Goal: Task Accomplishment & Management: Complete application form

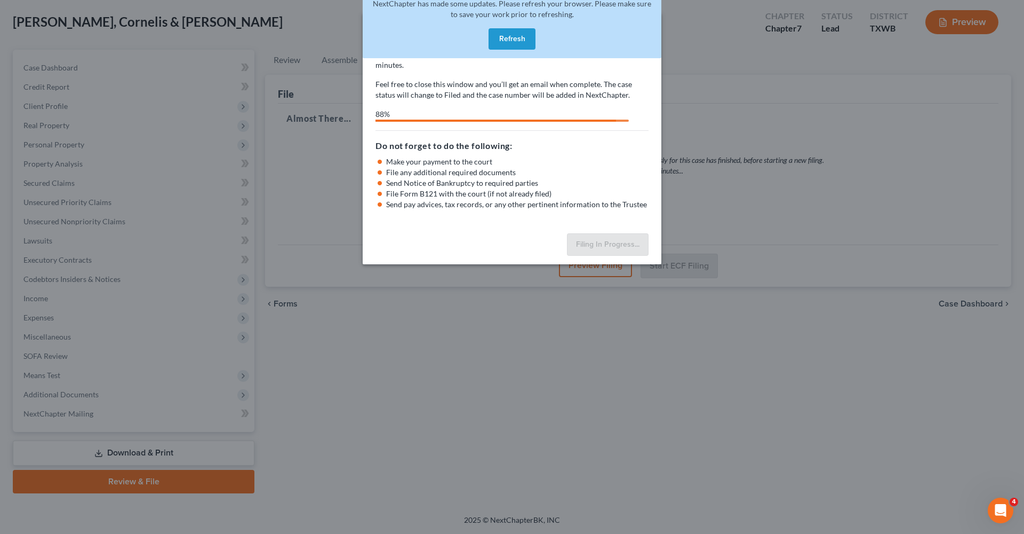
click at [524, 39] on button "Refresh" at bounding box center [512, 38] width 47 height 21
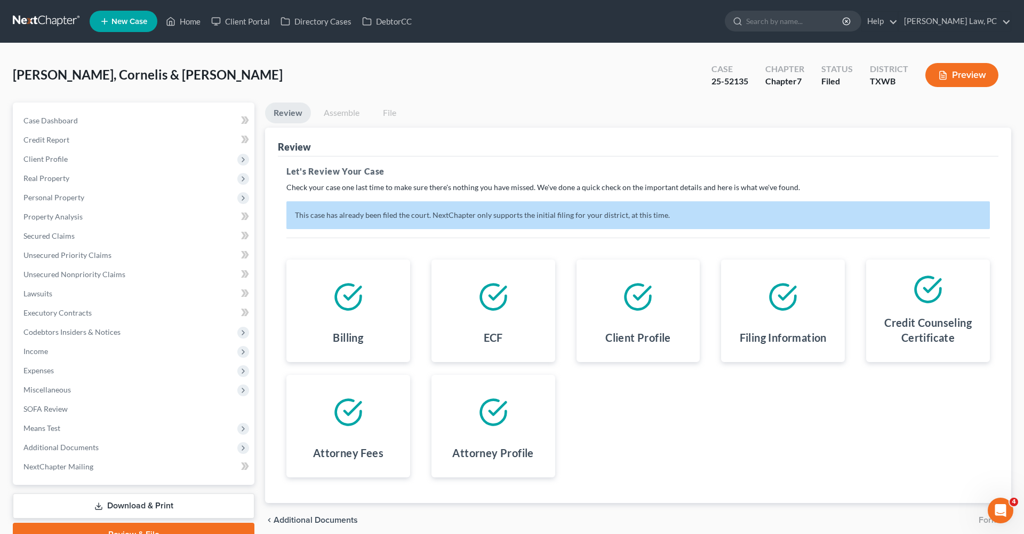
click at [54, 19] on link at bounding box center [47, 21] width 68 height 19
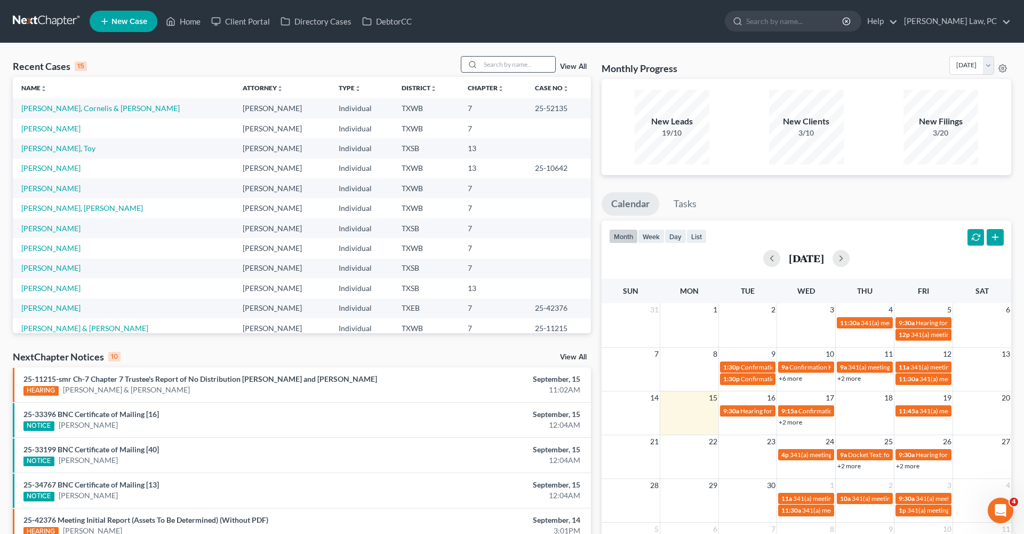
click at [507, 64] on input "search" at bounding box center [518, 64] width 75 height 15
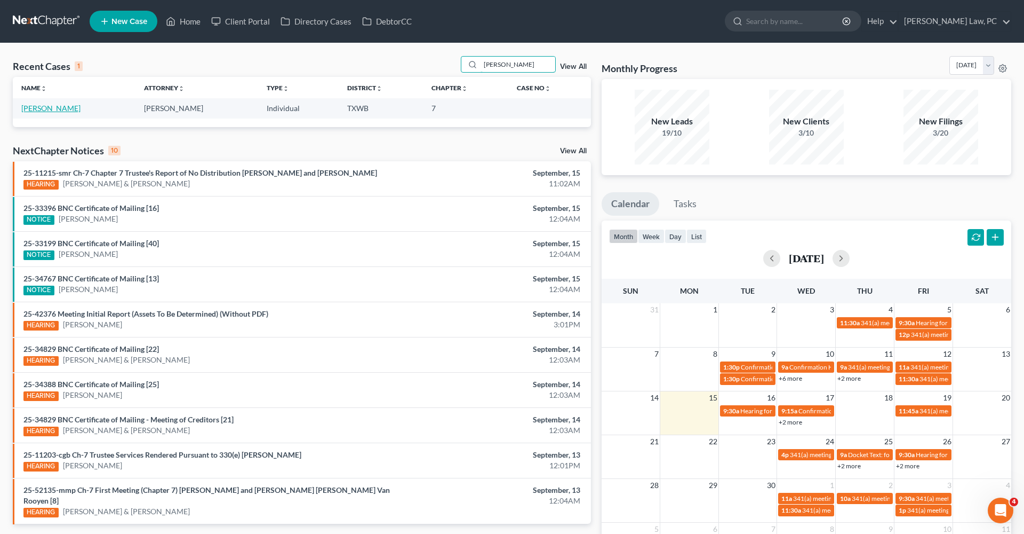
type input "Anderson"
click at [61, 110] on link "Anderson, Luisa" at bounding box center [50, 108] width 59 height 9
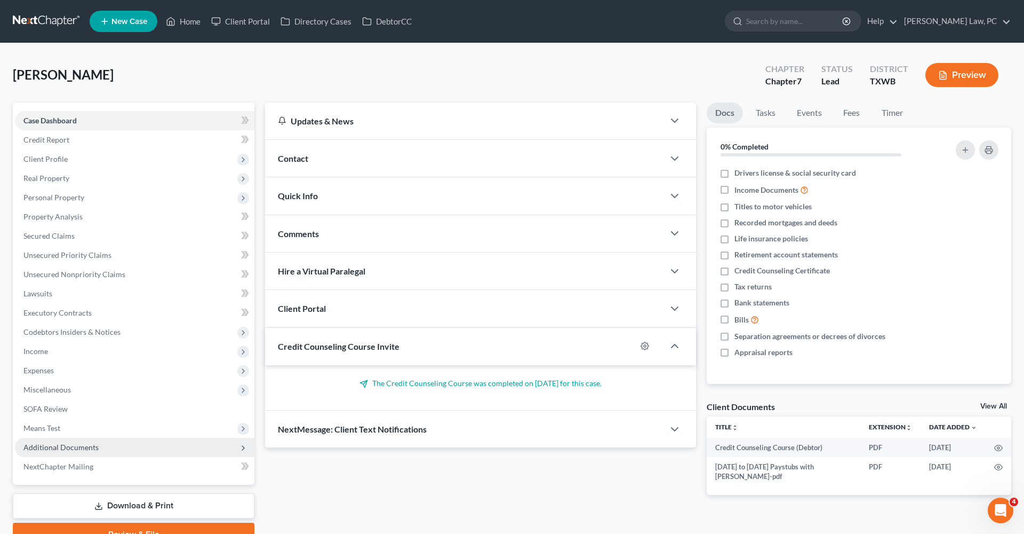
click at [56, 451] on span "Additional Documents" at bounding box center [135, 446] width 240 height 19
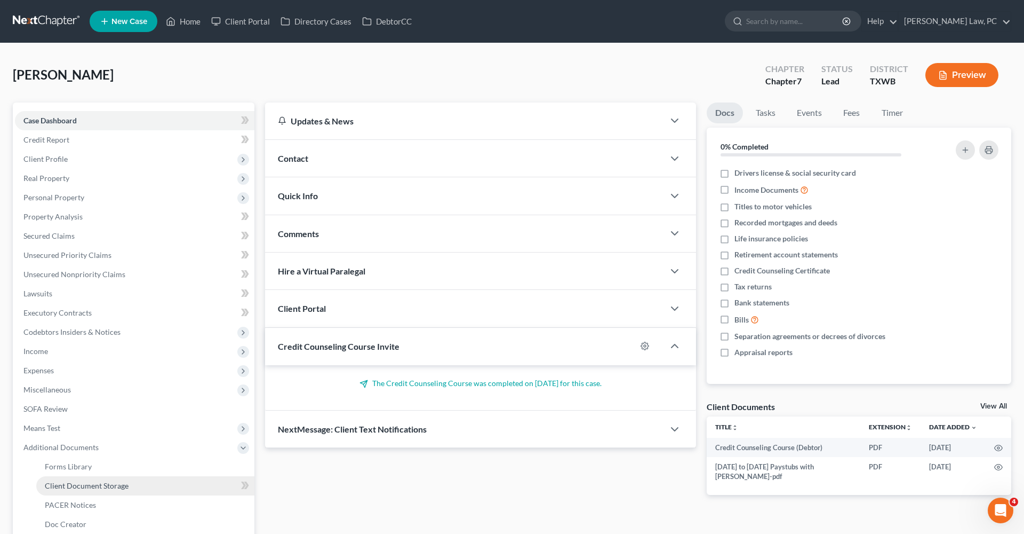
click at [87, 488] on span "Client Document Storage" at bounding box center [87, 485] width 84 height 9
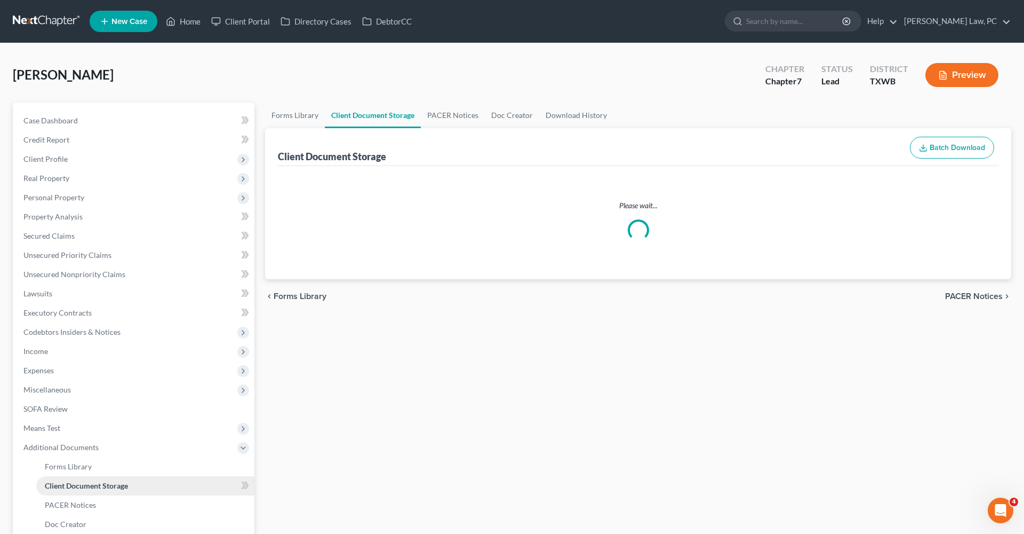
select select "10"
select select "0"
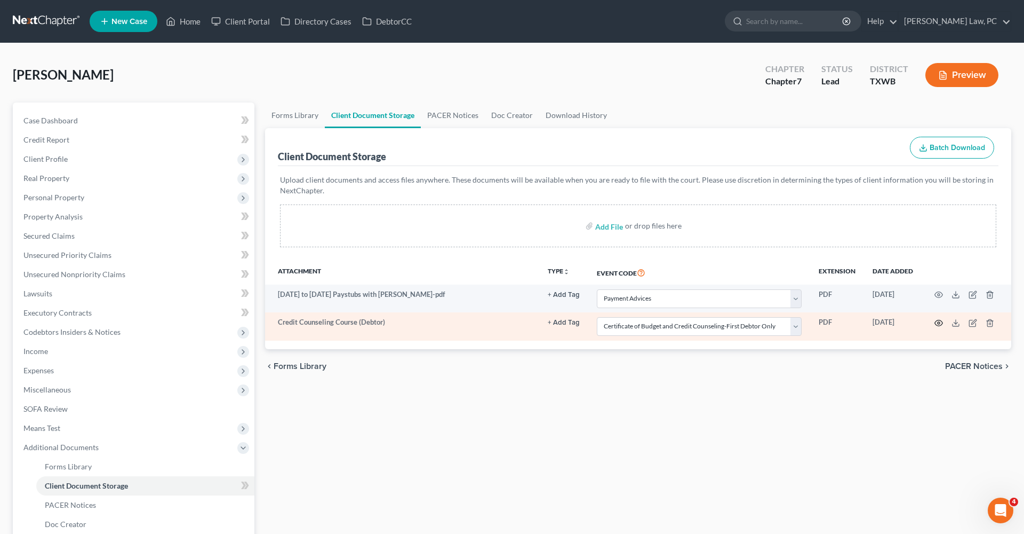
click at [938, 326] on icon "button" at bounding box center [939, 323] width 9 height 9
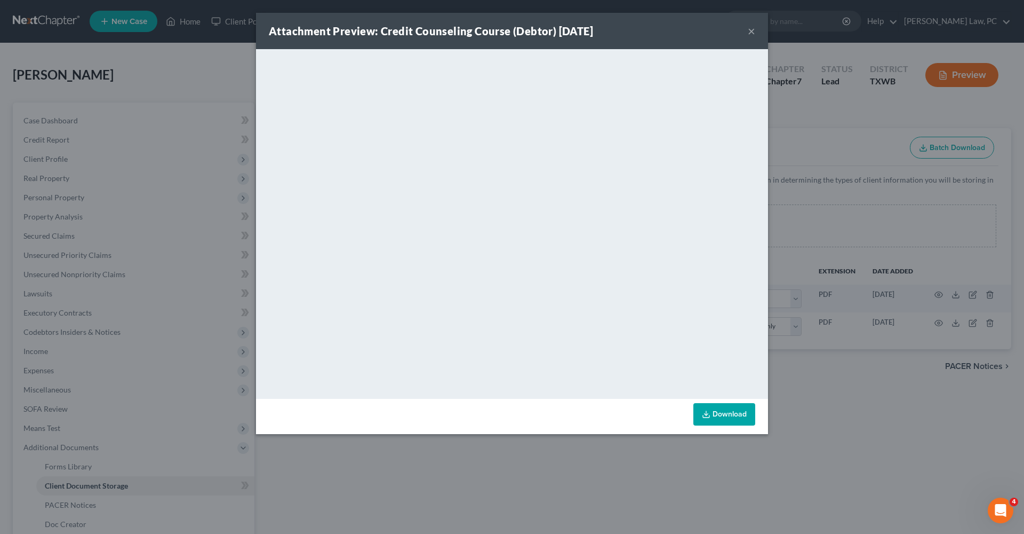
click at [751, 32] on button "×" at bounding box center [751, 31] width 7 height 13
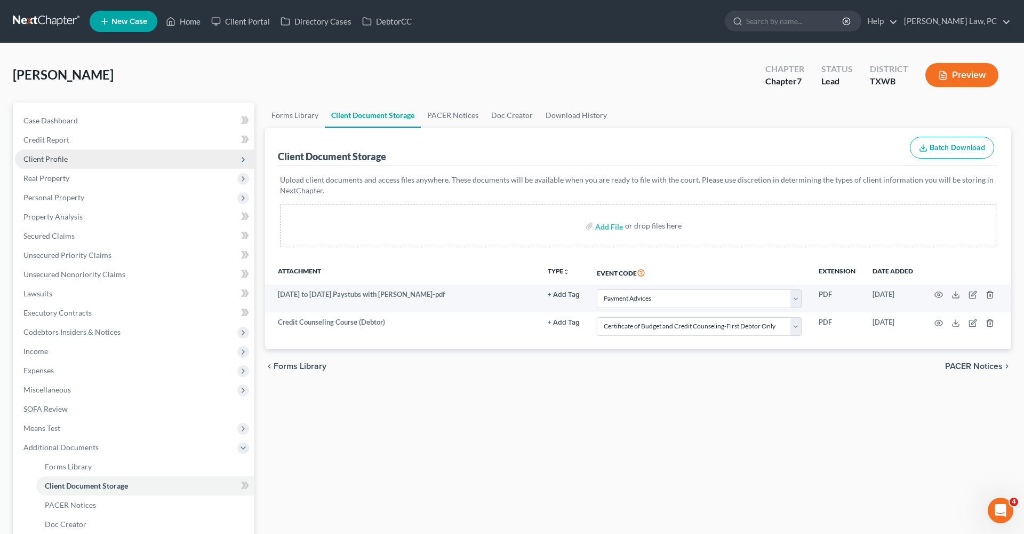
click at [36, 160] on span "Client Profile" at bounding box center [45, 158] width 44 height 9
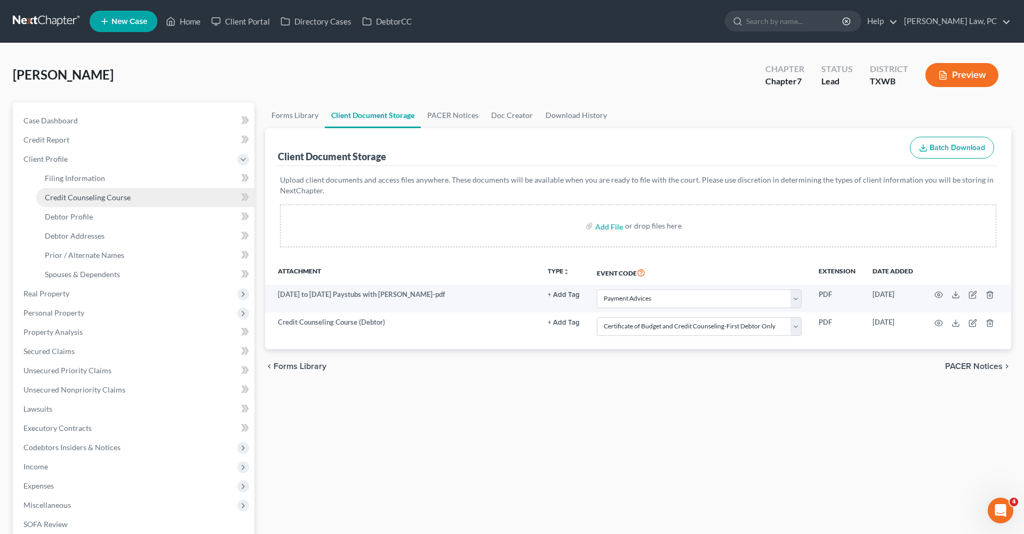
click at [70, 195] on span "Credit Counseling Course" at bounding box center [88, 197] width 86 height 9
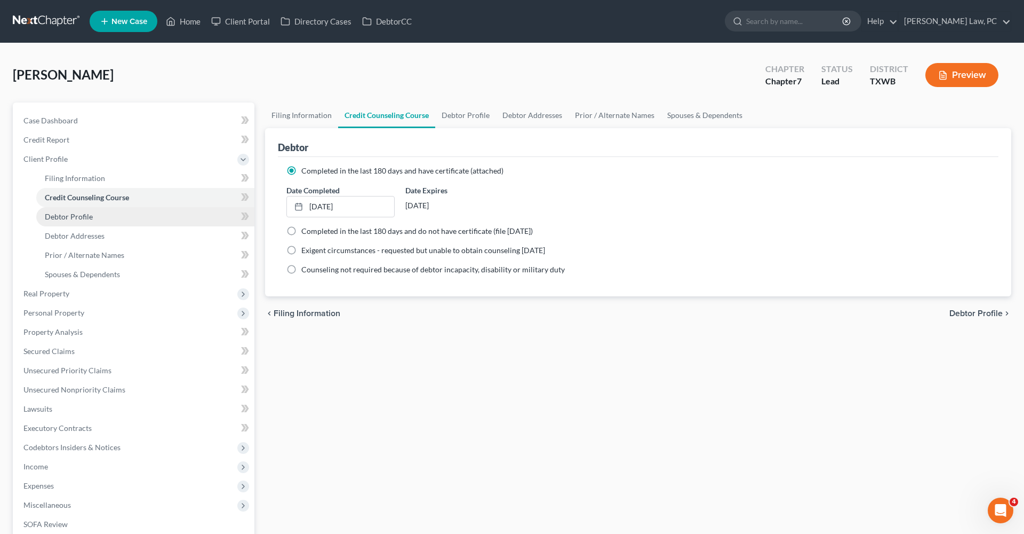
click at [64, 213] on span "Debtor Profile" at bounding box center [69, 216] width 48 height 9
select select "3"
select select "2"
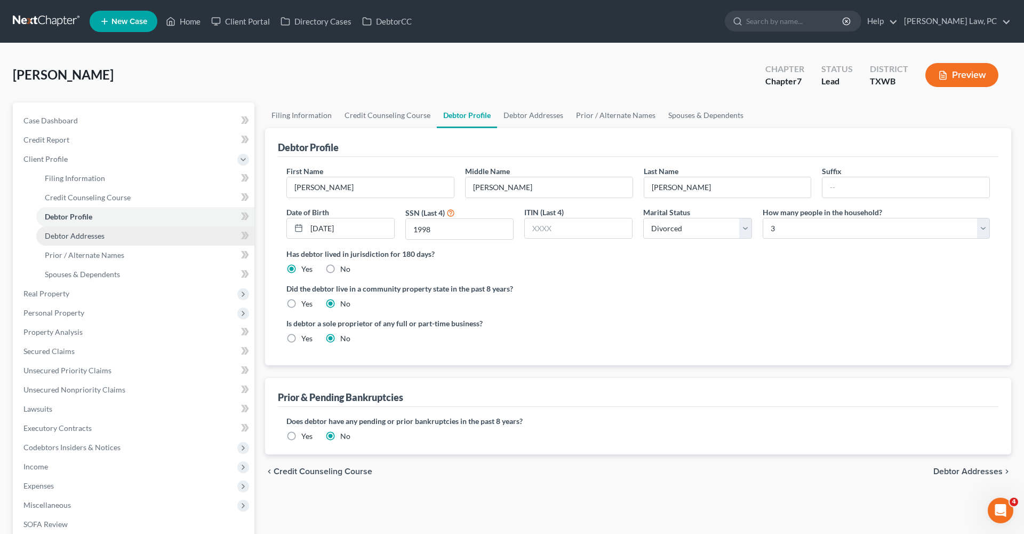
click at [74, 242] on link "Debtor Addresses" at bounding box center [145, 235] width 218 height 19
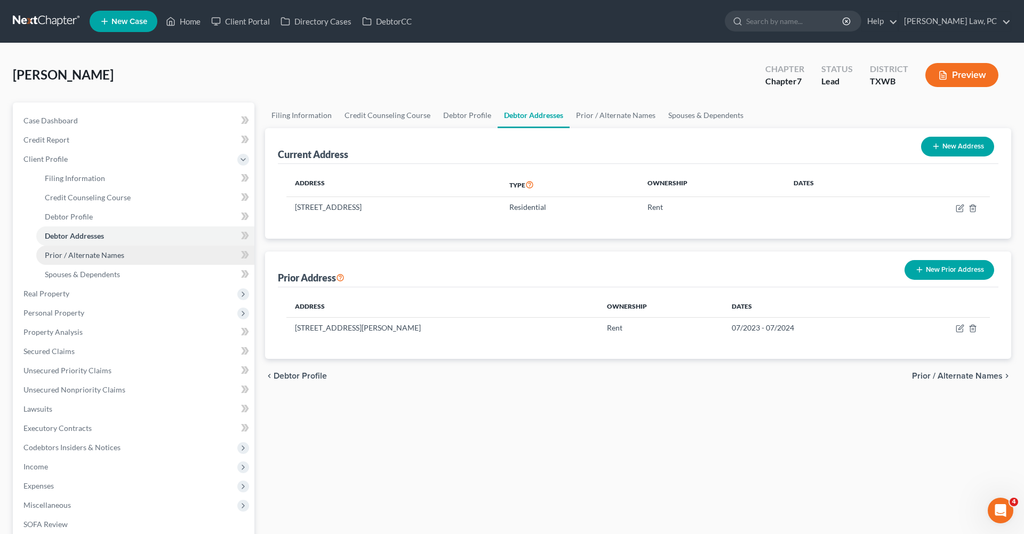
click at [77, 257] on span "Prior / Alternate Names" at bounding box center [84, 254] width 79 height 9
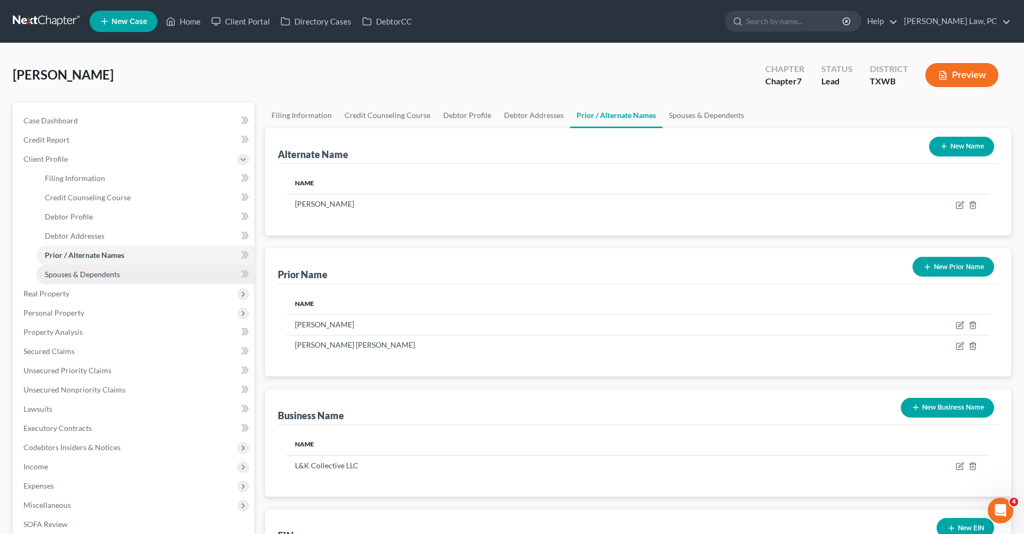
click at [84, 272] on span "Spouses & Dependents" at bounding box center [82, 273] width 75 height 9
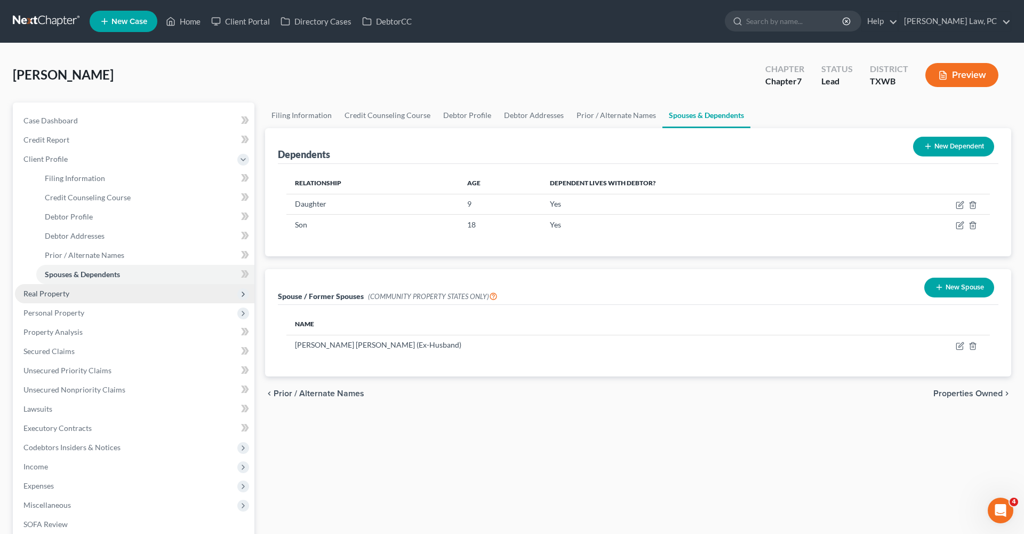
click at [57, 288] on span "Real Property" at bounding box center [135, 293] width 240 height 19
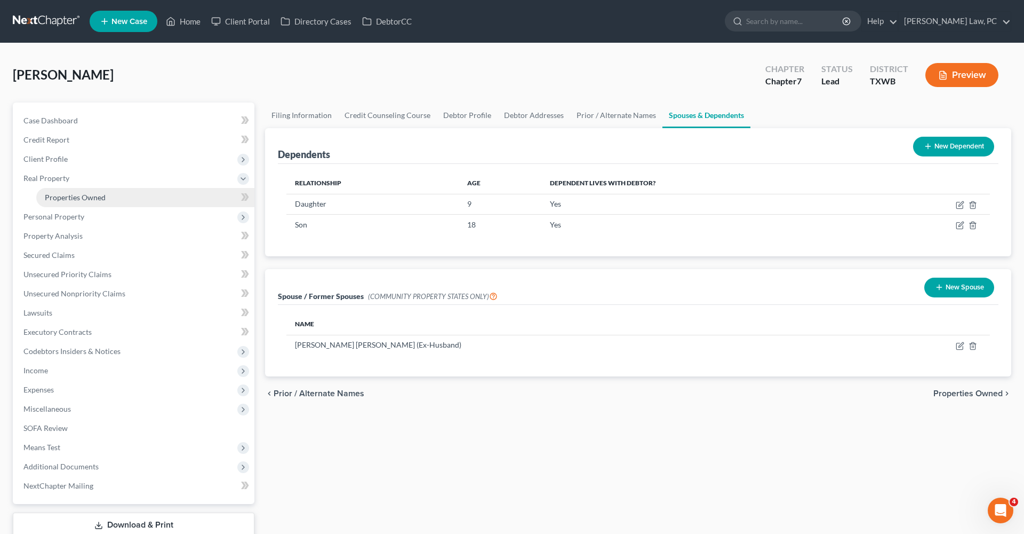
click at [84, 198] on span "Properties Owned" at bounding box center [75, 197] width 61 height 9
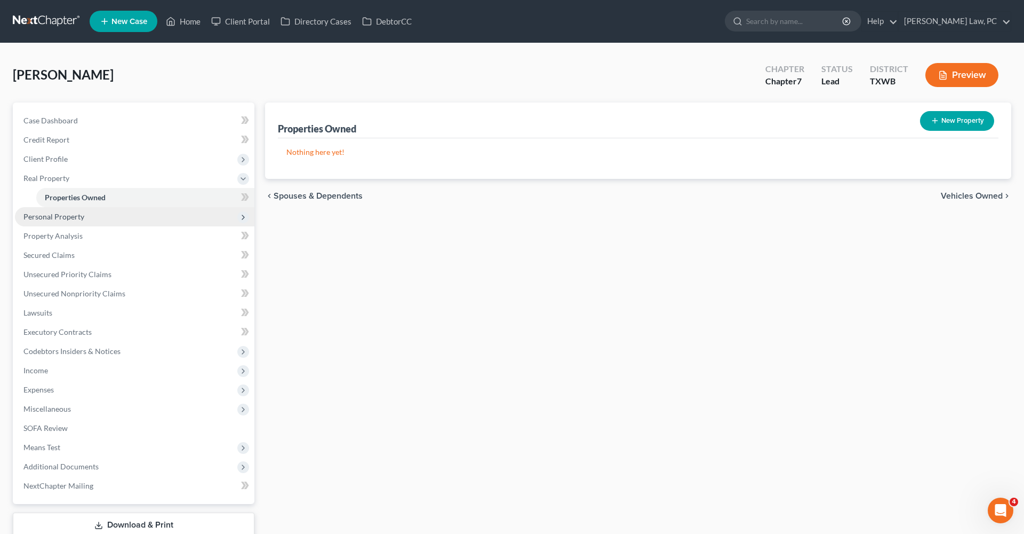
click at [65, 216] on span "Personal Property" at bounding box center [53, 216] width 61 height 9
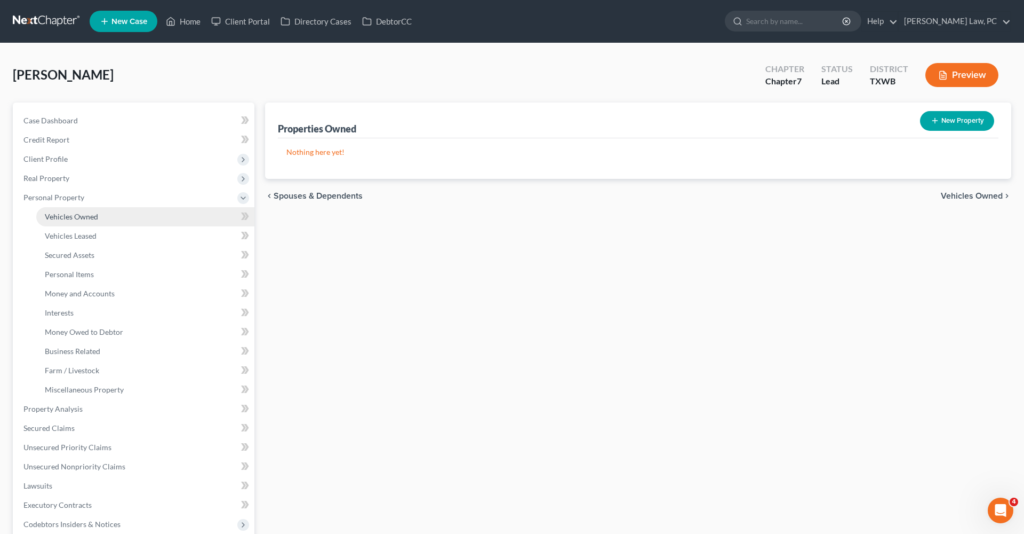
click at [66, 219] on span "Vehicles Owned" at bounding box center [71, 216] width 53 height 9
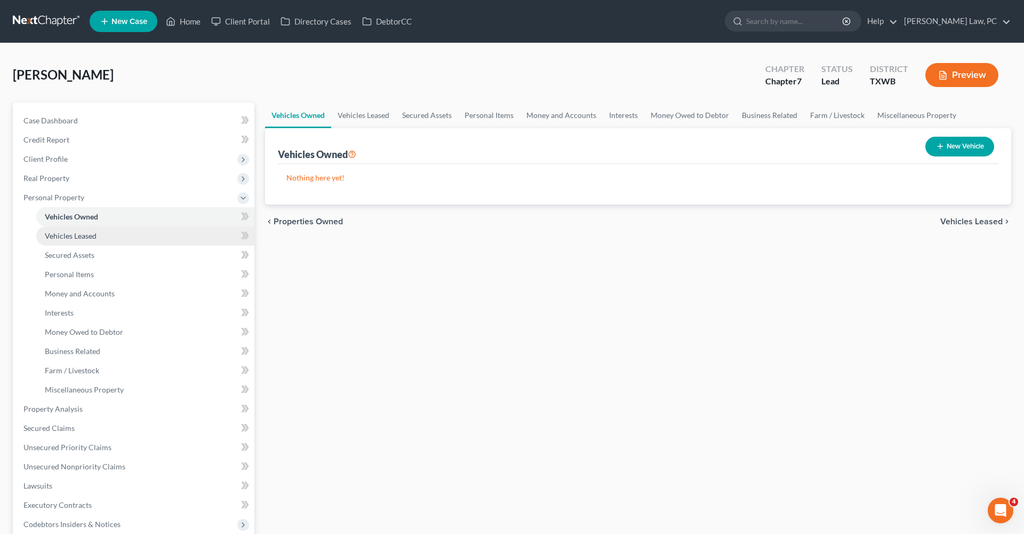
click at [71, 234] on span "Vehicles Leased" at bounding box center [71, 235] width 52 height 9
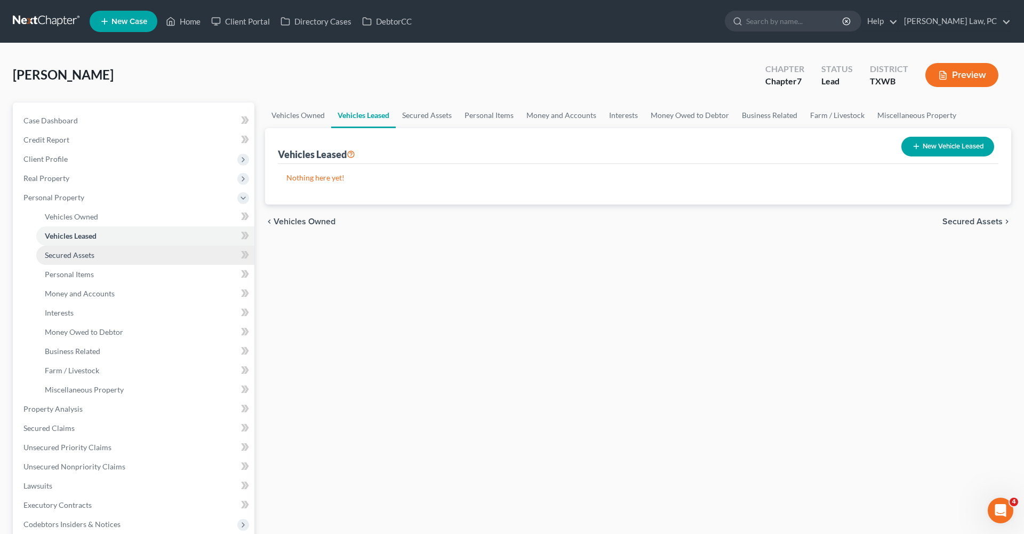
click at [75, 257] on span "Secured Assets" at bounding box center [70, 254] width 50 height 9
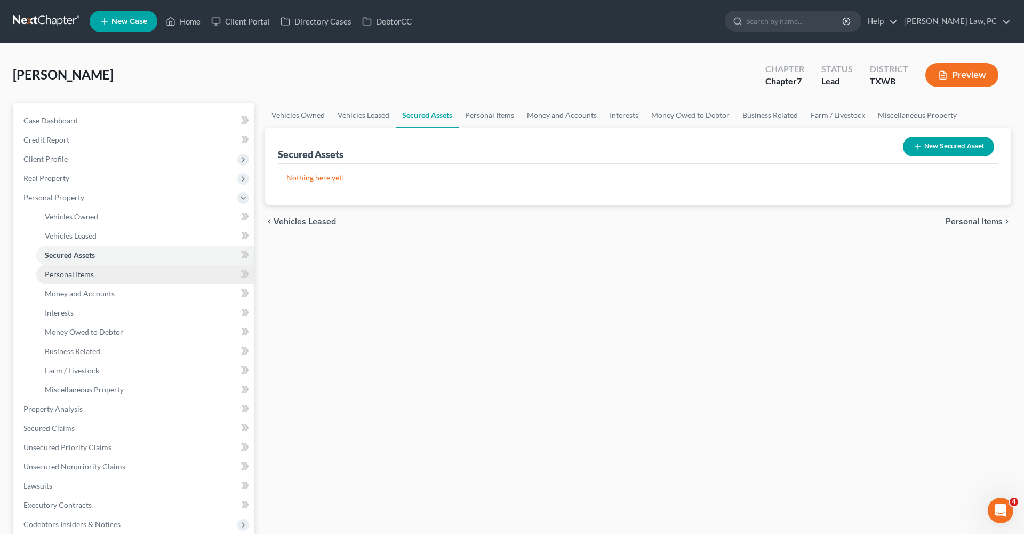
click at [77, 276] on span "Personal Items" at bounding box center [69, 273] width 49 height 9
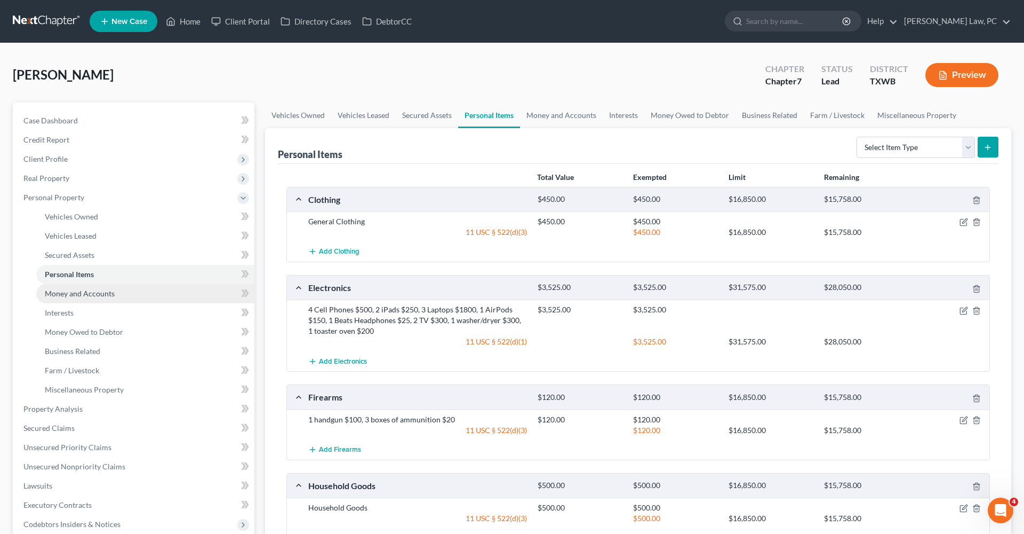
click at [84, 295] on span "Money and Accounts" at bounding box center [80, 293] width 70 height 9
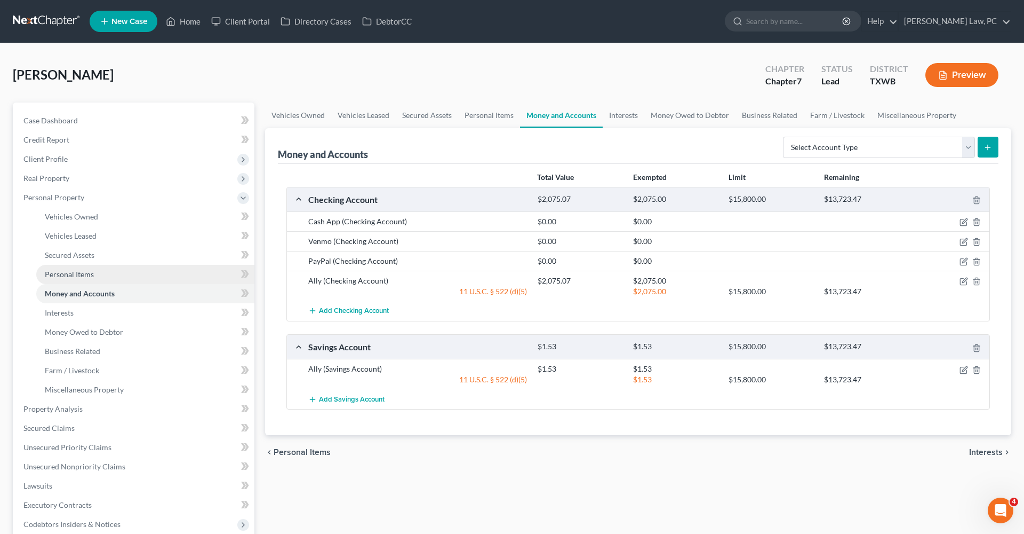
click at [71, 273] on span "Personal Items" at bounding box center [69, 273] width 49 height 9
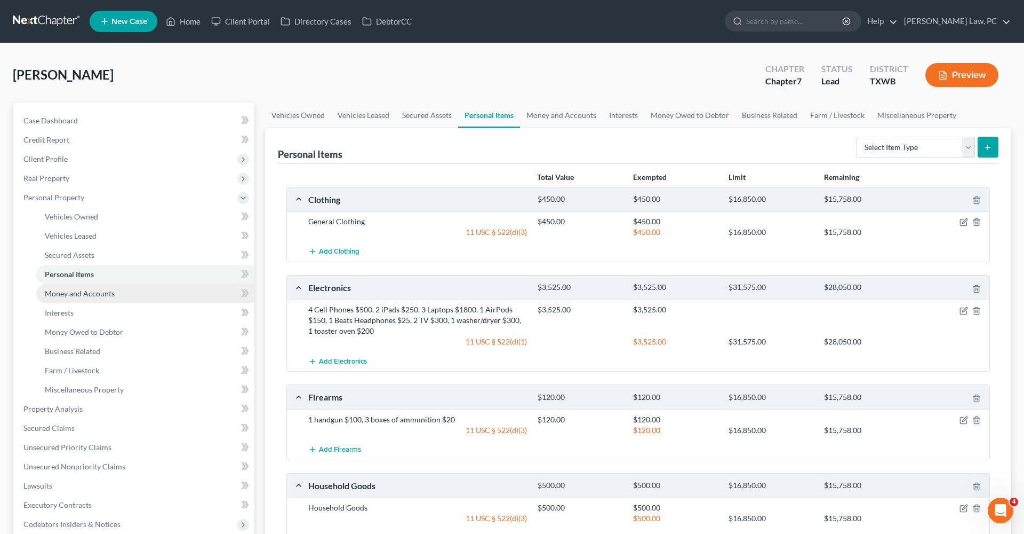
click at [54, 292] on span "Money and Accounts" at bounding box center [80, 293] width 70 height 9
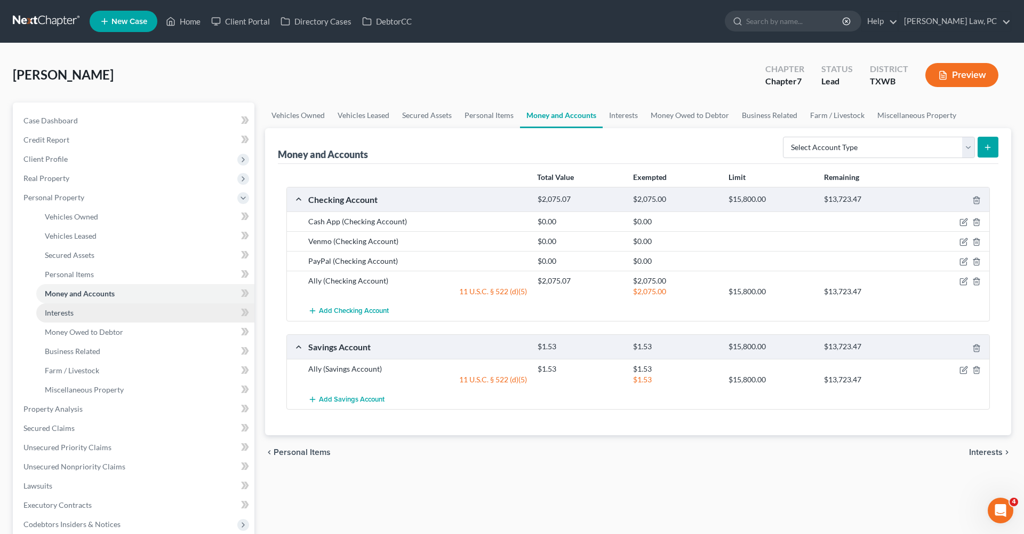
click at [62, 314] on span "Interests" at bounding box center [59, 312] width 29 height 9
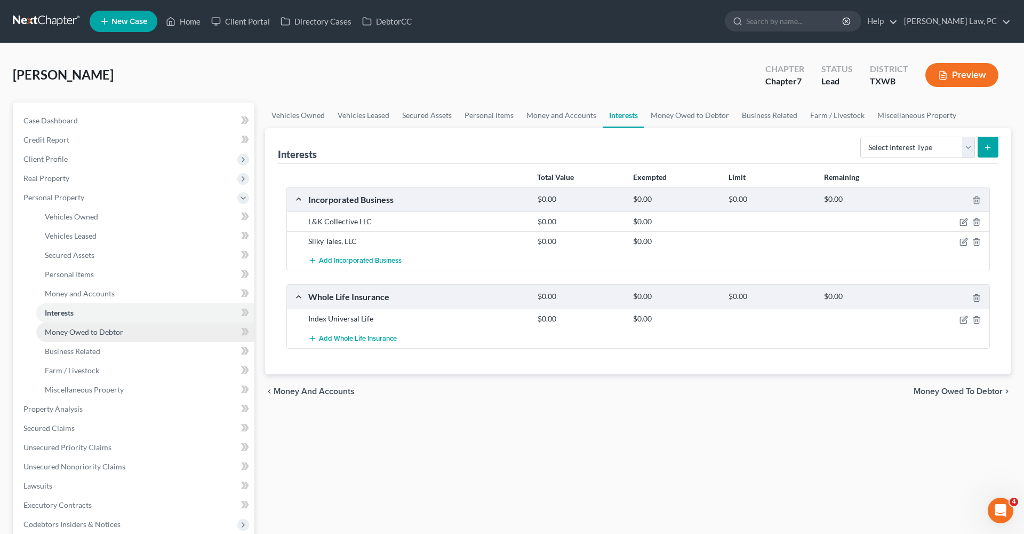
click at [78, 328] on span "Money Owed to Debtor" at bounding box center [84, 331] width 78 height 9
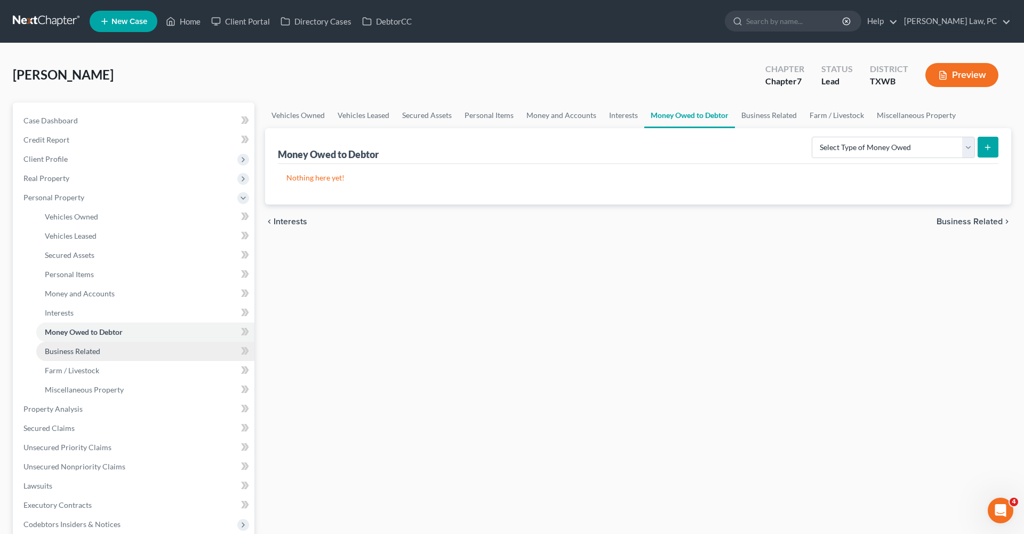
click at [84, 352] on span "Business Related" at bounding box center [72, 350] width 55 height 9
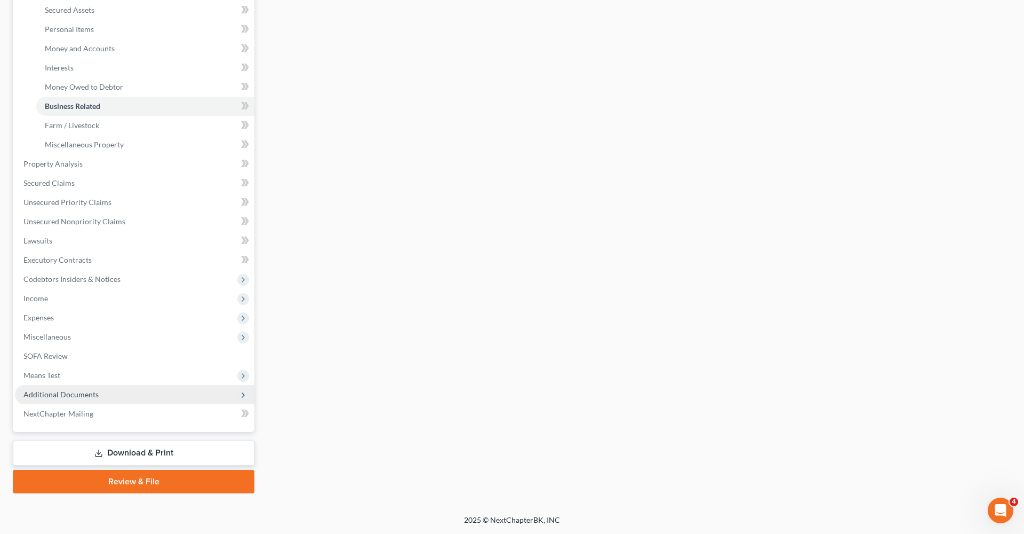
click at [65, 396] on span "Additional Documents" at bounding box center [60, 393] width 75 height 9
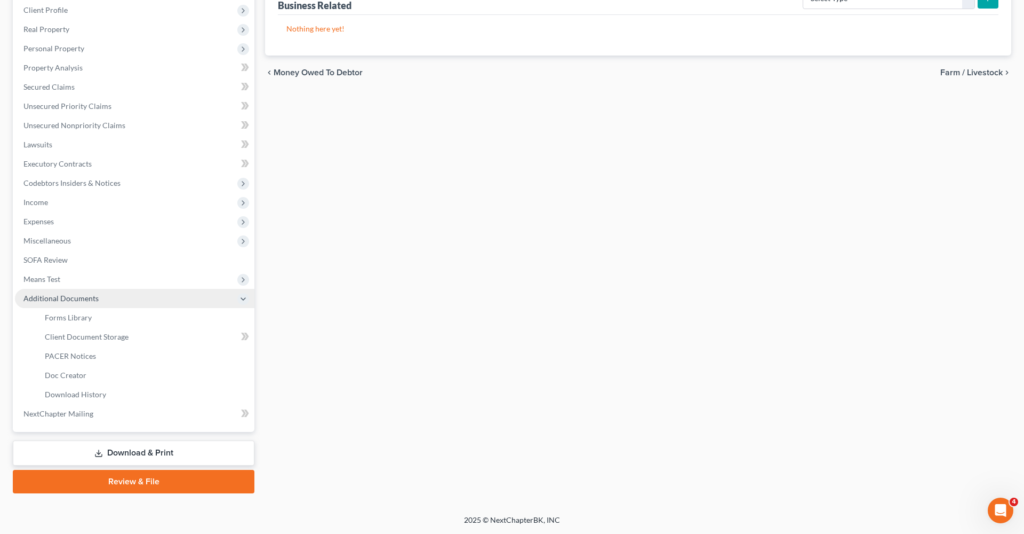
scroll to position [149, 0]
click at [92, 341] on link "Client Document Storage" at bounding box center [145, 336] width 218 height 19
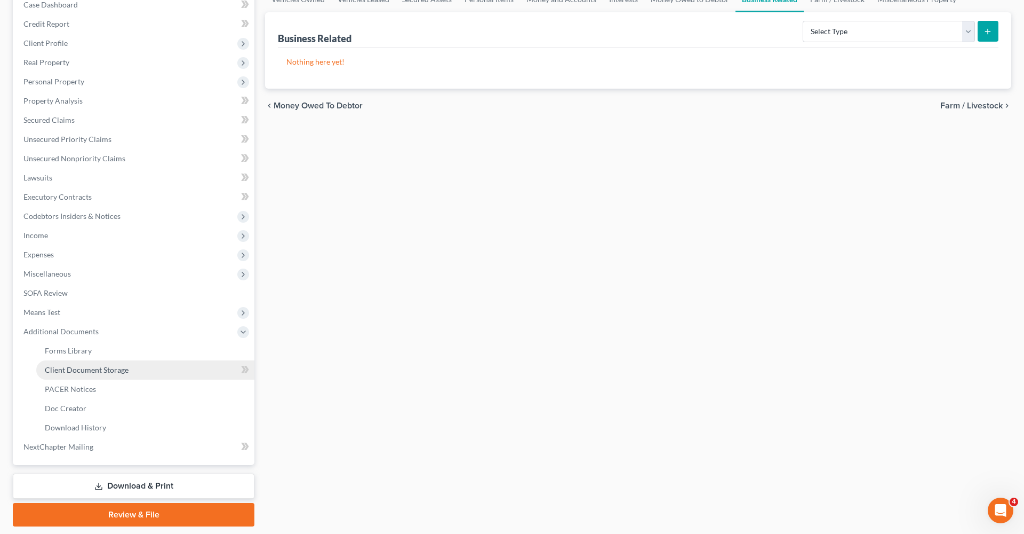
scroll to position [2, 0]
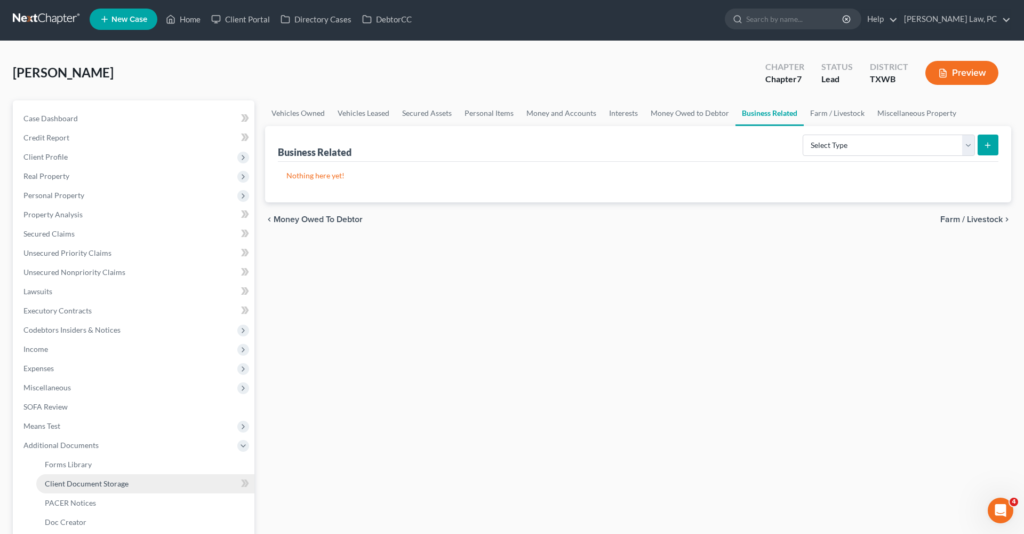
select select "10"
select select "0"
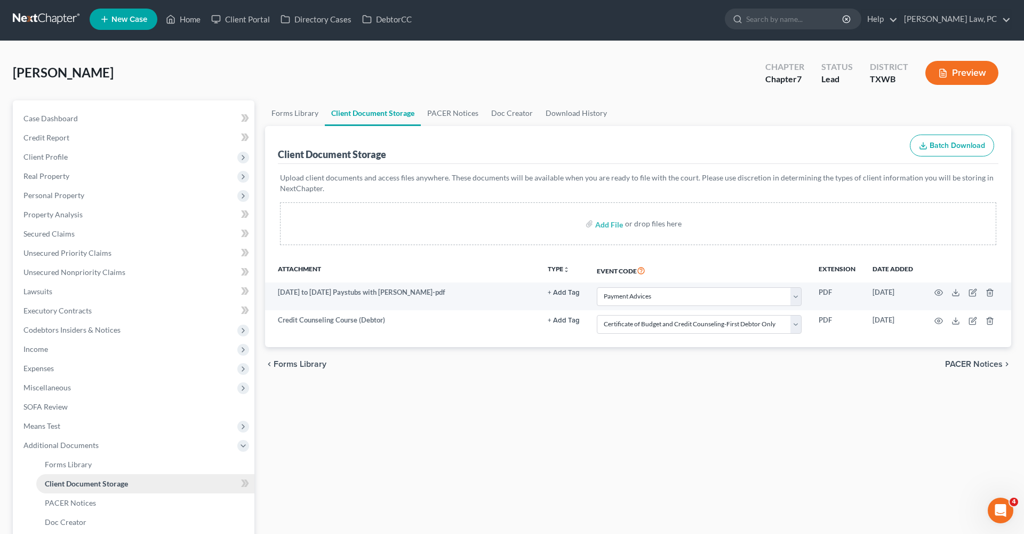
scroll to position [0, 0]
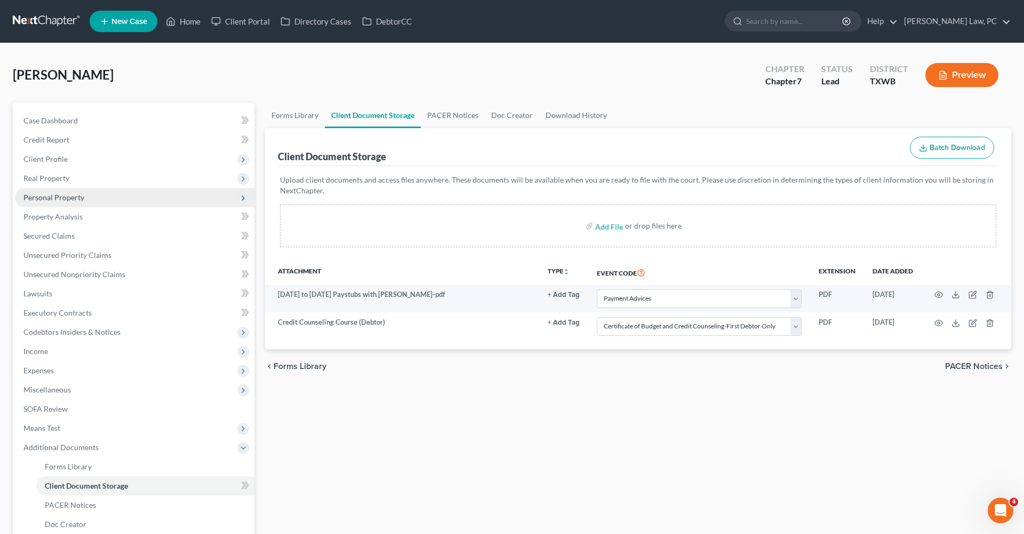
click at [48, 195] on span "Personal Property" at bounding box center [53, 197] width 61 height 9
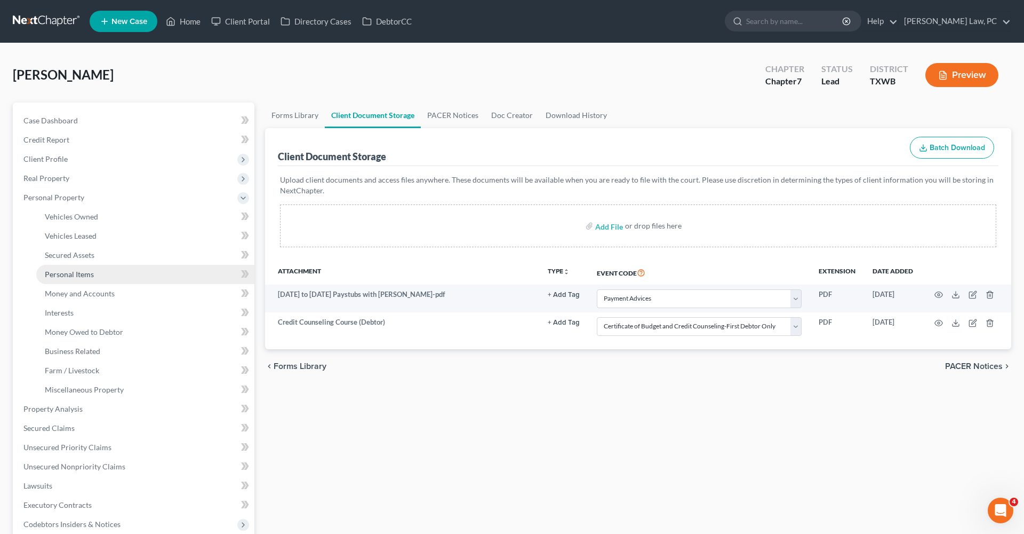
click at [78, 272] on span "Personal Items" at bounding box center [69, 273] width 49 height 9
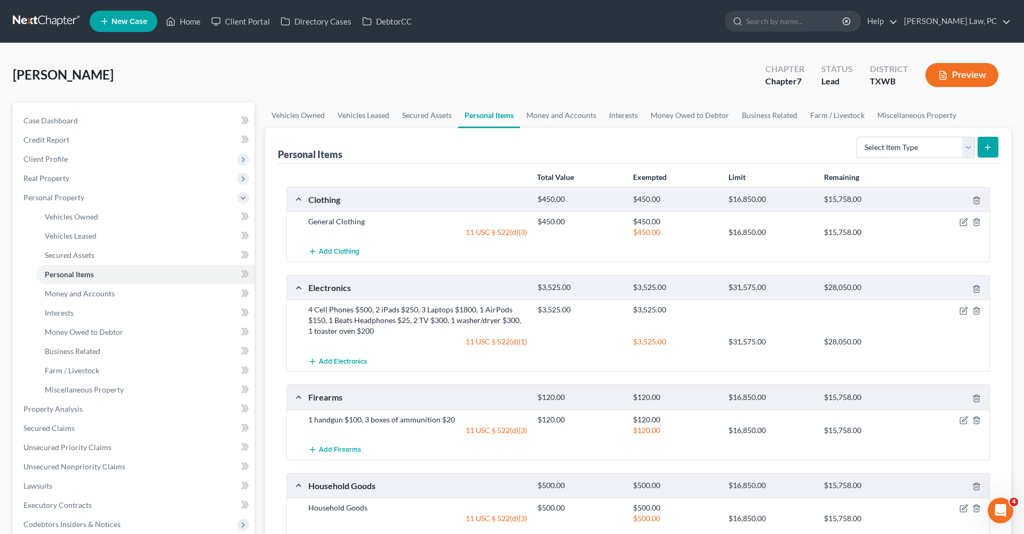
click at [48, 21] on link at bounding box center [47, 21] width 68 height 19
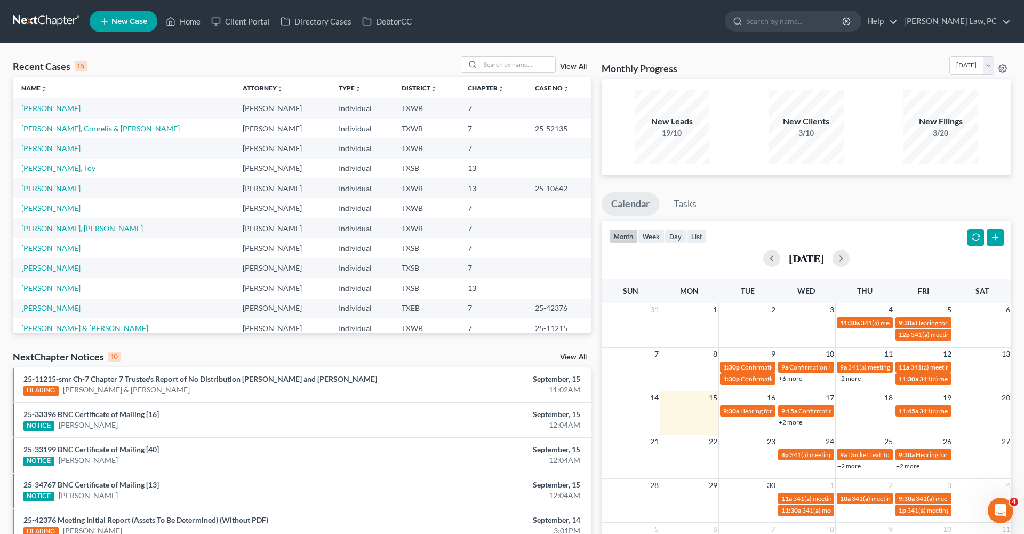
click at [53, 23] on link at bounding box center [47, 21] width 68 height 19
click at [518, 67] on input "search" at bounding box center [518, 64] width 75 height 15
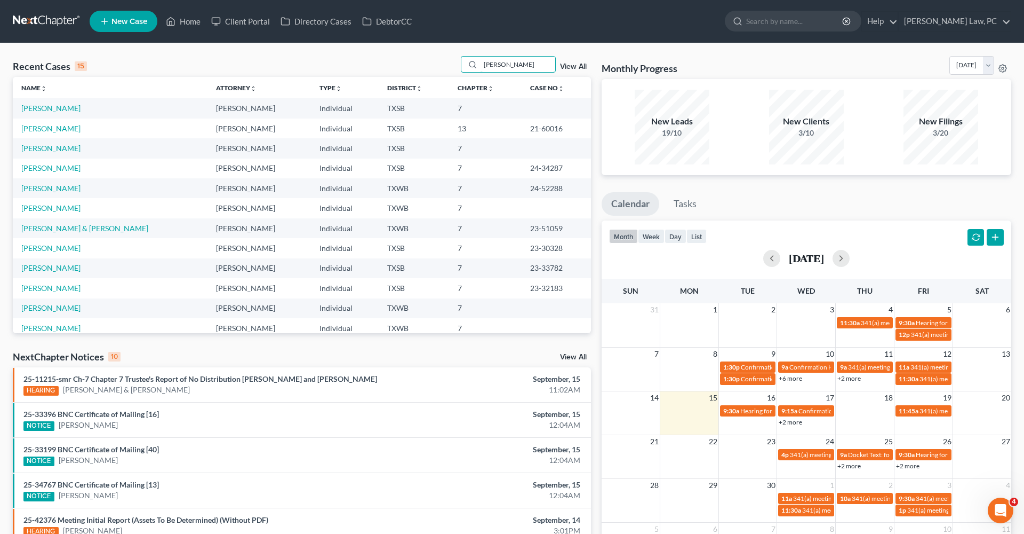
type input "[PERSON_NAME]"
drag, startPoint x: 464, startPoint y: 80, endPoint x: 46, endPoint y: 107, distance: 418.6
click at [46, 107] on link "[PERSON_NAME]" at bounding box center [50, 108] width 59 height 9
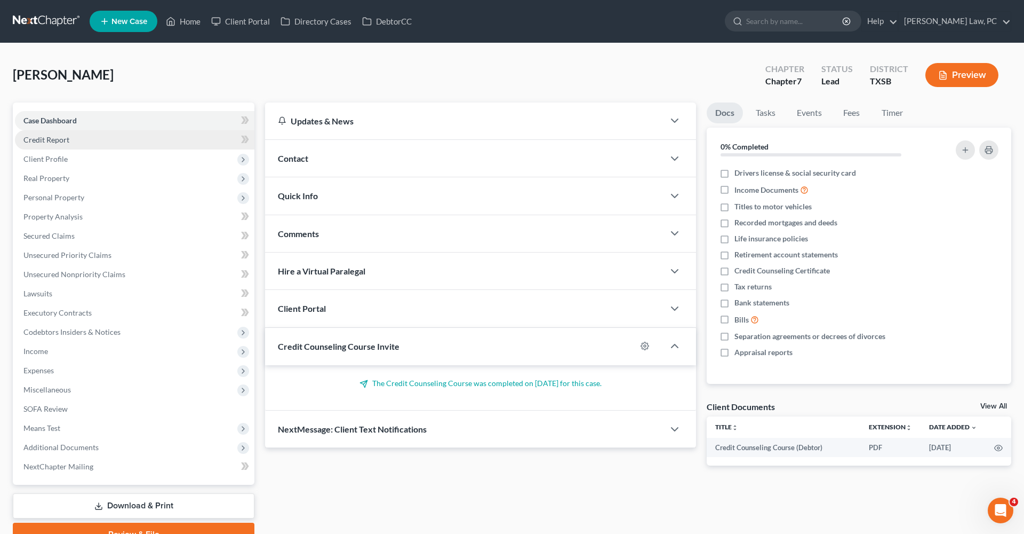
click at [52, 138] on span "Credit Report" at bounding box center [46, 139] width 46 height 9
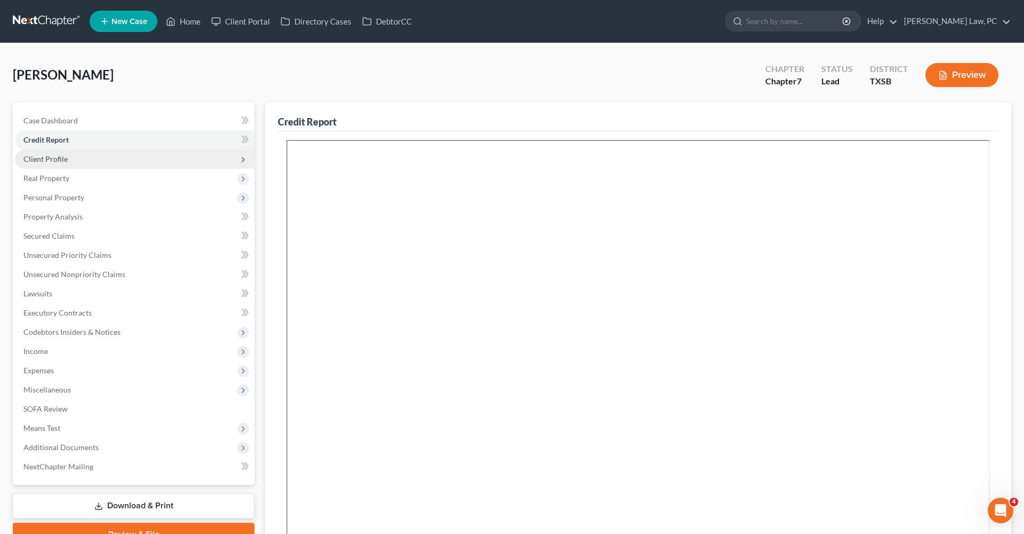
click at [57, 157] on span "Client Profile" at bounding box center [45, 158] width 44 height 9
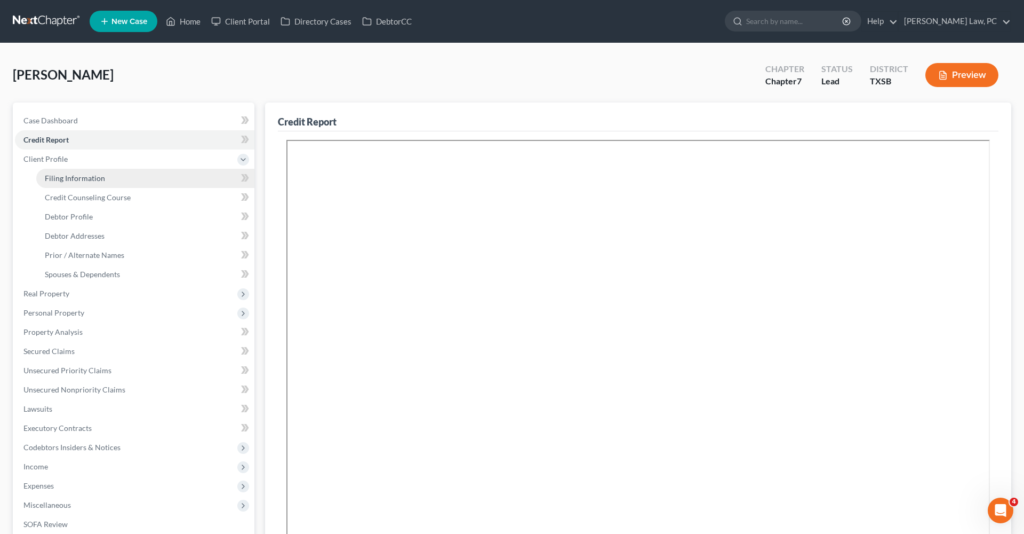
click at [70, 173] on span "Filing Information" at bounding box center [75, 177] width 60 height 9
select select "1"
select select "0"
select select "45"
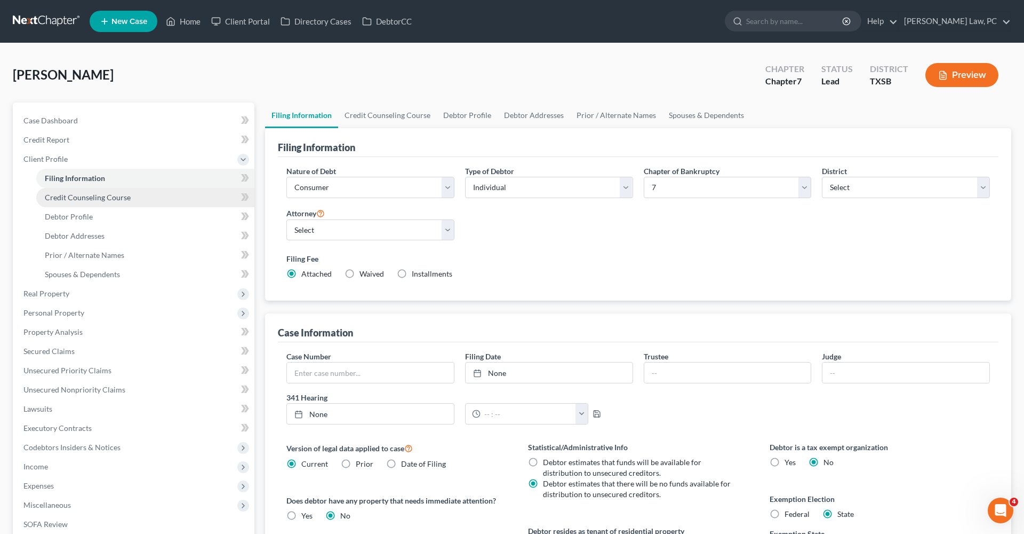
click at [100, 195] on span "Credit Counseling Course" at bounding box center [88, 197] width 86 height 9
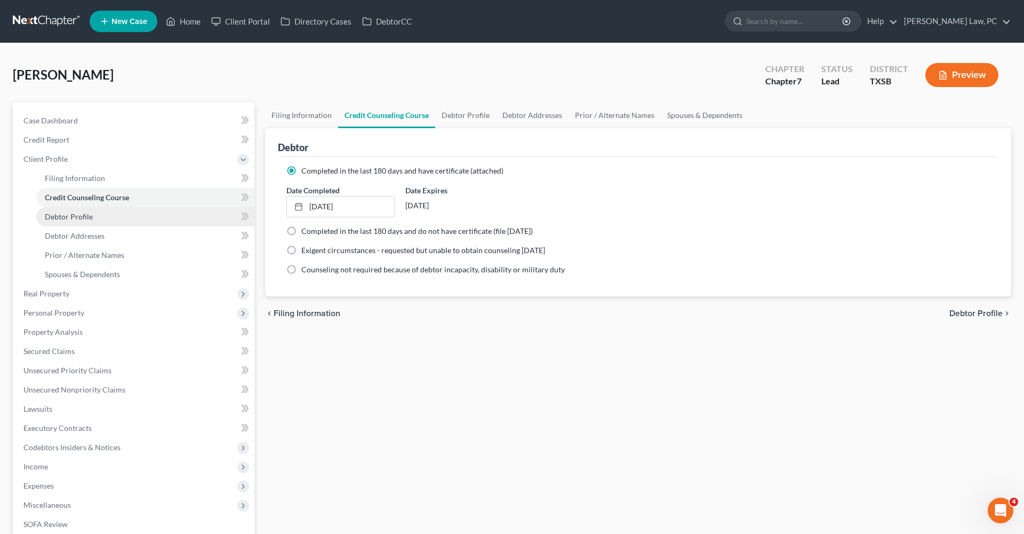
click at [63, 215] on span "Debtor Profile" at bounding box center [69, 216] width 48 height 9
select select "3"
select select "2"
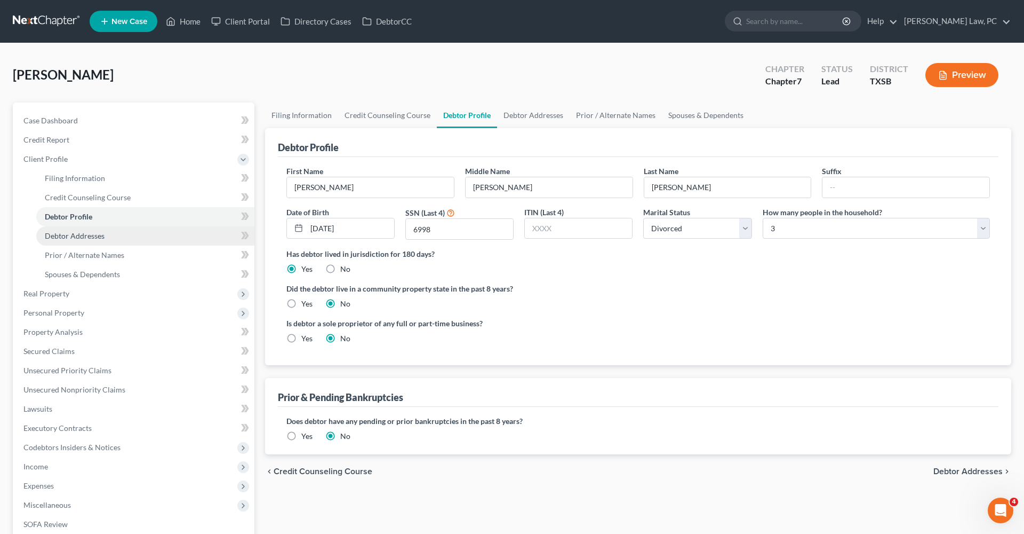
click at [81, 236] on span "Debtor Addresses" at bounding box center [75, 235] width 60 height 9
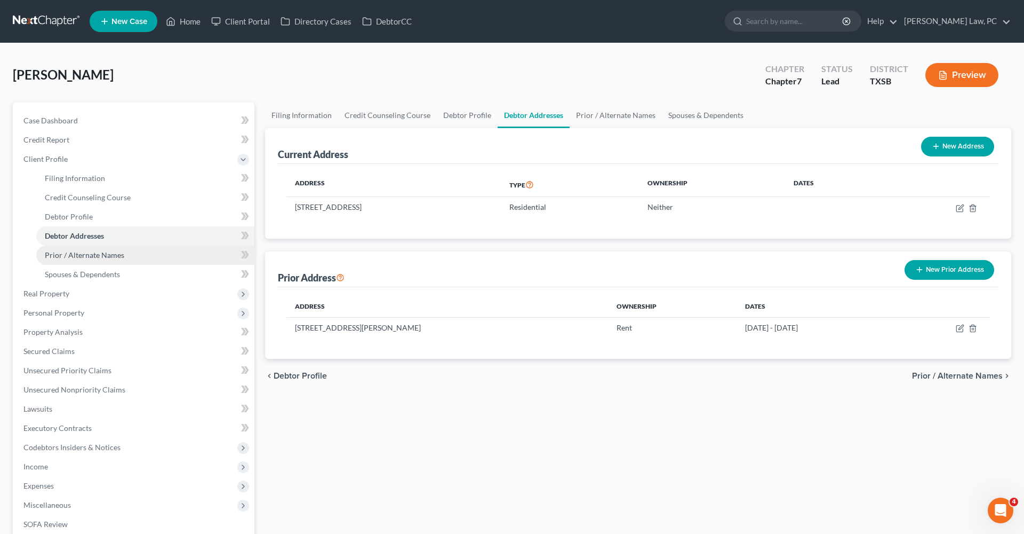
click at [93, 252] on span "Prior / Alternate Names" at bounding box center [84, 254] width 79 height 9
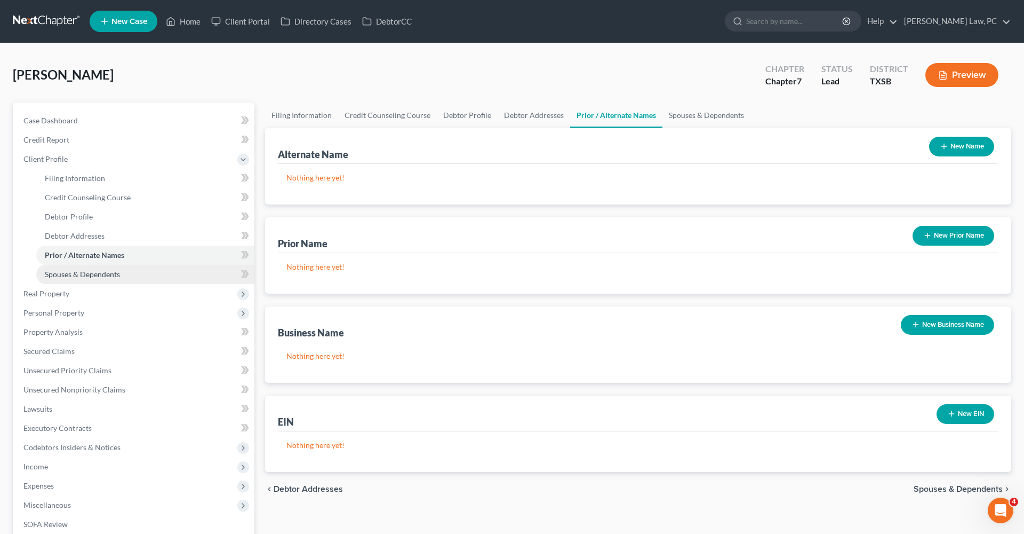
click at [97, 268] on link "Spouses & Dependents" at bounding box center [145, 274] width 218 height 19
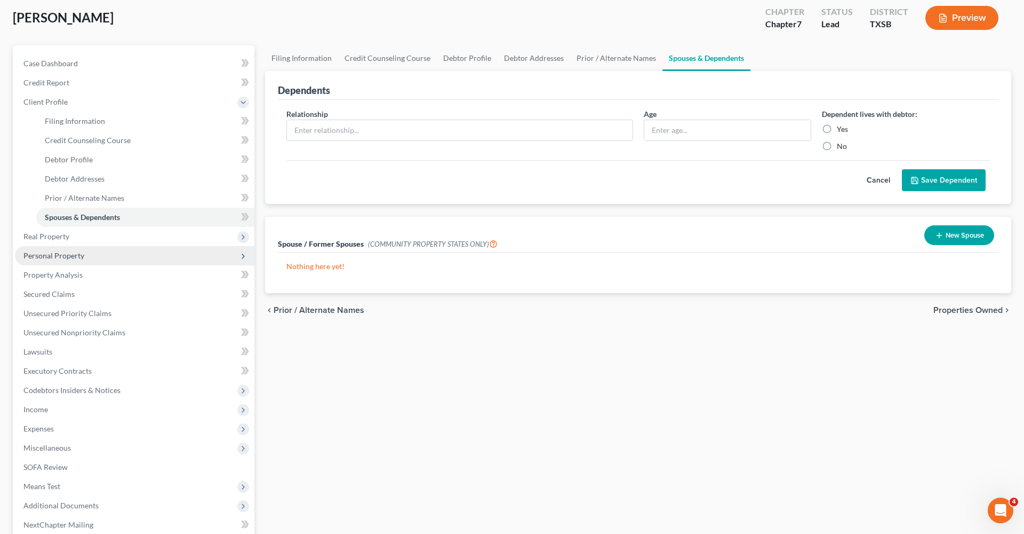
scroll to position [67, 0]
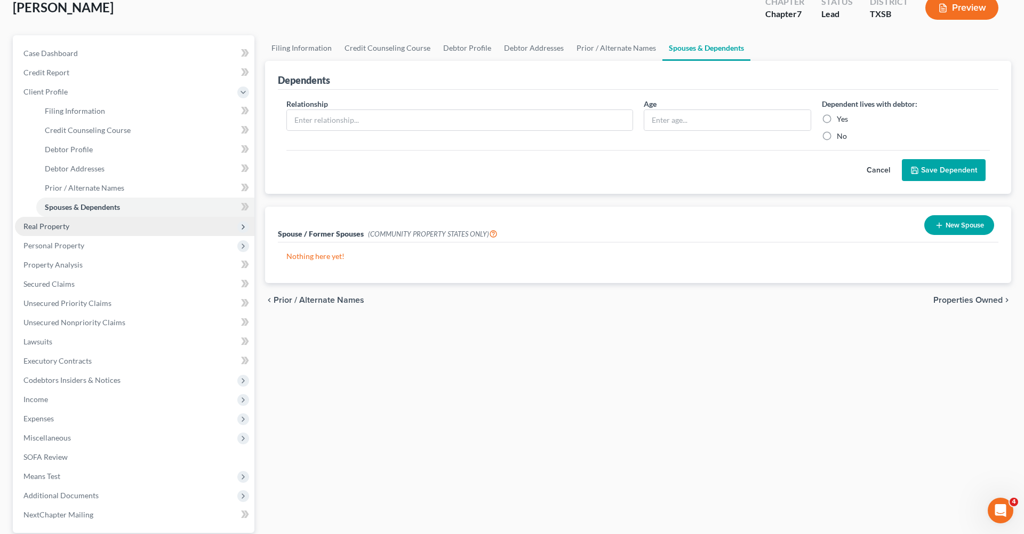
click at [41, 226] on span "Real Property" at bounding box center [46, 225] width 46 height 9
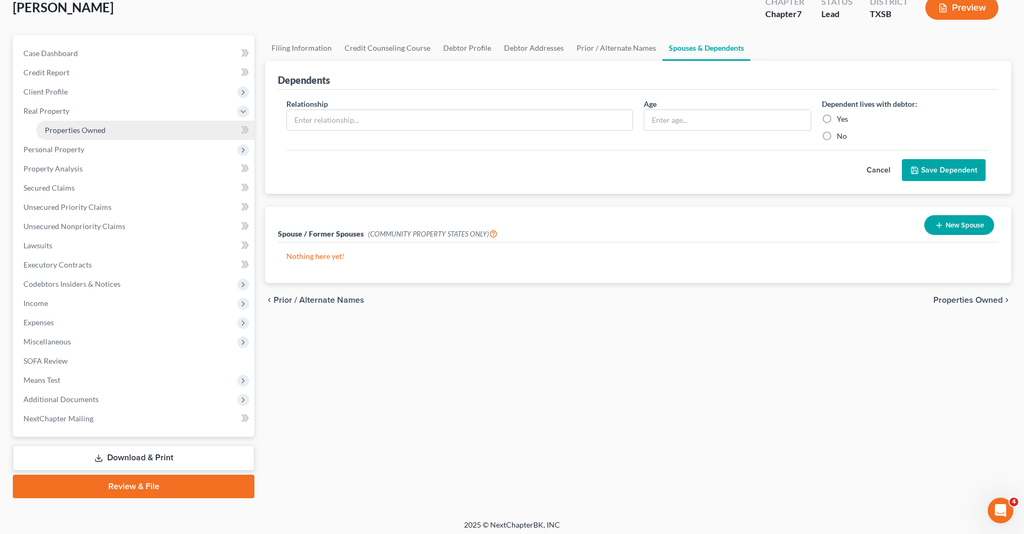
click at [89, 128] on span "Properties Owned" at bounding box center [75, 129] width 61 height 9
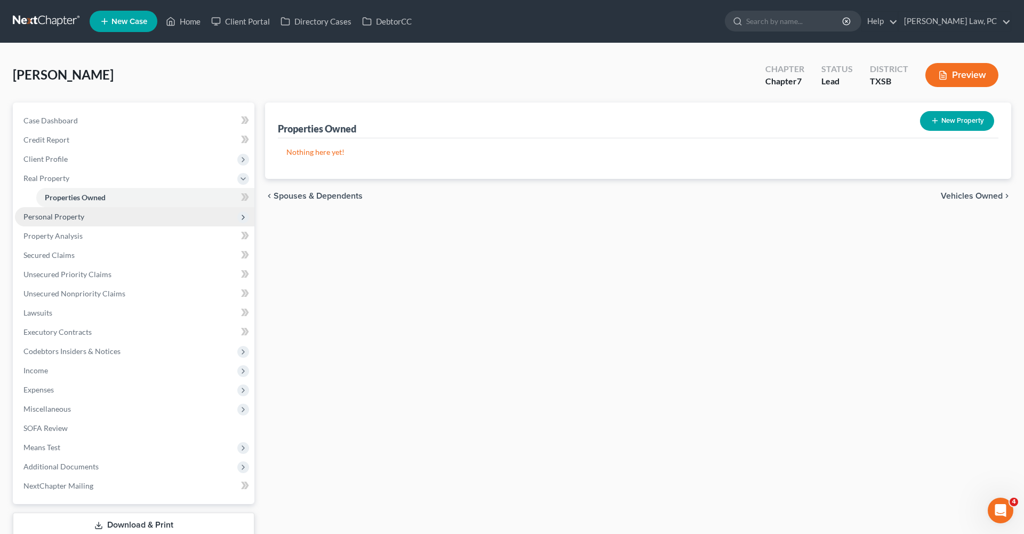
click at [61, 218] on span "Personal Property" at bounding box center [53, 216] width 61 height 9
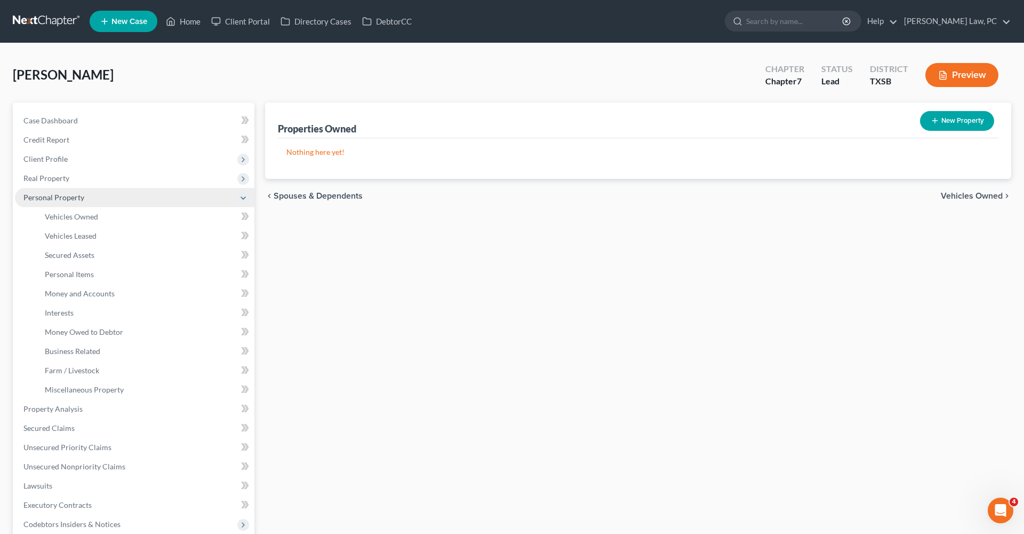
click at [61, 216] on span "Vehicles Owned" at bounding box center [71, 216] width 53 height 9
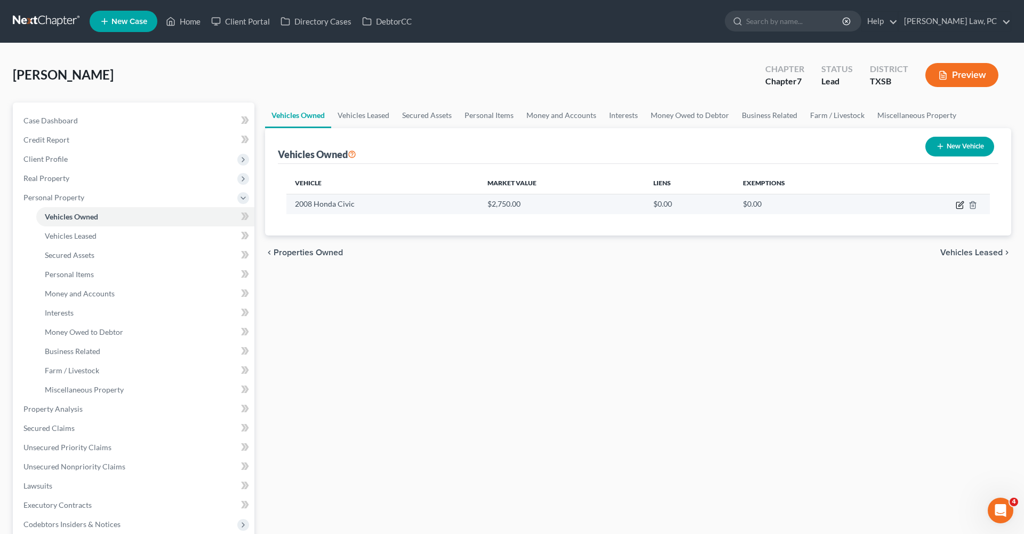
click at [963, 205] on icon "button" at bounding box center [960, 205] width 6 height 6
select select "0"
select select "18"
select select "3"
select select "0"
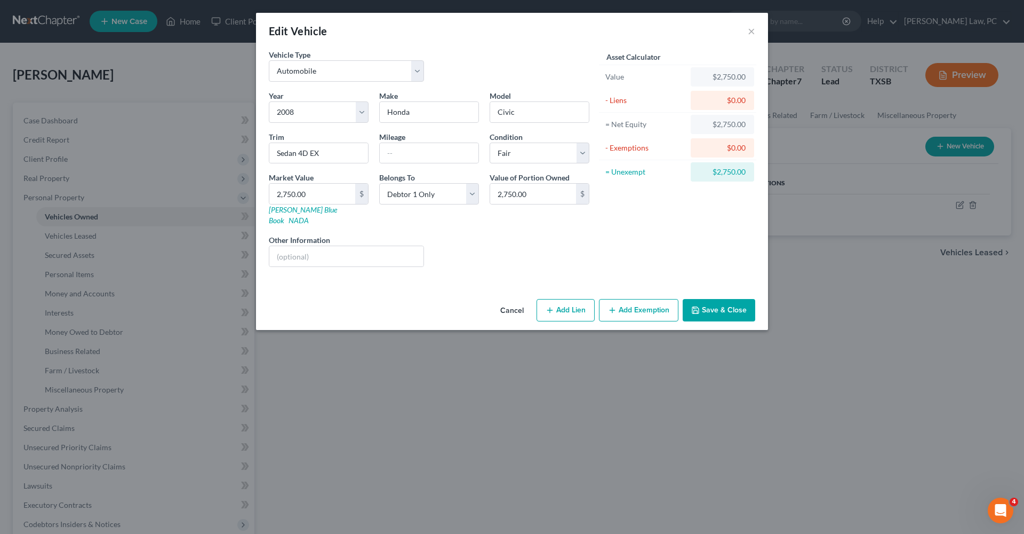
click at [630, 299] on button "Add Exemption" at bounding box center [638, 310] width 79 height 22
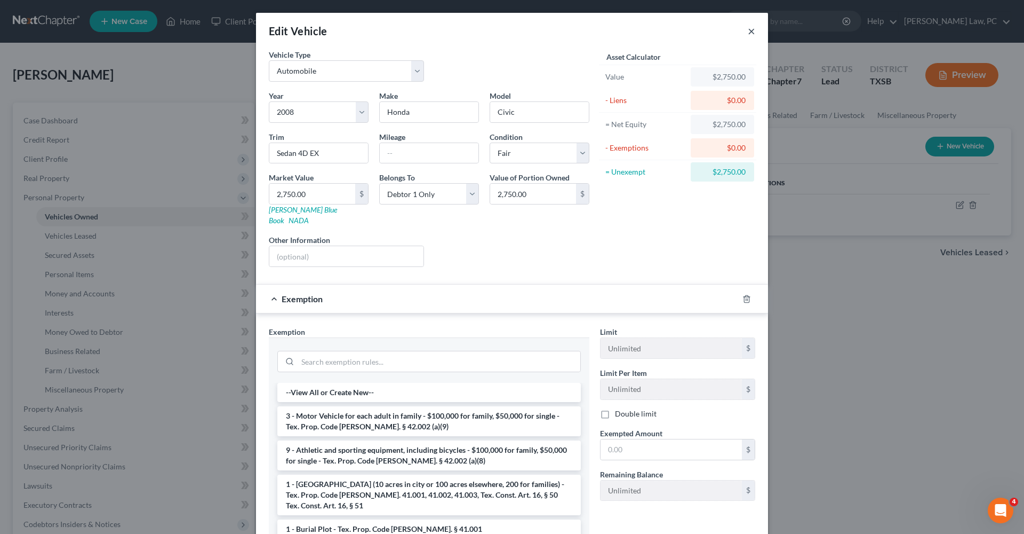
click at [751, 31] on button "×" at bounding box center [751, 31] width 7 height 13
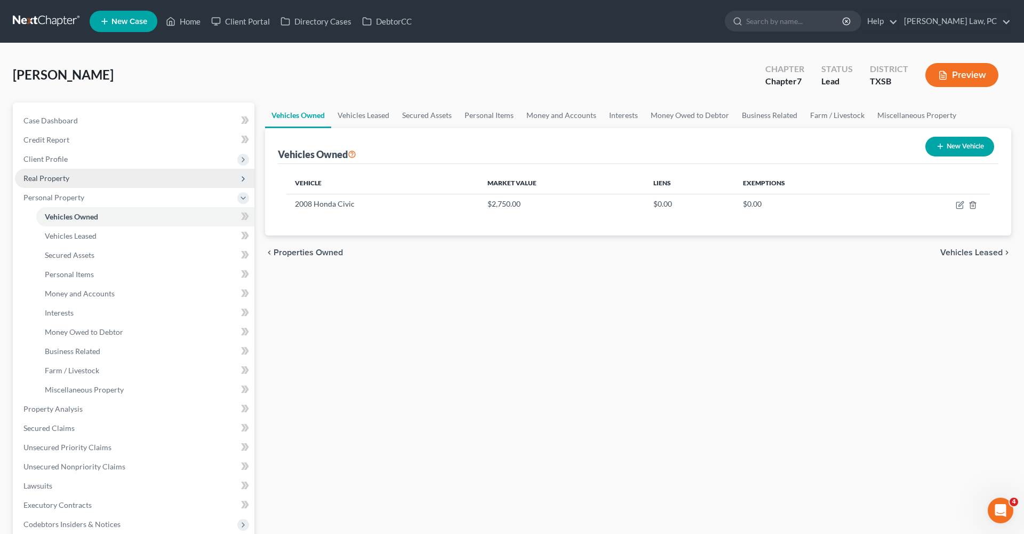
click at [59, 176] on span "Real Property" at bounding box center [46, 177] width 46 height 9
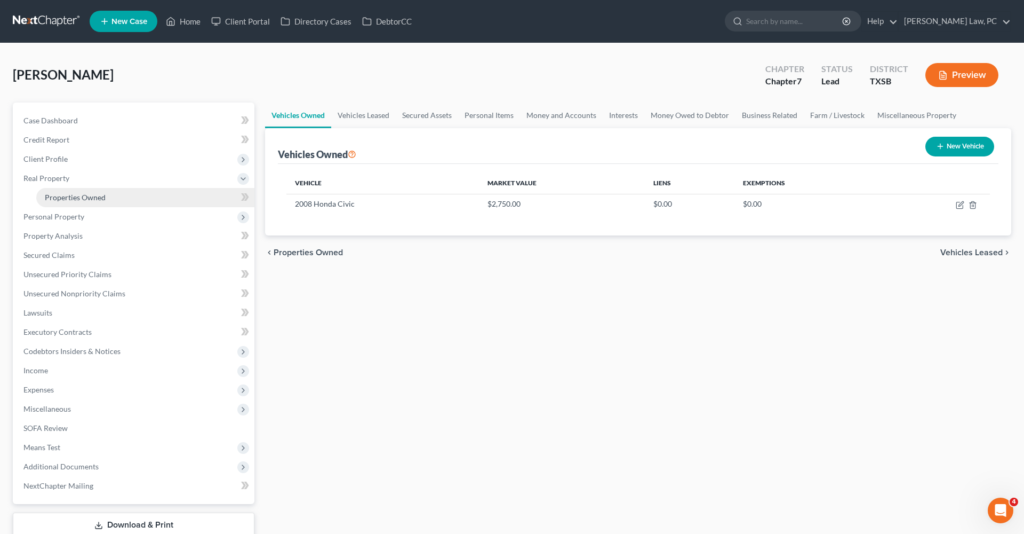
click at [80, 195] on span "Properties Owned" at bounding box center [75, 197] width 61 height 9
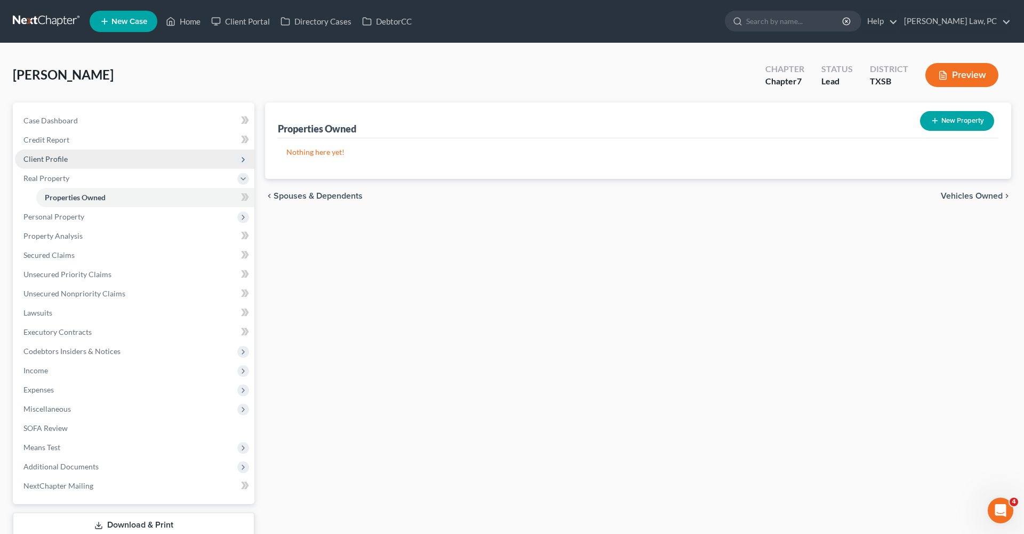
click at [49, 163] on span "Client Profile" at bounding box center [45, 158] width 44 height 9
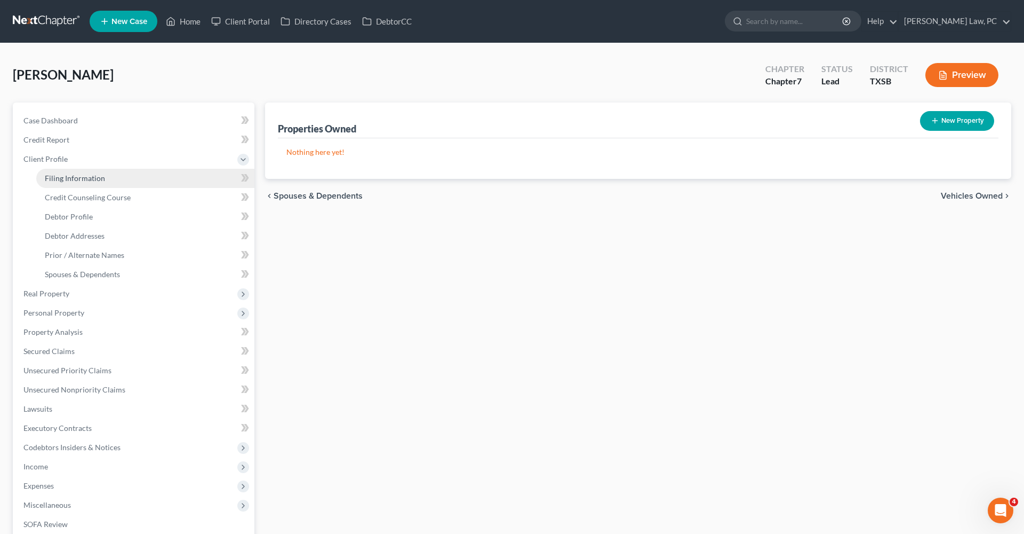
click at [78, 175] on span "Filing Information" at bounding box center [75, 177] width 60 height 9
select select "1"
select select "0"
select select "79"
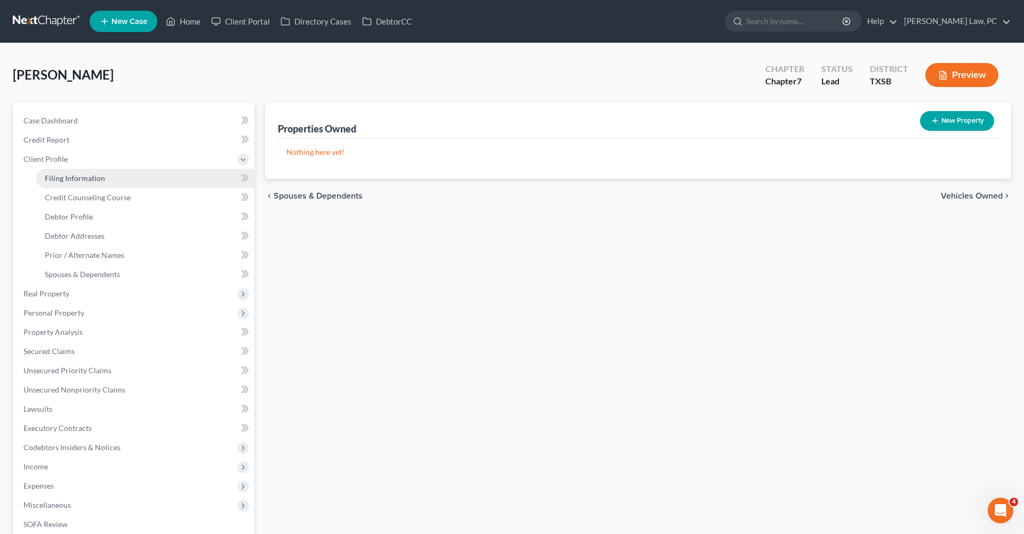
select select "0"
select select "45"
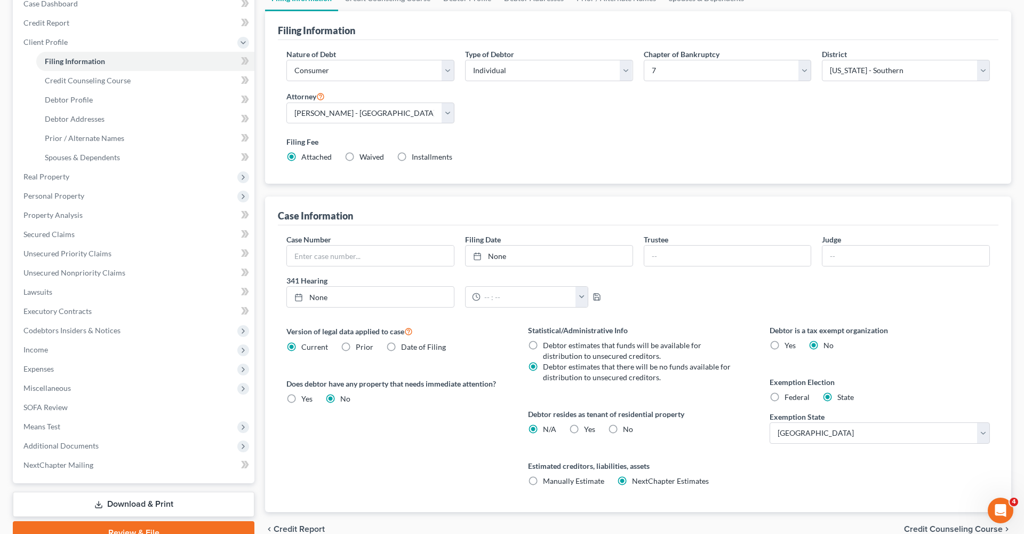
scroll to position [124, 0]
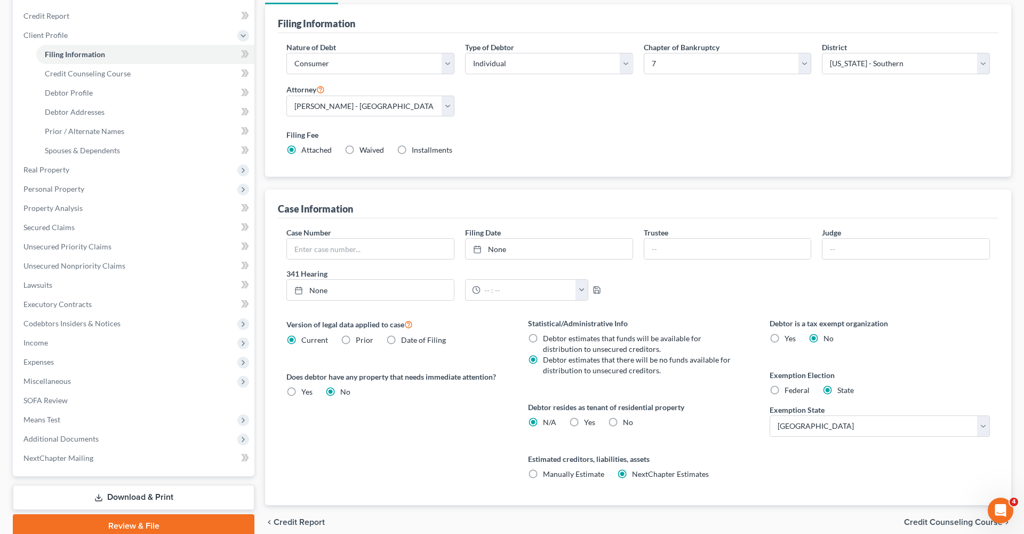
click at [791, 389] on span "Federal" at bounding box center [797, 389] width 25 height 9
click at [791, 389] on input "Federal" at bounding box center [792, 388] width 7 height 7
radio input "true"
radio input "false"
click at [55, 164] on span "Real Property" at bounding box center [135, 169] width 240 height 19
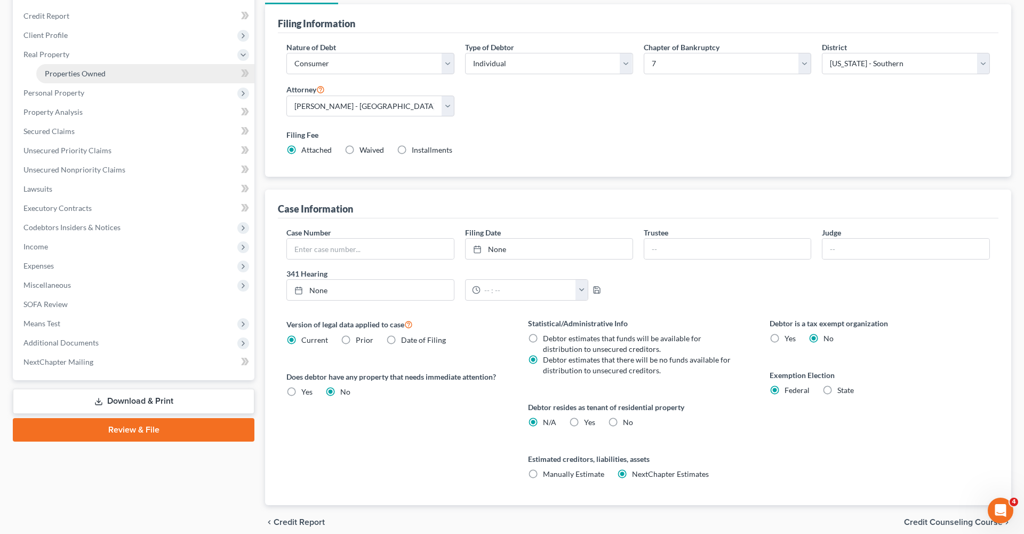
click at [69, 78] on link "Properties Owned" at bounding box center [145, 73] width 218 height 19
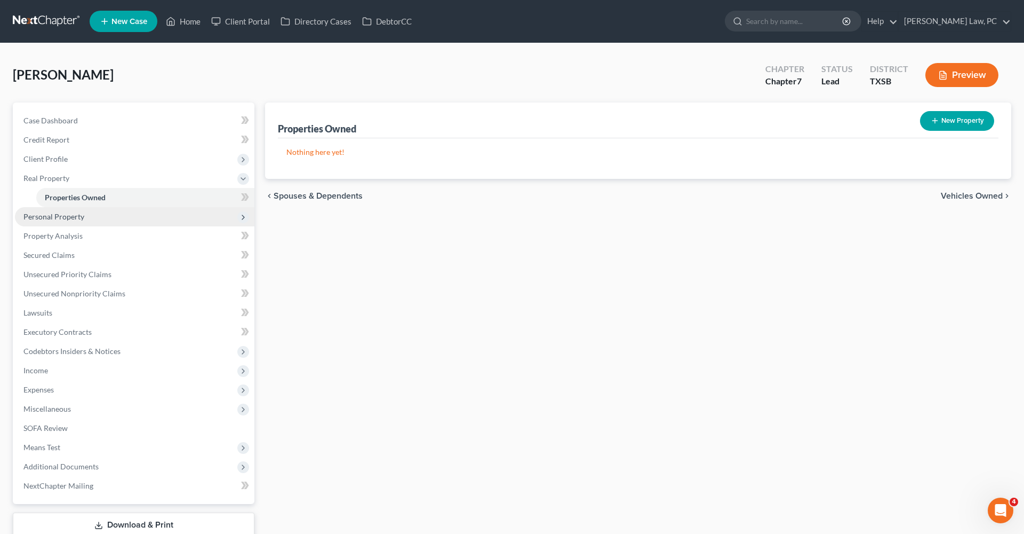
click at [59, 216] on span "Personal Property" at bounding box center [53, 216] width 61 height 9
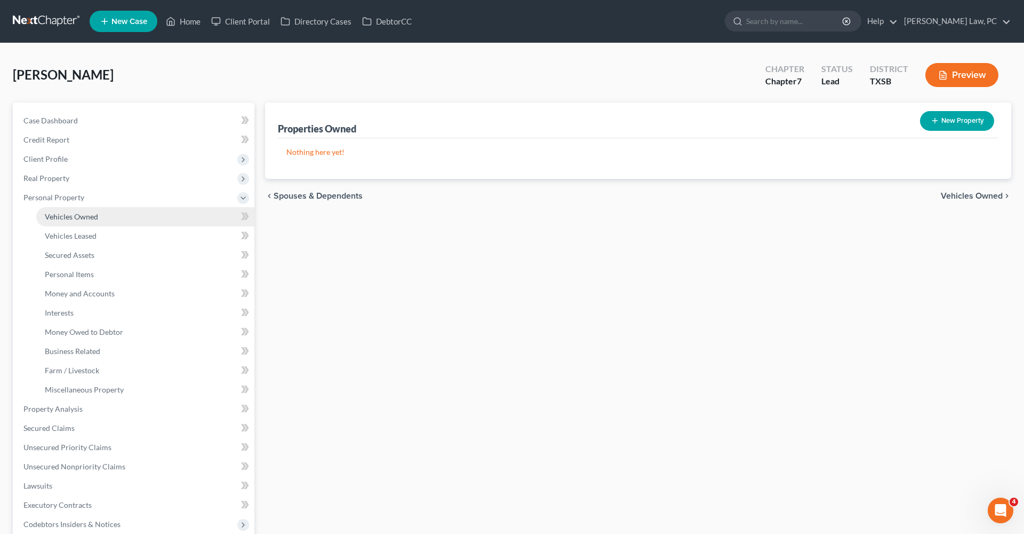
click at [68, 222] on link "Vehicles Owned" at bounding box center [145, 216] width 218 height 19
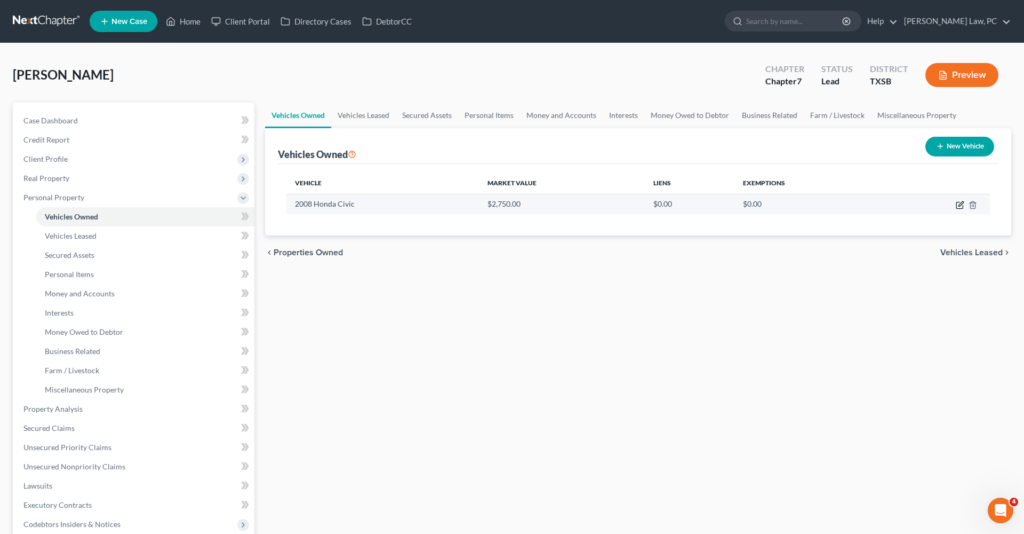
click at [959, 206] on icon "button" at bounding box center [961, 203] width 5 height 5
select select "0"
select select "18"
select select "3"
select select "0"
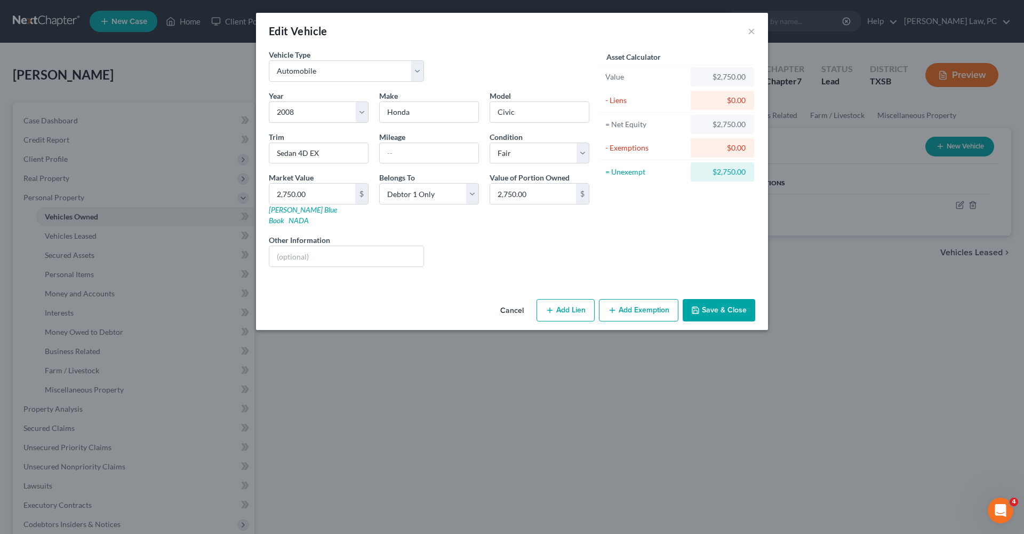
click at [619, 301] on button "Add Exemption" at bounding box center [638, 310] width 79 height 22
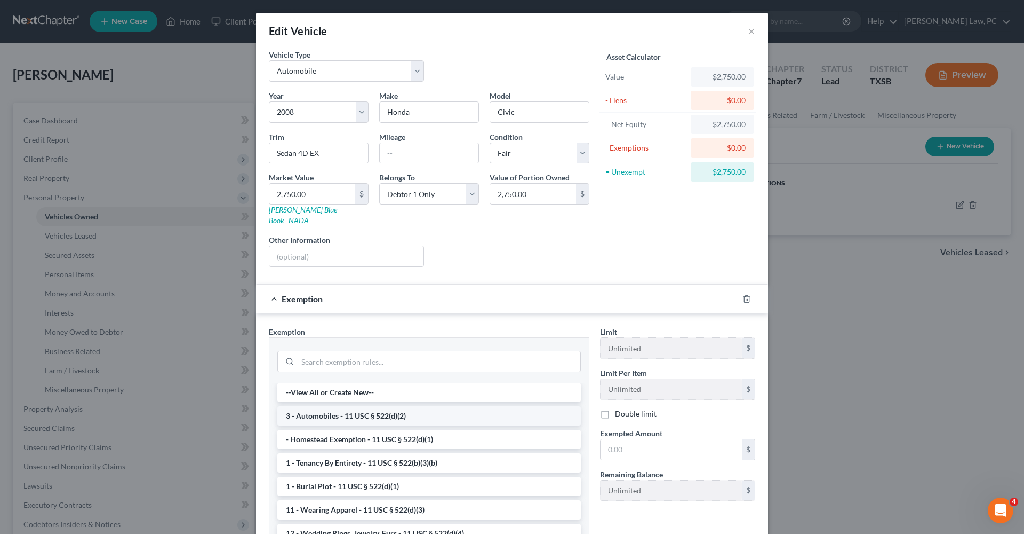
click at [394, 406] on li "3 - Automobiles - 11 USC § 522(d)(2)" at bounding box center [429, 415] width 304 height 19
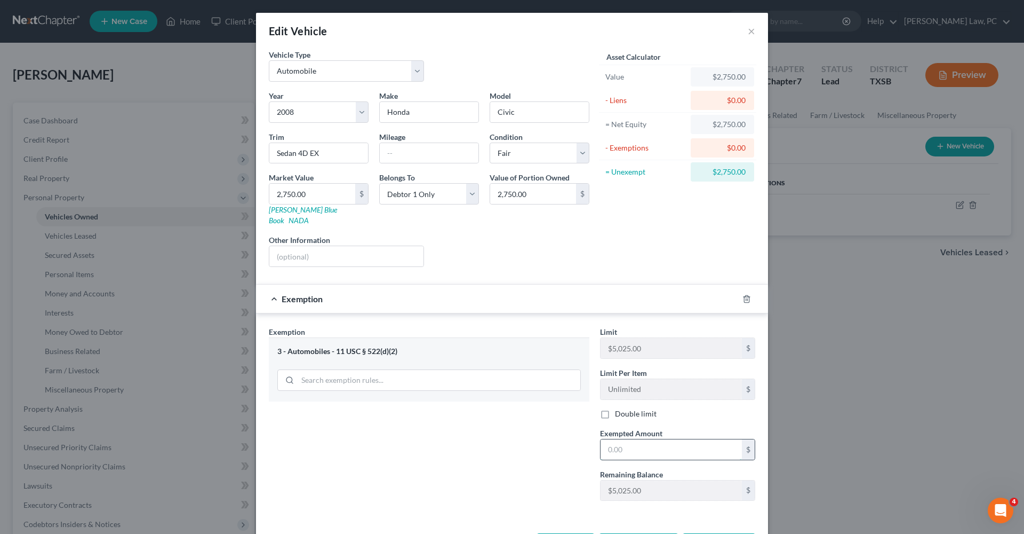
click at [645, 439] on input "text" at bounding box center [671, 449] width 141 height 20
type input "2,750"
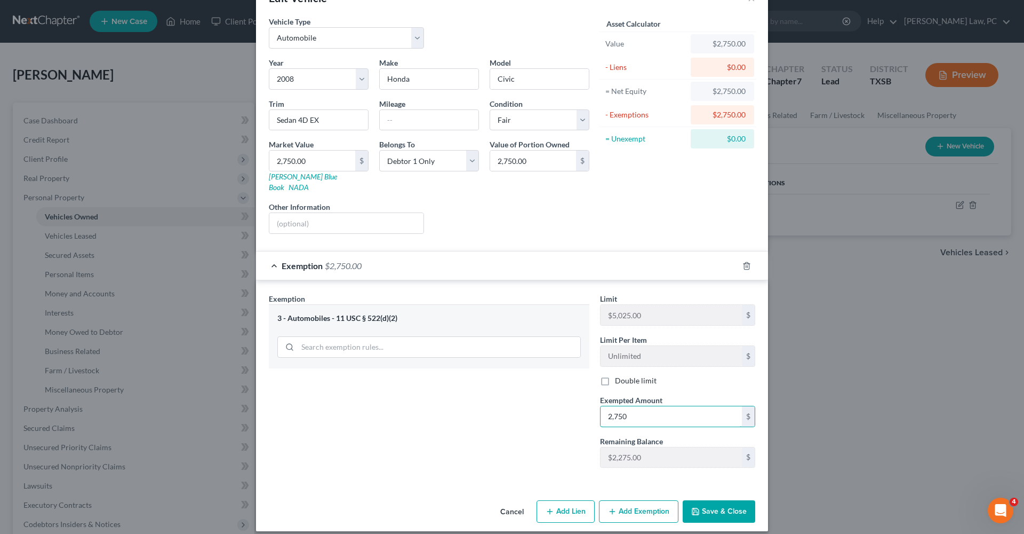
scroll to position [33, 0]
click at [711, 500] on button "Save & Close" at bounding box center [719, 511] width 73 height 22
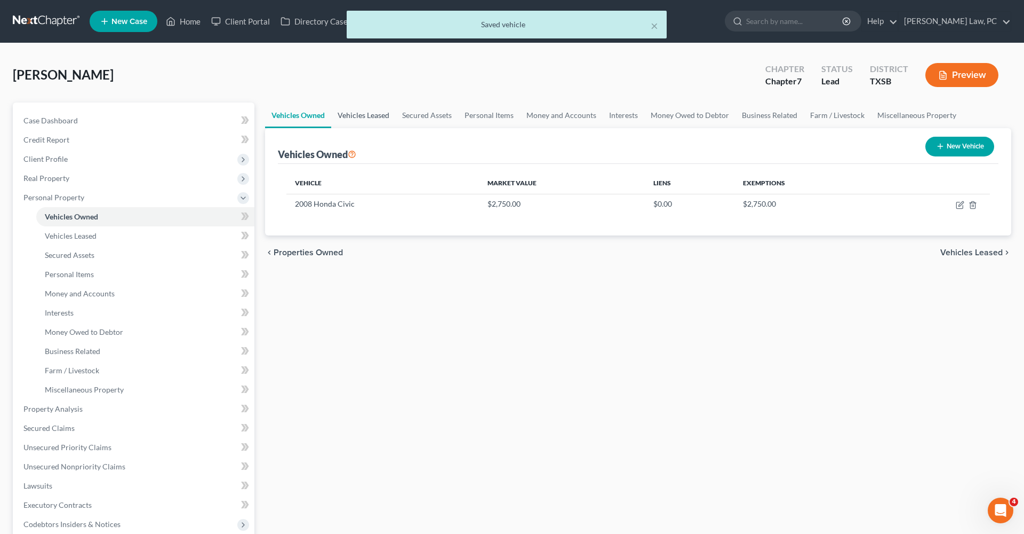
click at [378, 114] on link "Vehicles Leased" at bounding box center [363, 115] width 65 height 26
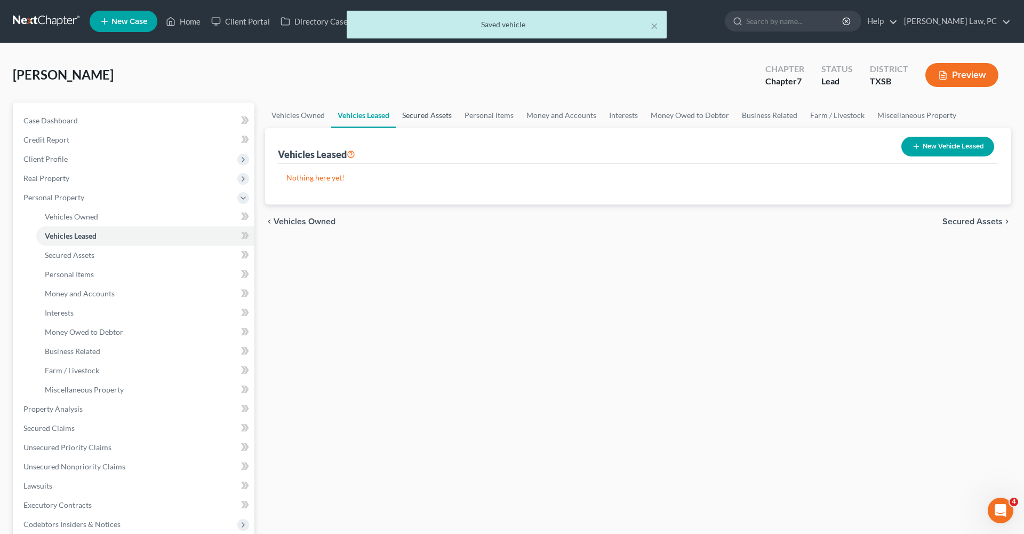
click at [418, 117] on link "Secured Assets" at bounding box center [427, 115] width 62 height 26
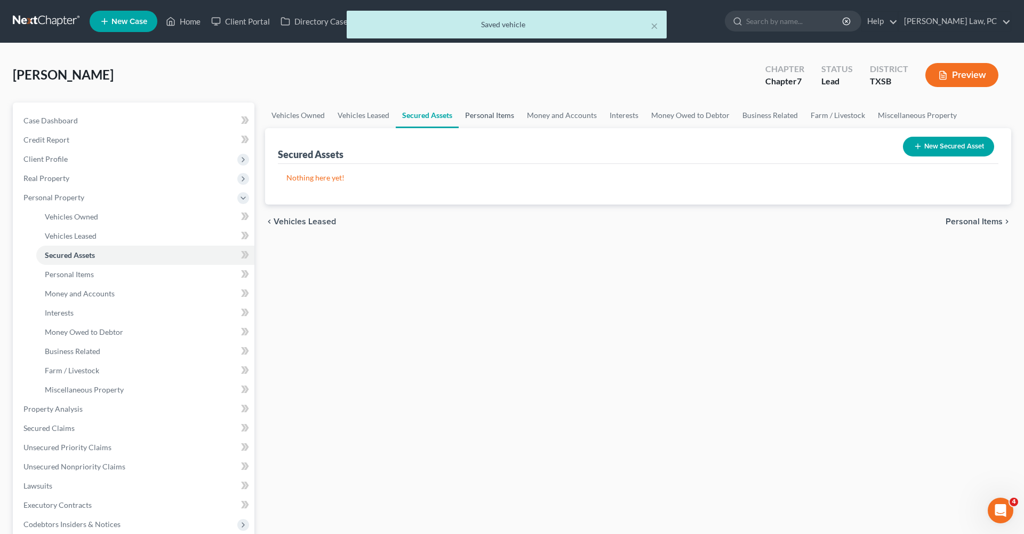
click at [492, 114] on link "Personal Items" at bounding box center [490, 115] width 62 height 26
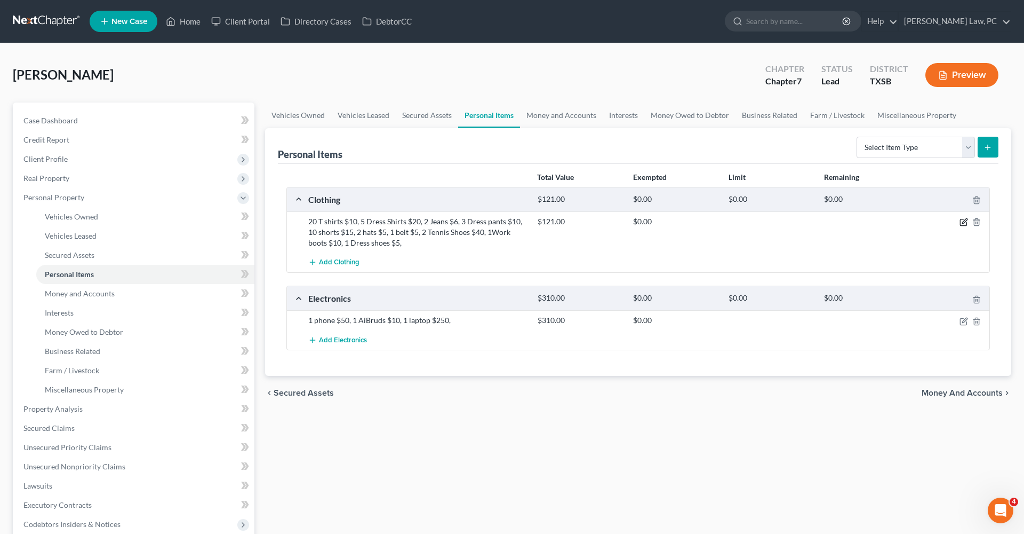
click at [961, 223] on icon "button" at bounding box center [964, 222] width 9 height 9
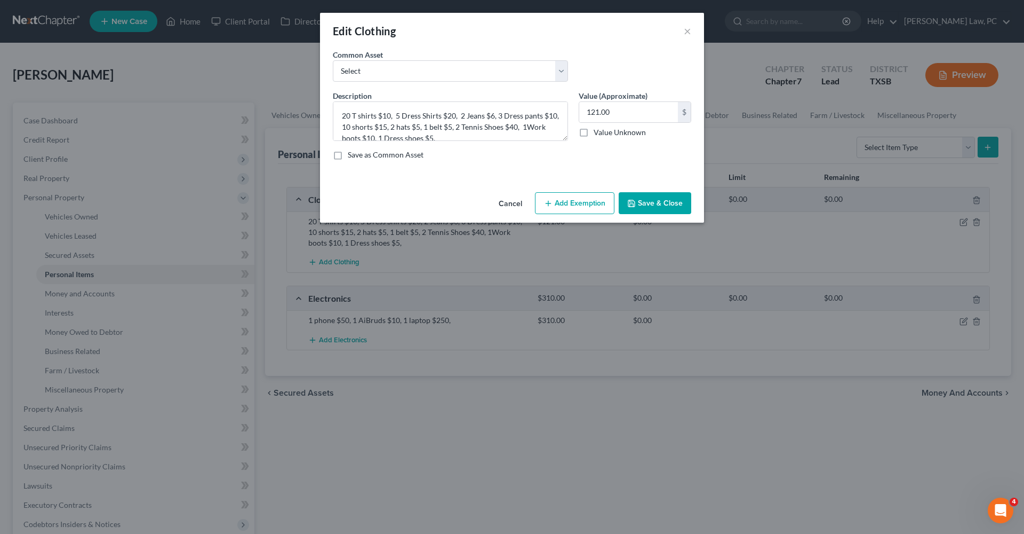
click at [575, 203] on button "Add Exemption" at bounding box center [574, 203] width 79 height 22
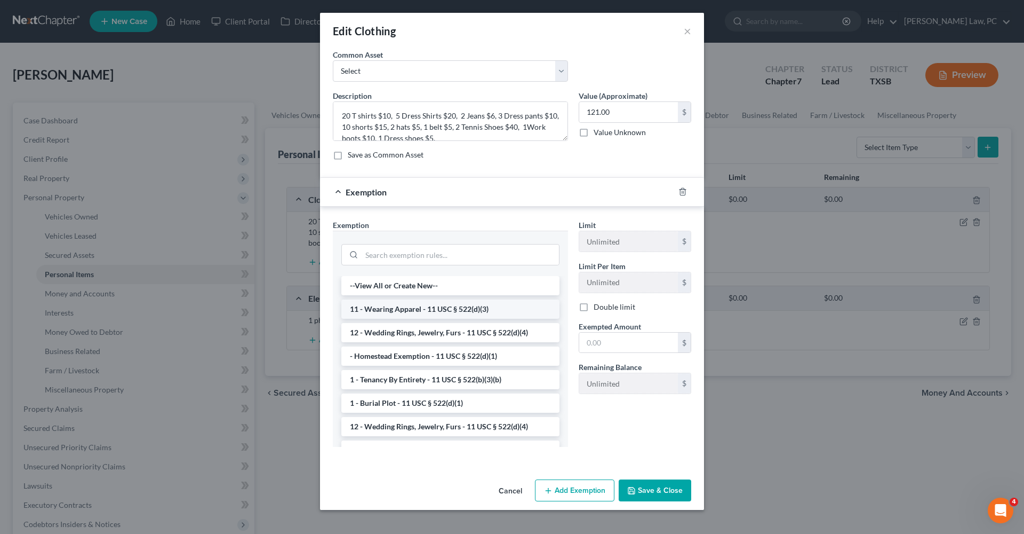
click at [428, 305] on li "11 - Wearing Apparel - 11 USC § 522(d)(3)" at bounding box center [450, 308] width 218 height 19
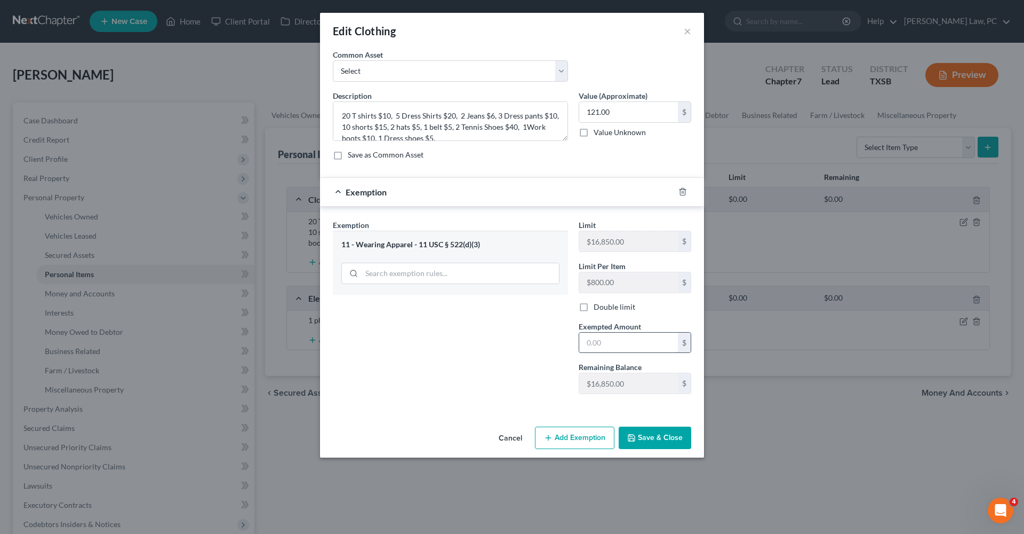
click at [628, 341] on input "text" at bounding box center [628, 342] width 99 height 20
type input "121"
click at [640, 435] on button "Save & Close" at bounding box center [655, 437] width 73 height 22
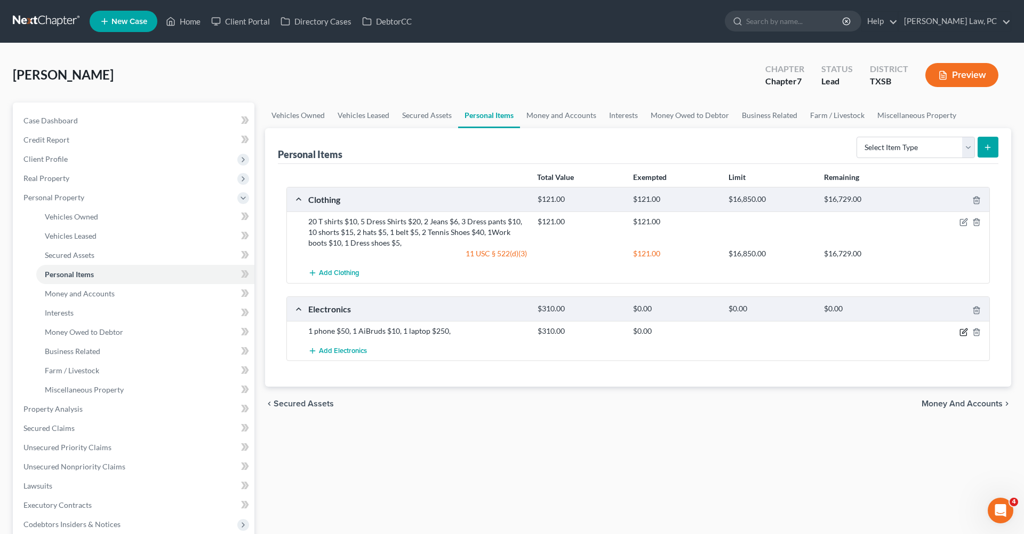
click at [963, 332] on icon "button" at bounding box center [964, 330] width 5 height 5
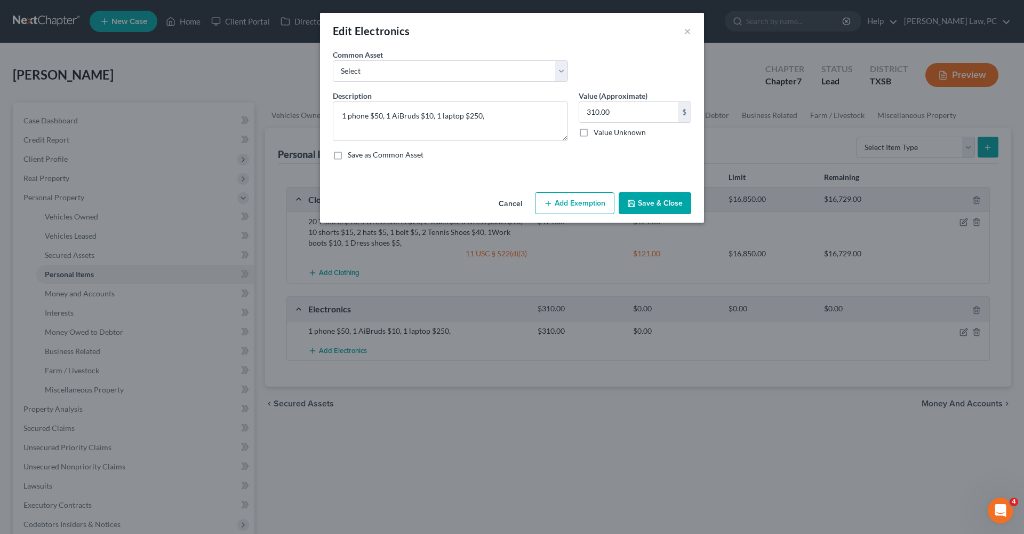
click at [599, 207] on button "Add Exemption" at bounding box center [574, 203] width 79 height 22
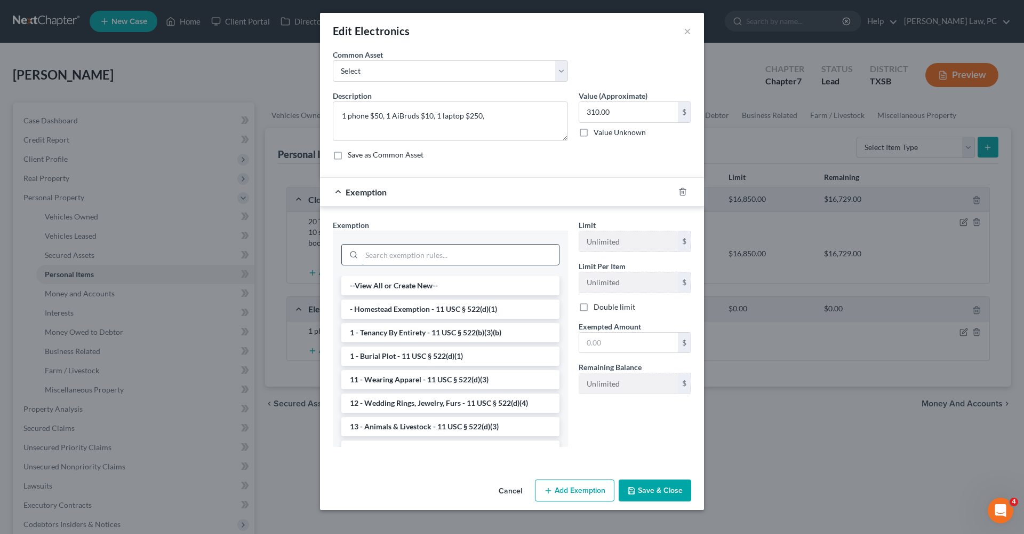
click at [440, 244] on input "search" at bounding box center [460, 254] width 197 height 20
click at [442, 252] on input "search" at bounding box center [460, 254] width 197 height 20
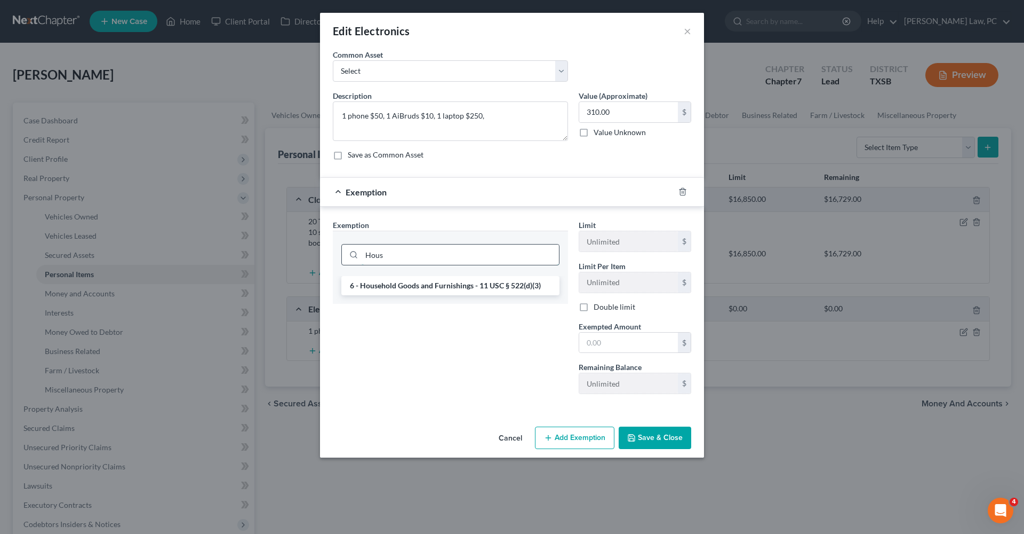
type input "Hous"
drag, startPoint x: 442, startPoint y: 249, endPoint x: 448, endPoint y: 290, distance: 41.6
click at [448, 290] on li "6 - Household Goods and Furnishings - 11 USC § 522(d)(3)" at bounding box center [450, 285] width 218 height 19
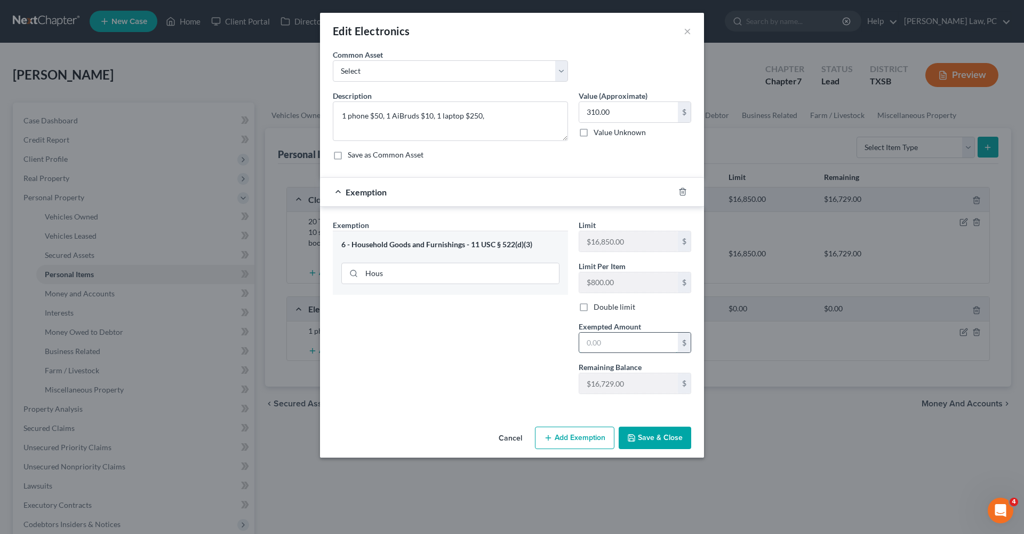
click at [608, 341] on input "text" at bounding box center [628, 342] width 99 height 20
type input "2"
type input "310"
click at [664, 438] on button "Save & Close" at bounding box center [655, 437] width 73 height 22
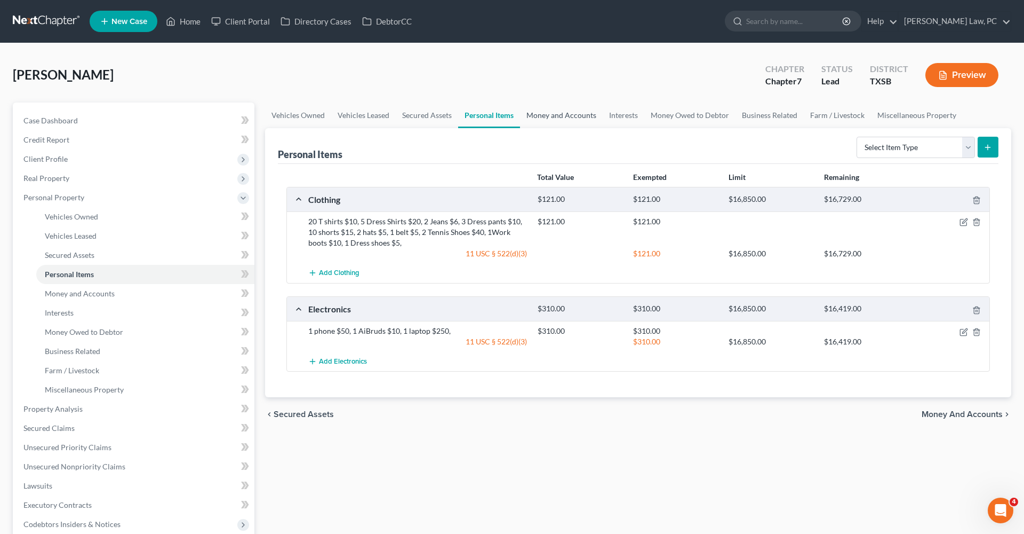
click at [553, 120] on link "Money and Accounts" at bounding box center [561, 115] width 83 height 26
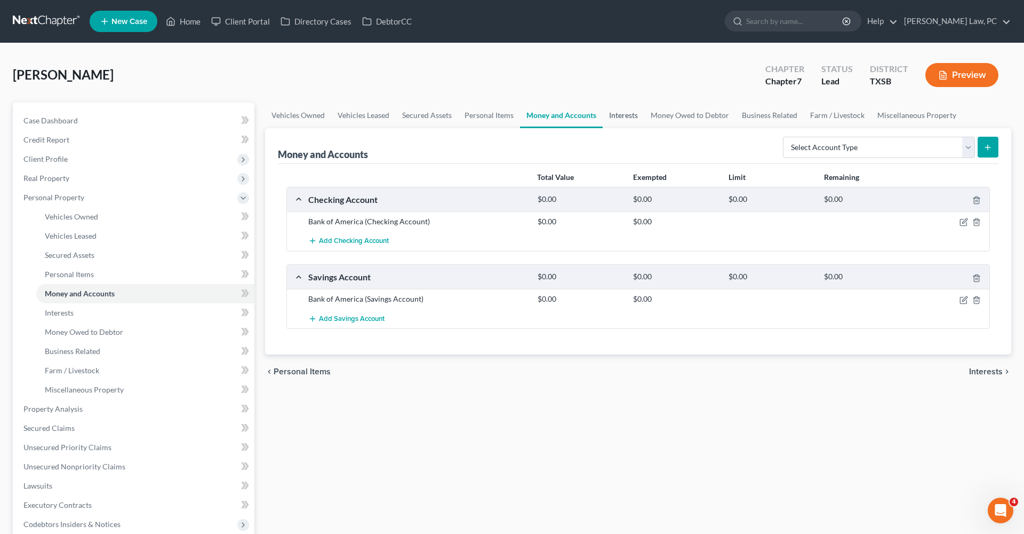
click at [615, 119] on link "Interests" at bounding box center [624, 115] width 42 height 26
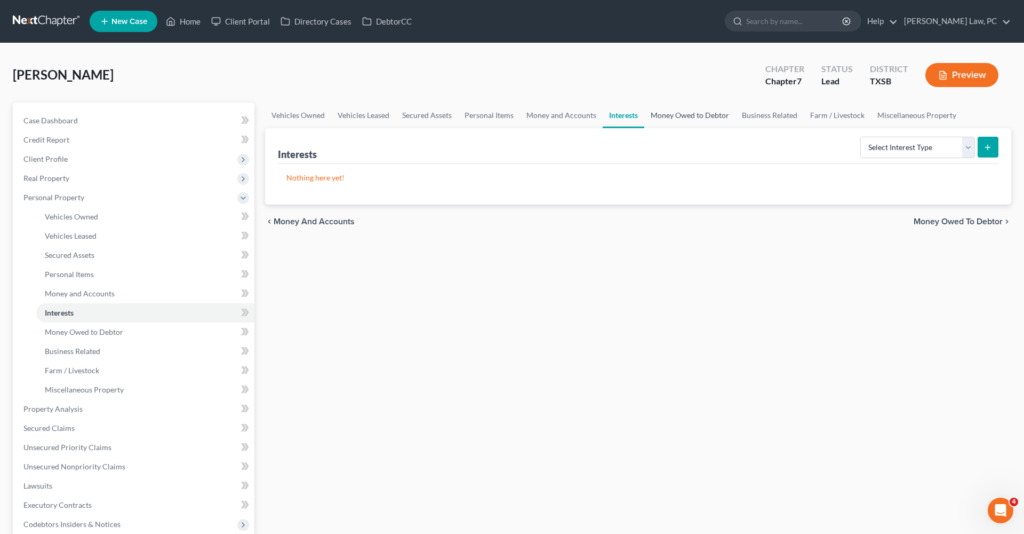
click at [673, 117] on link "Money Owed to Debtor" at bounding box center [690, 115] width 91 height 26
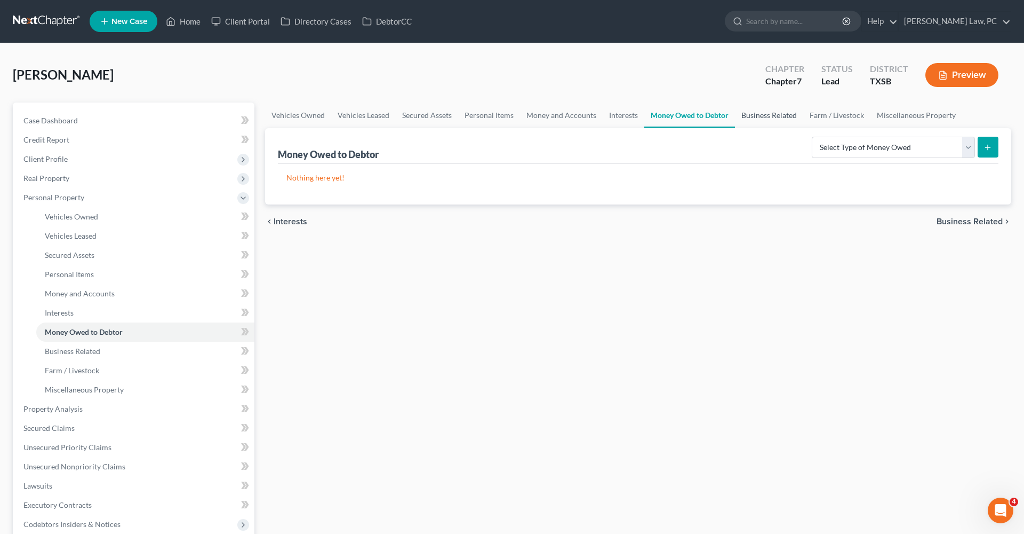
click at [782, 112] on link "Business Related" at bounding box center [769, 115] width 68 height 26
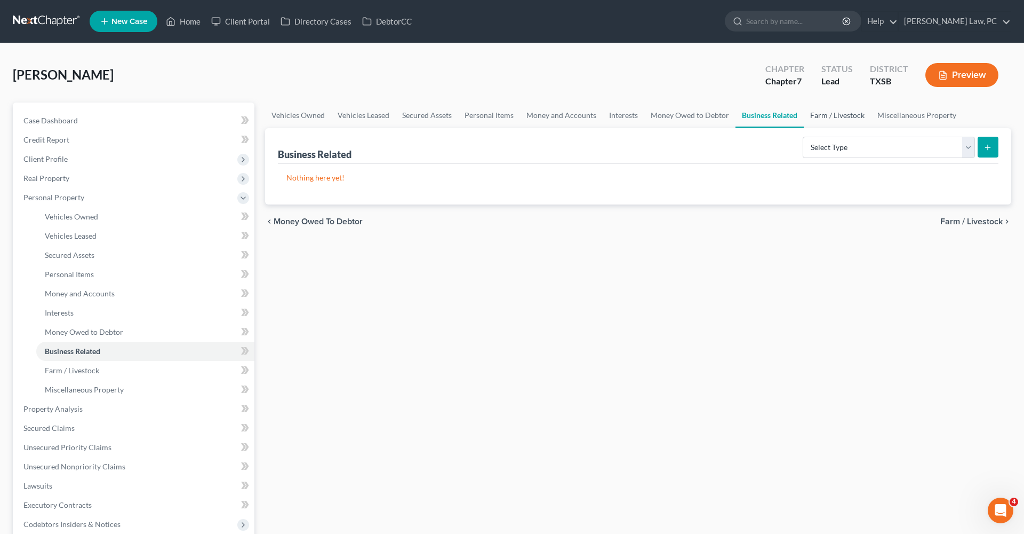
click at [835, 121] on link "Farm / Livestock" at bounding box center [837, 115] width 67 height 26
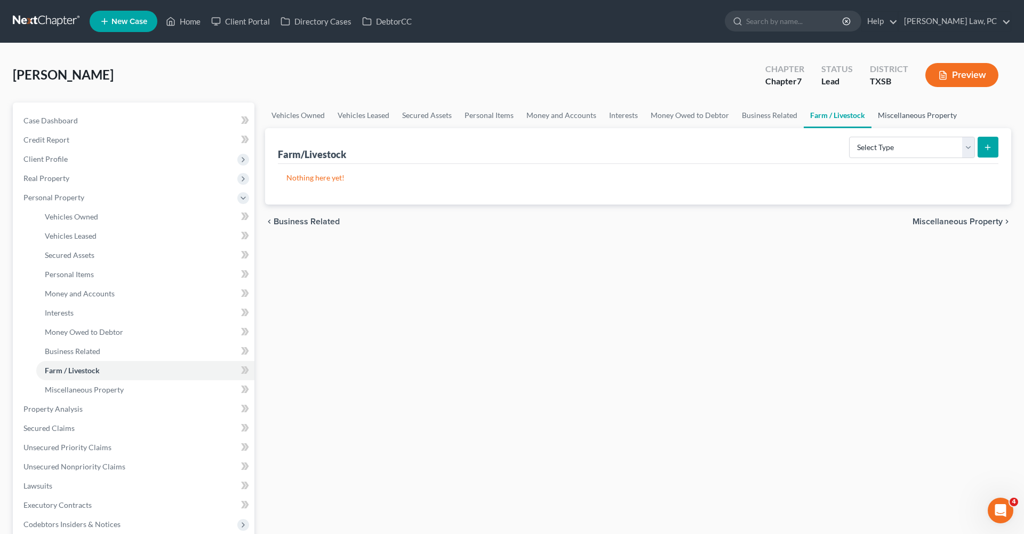
click at [903, 120] on link "Miscellaneous Property" at bounding box center [918, 115] width 92 height 26
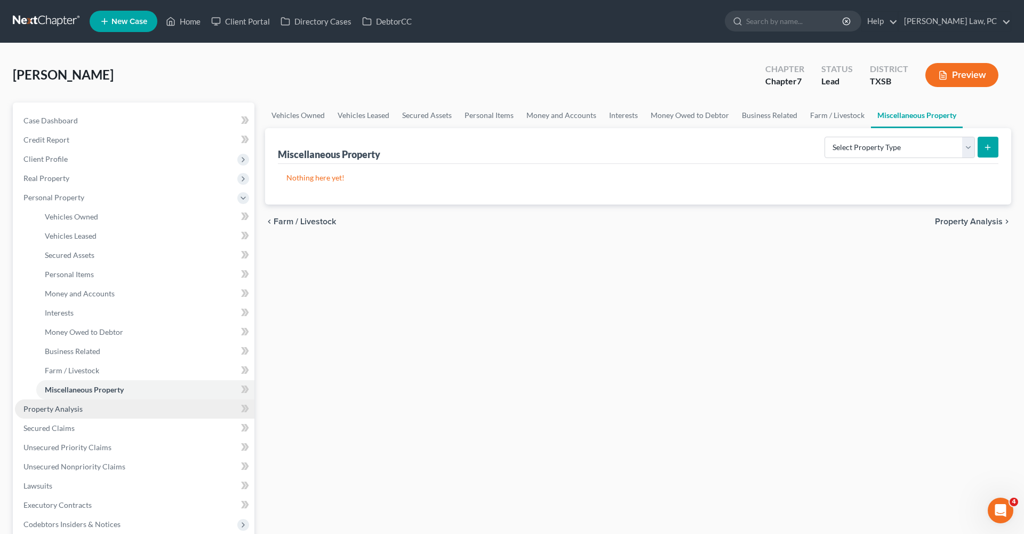
click at [63, 409] on span "Property Analysis" at bounding box center [52, 408] width 59 height 9
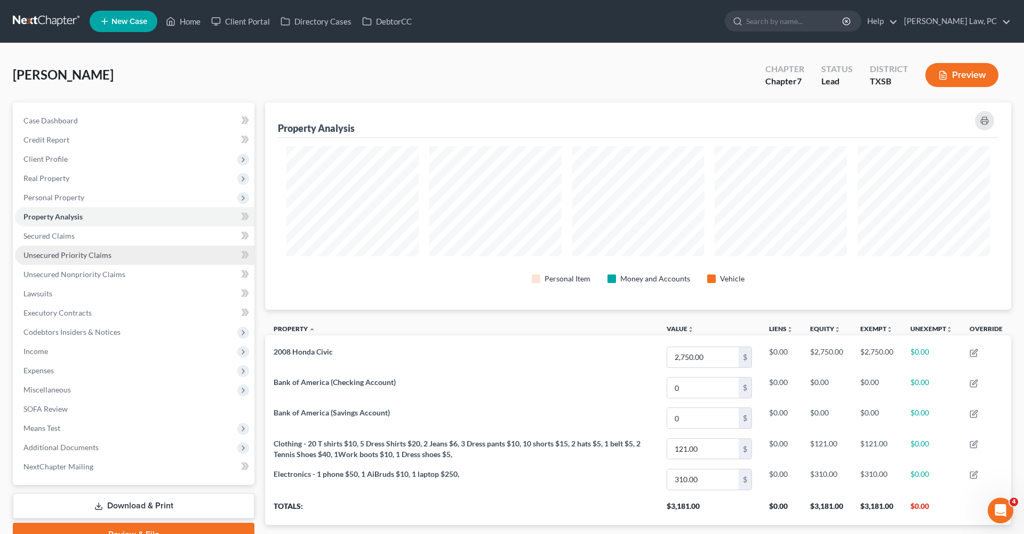
scroll to position [207, 746]
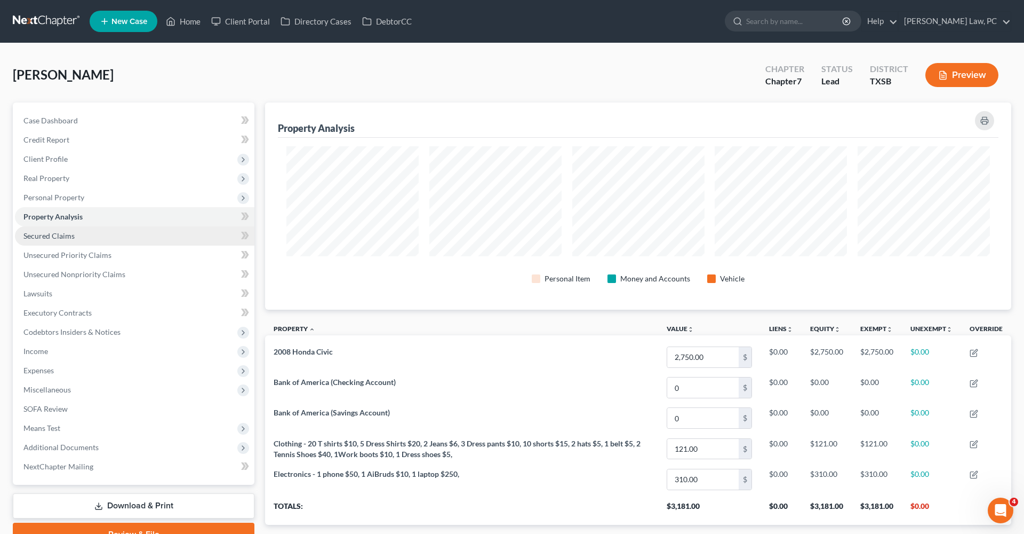
click at [55, 235] on span "Secured Claims" at bounding box center [48, 235] width 51 height 9
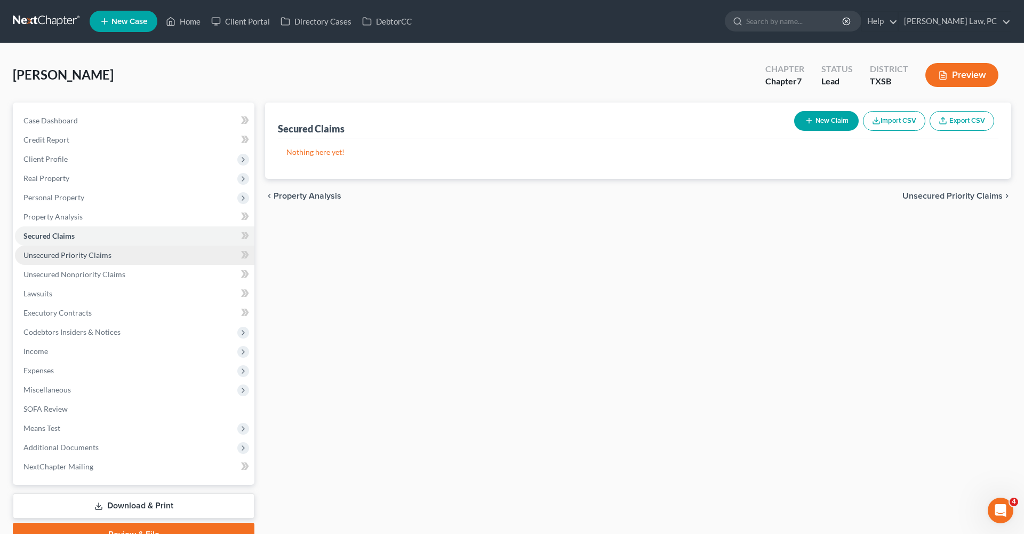
click at [70, 253] on span "Unsecured Priority Claims" at bounding box center [67, 254] width 88 height 9
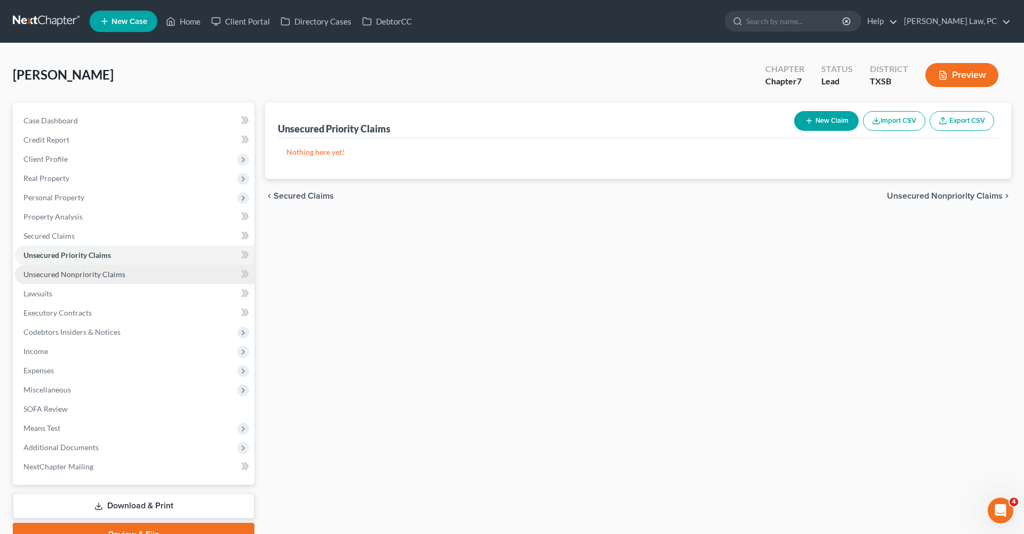
click at [88, 279] on link "Unsecured Nonpriority Claims" at bounding box center [135, 274] width 240 height 19
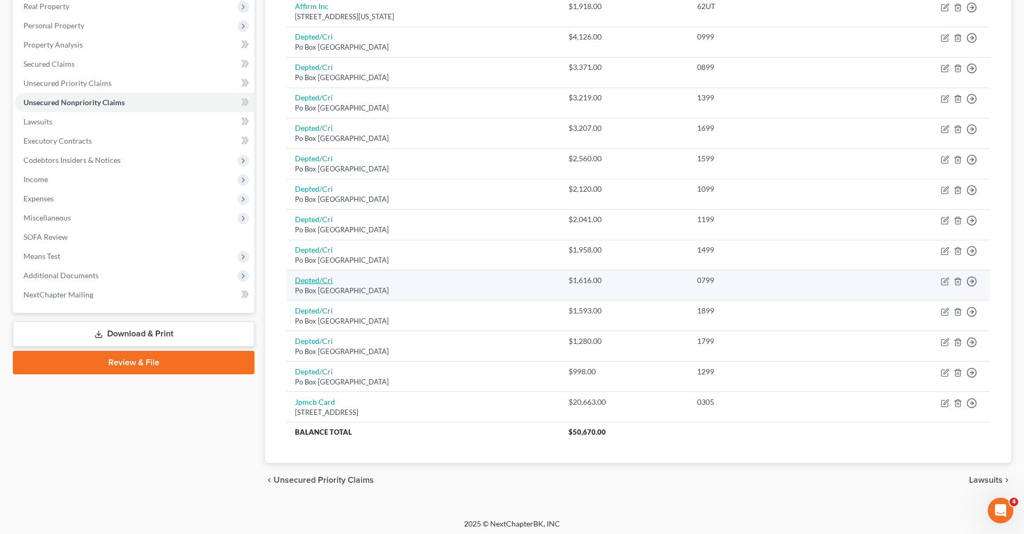
scroll to position [171, 0]
click at [309, 280] on link "Depted/Cri" at bounding box center [314, 280] width 38 height 9
select select "30"
select select "17"
select select "0"
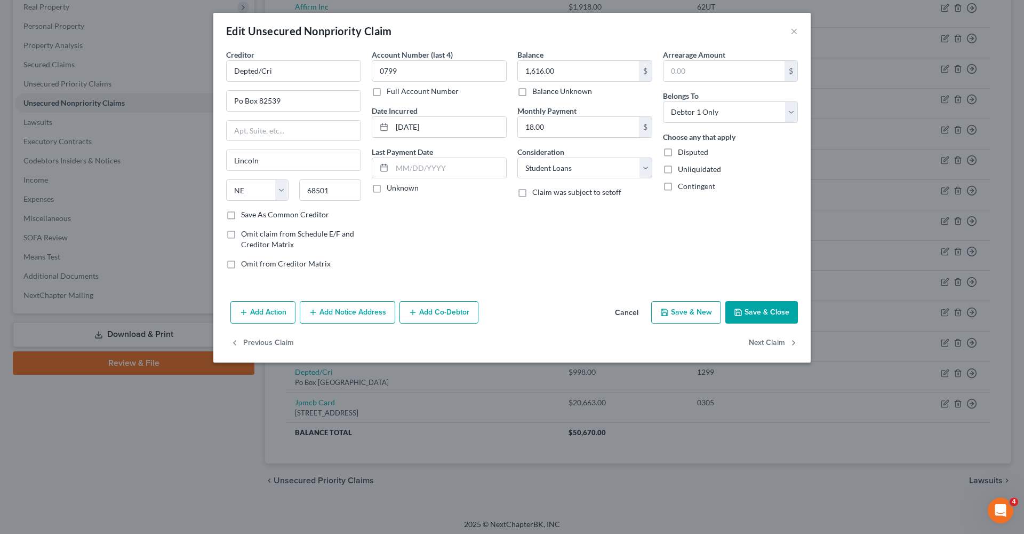
click at [748, 316] on button "Save & Close" at bounding box center [762, 312] width 73 height 22
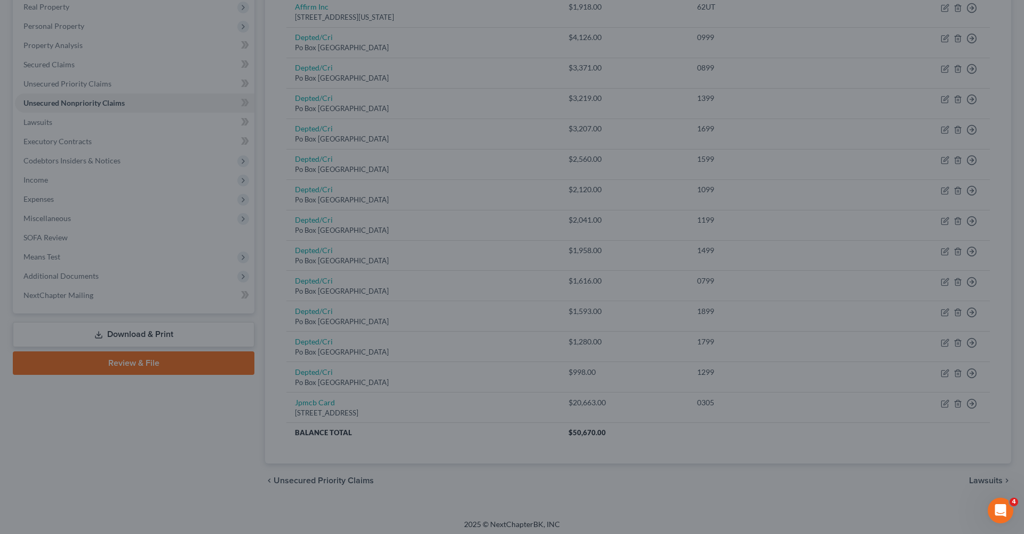
type input "0"
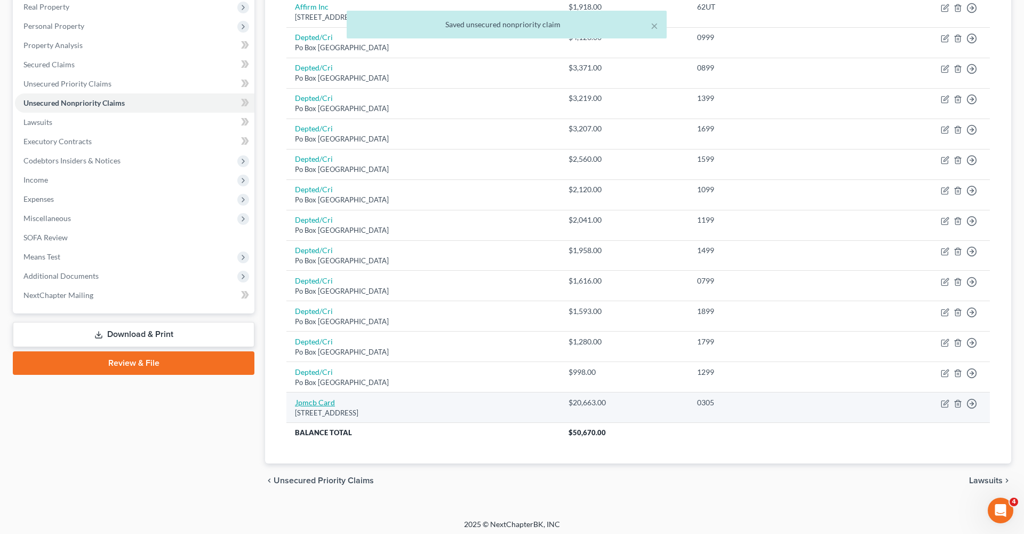
click at [320, 397] on link "Jpmcb Card" at bounding box center [315, 401] width 40 height 9
select select "7"
select select "0"
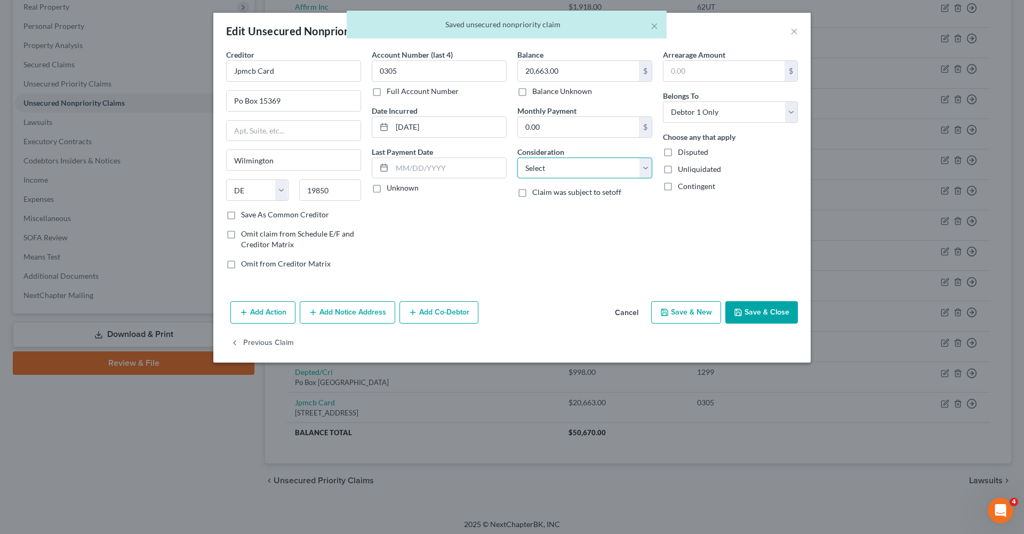
select select "2"
click at [760, 314] on button "Save & Close" at bounding box center [762, 312] width 73 height 22
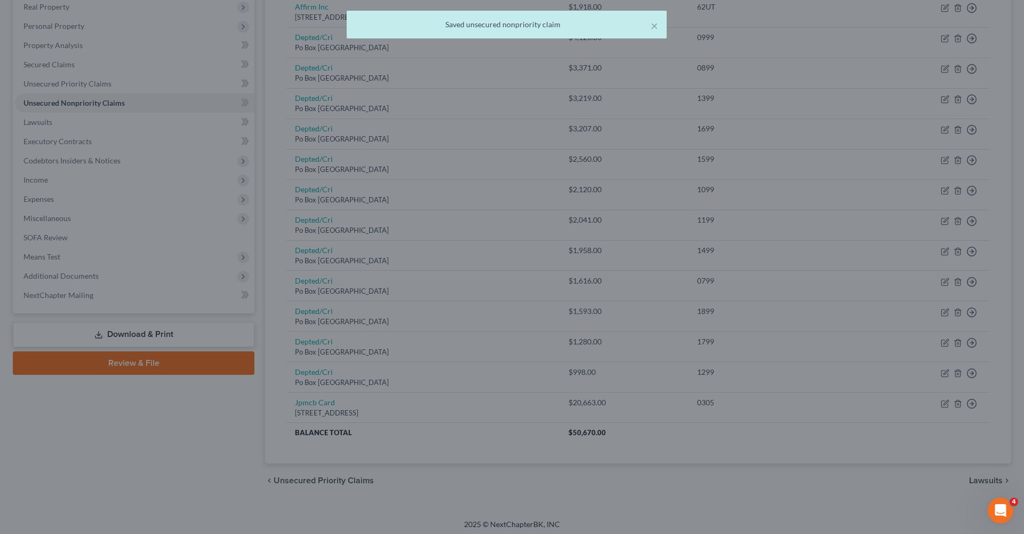
type input "0"
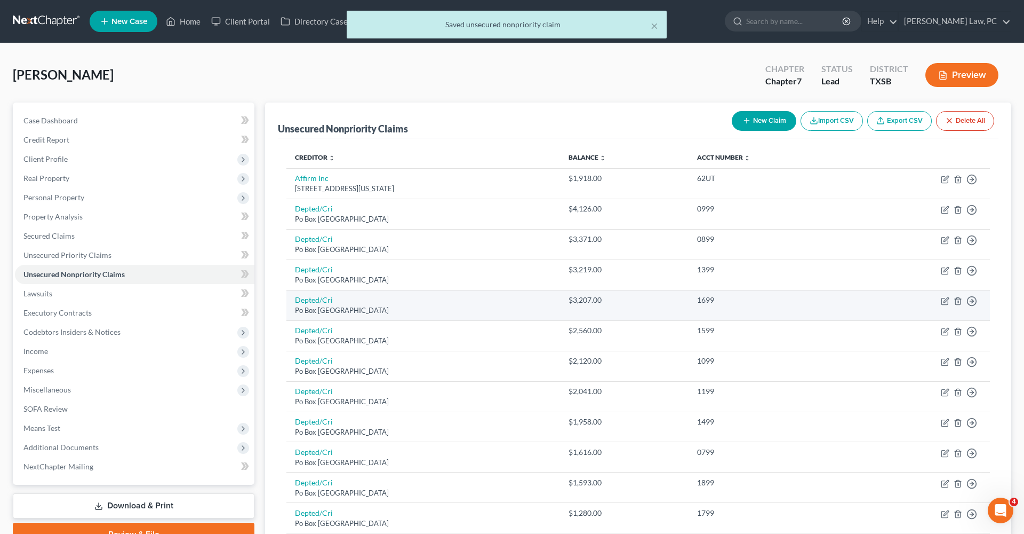
scroll to position [0, 0]
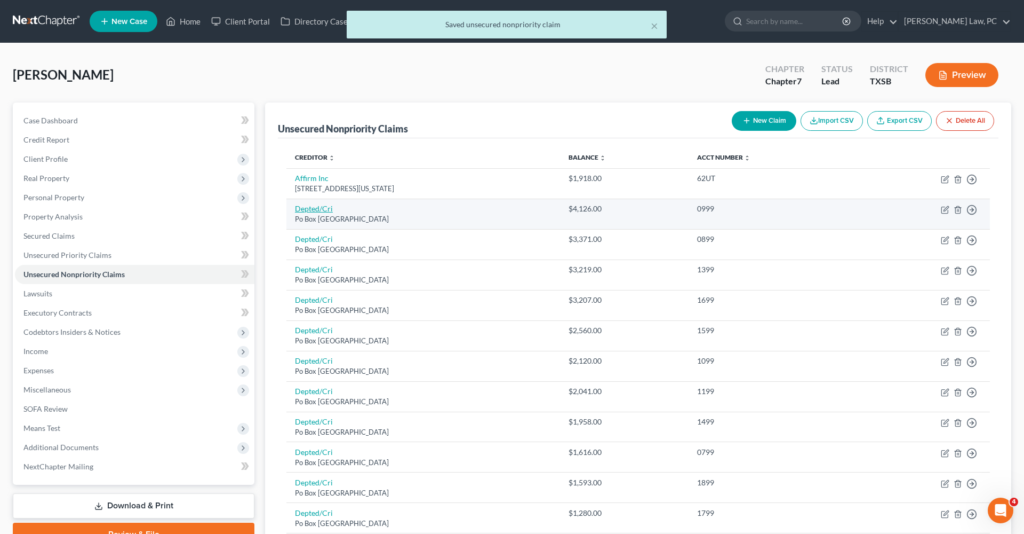
click at [318, 205] on link "Depted/Cri" at bounding box center [314, 208] width 38 height 9
select select "30"
select select "17"
select select "0"
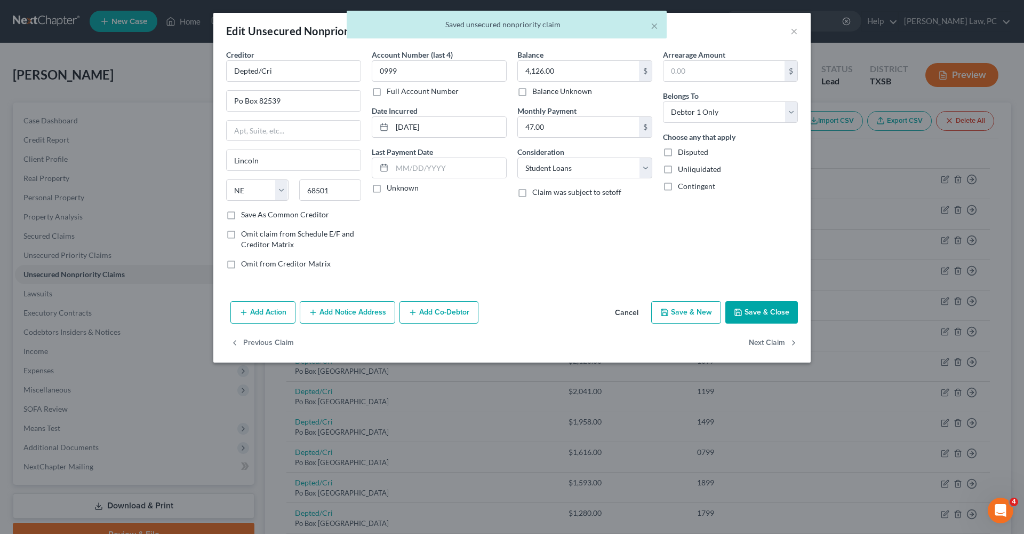
click at [759, 319] on button "Save & Close" at bounding box center [762, 312] width 73 height 22
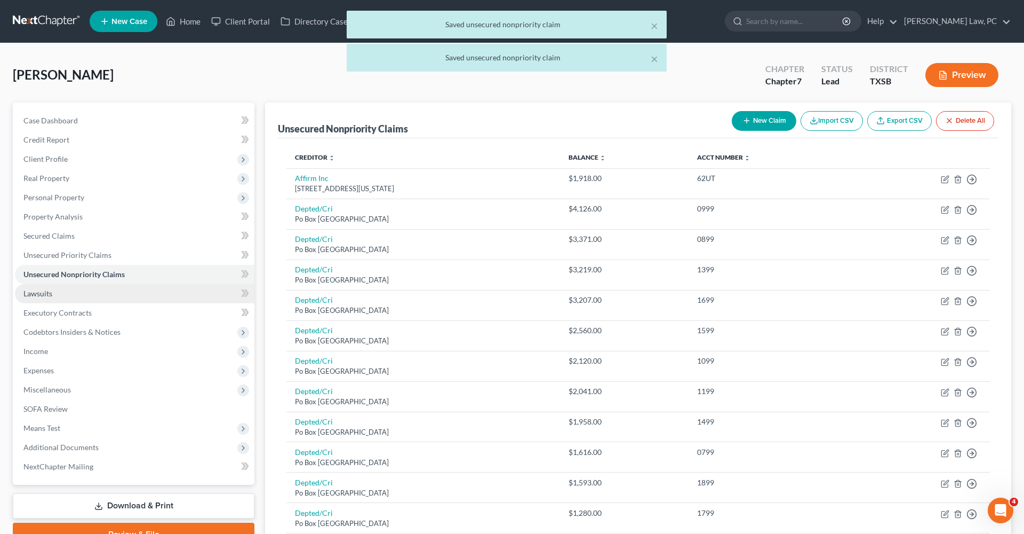
click at [51, 300] on link "Lawsuits" at bounding box center [135, 293] width 240 height 19
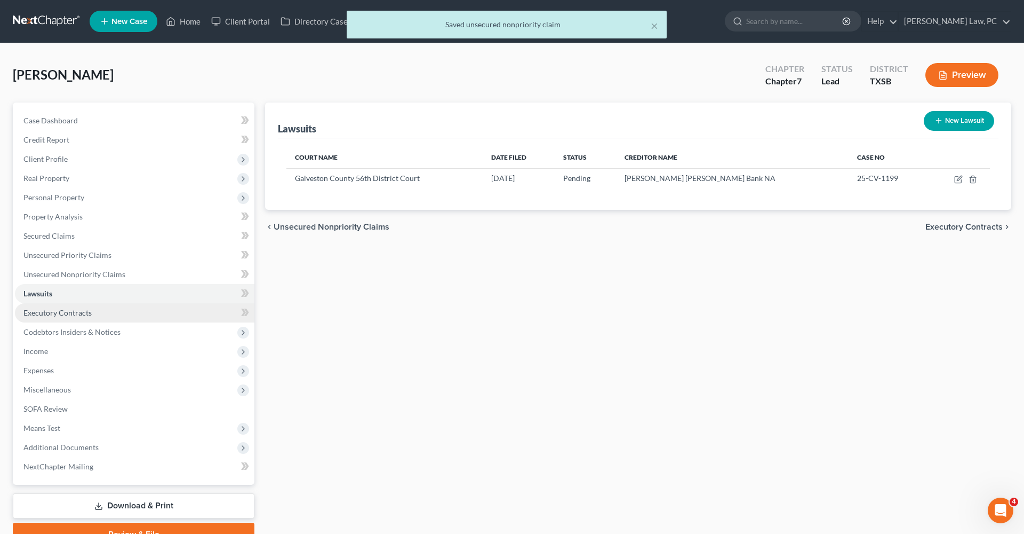
click at [55, 311] on span "Executory Contracts" at bounding box center [57, 312] width 68 height 9
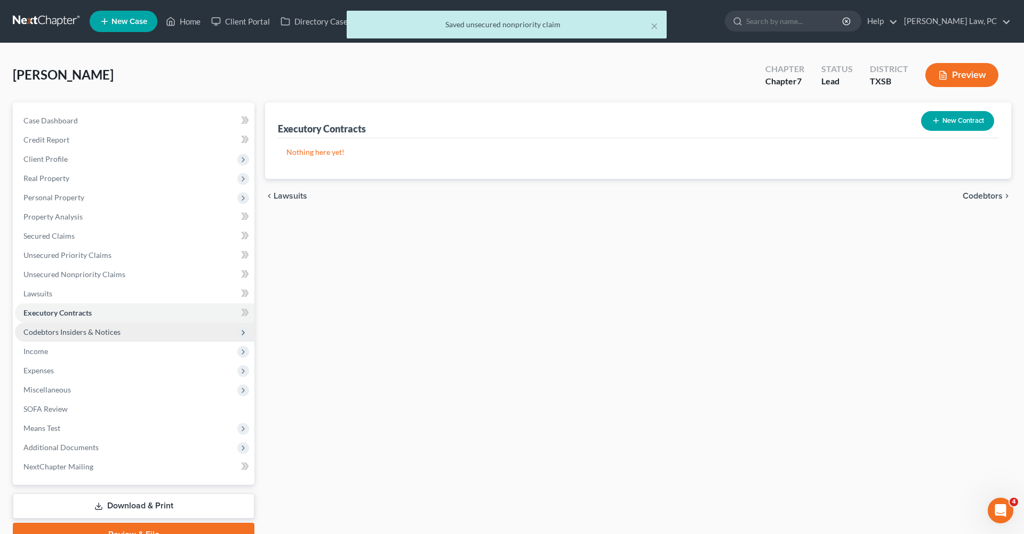
click at [76, 333] on span "Codebtors Insiders & Notices" at bounding box center [71, 331] width 97 height 9
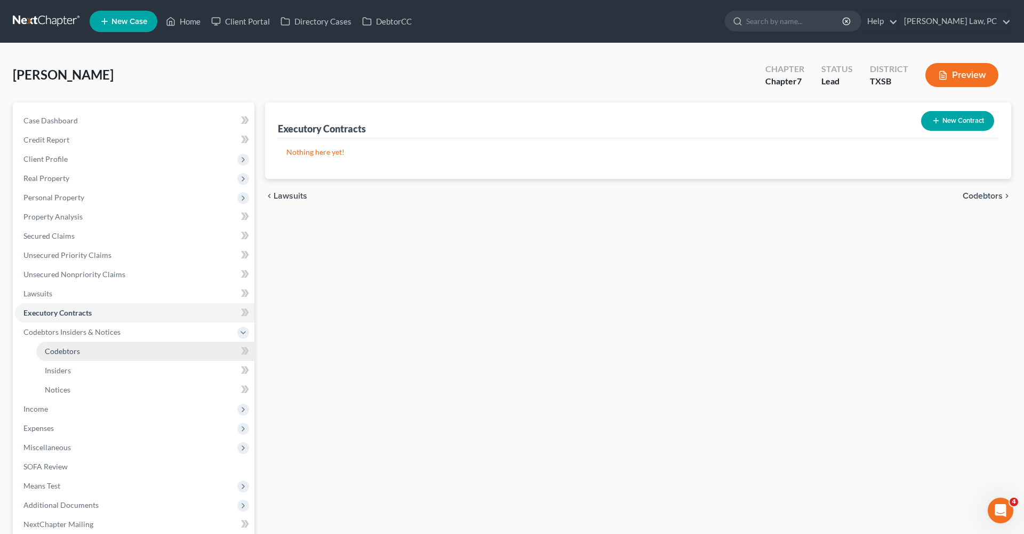
click at [67, 352] on span "Codebtors" at bounding box center [62, 350] width 35 height 9
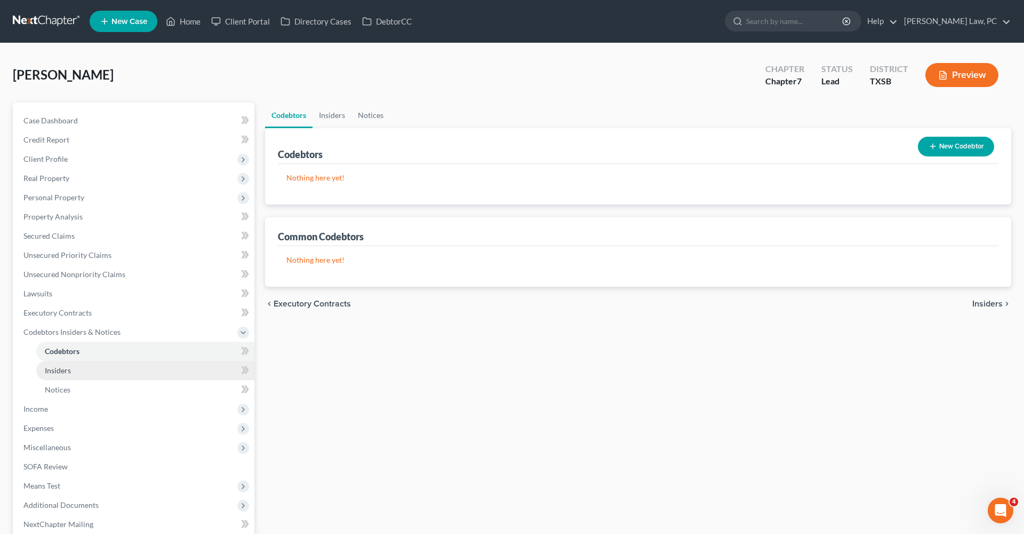
click at [65, 369] on span "Insiders" at bounding box center [58, 369] width 26 height 9
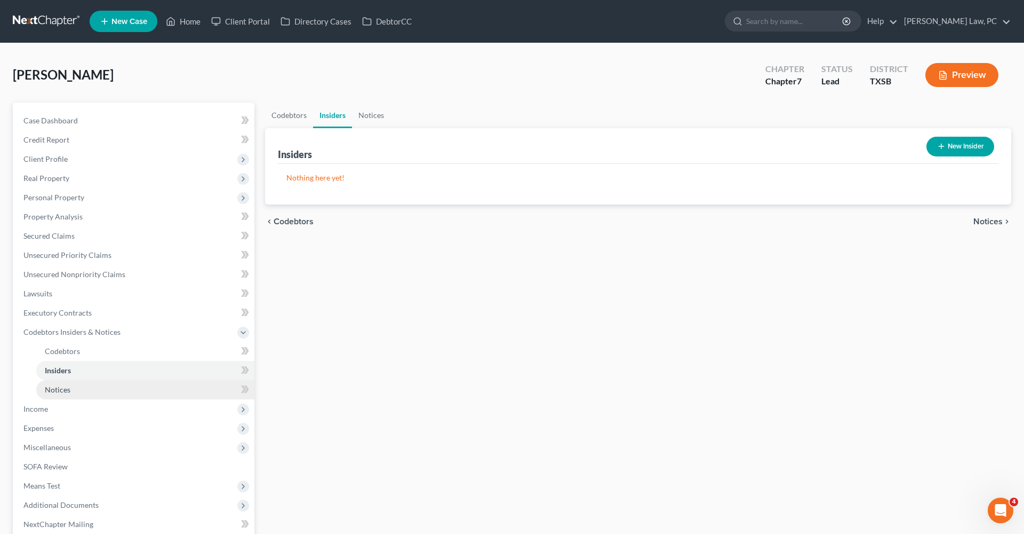
click at [66, 386] on span "Notices" at bounding box center [58, 389] width 26 height 9
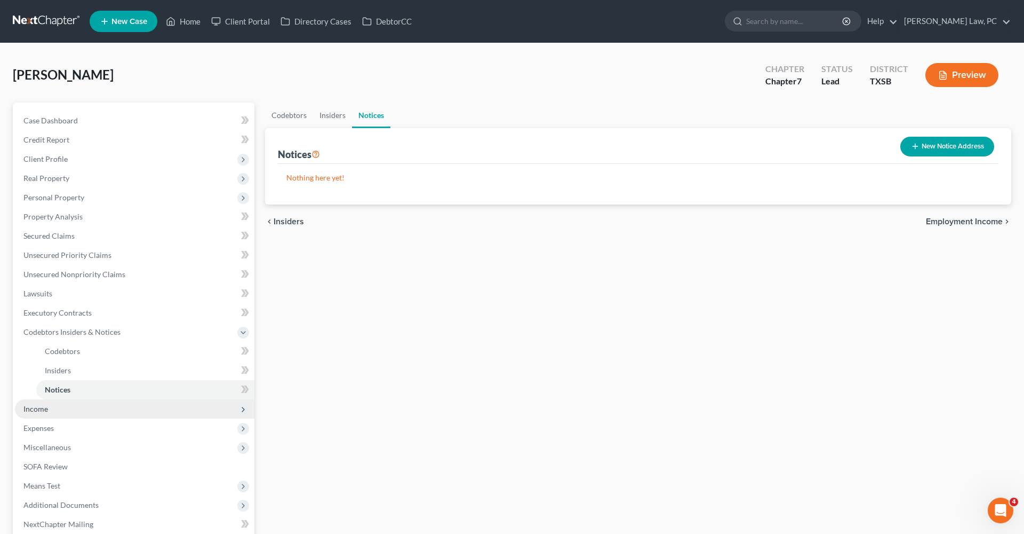
click at [48, 408] on span "Income" at bounding box center [135, 408] width 240 height 19
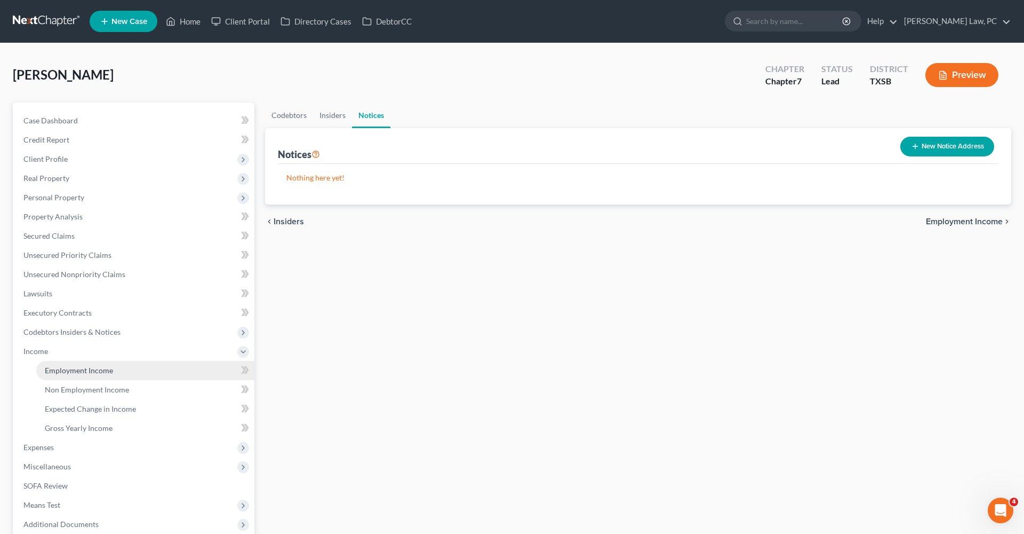
click at [89, 374] on span "Employment Income" at bounding box center [79, 369] width 68 height 9
click at [402, 112] on link "Non Employment Income" at bounding box center [394, 115] width 97 height 26
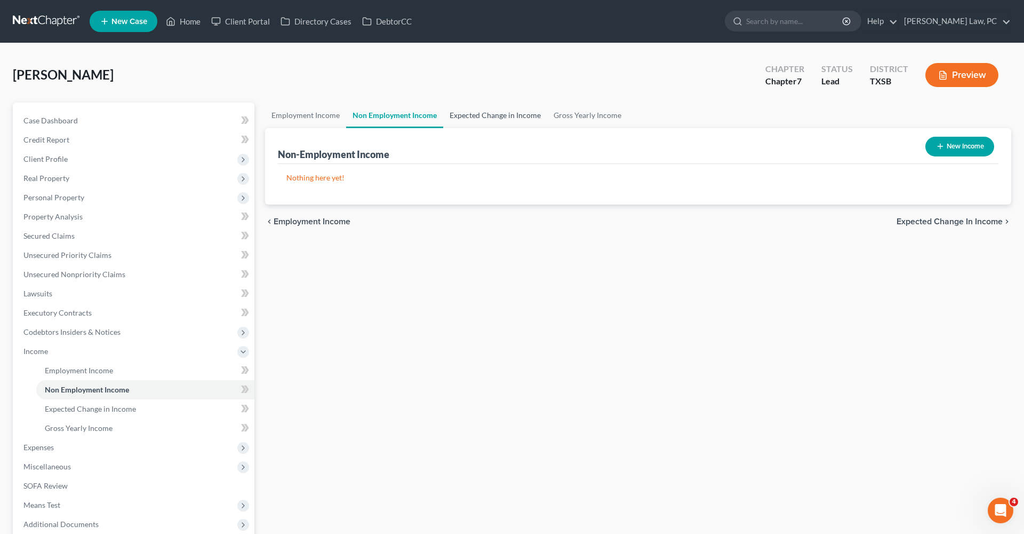
click at [470, 117] on link "Expected Change in Income" at bounding box center [495, 115] width 104 height 26
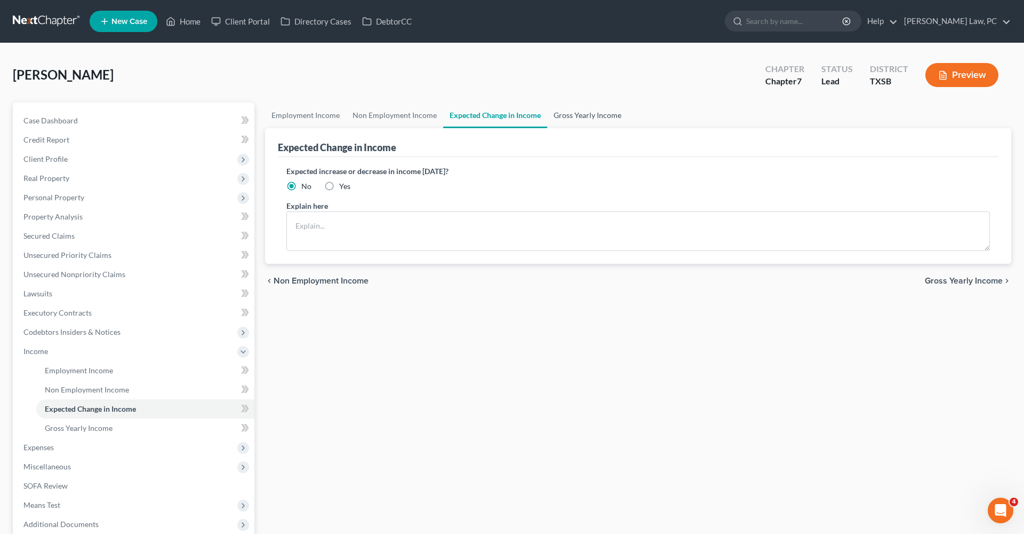
click at [570, 119] on link "Gross Yearly Income" at bounding box center [587, 115] width 81 height 26
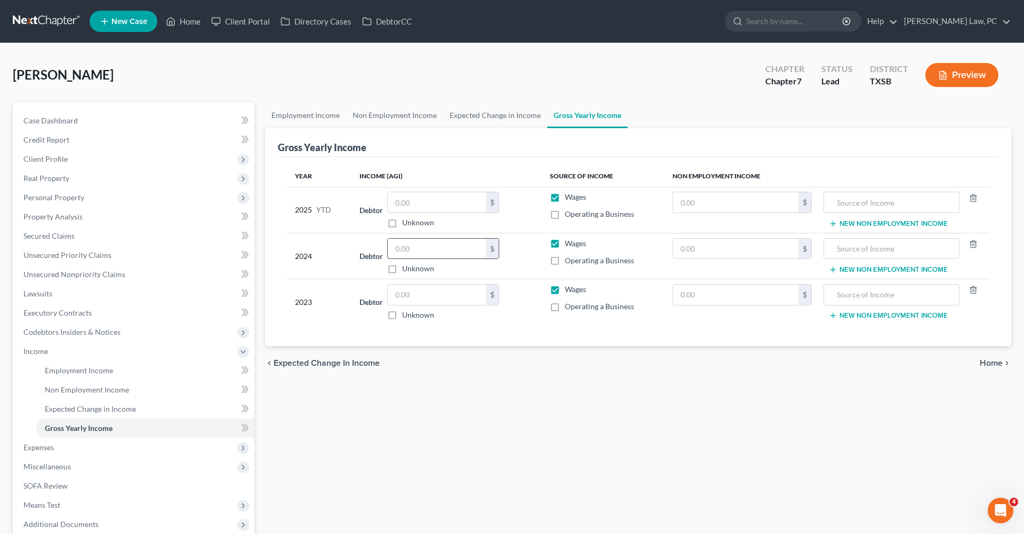
click at [419, 249] on input "text" at bounding box center [437, 248] width 98 height 20
type input "0"
click at [451, 293] on input "text" at bounding box center [437, 294] width 98 height 20
click at [405, 294] on input "text" at bounding box center [437, 294] width 98 height 20
type input "9,522"
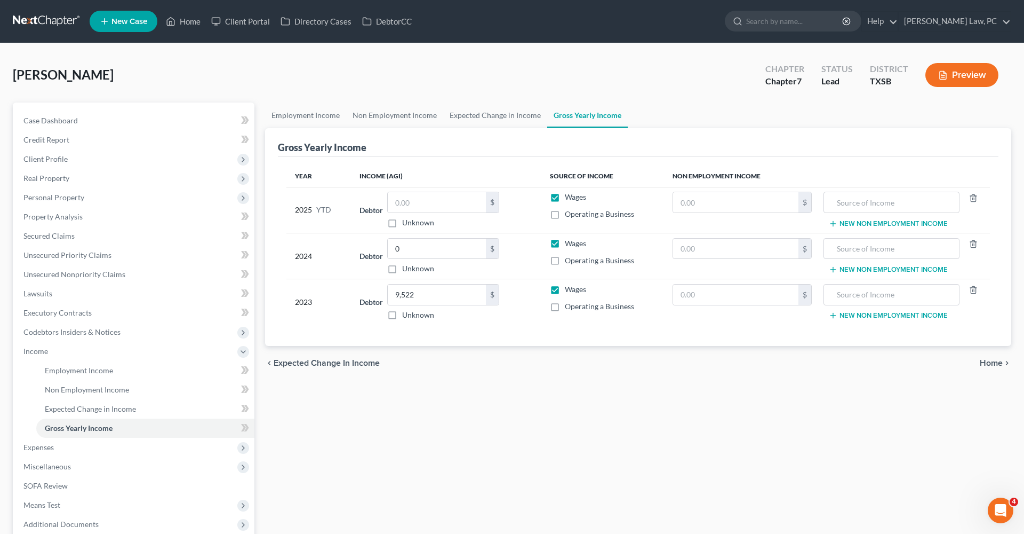
click at [495, 416] on div "Employment Income Non Employment Income Expected Change in Income Gross Yearly …" at bounding box center [638, 362] width 757 height 520
click at [425, 205] on input "text" at bounding box center [437, 202] width 98 height 20
type input "0"
click at [37, 447] on span "Expenses" at bounding box center [38, 446] width 30 height 9
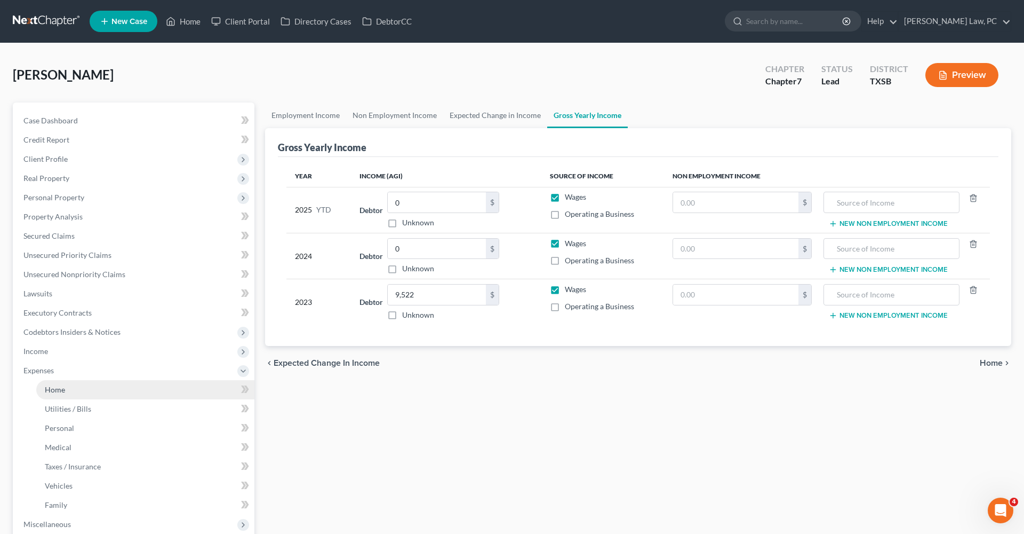
click at [58, 392] on span "Home" at bounding box center [55, 389] width 20 height 9
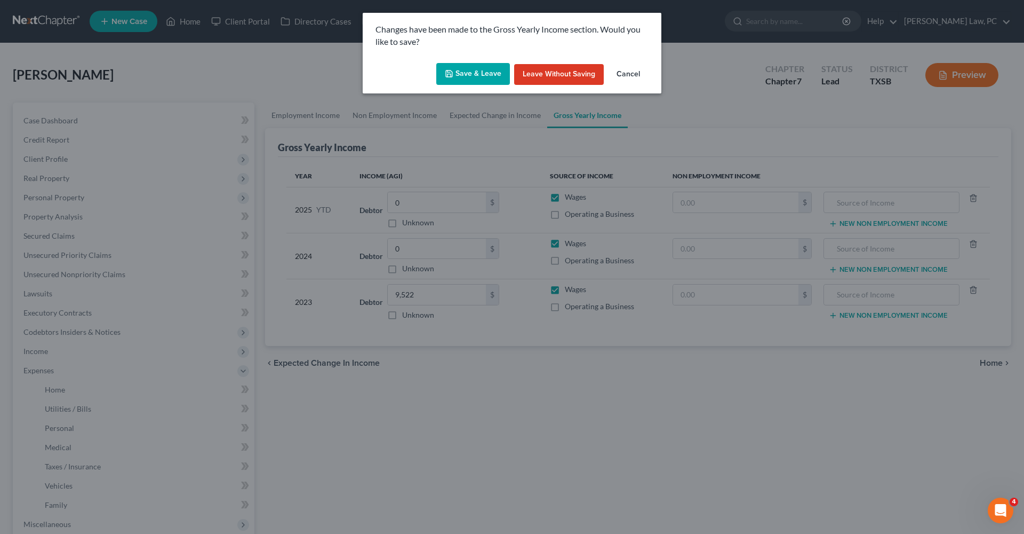
click at [482, 70] on button "Save & Leave" at bounding box center [473, 74] width 74 height 22
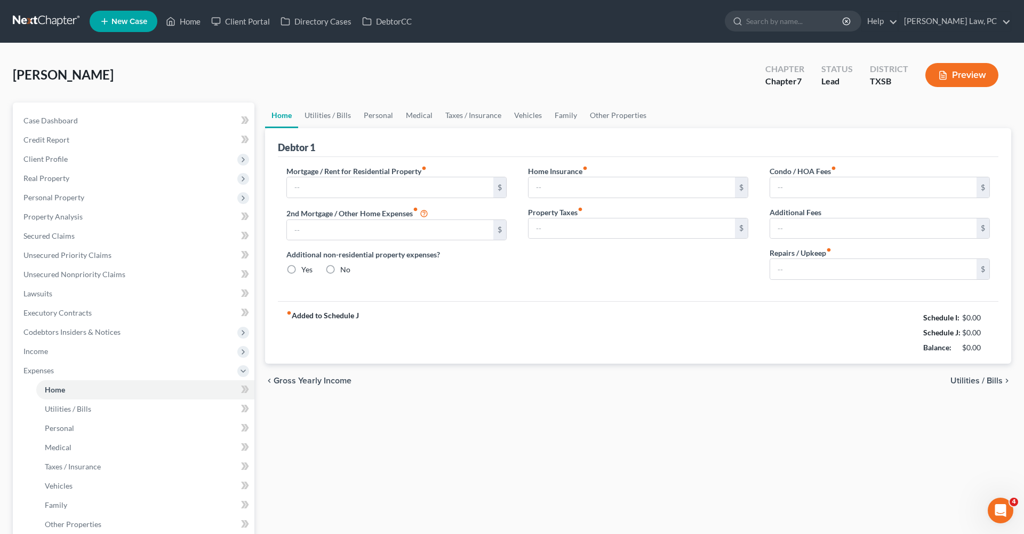
type input "0.00"
radio input "true"
type input "0.00"
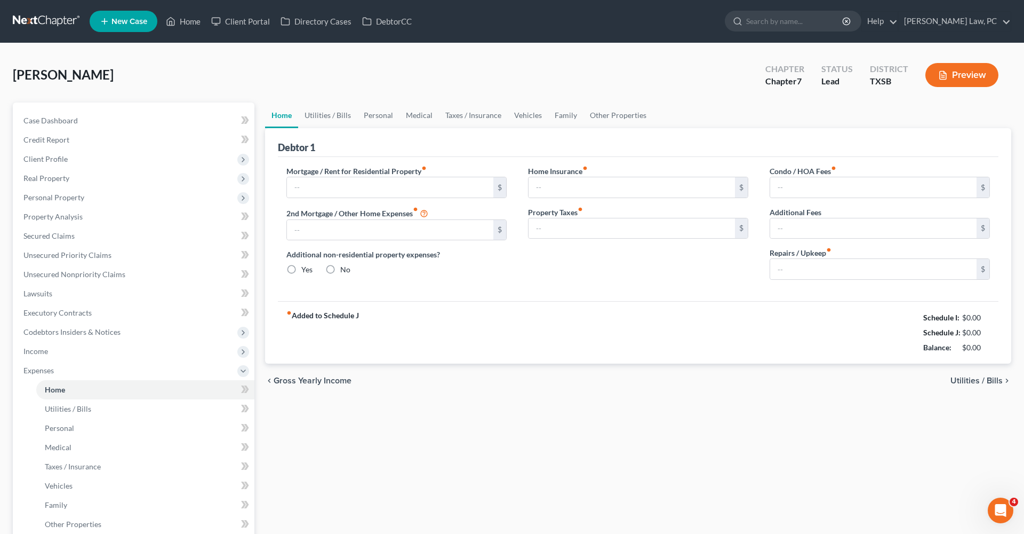
type input "0.00"
click at [322, 118] on link "Utilities / Bills" at bounding box center [327, 115] width 59 height 26
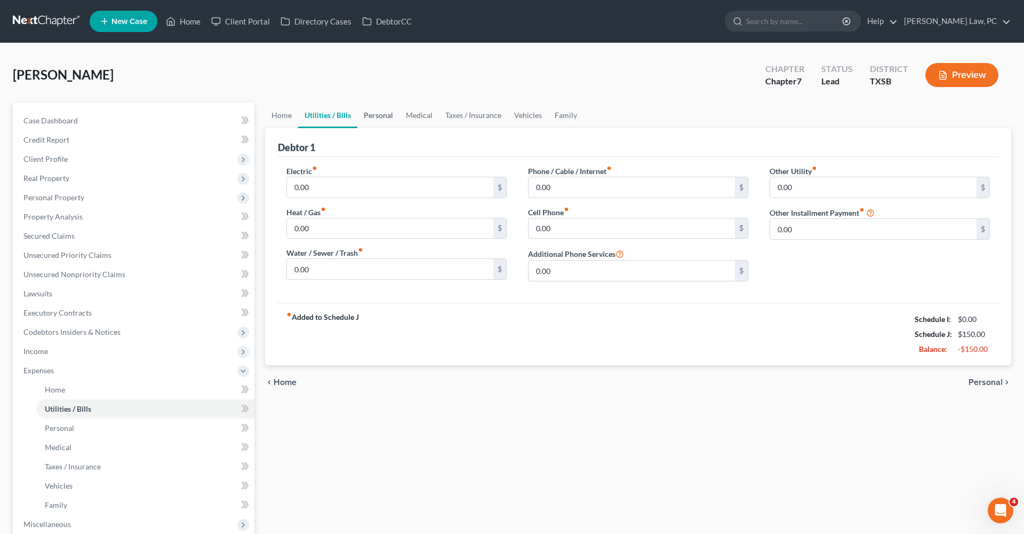
click at [377, 115] on link "Personal" at bounding box center [378, 115] width 42 height 26
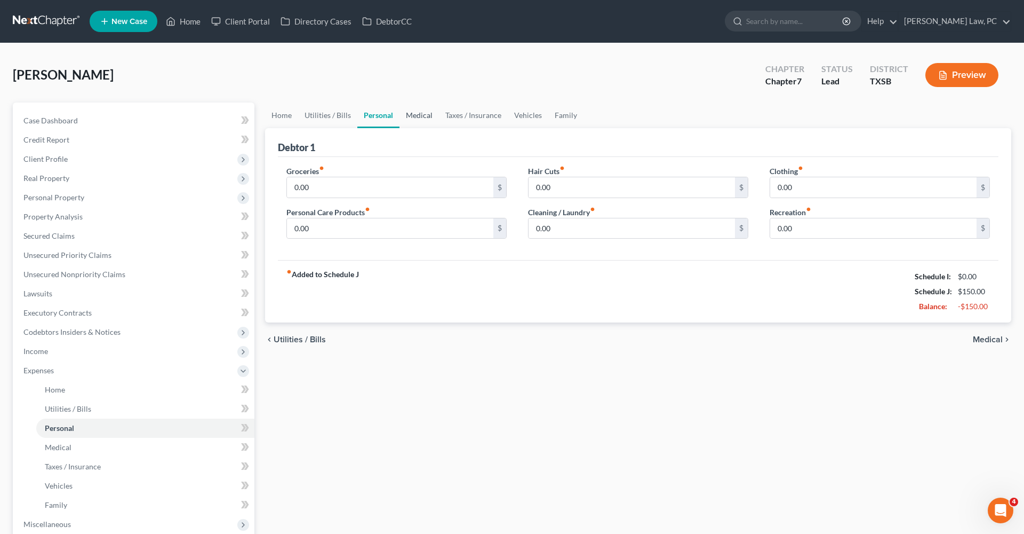
click at [416, 115] on link "Medical" at bounding box center [419, 115] width 39 height 26
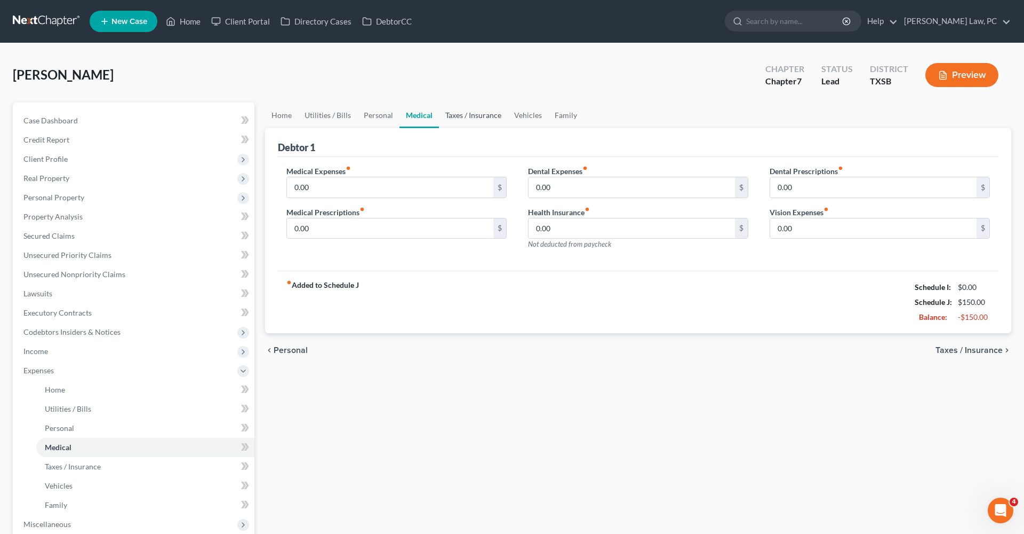
click at [456, 116] on link "Taxes / Insurance" at bounding box center [473, 115] width 69 height 26
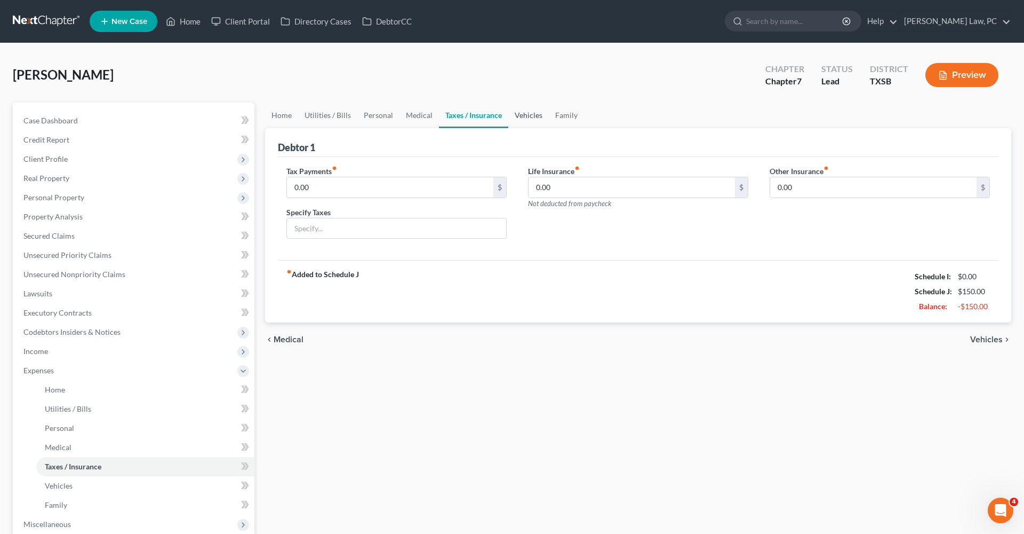
click at [530, 110] on link "Vehicles" at bounding box center [528, 115] width 41 height 26
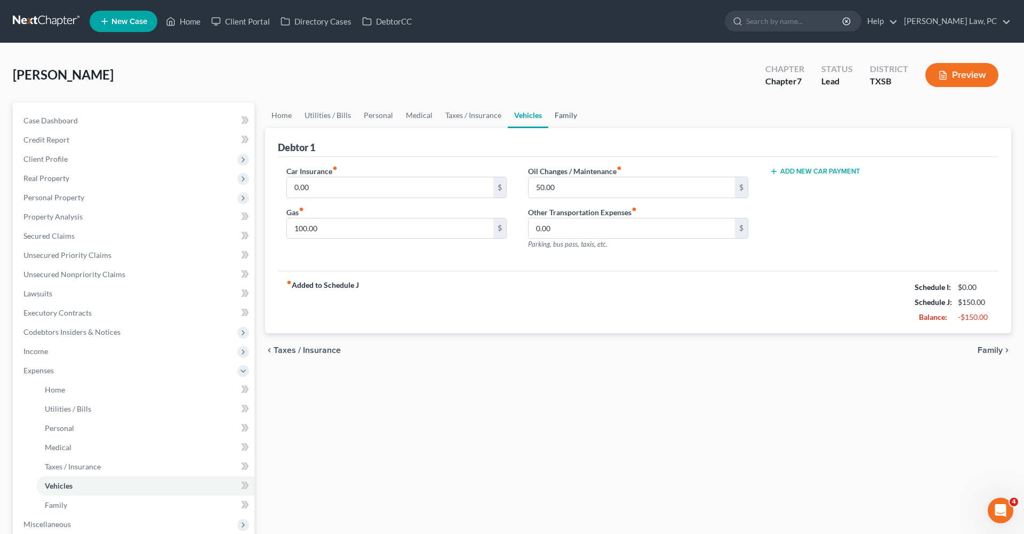
click at [569, 114] on link "Family" at bounding box center [565, 115] width 35 height 26
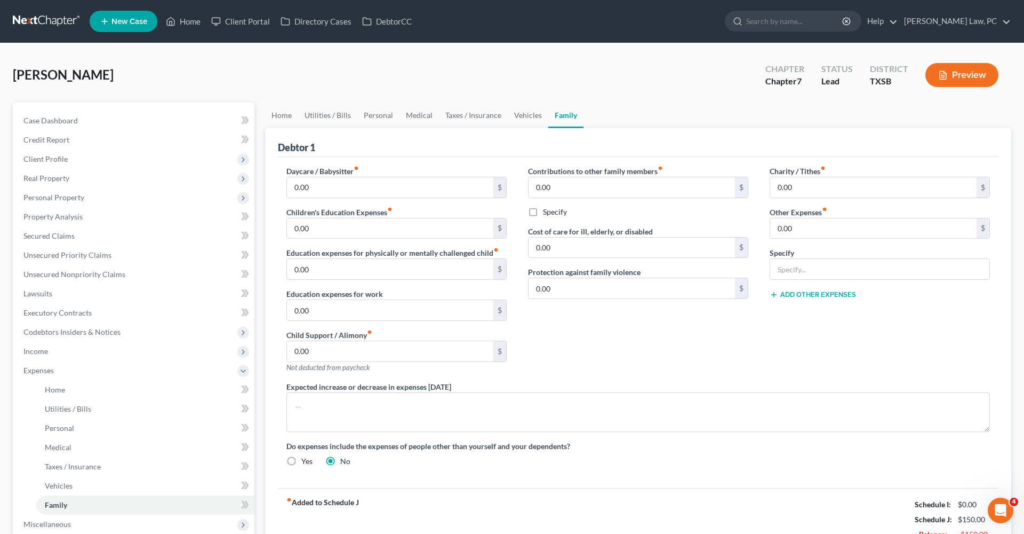
click at [551, 356] on div "Contributions to other family members fiber_manual_record 0.00 $ Specify Cost o…" at bounding box center [639, 273] width 242 height 216
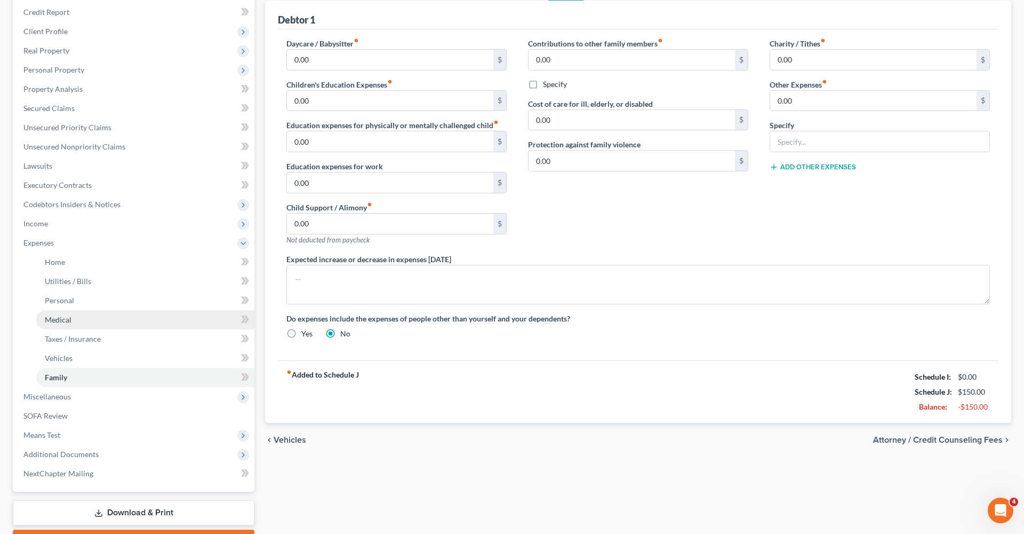
scroll to position [133, 0]
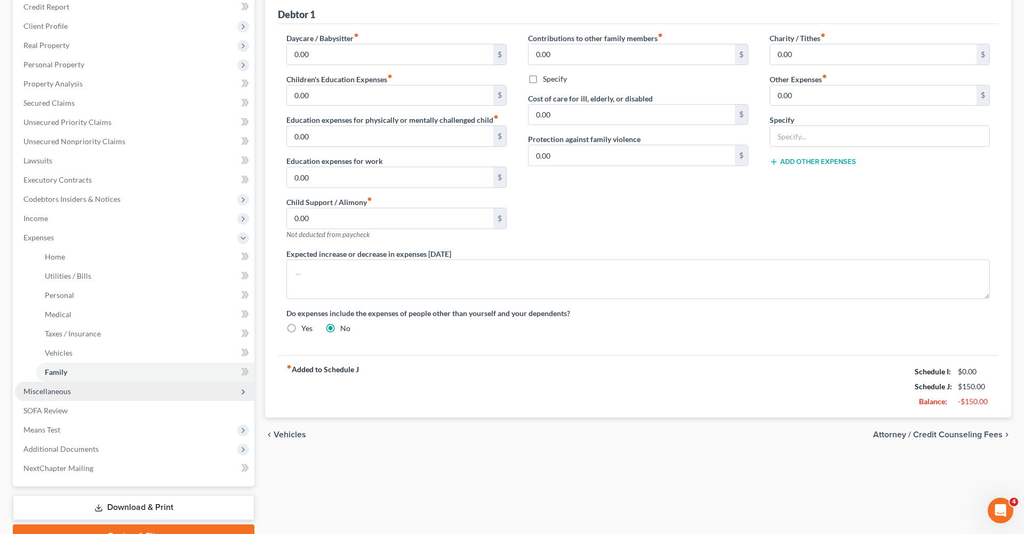
click at [63, 390] on span "Miscellaneous" at bounding box center [46, 390] width 47 height 9
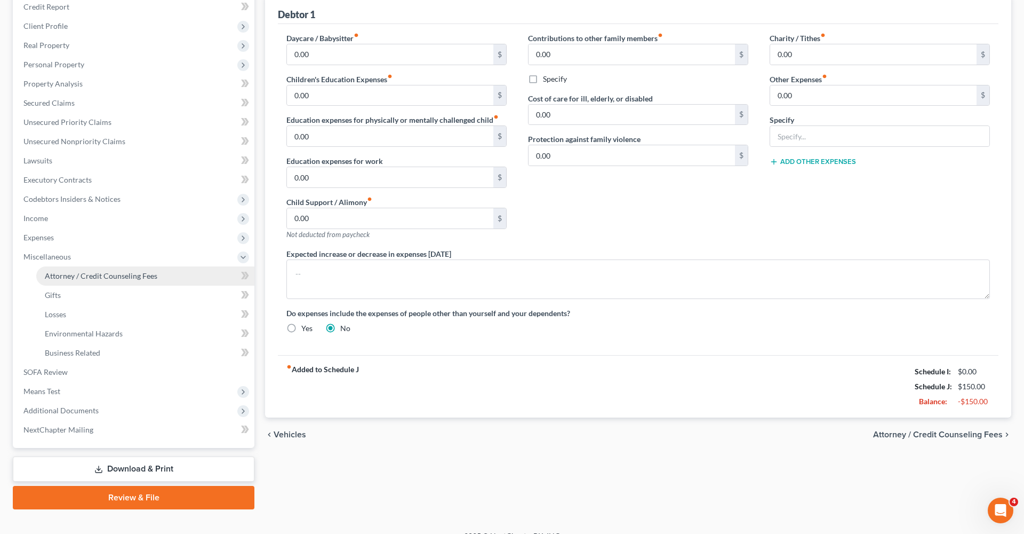
click at [104, 280] on link "Attorney / Credit Counseling Fees" at bounding box center [145, 275] width 218 height 19
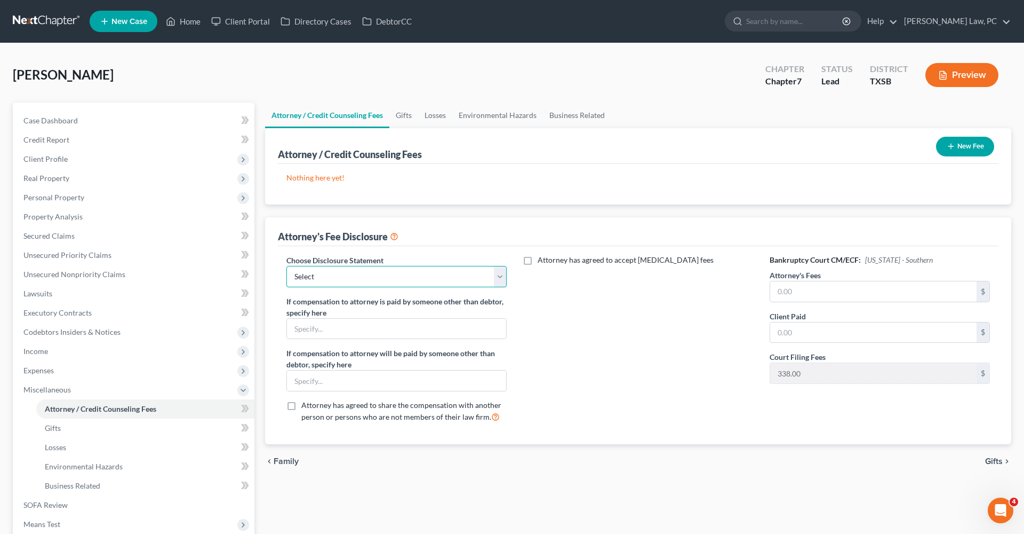
select select "4"
click at [814, 292] on input "text" at bounding box center [873, 291] width 206 height 20
click at [794, 291] on input "2" at bounding box center [873, 291] width 206 height 20
type input "2,400"
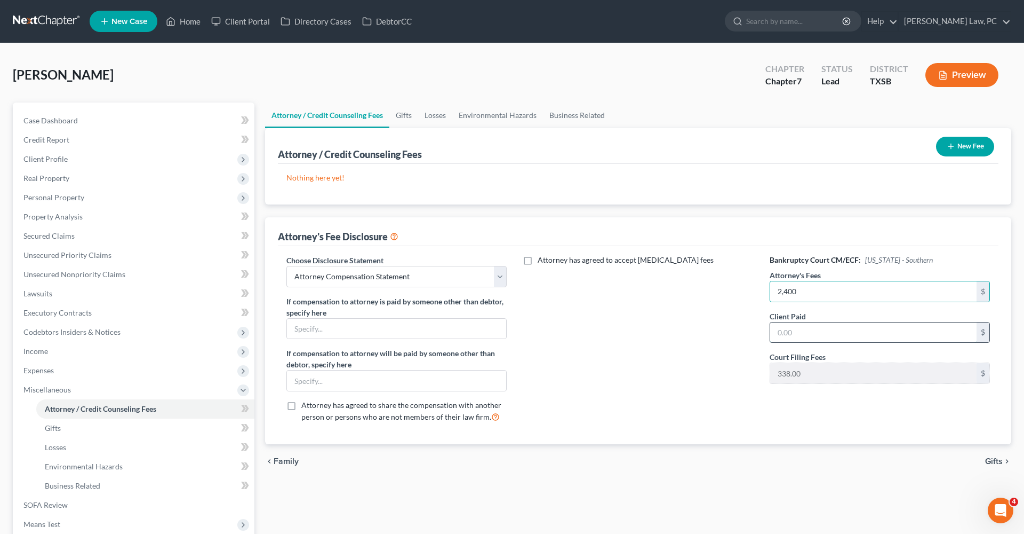
click at [794, 328] on input "text" at bounding box center [873, 332] width 206 height 20
type input "2,400"
click at [969, 143] on button "New Fee" at bounding box center [965, 147] width 58 height 20
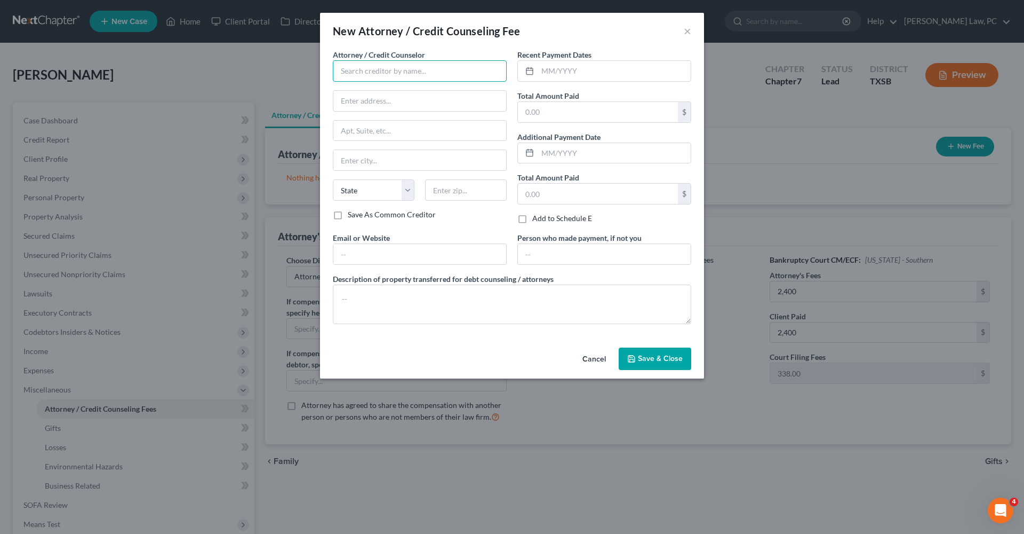
click at [376, 76] on input "text" at bounding box center [420, 70] width 174 height 21
click at [384, 90] on div "Debtorcc" at bounding box center [396, 89] width 111 height 11
type input "Debtorcc"
type input "378 Summit Ave"
type input "Jersey City"
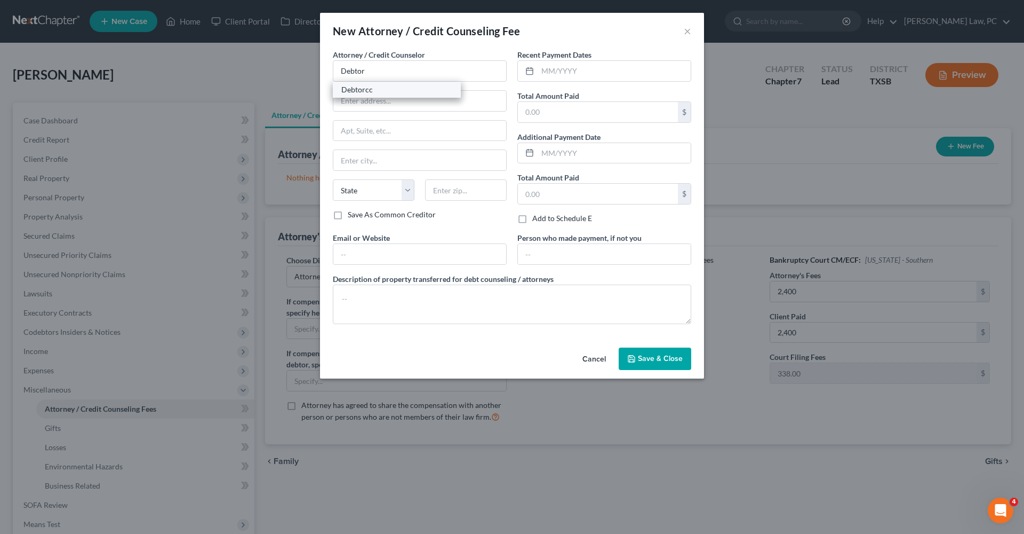
select select "33"
type input "07306"
click at [566, 78] on input "text" at bounding box center [614, 71] width 153 height 20
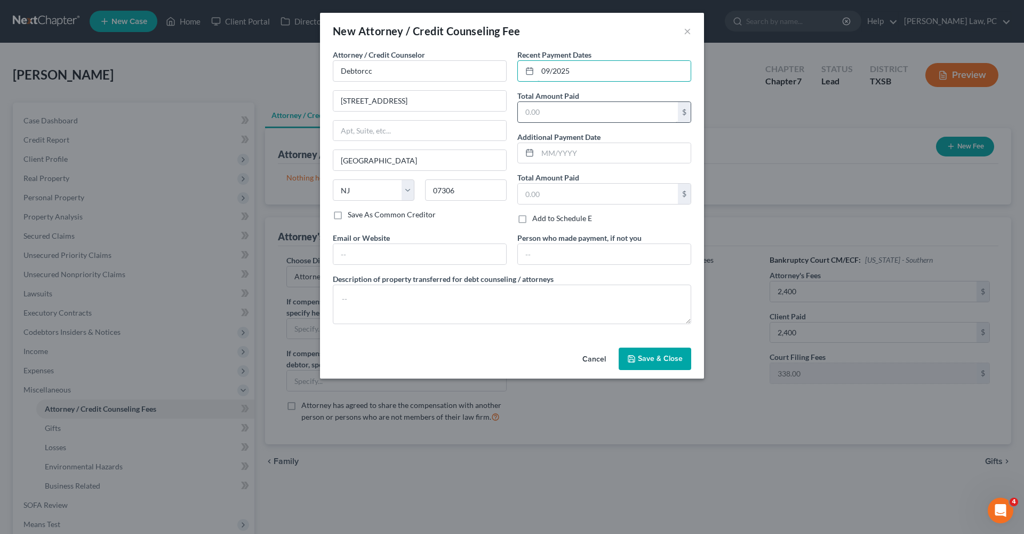
type input "09/2025"
click at [555, 114] on input "text" at bounding box center [598, 112] width 160 height 20
type input "14.95"
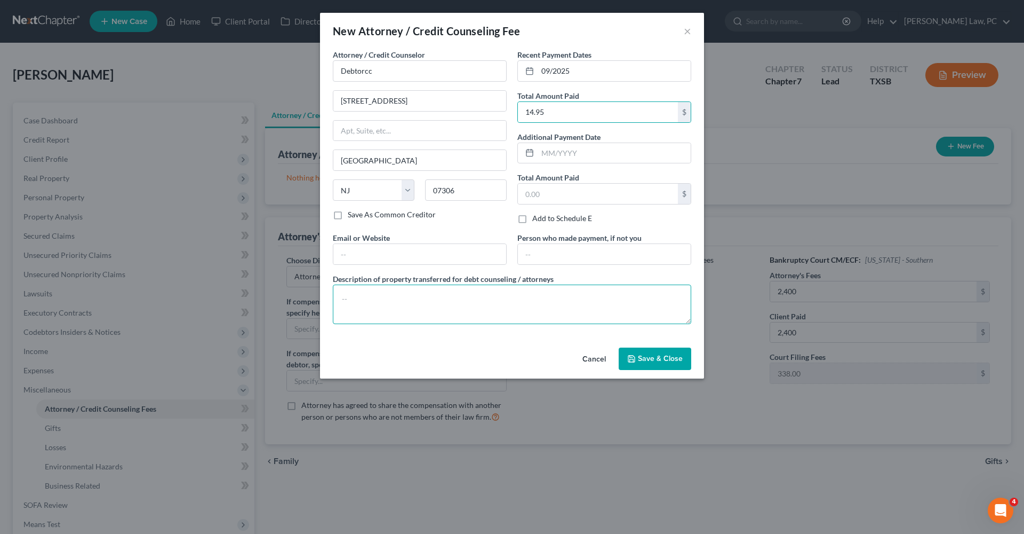
click at [381, 298] on textarea at bounding box center [512, 303] width 359 height 39
type textarea "Credit Counseling"
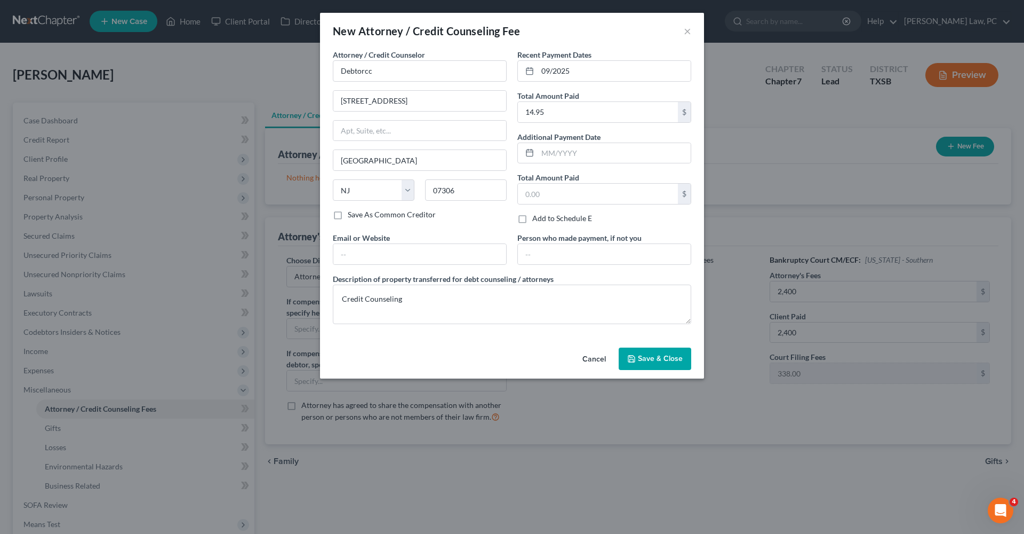
click at [642, 356] on span "Save & Close" at bounding box center [660, 358] width 45 height 9
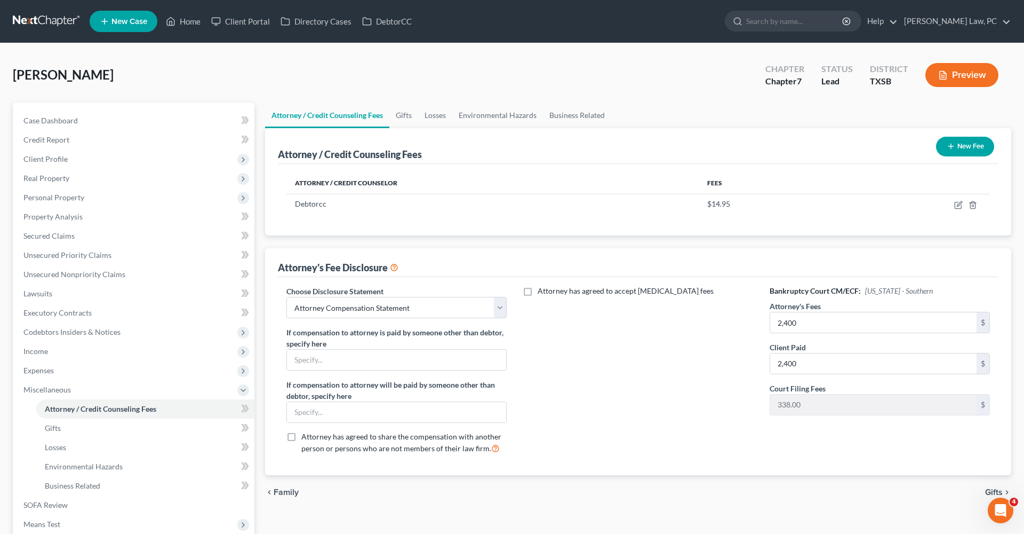
click at [956, 148] on button "New Fee" at bounding box center [965, 147] width 58 height 20
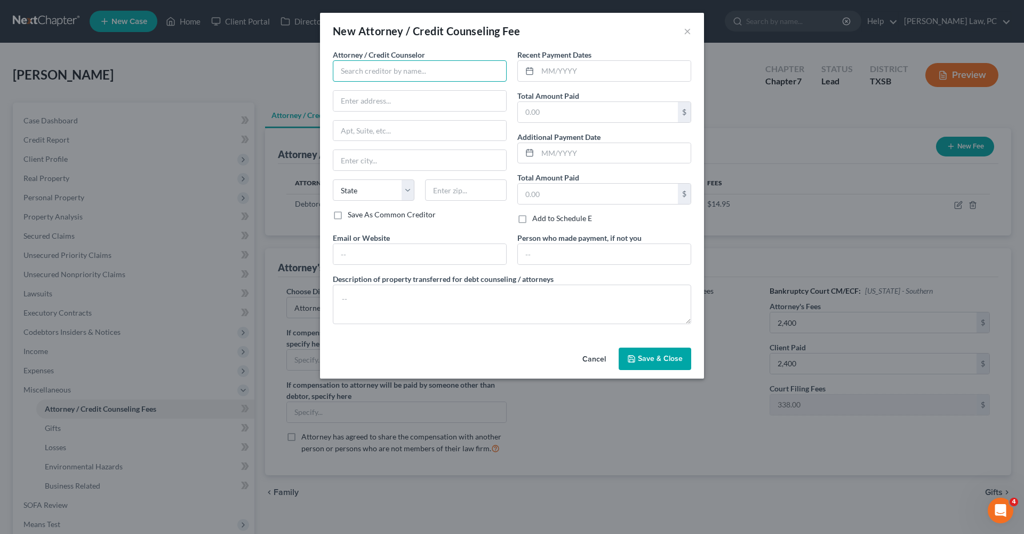
click at [431, 78] on input "text" at bounding box center [420, 70] width 174 height 21
click at [405, 94] on div "Xactus" at bounding box center [396, 89] width 111 height 11
type input "Xactus"
type input "370 Reed Road"
type input "Suite 100"
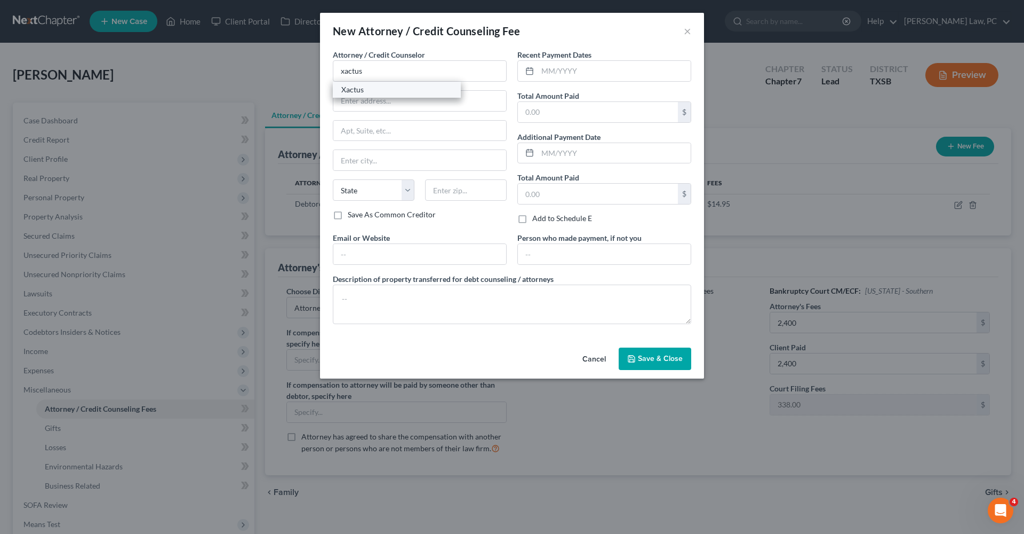
type input "Broomall"
select select "39"
type input "19008"
click at [576, 73] on input "text" at bounding box center [614, 71] width 153 height 20
type input "09/2025"
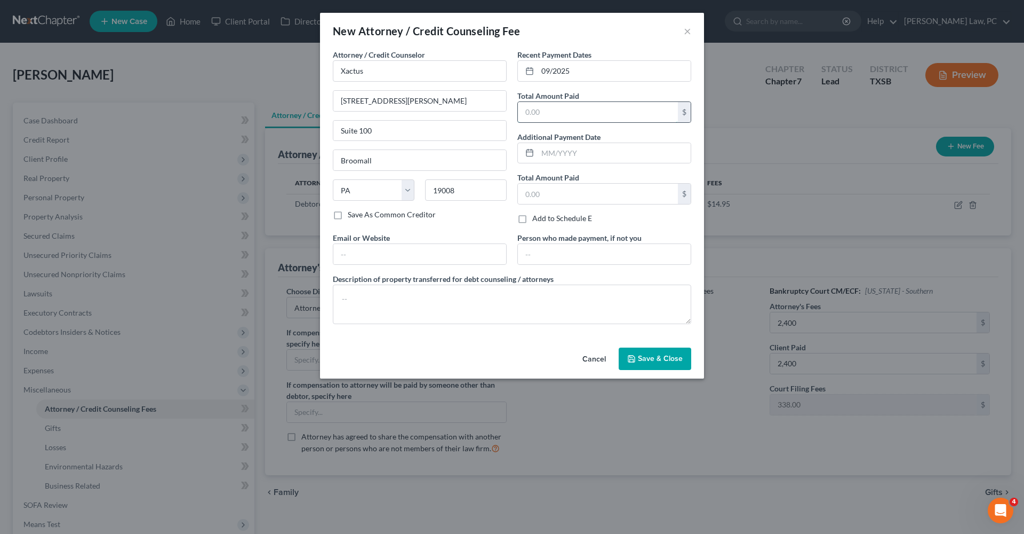
click at [567, 111] on input "text" at bounding box center [598, 112] width 160 height 20
type input "39"
click at [392, 298] on textarea at bounding box center [512, 303] width 359 height 39
type textarea "Credit Report"
click at [661, 356] on span "Save & Close" at bounding box center [660, 358] width 45 height 9
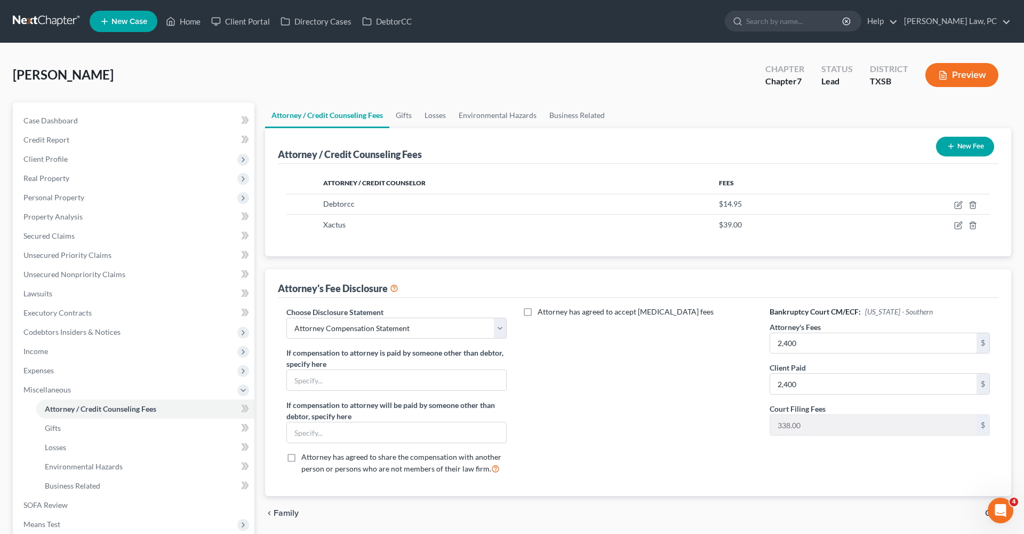
click at [954, 148] on icon "button" at bounding box center [951, 146] width 9 height 9
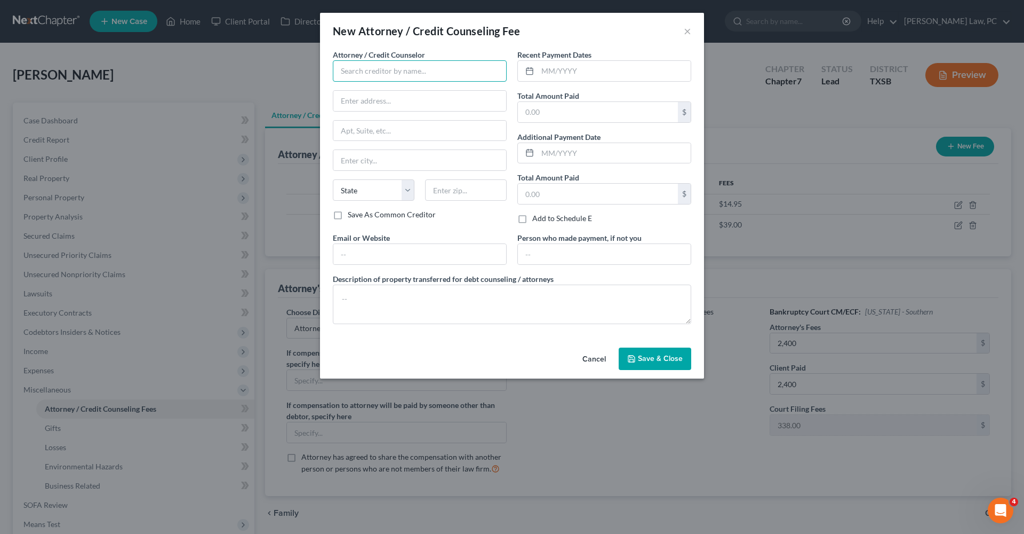
click at [366, 71] on input "text" at bounding box center [420, 70] width 174 height 21
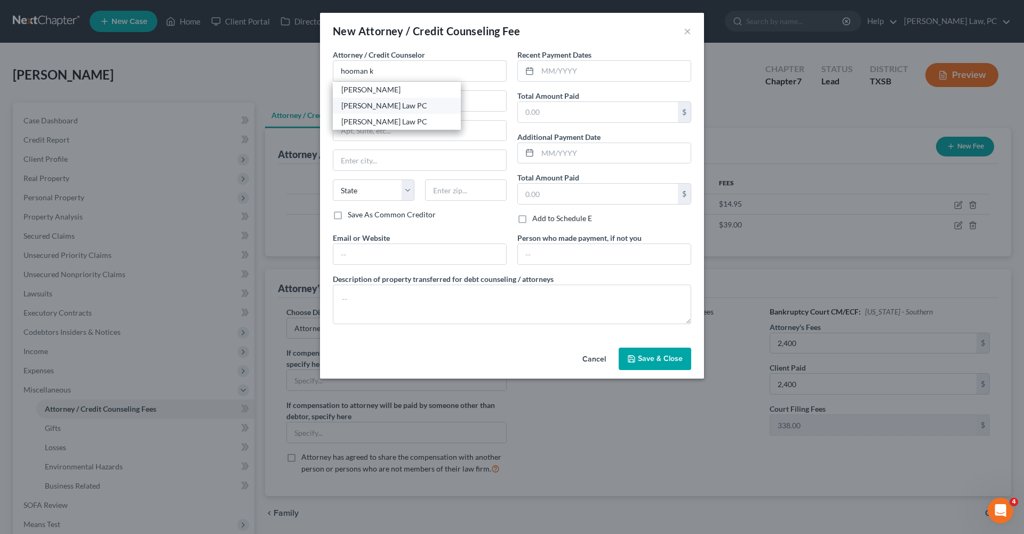
click at [371, 107] on div "Hooman Khoshnood Law PC" at bounding box center [396, 105] width 111 height 11
type input "Hooman Khoshnood Law PC"
type input "505 Huntland Dr"
type input "295"
type input "Austin"
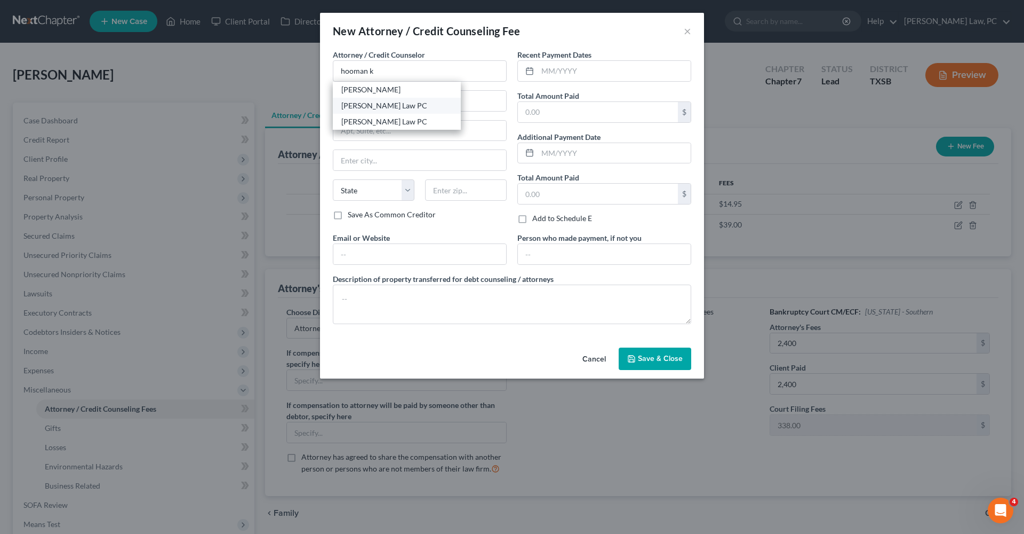
select select "45"
type input "78752"
click at [573, 70] on input "text" at bounding box center [614, 71] width 153 height 20
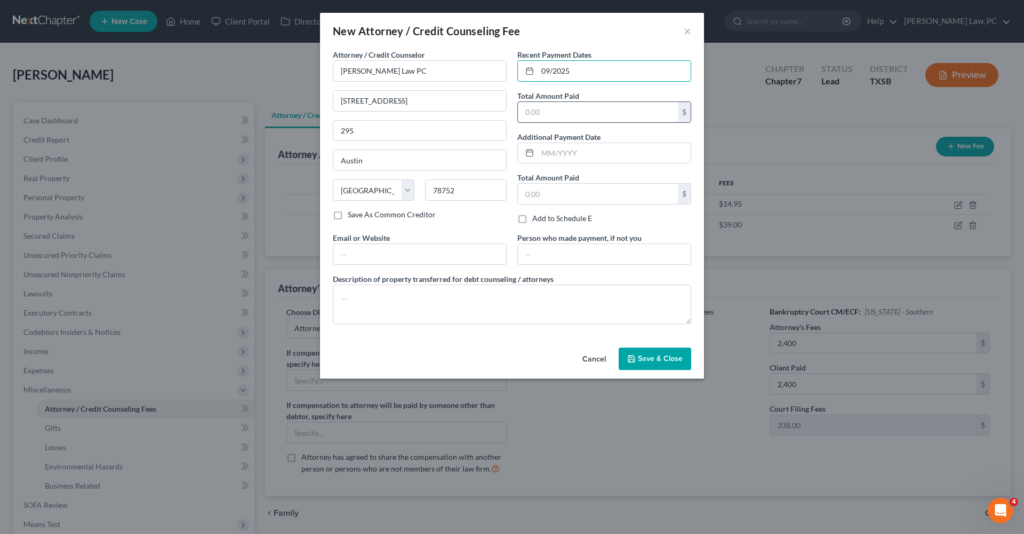
type input "09/2025"
click at [564, 117] on input "text" at bounding box center [598, 112] width 160 height 20
type input "2,400"
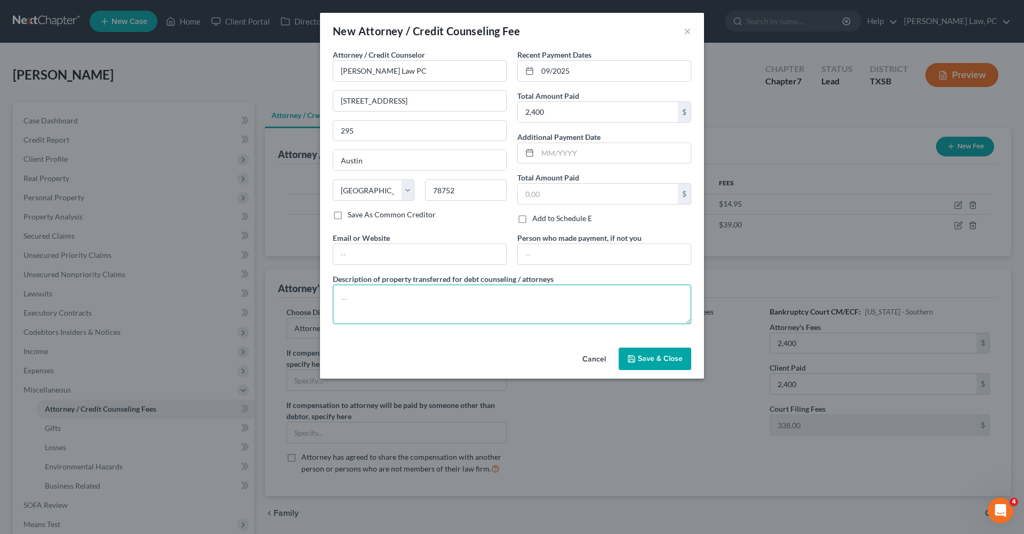
click at [375, 291] on textarea at bounding box center [512, 303] width 359 height 39
type textarea "Attorneys Fees"
click at [626, 357] on button "Save & Close" at bounding box center [655, 358] width 73 height 22
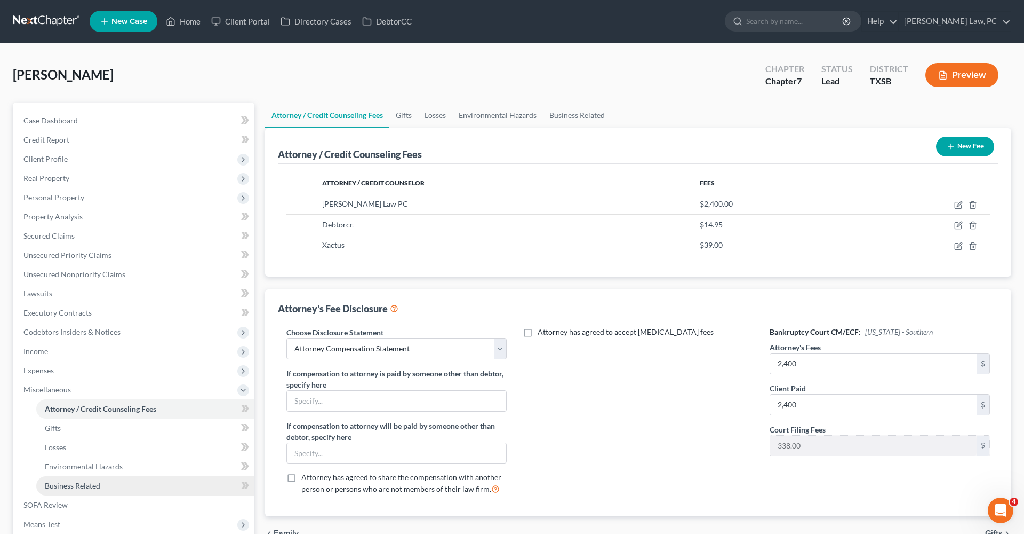
click at [77, 487] on span "Business Related" at bounding box center [72, 485] width 55 height 9
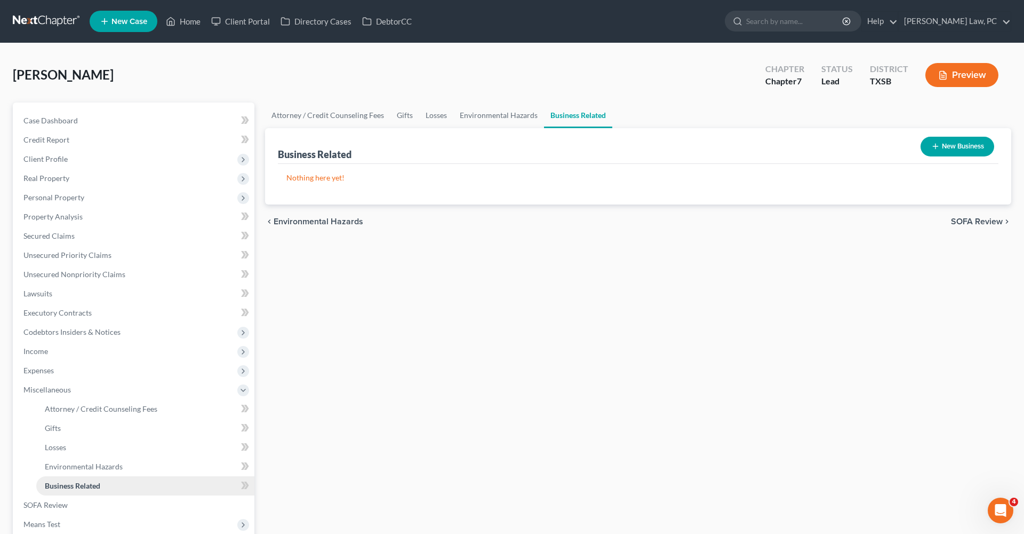
click at [77, 487] on span "Business Related" at bounding box center [72, 485] width 55 height 9
click at [68, 467] on span "Environmental Hazards" at bounding box center [84, 466] width 78 height 9
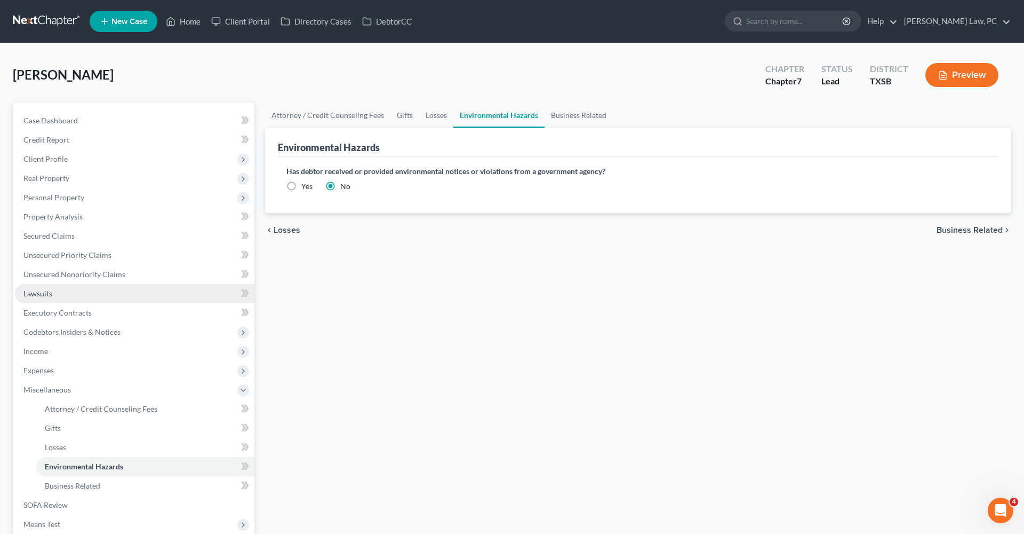
click at [31, 295] on span "Lawsuits" at bounding box center [37, 293] width 29 height 9
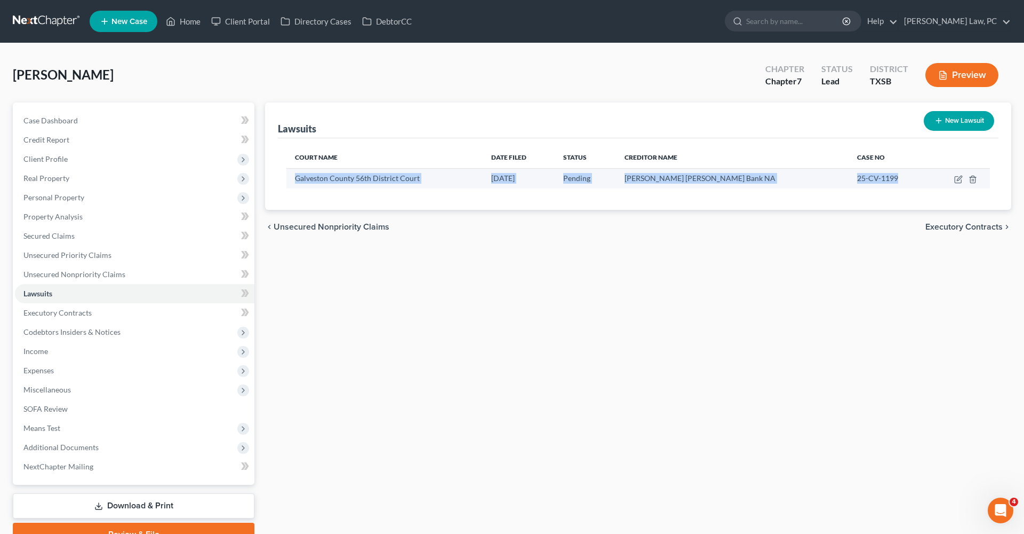
drag, startPoint x: 296, startPoint y: 179, endPoint x: 889, endPoint y: 180, distance: 593.3
click at [890, 180] on tr "Galveston County 56th District Court 07/28/2025 Pending JP Morgan Chase Bank NA…" at bounding box center [639, 178] width 704 height 20
copy tr "Galveston County 56th District Court 07/28/2025 Pending JP Morgan Chase Bank NA…"
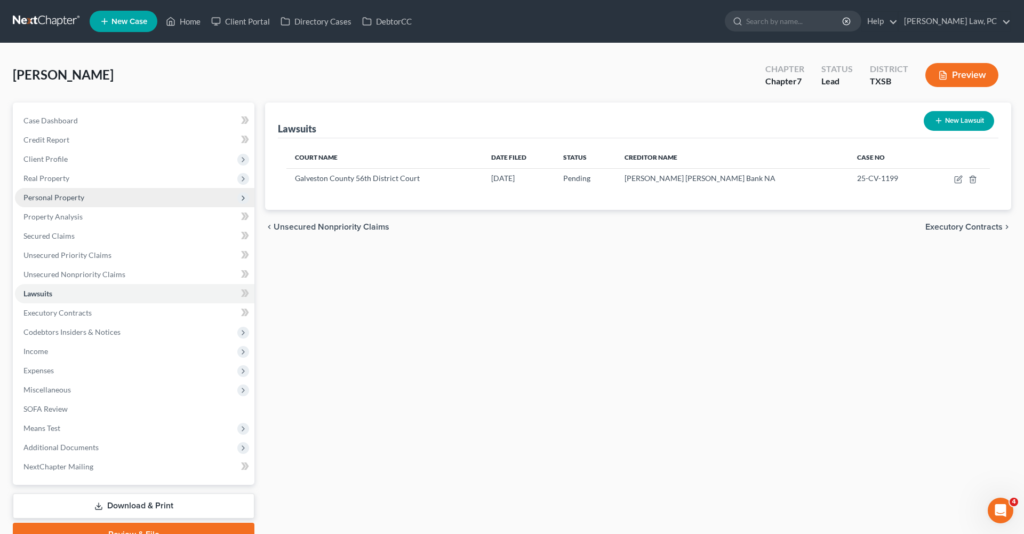
click at [47, 199] on span "Personal Property" at bounding box center [53, 197] width 61 height 9
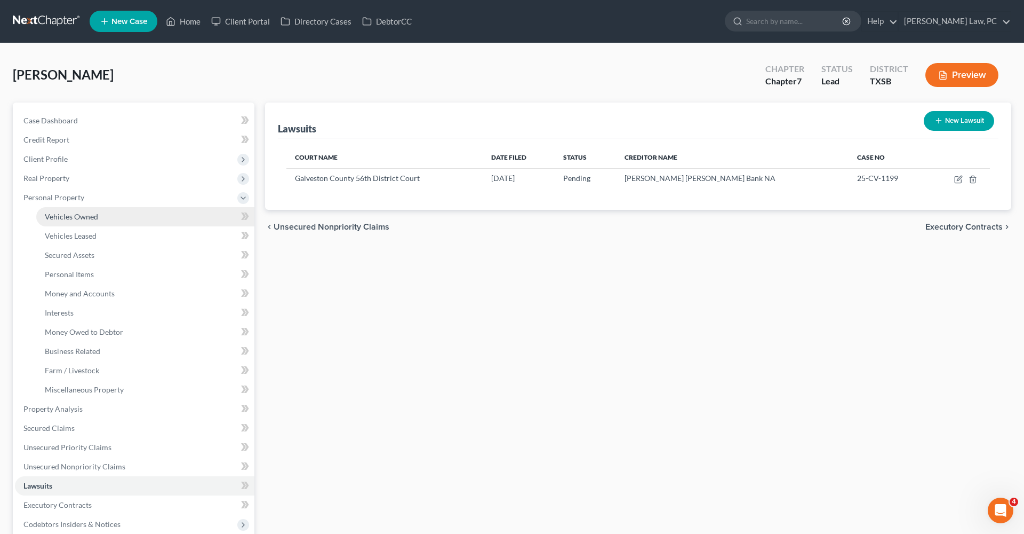
click at [66, 220] on span "Vehicles Owned" at bounding box center [71, 216] width 53 height 9
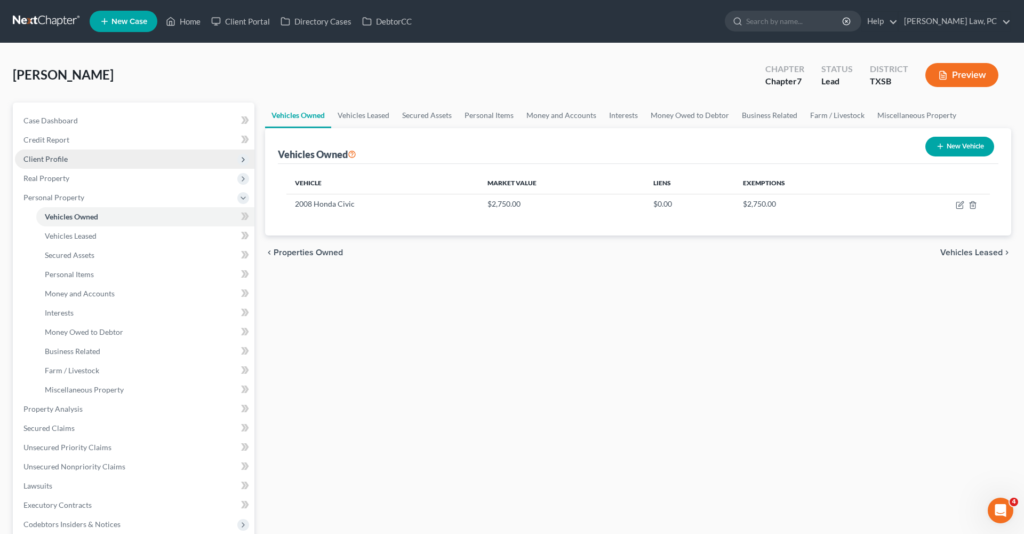
click at [39, 163] on span "Client Profile" at bounding box center [45, 158] width 44 height 9
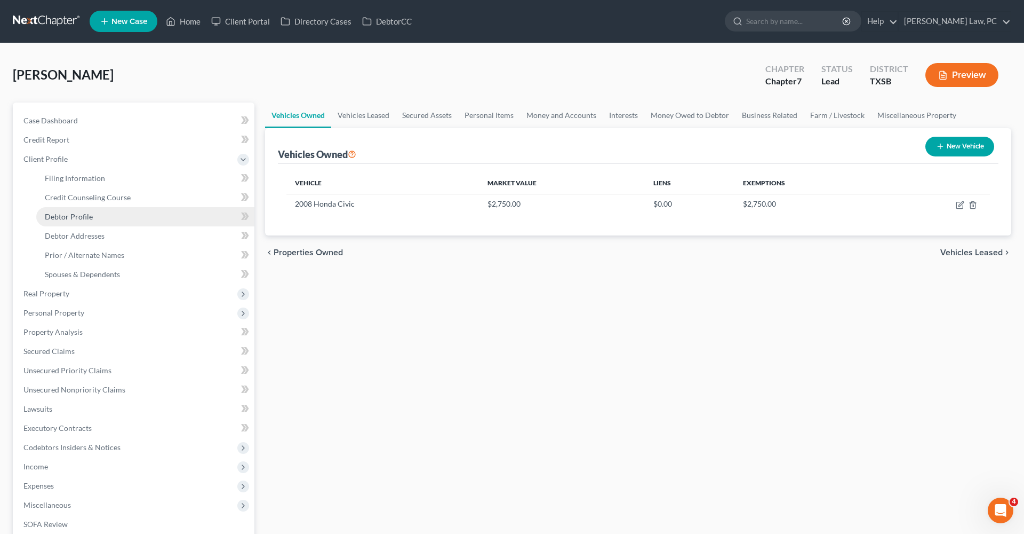
click at [79, 215] on span "Debtor Profile" at bounding box center [69, 216] width 48 height 9
select select "3"
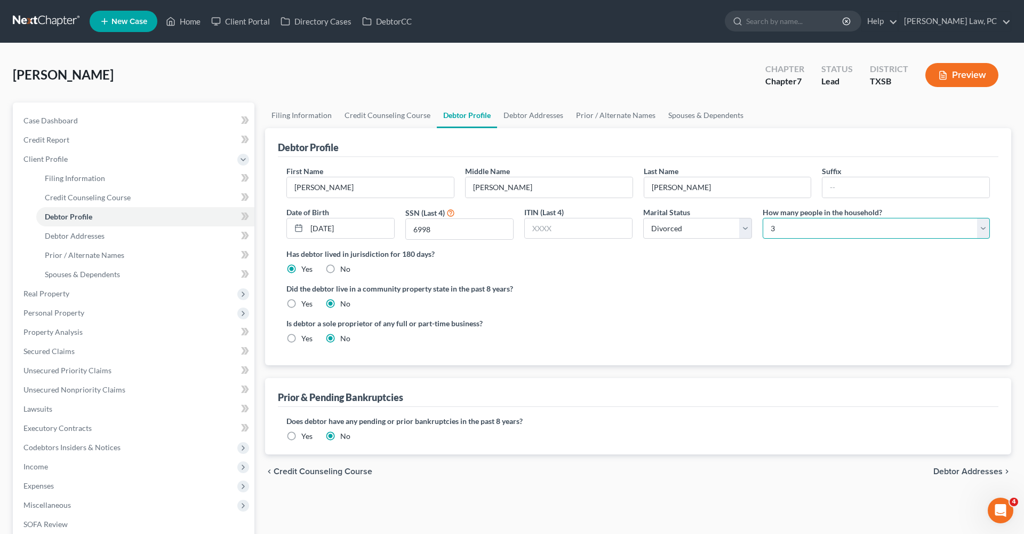
select select "0"
click at [668, 287] on label "Did the debtor live in a community property state in the past 8 years?" at bounding box center [639, 288] width 704 height 11
click at [67, 237] on span "Debtor Addresses" at bounding box center [75, 235] width 60 height 9
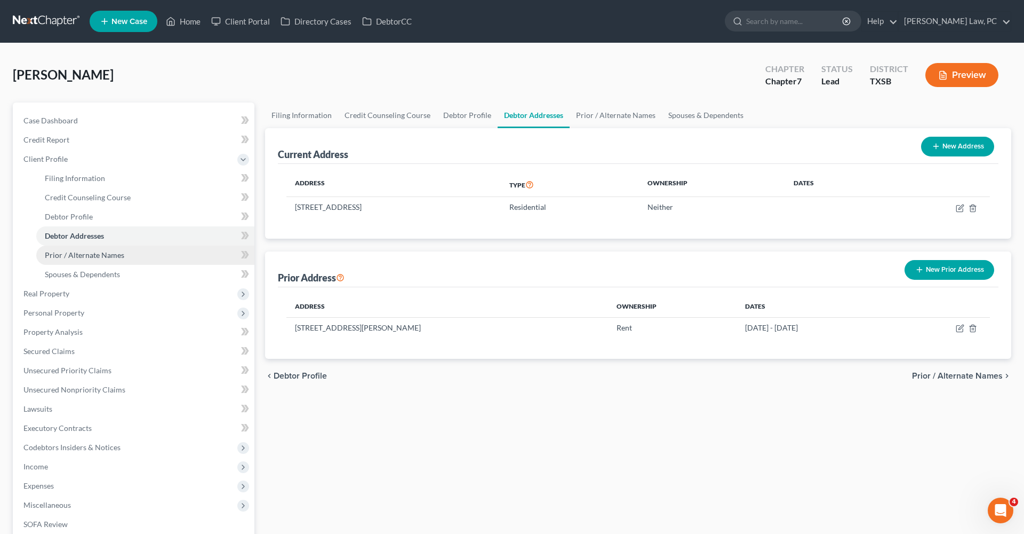
click at [101, 254] on span "Prior / Alternate Names" at bounding box center [84, 254] width 79 height 9
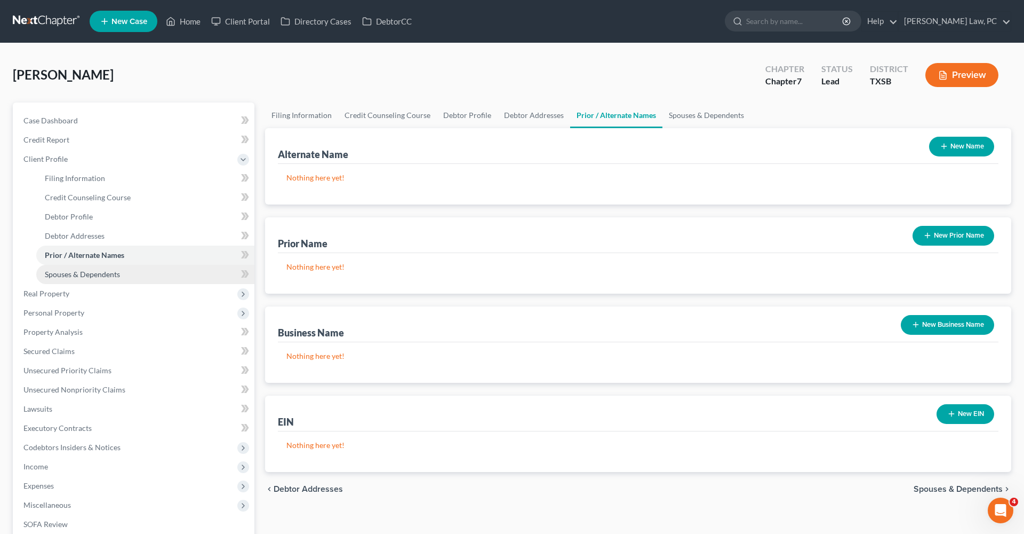
click at [98, 283] on link "Spouses & Dependents" at bounding box center [145, 274] width 218 height 19
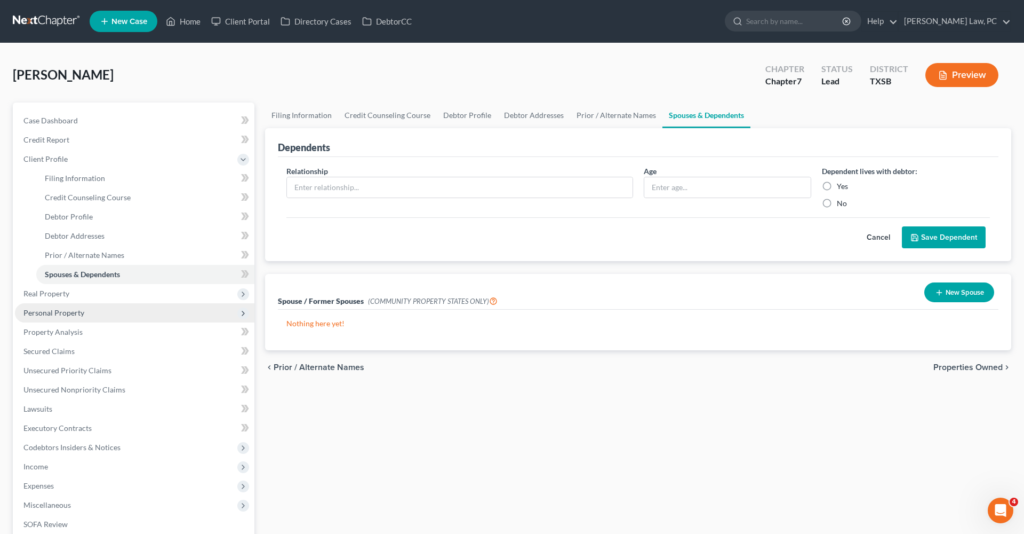
click at [54, 309] on span "Personal Property" at bounding box center [53, 312] width 61 height 9
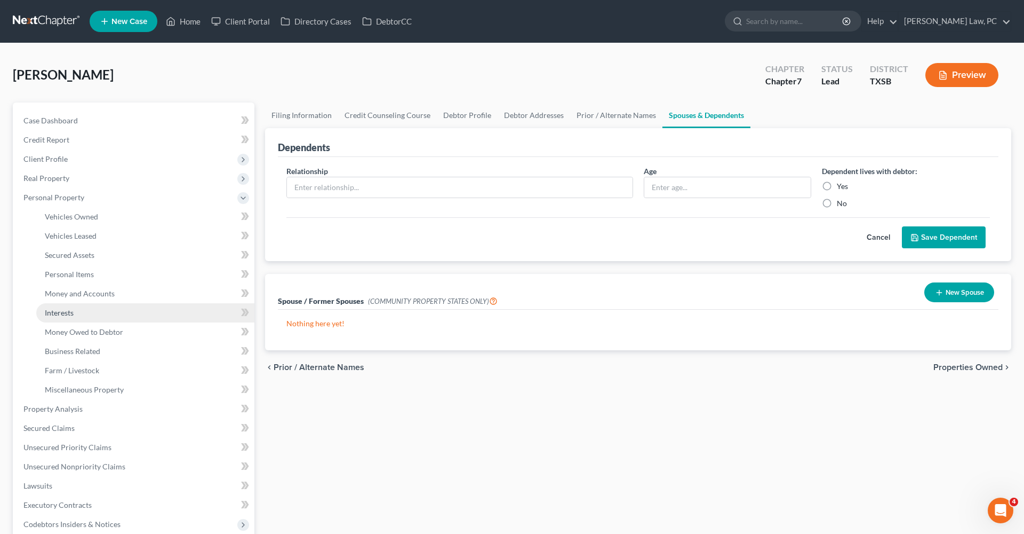
click at [53, 308] on span "Interests" at bounding box center [59, 312] width 29 height 9
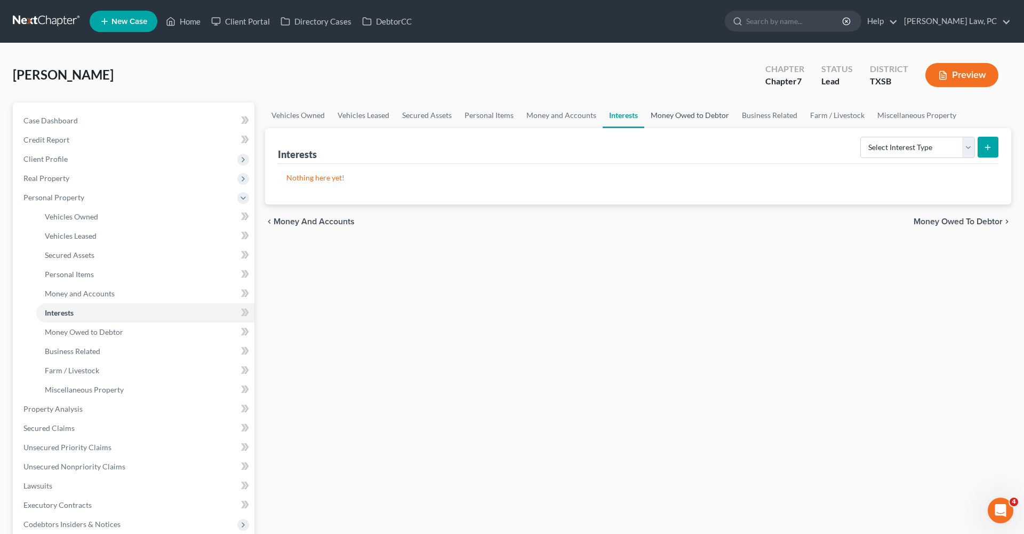
click at [698, 109] on link "Money Owed to Debtor" at bounding box center [690, 115] width 91 height 26
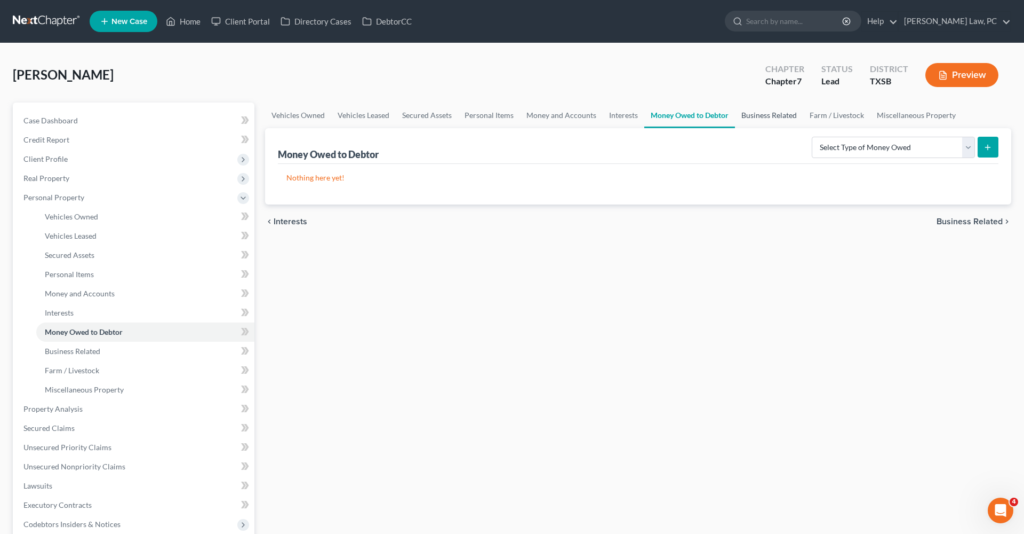
click at [760, 117] on link "Business Related" at bounding box center [769, 115] width 68 height 26
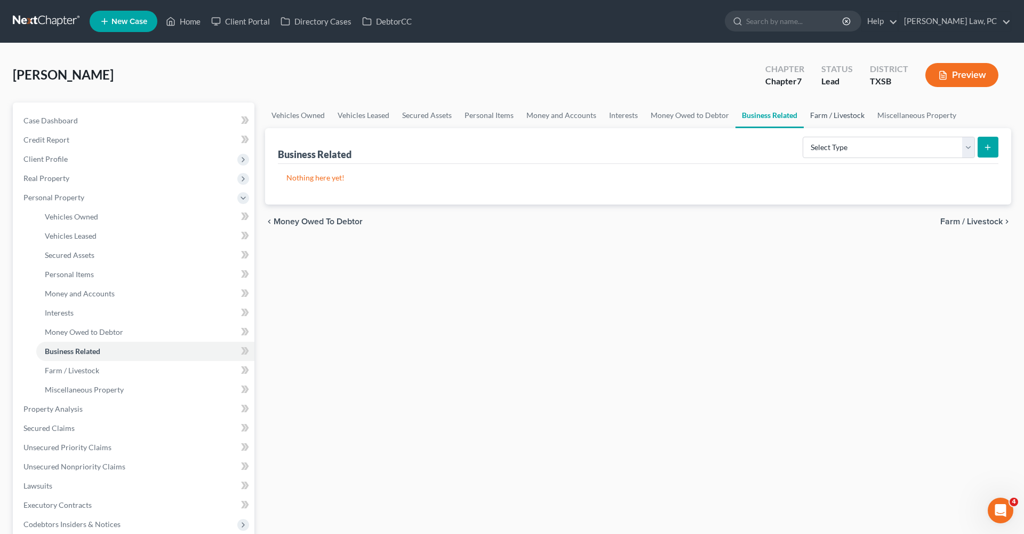
click at [831, 116] on link "Farm / Livestock" at bounding box center [837, 115] width 67 height 26
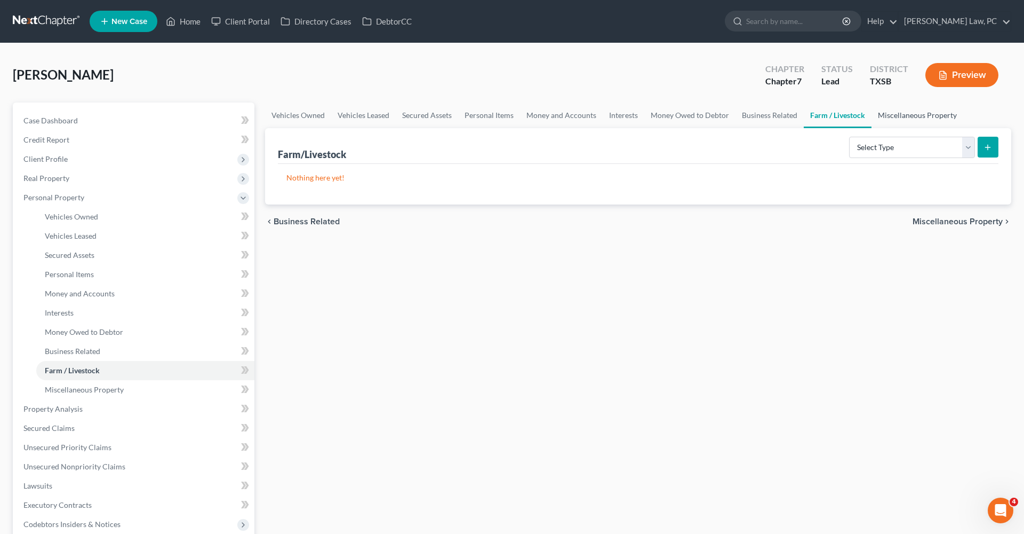
click at [912, 114] on link "Miscellaneous Property" at bounding box center [918, 115] width 92 height 26
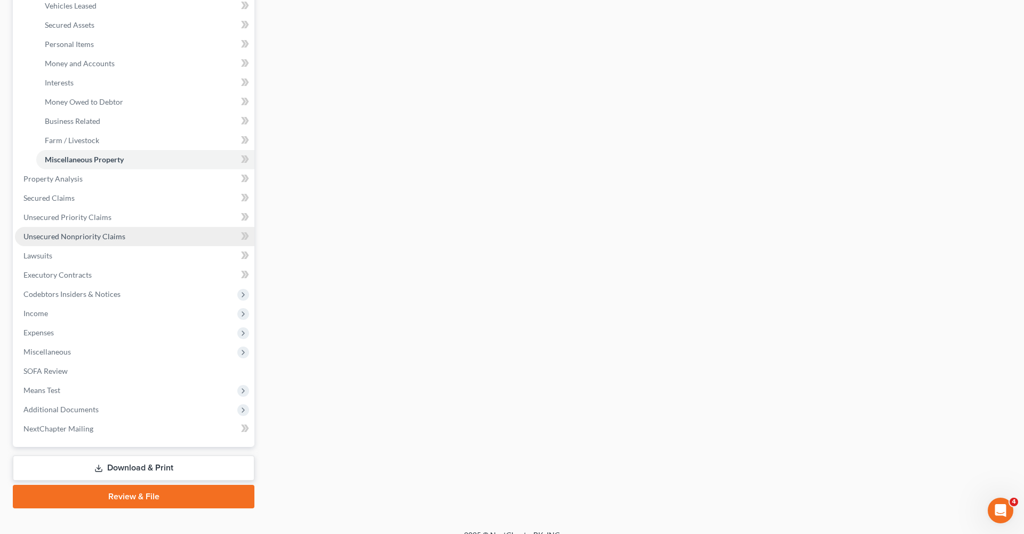
scroll to position [245, 0]
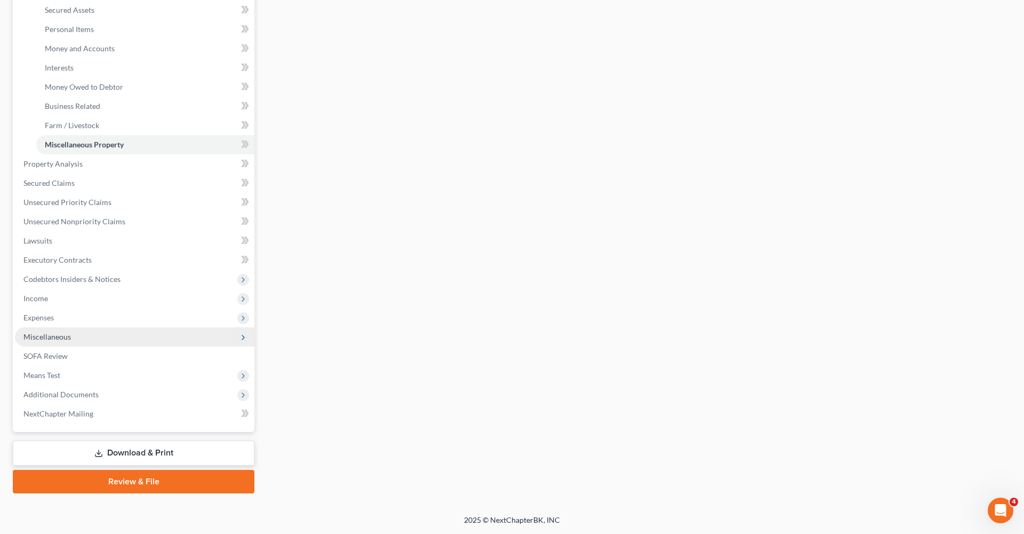
click at [35, 332] on span "Miscellaneous" at bounding box center [46, 336] width 47 height 9
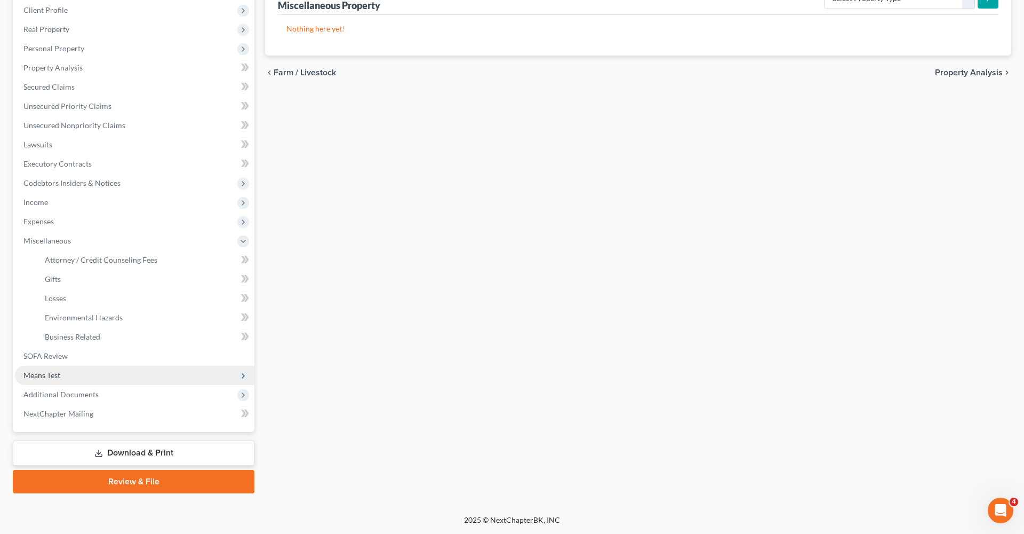
scroll to position [149, 0]
click at [83, 331] on link "Business Related" at bounding box center [145, 336] width 218 height 19
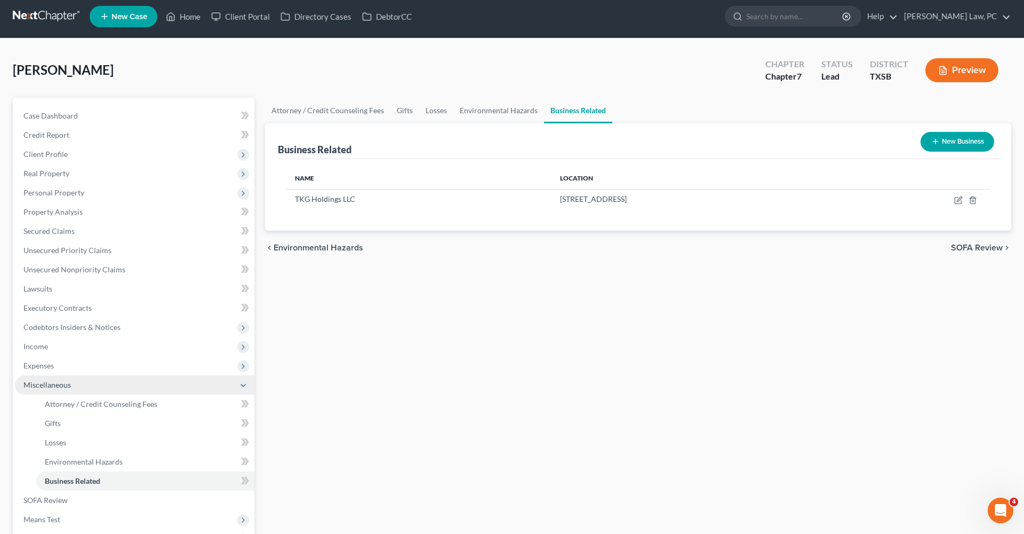
scroll to position [2, 0]
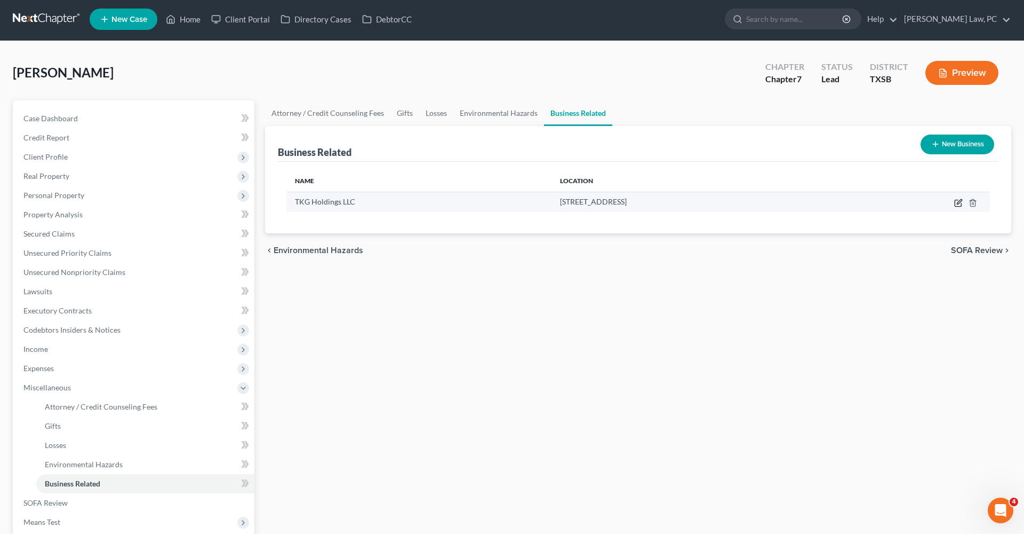
click at [959, 204] on icon "button" at bounding box center [958, 202] width 9 height 9
select select "partner"
select select "45"
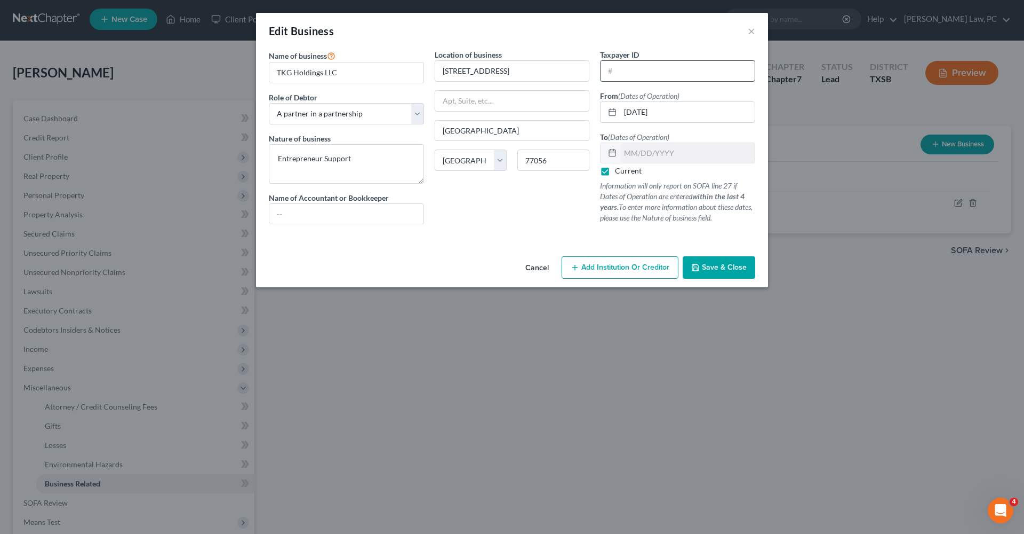
click at [641, 69] on input "text" at bounding box center [678, 71] width 154 height 20
type input "[US_EMPLOYER_IDENTIFICATION_NUMBER]"
click at [728, 266] on span "Save & Close" at bounding box center [724, 266] width 45 height 9
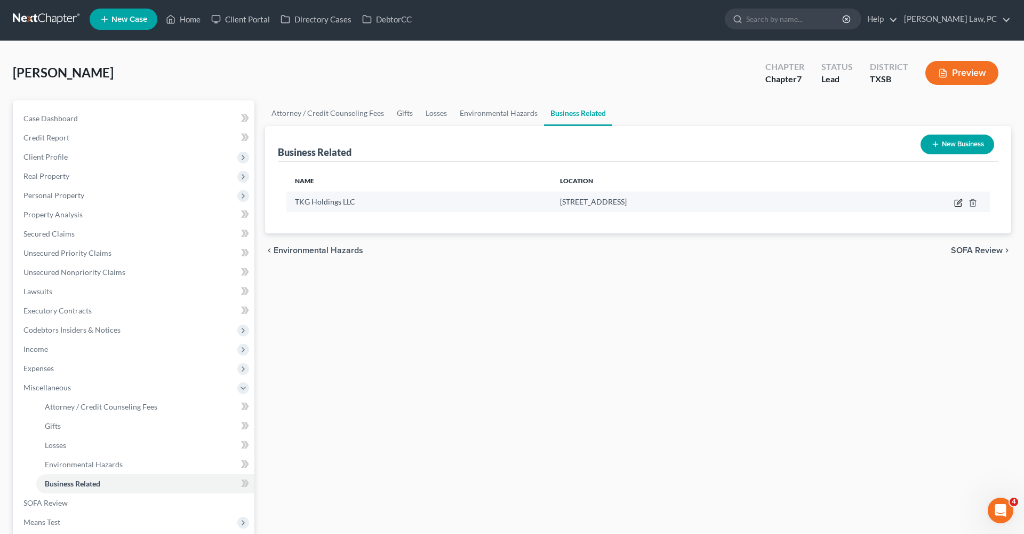
click at [958, 202] on icon "button" at bounding box center [959, 201] width 5 height 5
select select "partner"
select select "45"
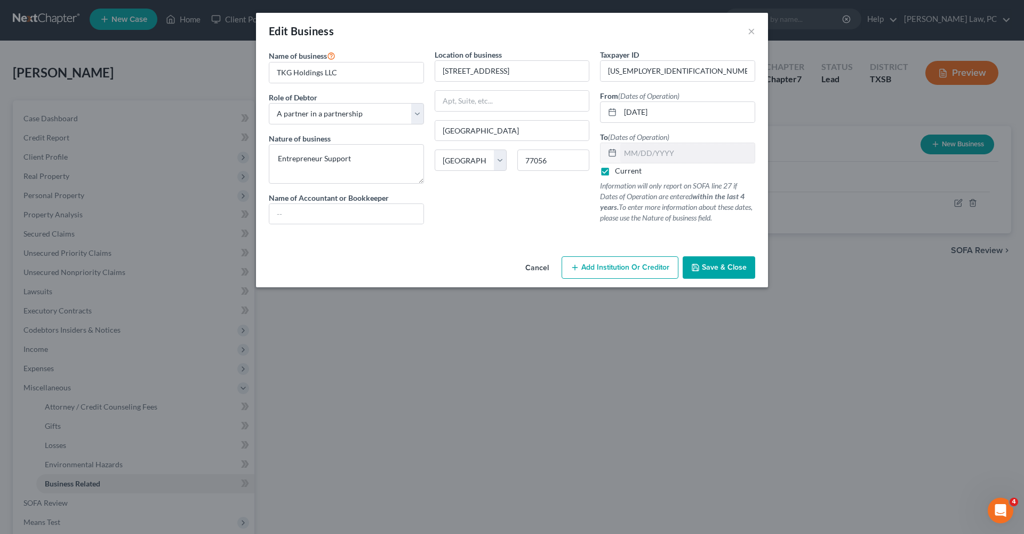
click at [722, 273] on button "Save & Close" at bounding box center [719, 267] width 73 height 22
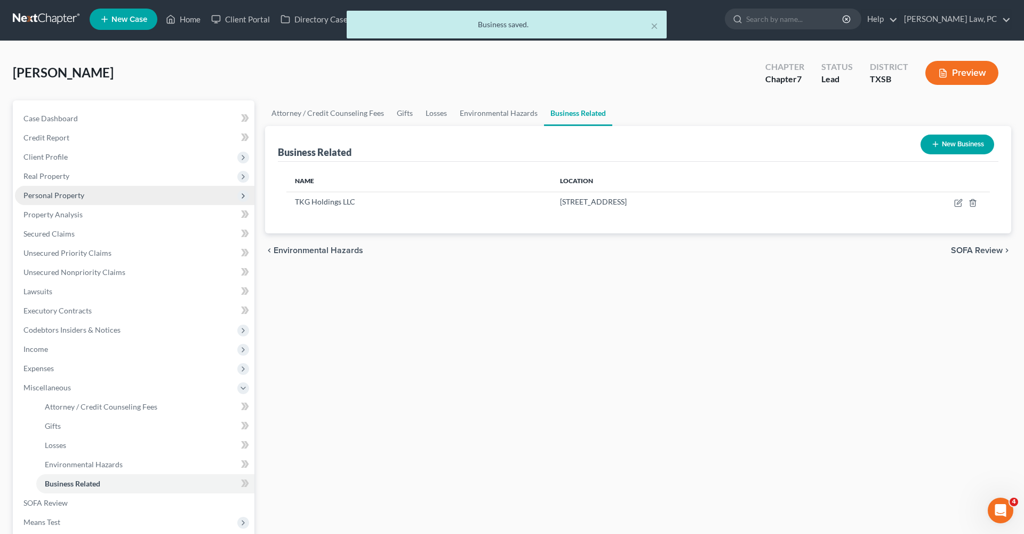
click at [53, 196] on span "Personal Property" at bounding box center [53, 194] width 61 height 9
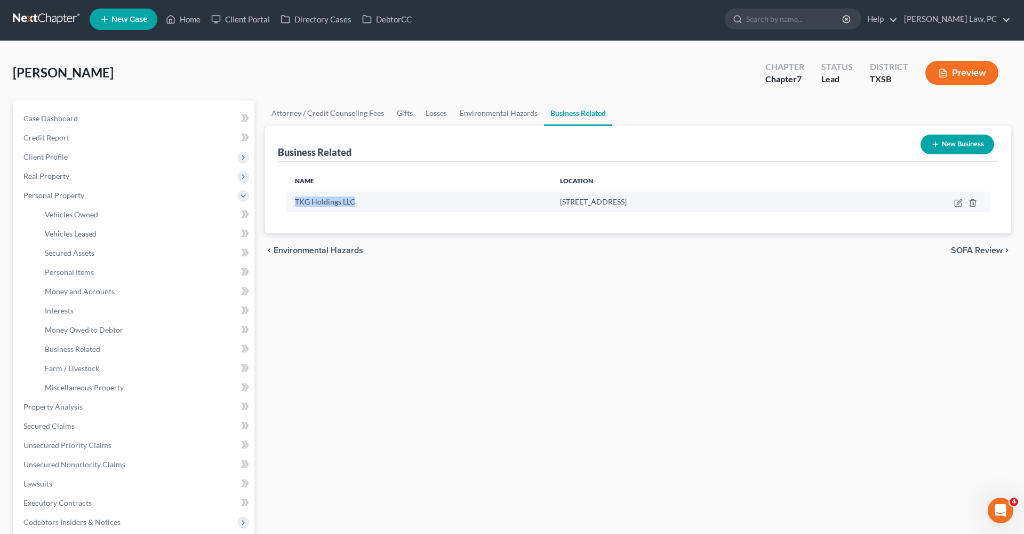
drag, startPoint x: 358, startPoint y: 200, endPoint x: 289, endPoint y: 203, distance: 69.4
click at [289, 203] on td "TKG Holdings LLC" at bounding box center [419, 202] width 265 height 20
copy span "TKG Holdings LLC"
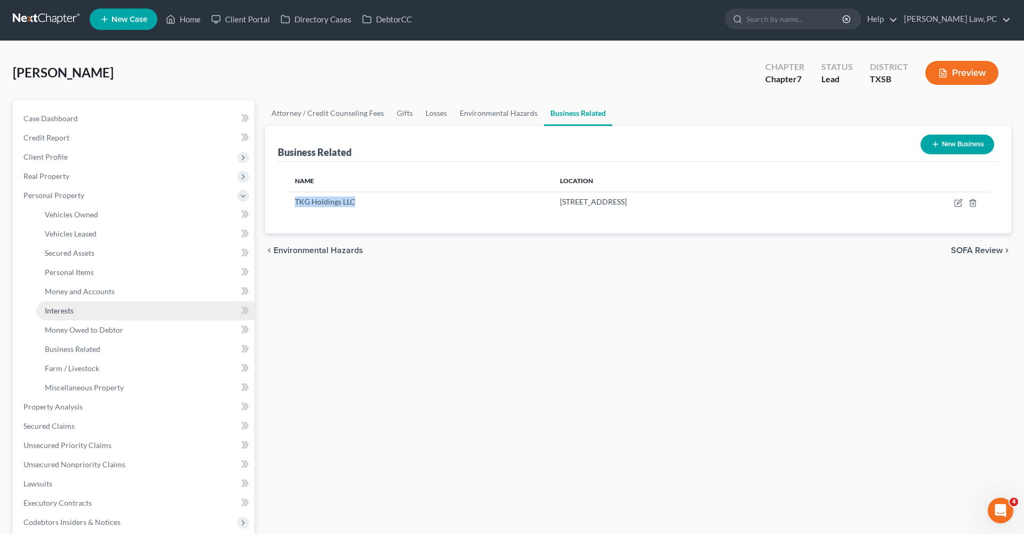
click at [73, 303] on link "Interests" at bounding box center [145, 310] width 218 height 19
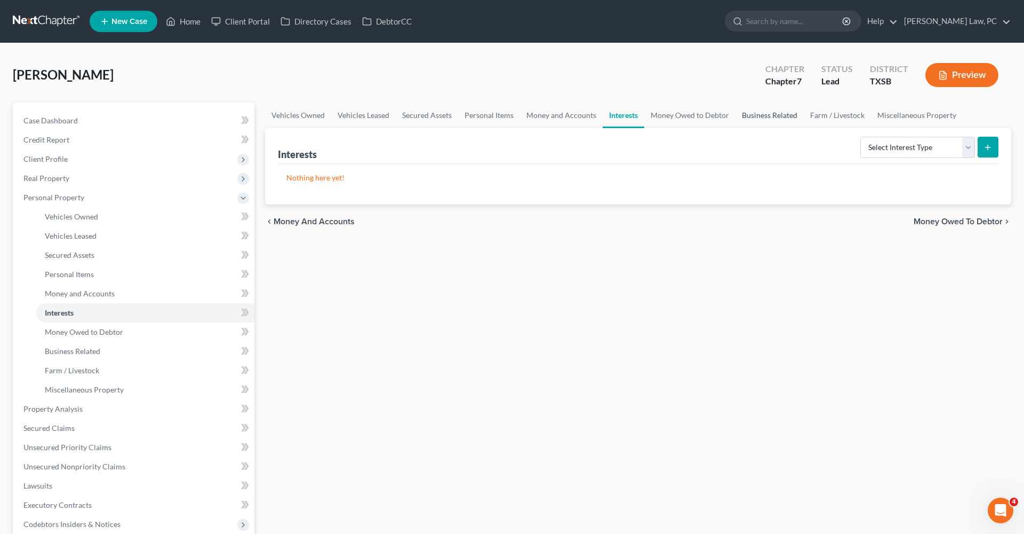
click at [741, 120] on link "Business Related" at bounding box center [770, 115] width 68 height 26
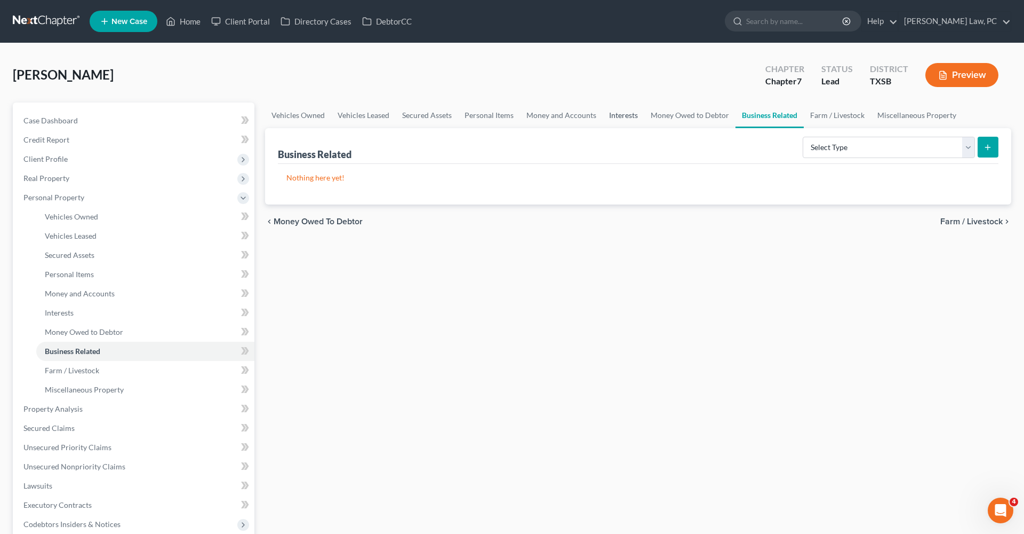
click at [608, 114] on link "Interests" at bounding box center [624, 115] width 42 height 26
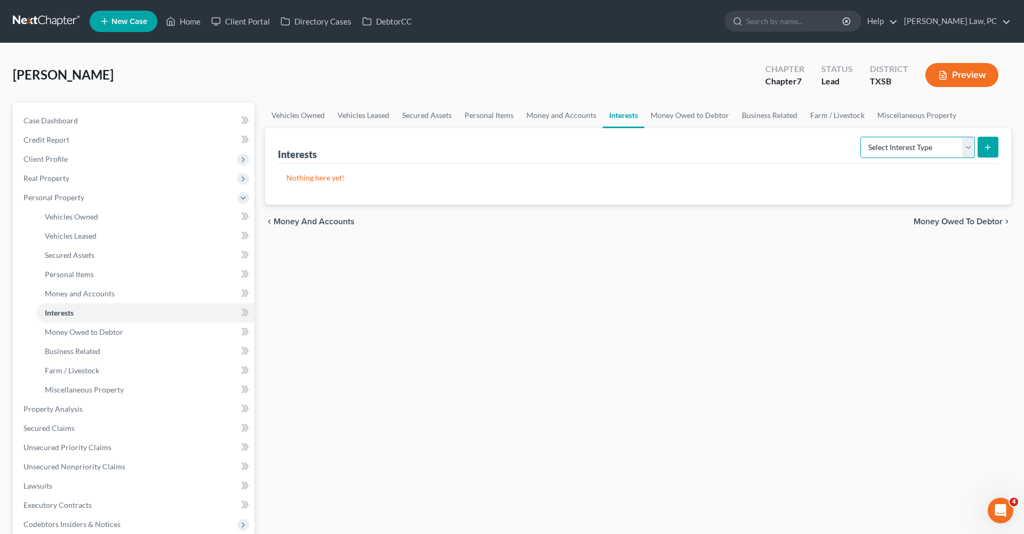
select select "partnership_active"
click at [986, 149] on icon "submit" at bounding box center [988, 147] width 9 height 9
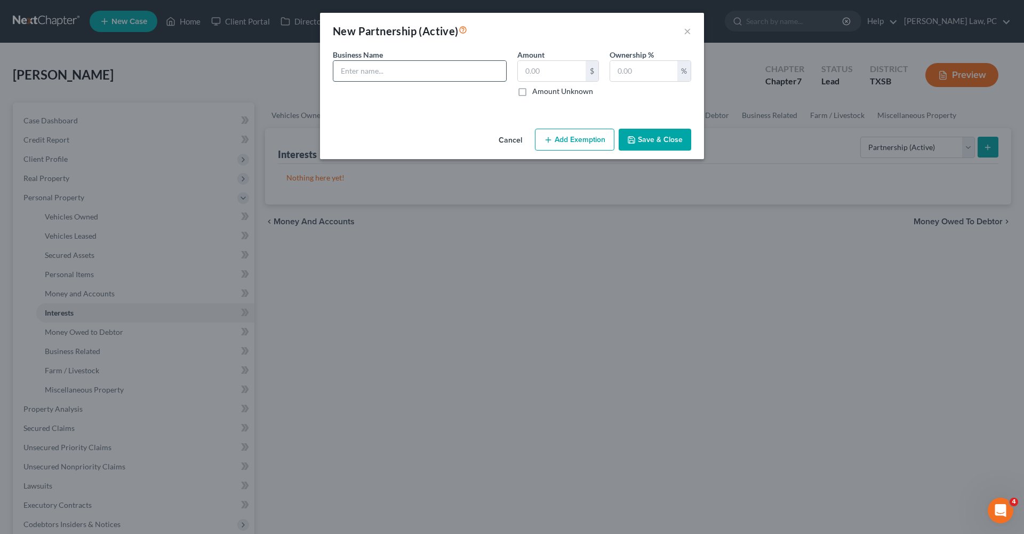
click at [393, 69] on input "text" at bounding box center [419, 71] width 173 height 20
paste input "TKG Holdings LLC"
type input "TKG Holdings LLC"
click at [659, 137] on button "Save & Close" at bounding box center [655, 140] width 73 height 22
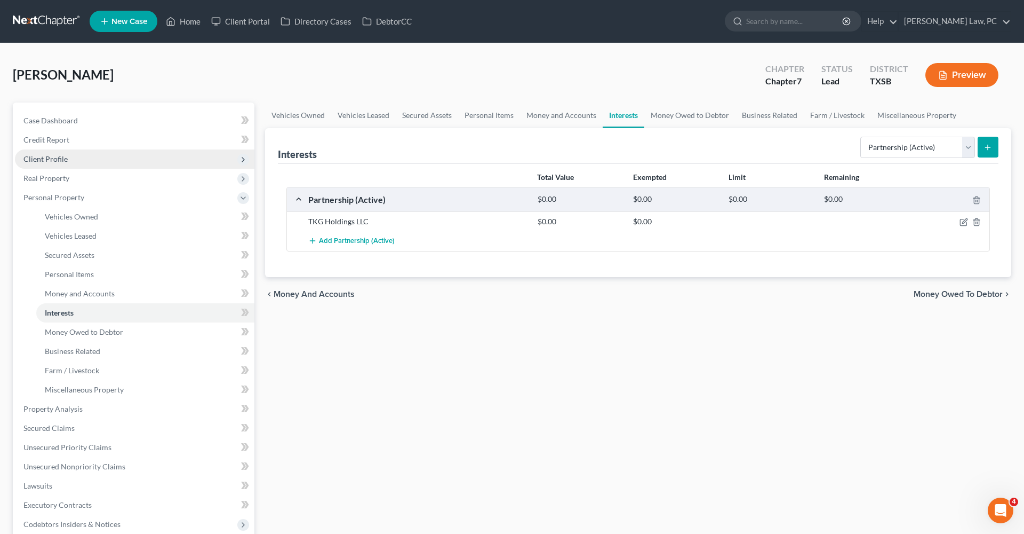
click at [56, 160] on span "Client Profile" at bounding box center [45, 158] width 44 height 9
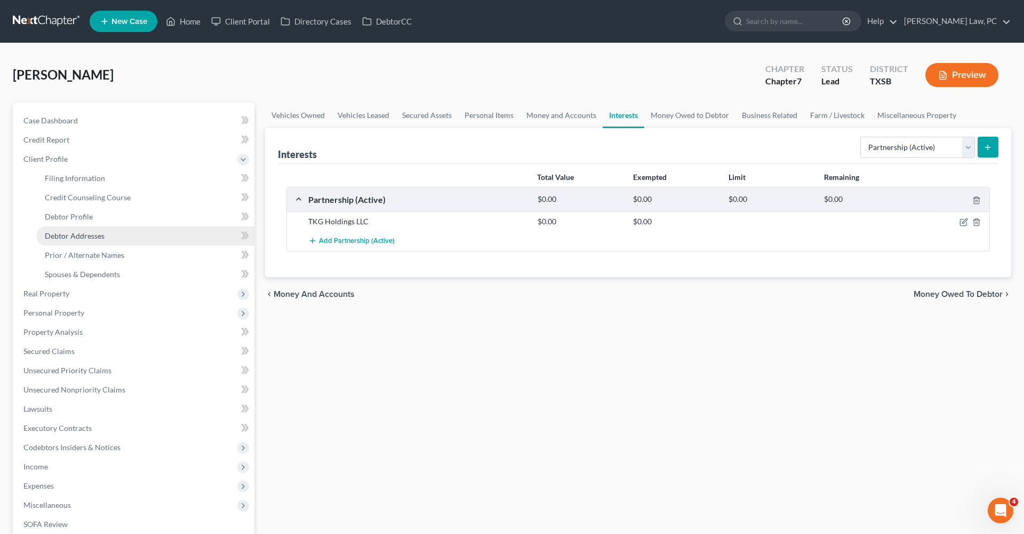
click at [84, 232] on span "Debtor Addresses" at bounding box center [75, 235] width 60 height 9
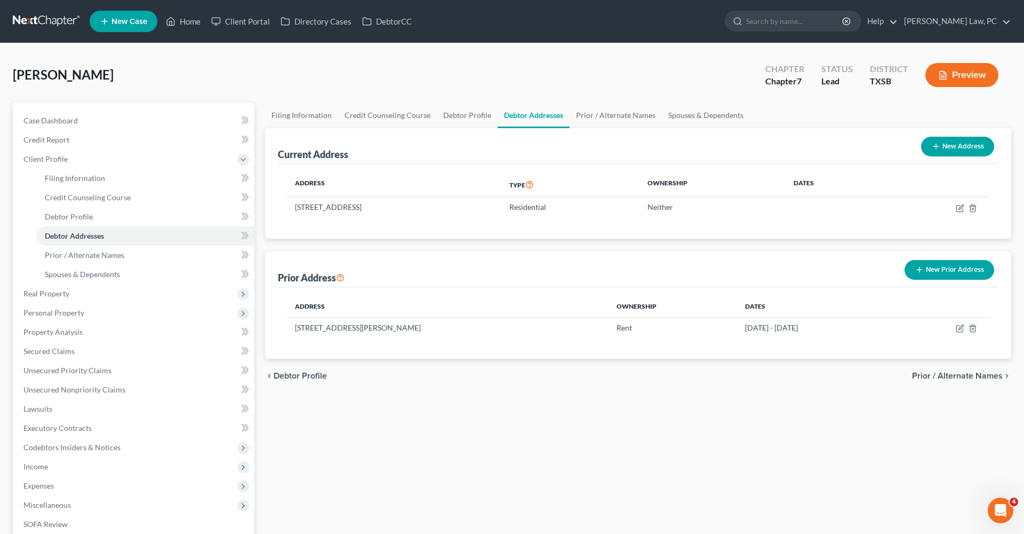
drag, startPoint x: 444, startPoint y: 205, endPoint x: 286, endPoint y: 207, distance: 157.9
click at [286, 207] on div "Address Type Ownership Dates 1515 Mesa Verde Dr, League City, TX 77573 Resident…" at bounding box center [638, 201] width 721 height 75
click at [464, 211] on td "1515 Mesa Verde Dr, League City, TX 77573" at bounding box center [394, 207] width 214 height 20
drag, startPoint x: 442, startPoint y: 207, endPoint x: 295, endPoint y: 209, distance: 147.3
click at [295, 208] on td "1515 Mesa Verde Dr, League City, TX 77573" at bounding box center [394, 207] width 214 height 20
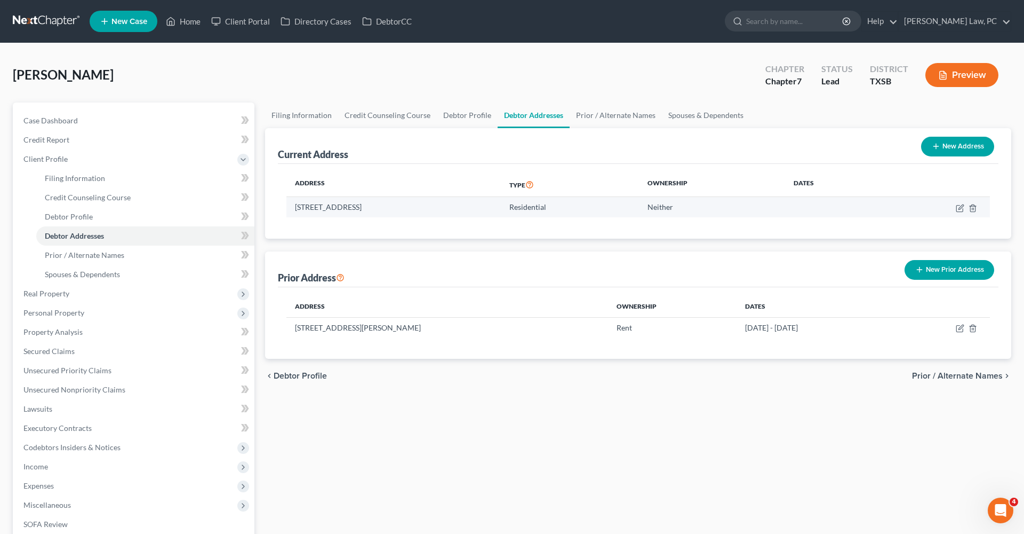
copy td "1515 Mesa Verde Dr, League City, TX 77573"
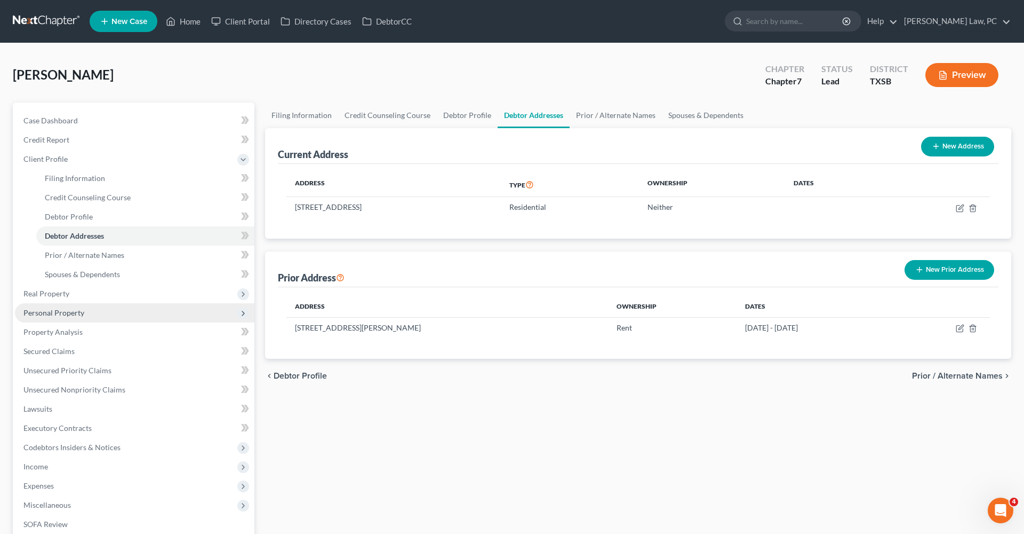
click at [27, 313] on span "Personal Property" at bounding box center [53, 312] width 61 height 9
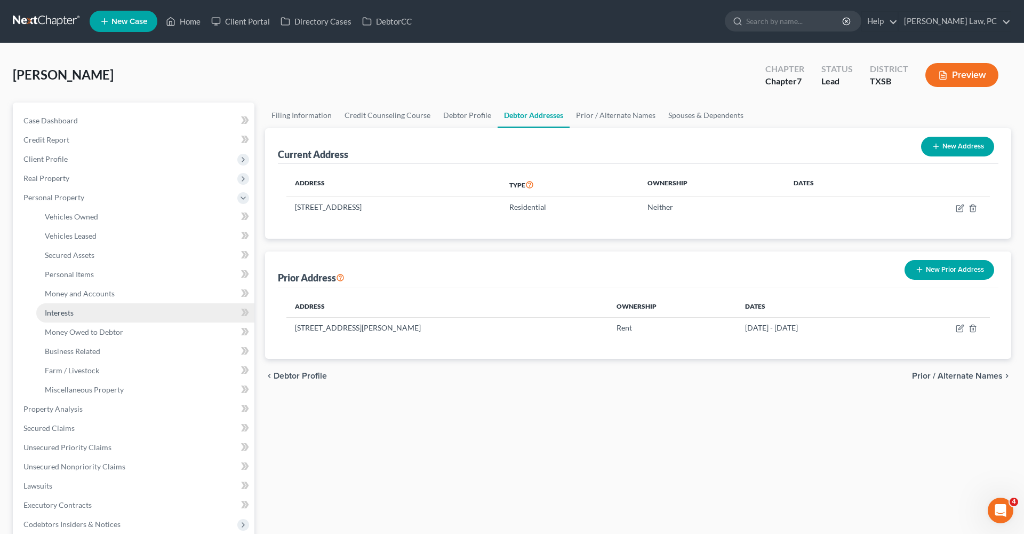
click at [70, 311] on span "Interests" at bounding box center [59, 312] width 29 height 9
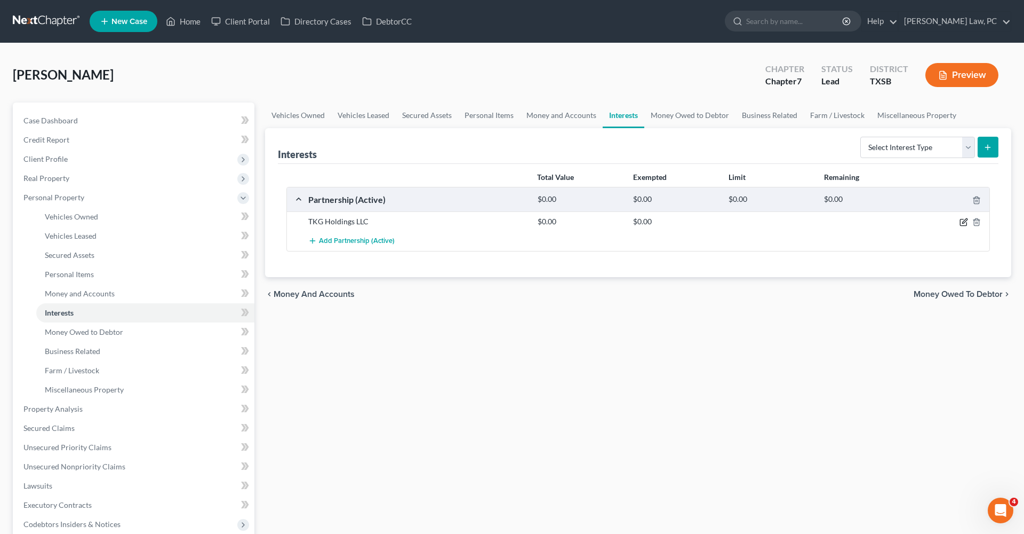
click at [964, 221] on icon "button" at bounding box center [964, 222] width 9 height 9
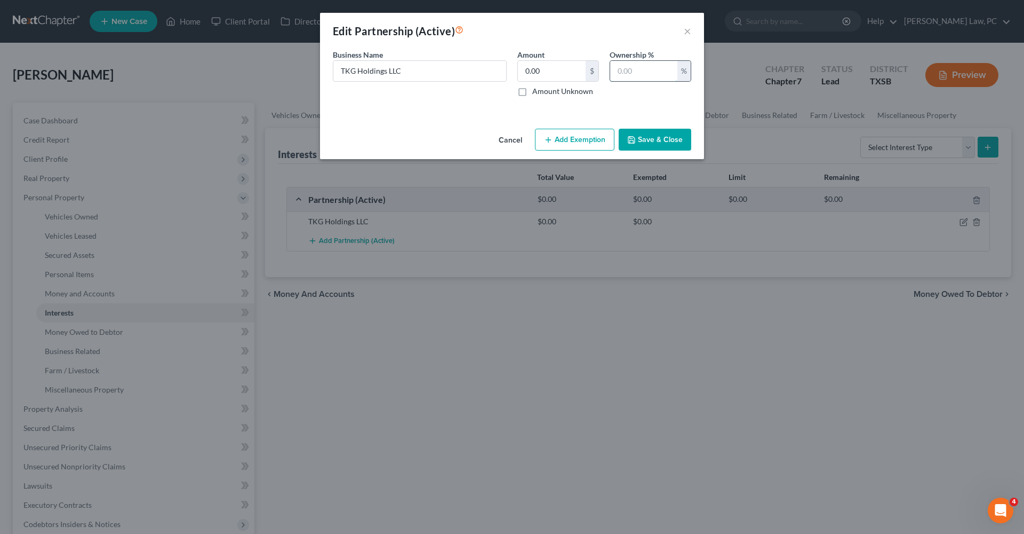
click at [630, 67] on input "text" at bounding box center [643, 71] width 67 height 20
type input "15"
click at [666, 142] on button "Save & Close" at bounding box center [655, 140] width 73 height 22
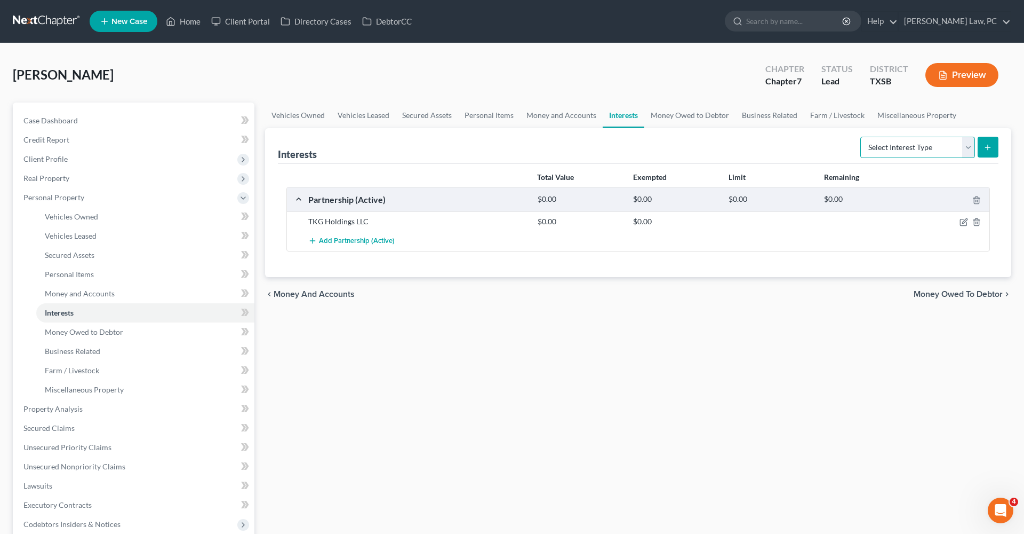
select select "partnership_inactive"
drag, startPoint x: 371, startPoint y: 222, endPoint x: 306, endPoint y: 219, distance: 64.7
click at [306, 219] on div "TKG Holdings LLC" at bounding box center [417, 221] width 229 height 11
copy div "TKG Holdings LLC"
click at [989, 150] on icon "submit" at bounding box center [988, 147] width 9 height 9
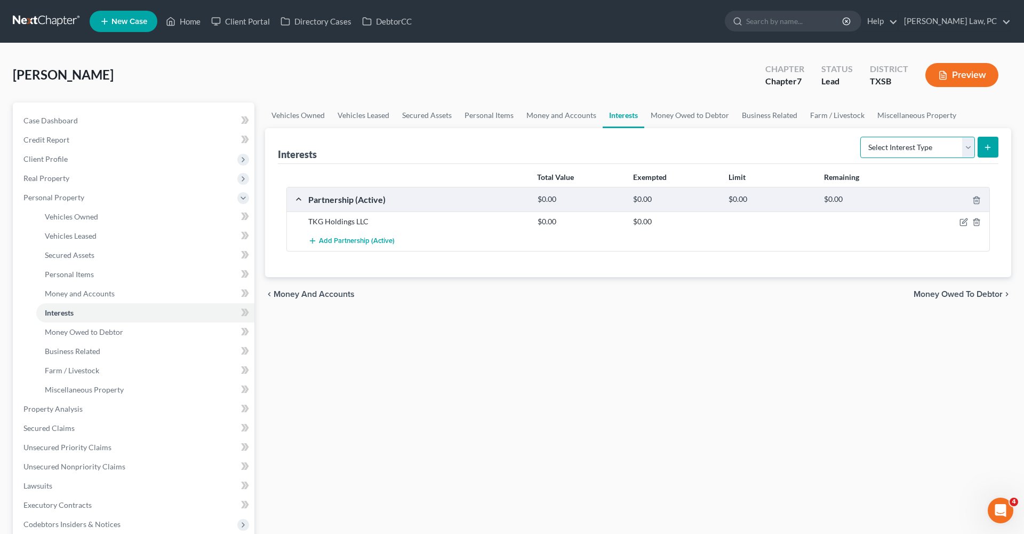
select select "partnership_inactive"
click at [993, 148] on button "submit" at bounding box center [988, 147] width 21 height 21
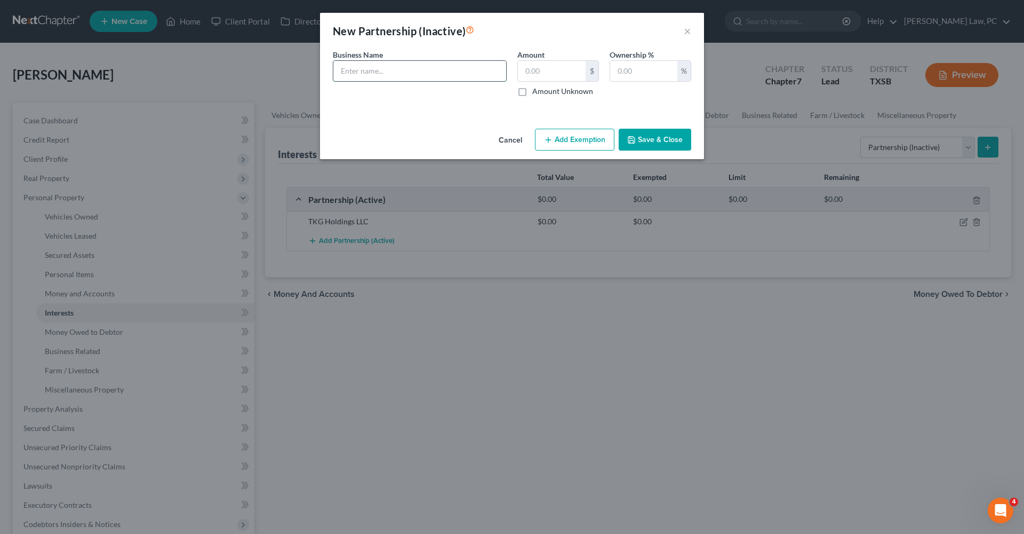
click at [362, 74] on input "text" at bounding box center [419, 71] width 173 height 20
paste input "TKG Holdings LLC"
type input "TKG Holdings LLC"
click at [649, 67] on input "text" at bounding box center [643, 71] width 67 height 20
type input "15"
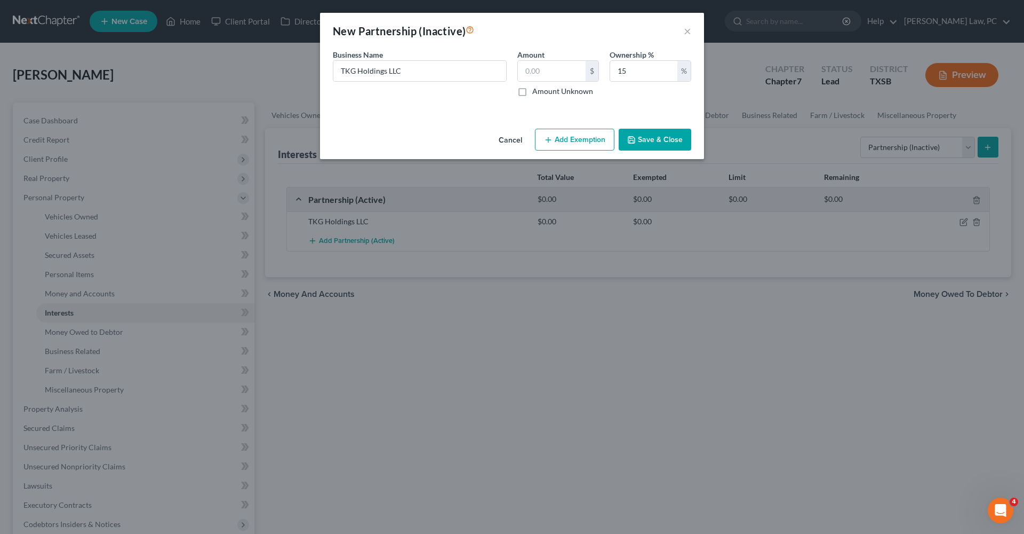
click at [656, 139] on button "Save & Close" at bounding box center [655, 140] width 73 height 22
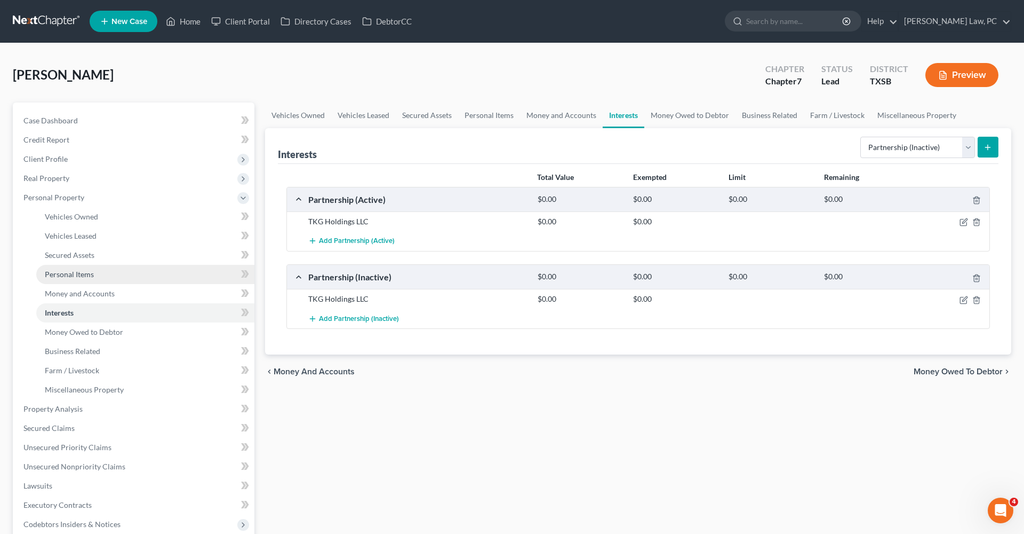
click at [69, 273] on span "Personal Items" at bounding box center [69, 273] width 49 height 9
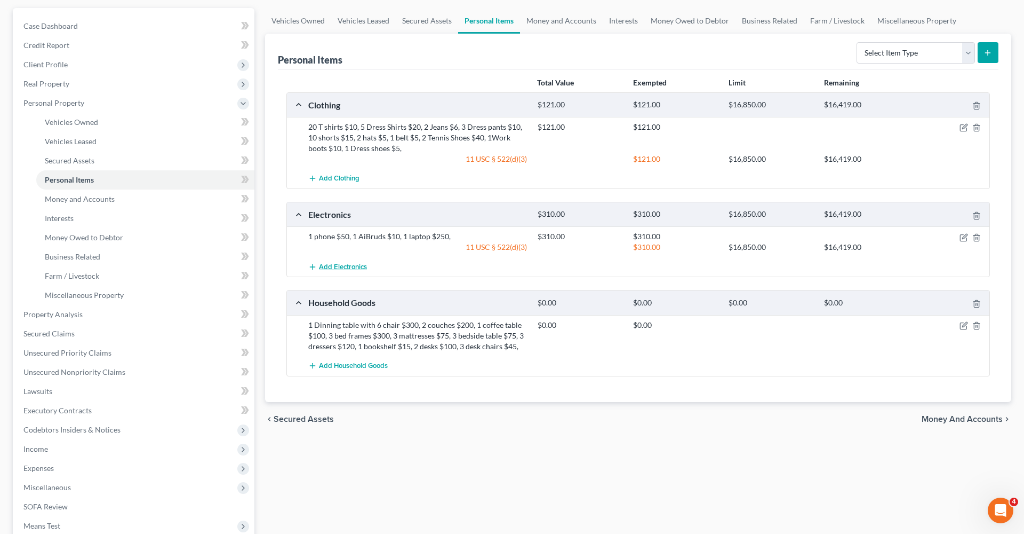
scroll to position [96, 0]
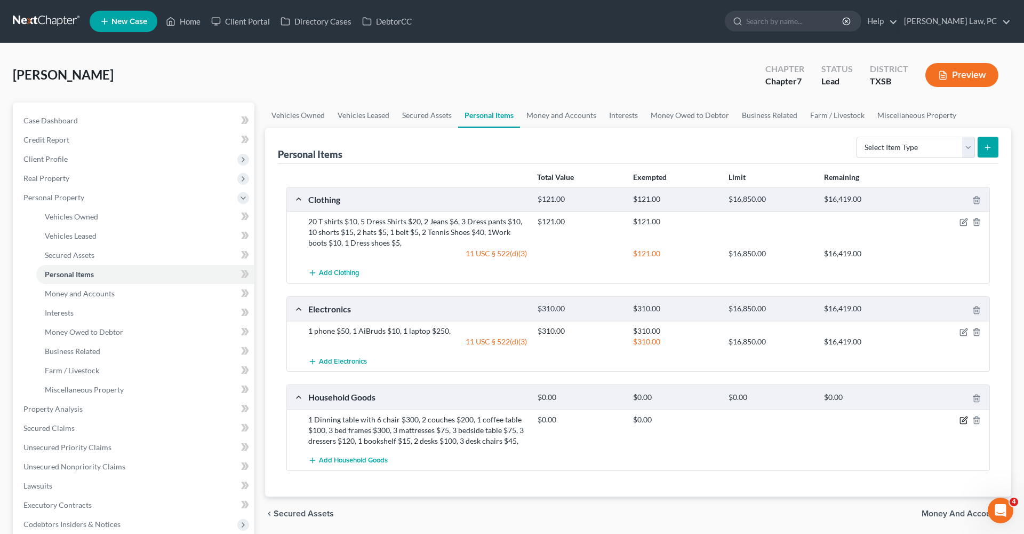
click at [964, 421] on icon "button" at bounding box center [964, 420] width 9 height 9
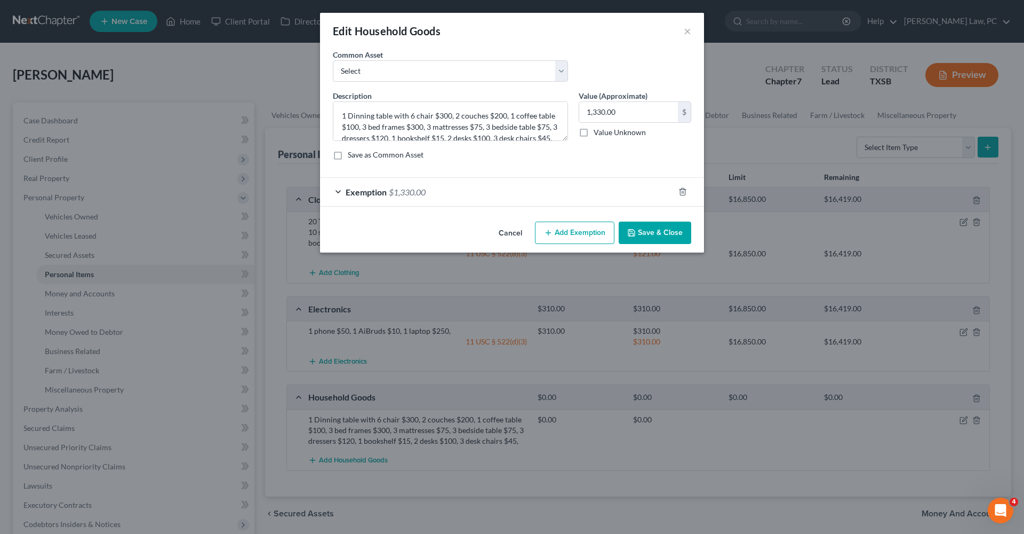
click at [577, 236] on button "Add Exemption" at bounding box center [574, 232] width 79 height 22
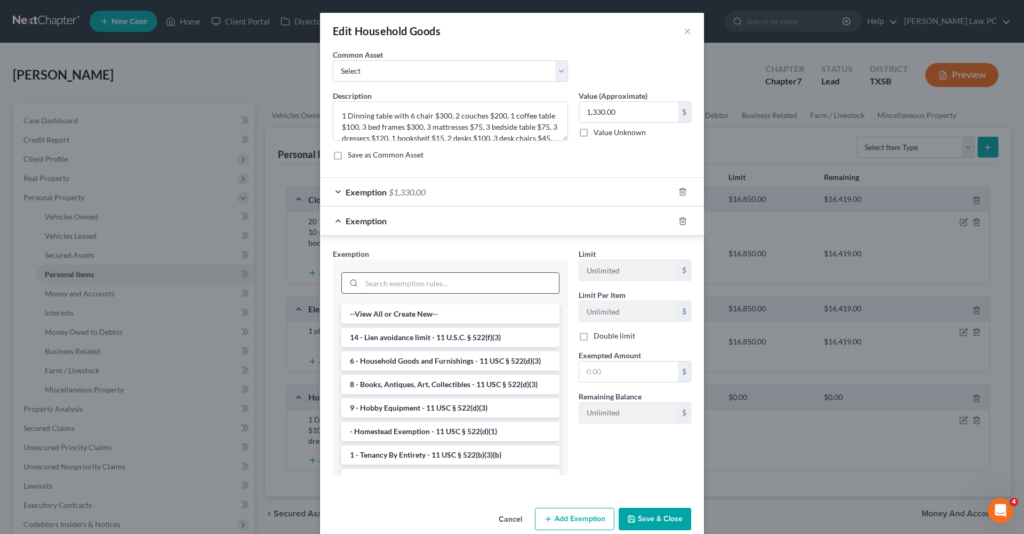
click at [403, 283] on input "search" at bounding box center [460, 283] width 197 height 20
click at [410, 360] on li "6 - Household Goods and Furnishings - 11 USC § 522(d)(3)" at bounding box center [450, 360] width 218 height 19
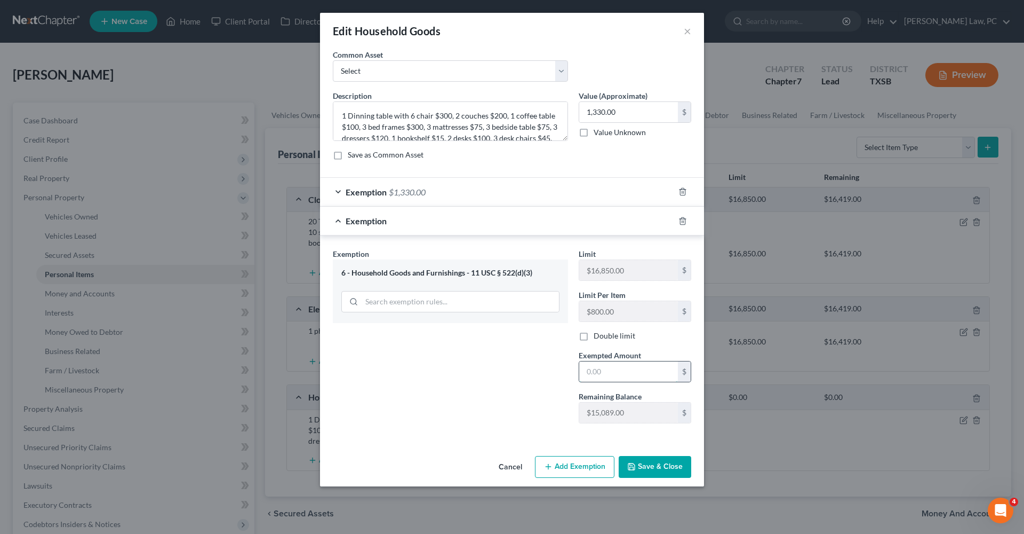
click at [602, 369] on input "text" at bounding box center [628, 371] width 99 height 20
type input "1,330"
click at [650, 466] on button "Save & Close" at bounding box center [655, 467] width 73 height 22
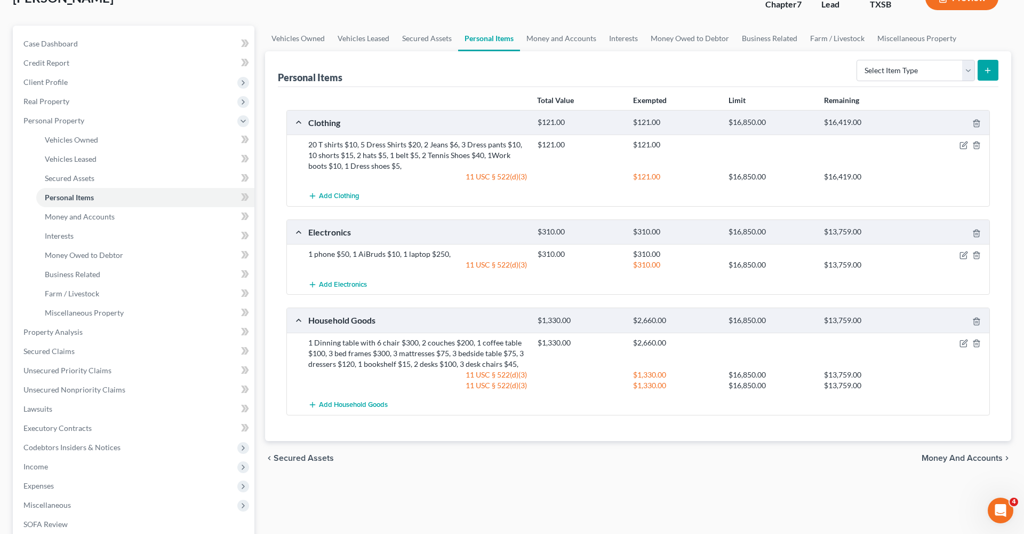
scroll to position [79, 0]
click at [963, 337] on icon "button" at bounding box center [964, 341] width 9 height 9
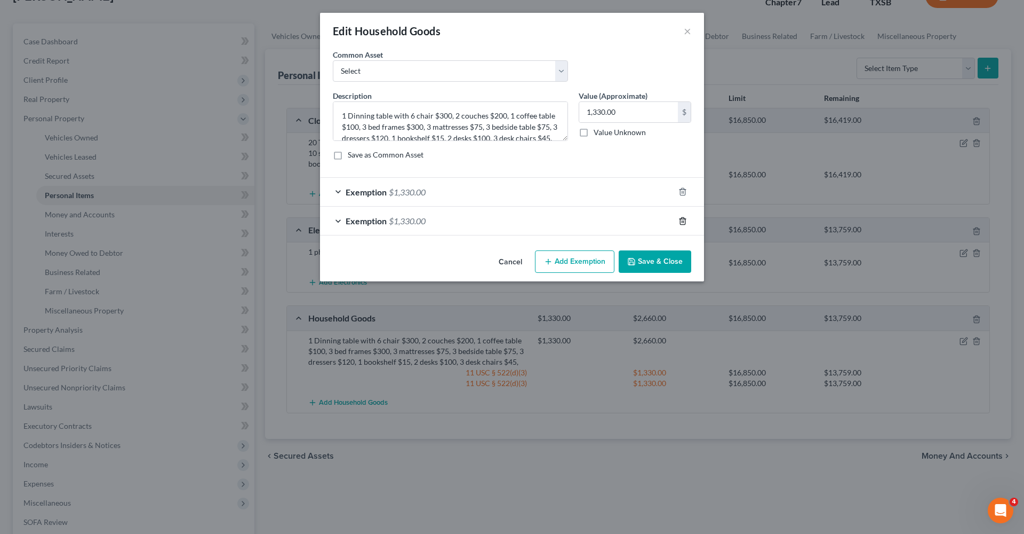
click at [683, 222] on line "button" at bounding box center [683, 221] width 0 height 2
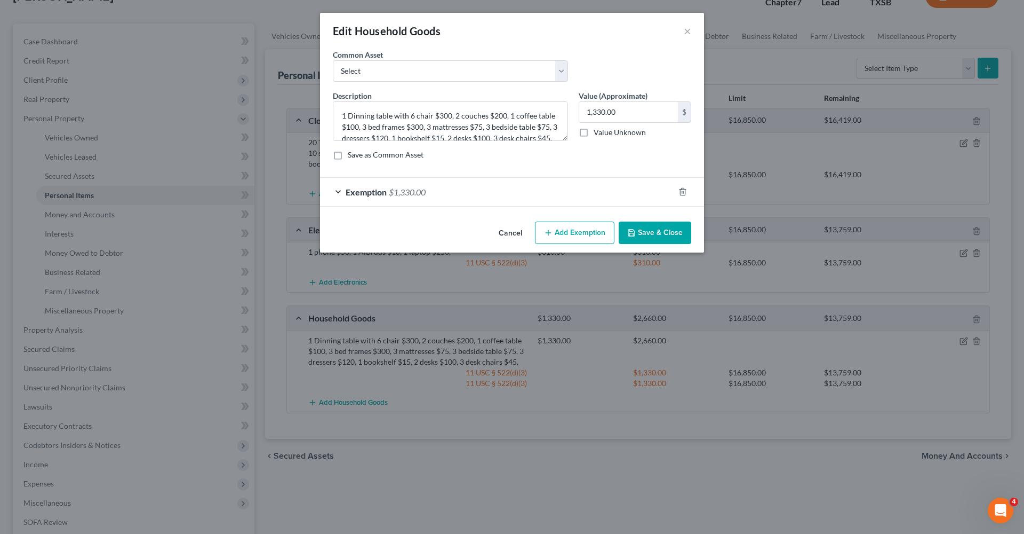
click at [664, 233] on button "Save & Close" at bounding box center [655, 232] width 73 height 22
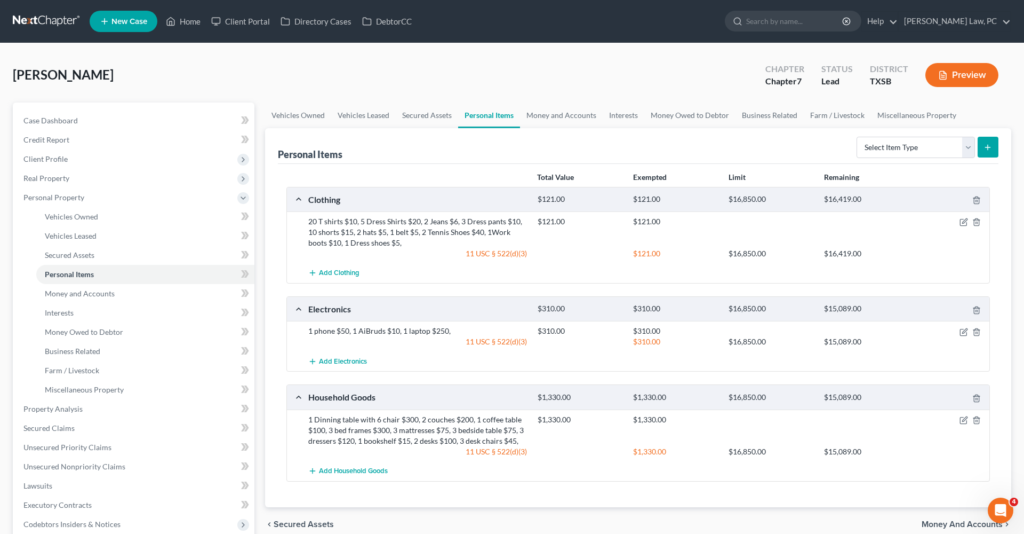
scroll to position [0, 0]
click at [538, 117] on link "Money and Accounts" at bounding box center [561, 115] width 83 height 26
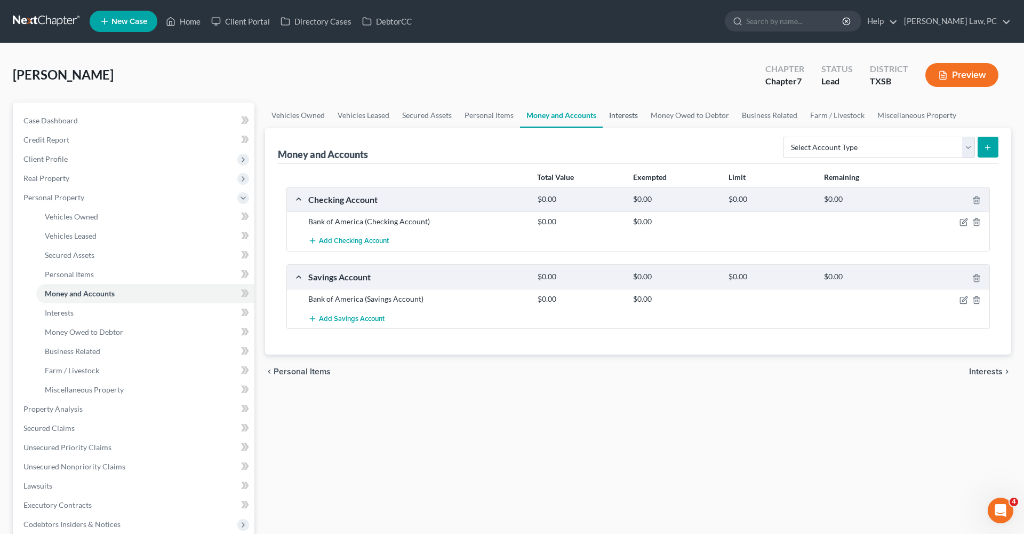
click at [617, 113] on link "Interests" at bounding box center [624, 115] width 42 height 26
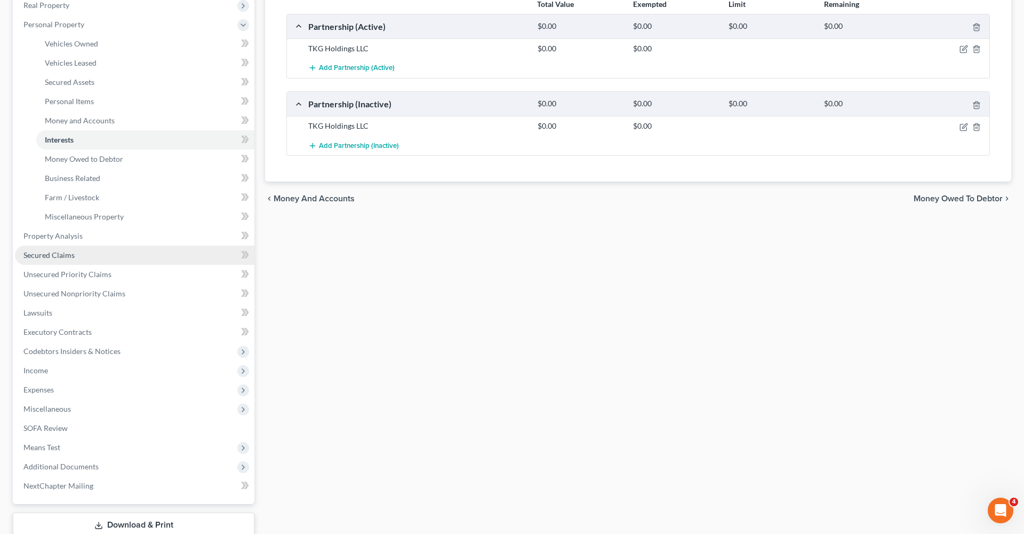
click at [46, 256] on span "Secured Claims" at bounding box center [48, 254] width 51 height 9
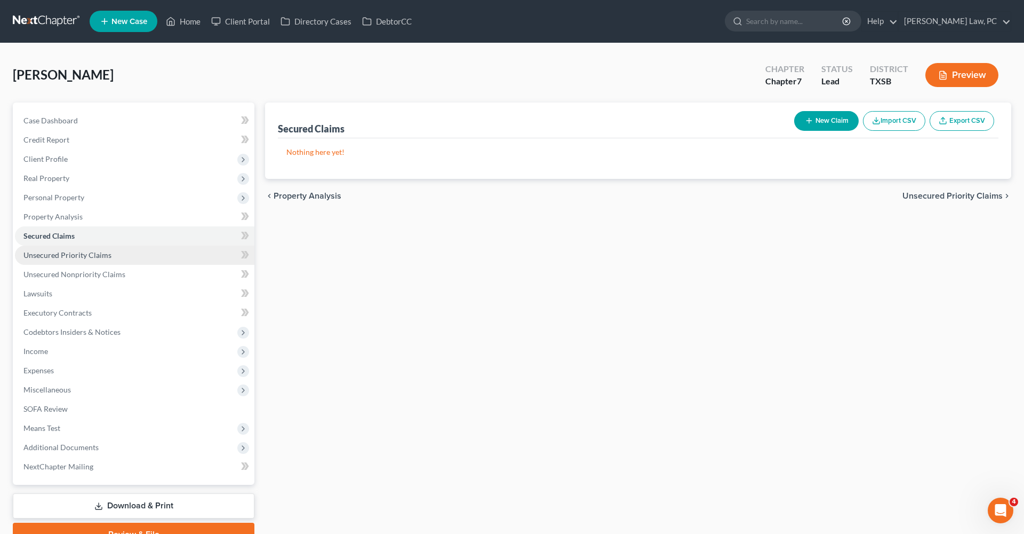
click at [58, 256] on span "Unsecured Priority Claims" at bounding box center [67, 254] width 88 height 9
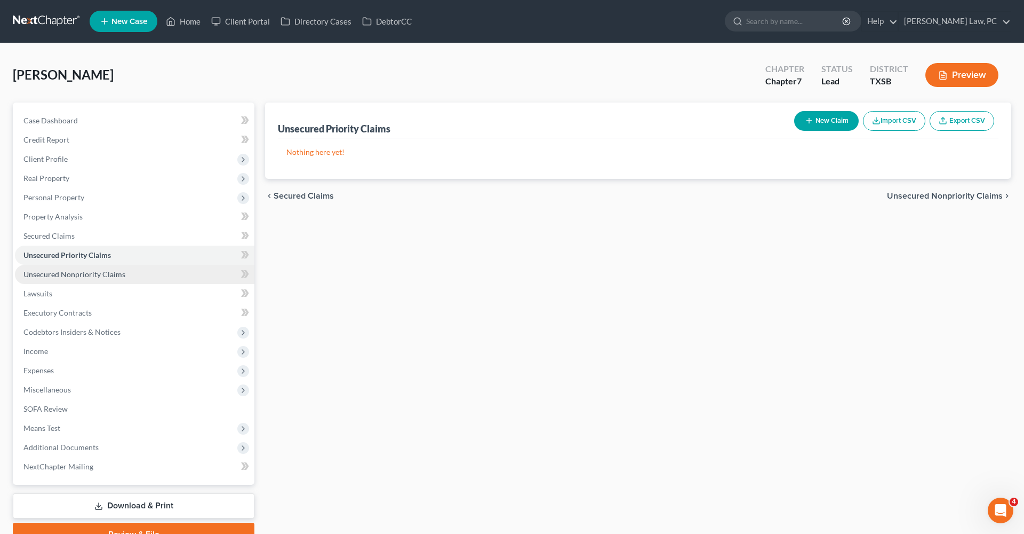
click at [62, 275] on span "Unsecured Nonpriority Claims" at bounding box center [74, 273] width 102 height 9
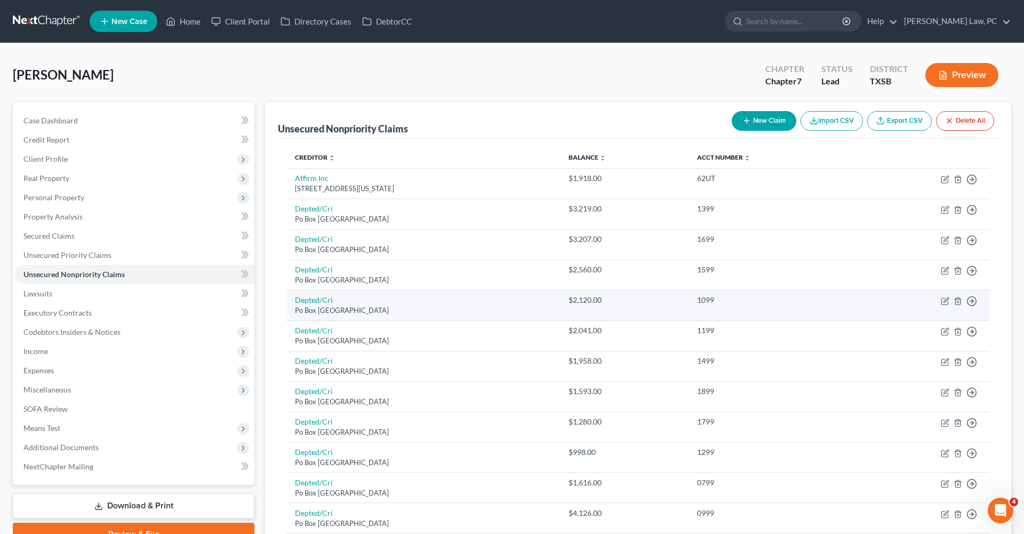
scroll to position [6, 0]
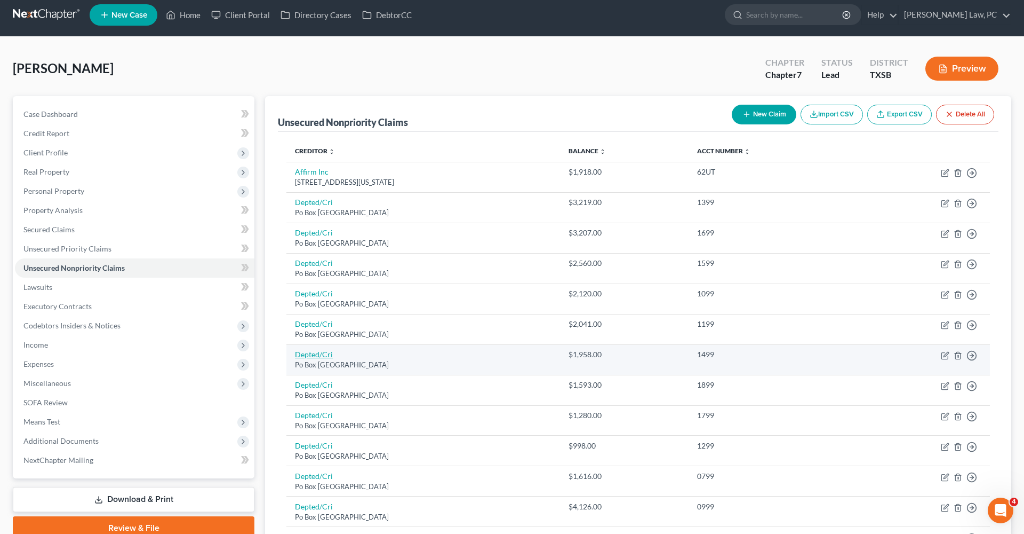
click at [305, 352] on link "Depted/Cri" at bounding box center [314, 353] width 38 height 9
select select "30"
select select "17"
select select "0"
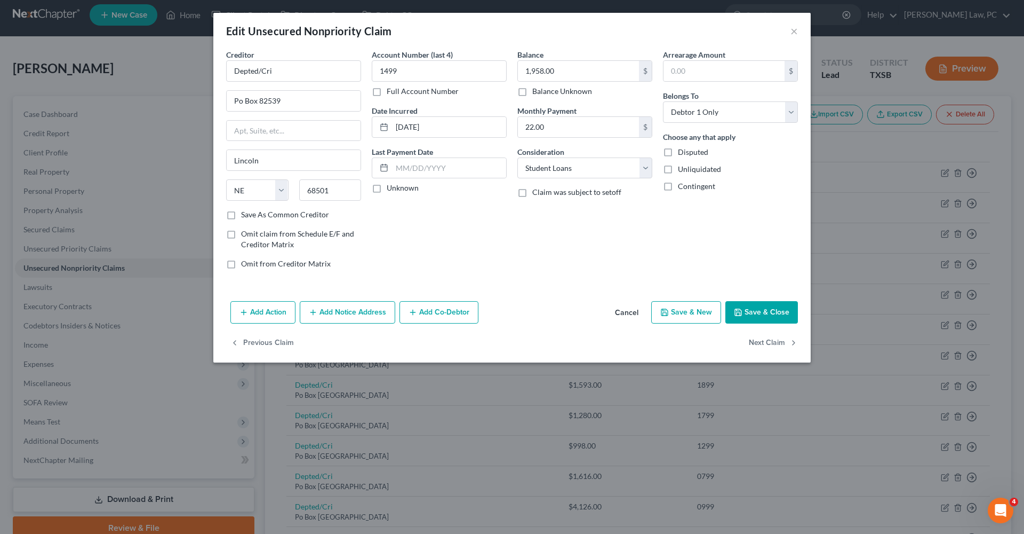
click at [770, 314] on button "Save & Close" at bounding box center [762, 312] width 73 height 22
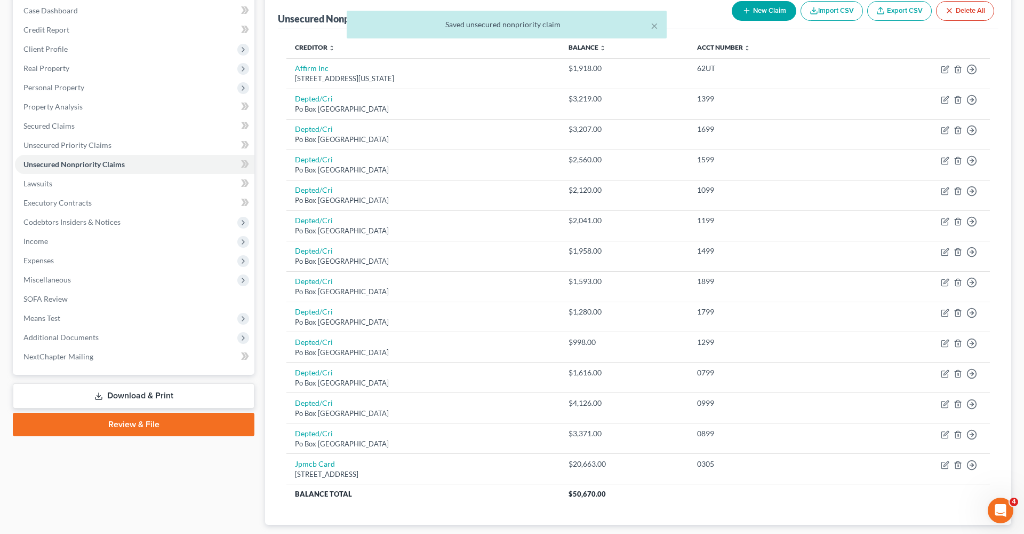
scroll to position [133, 0]
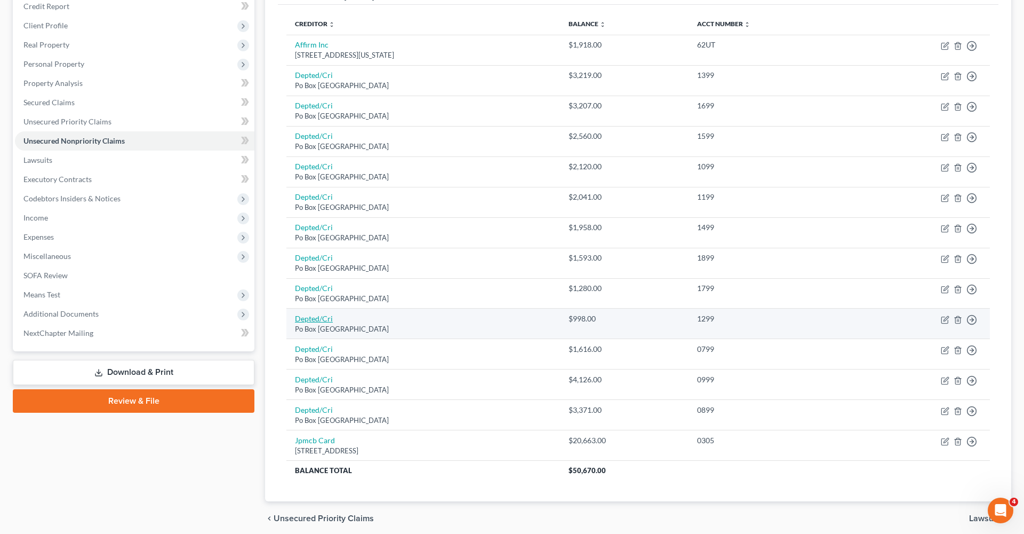
click at [297, 317] on link "Depted/Cri" at bounding box center [314, 318] width 38 height 9
select select "30"
select select "17"
select select "0"
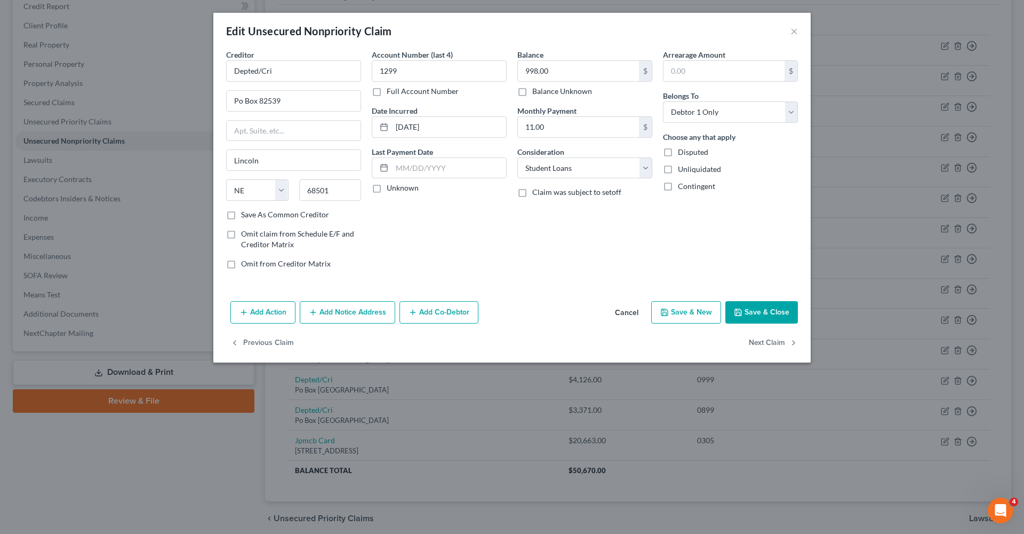
click at [766, 307] on button "Save & Close" at bounding box center [762, 312] width 73 height 22
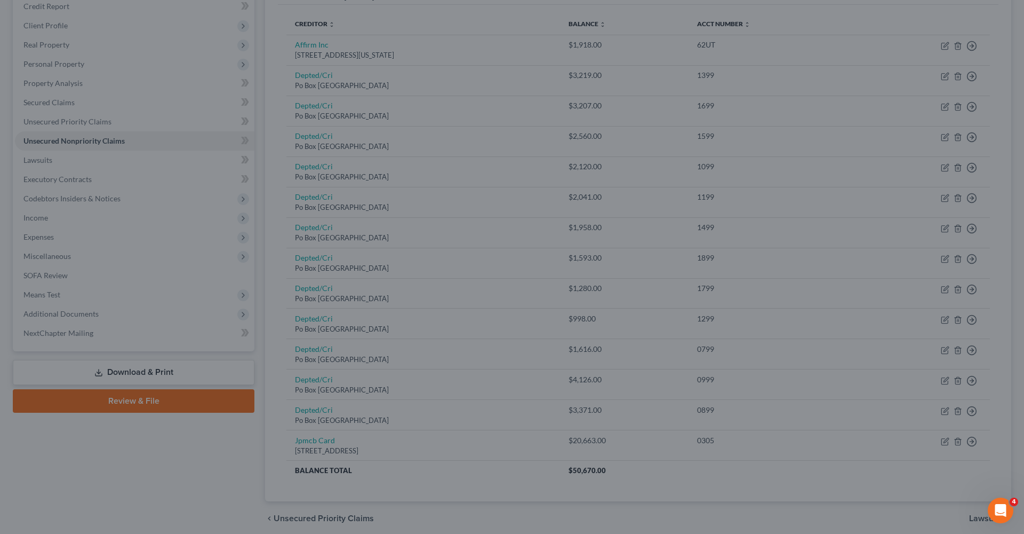
type input "0"
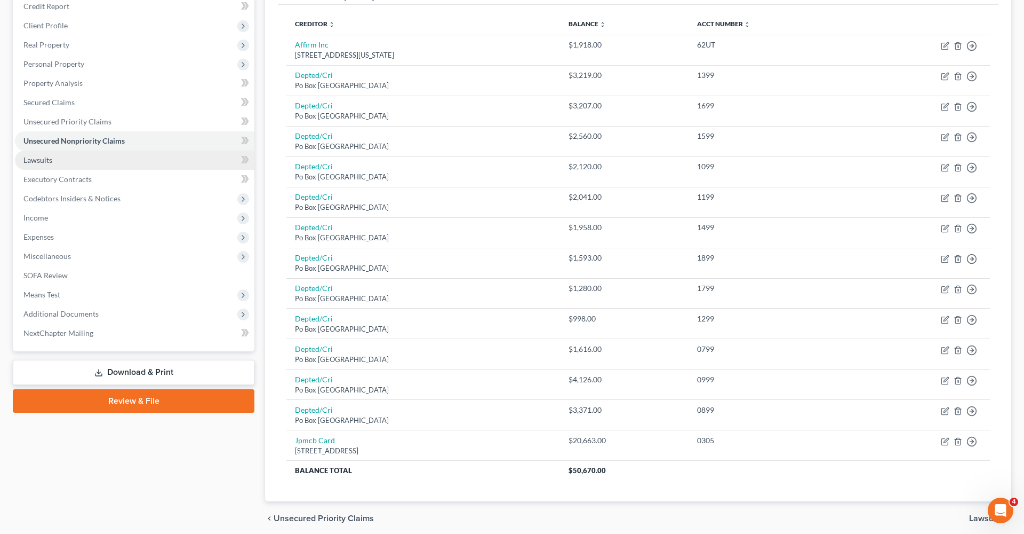
click at [32, 161] on span "Lawsuits" at bounding box center [37, 159] width 29 height 9
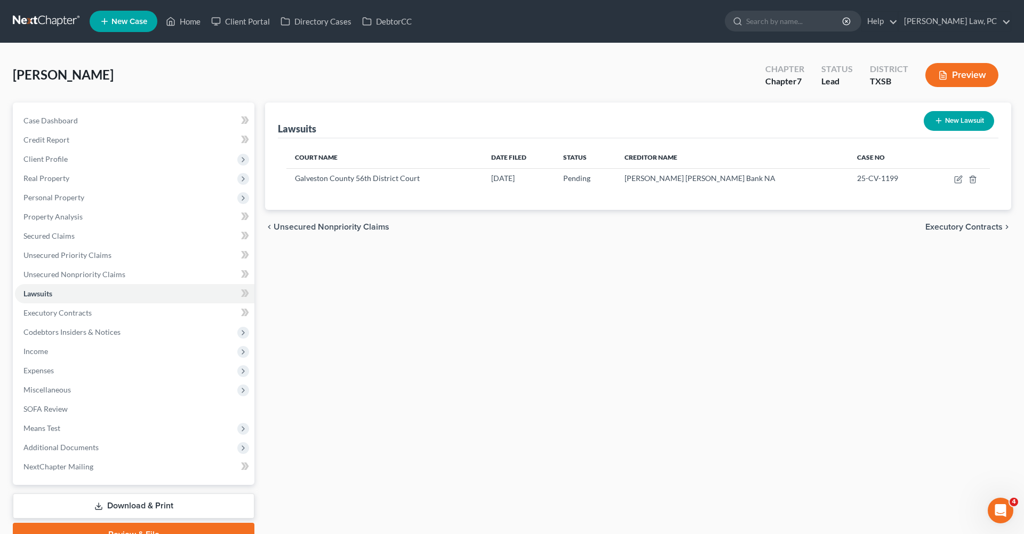
click at [47, 23] on link at bounding box center [47, 21] width 68 height 19
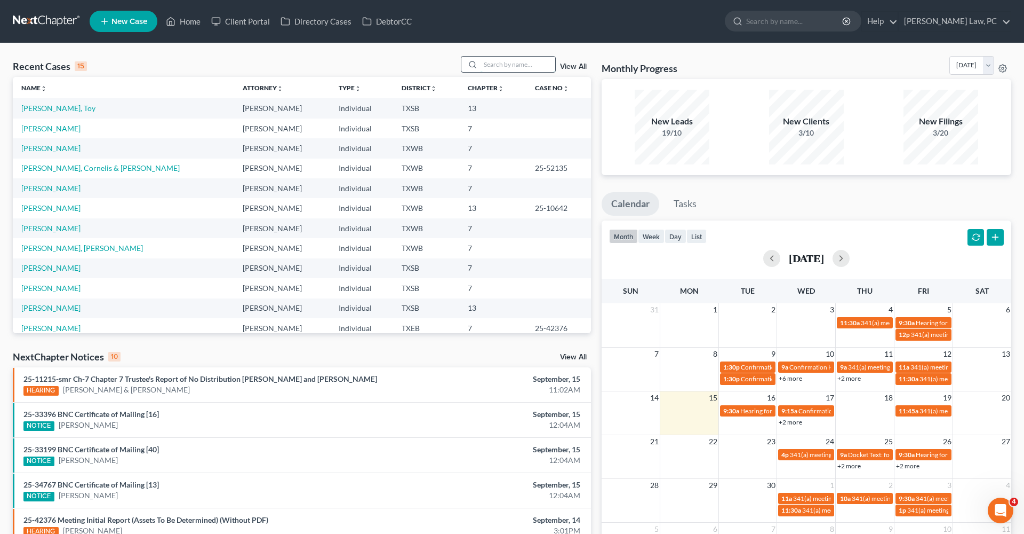
click at [516, 66] on input "search" at bounding box center [518, 64] width 75 height 15
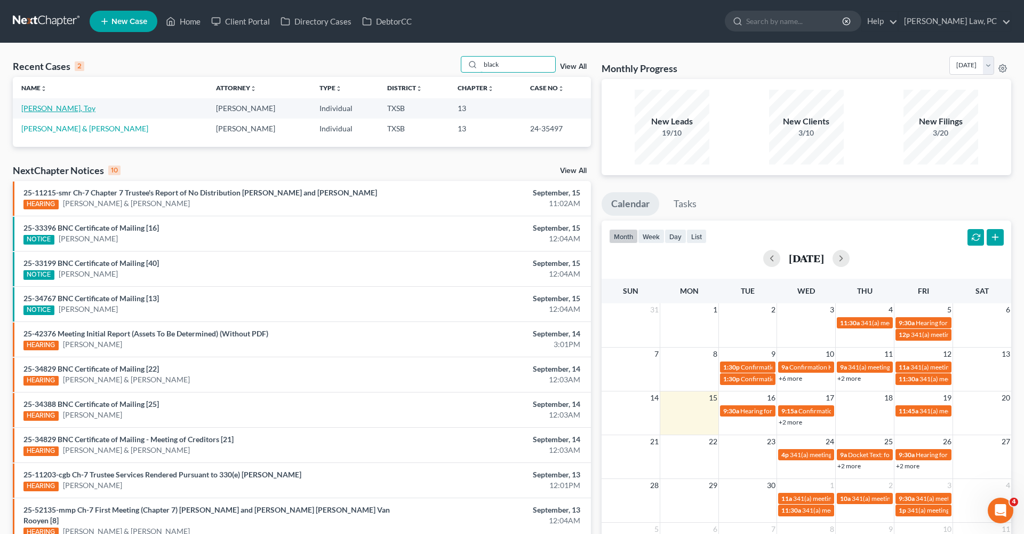
type input "black"
click at [80, 112] on link "[PERSON_NAME], Toy" at bounding box center [58, 108] width 74 height 9
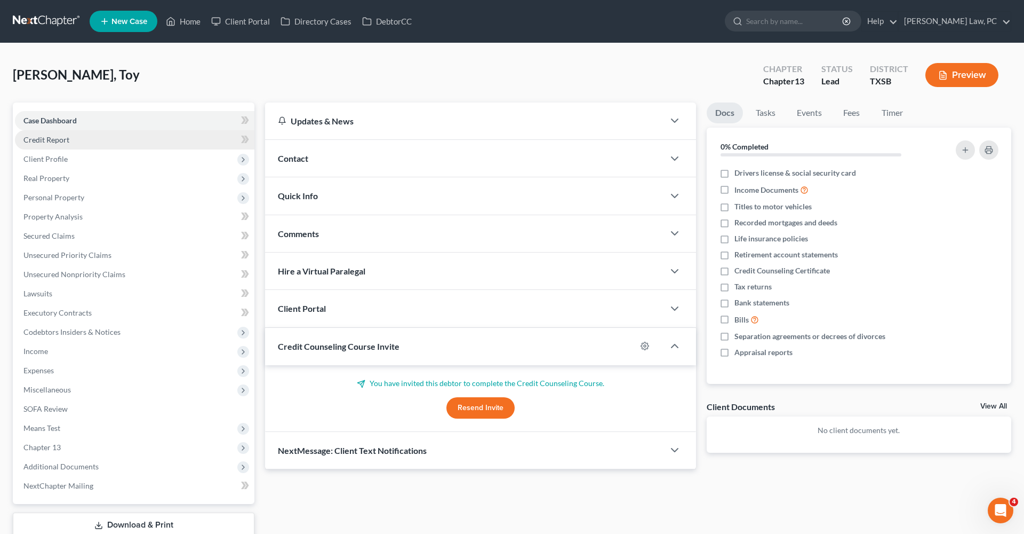
click at [54, 139] on span "Credit Report" at bounding box center [46, 139] width 46 height 9
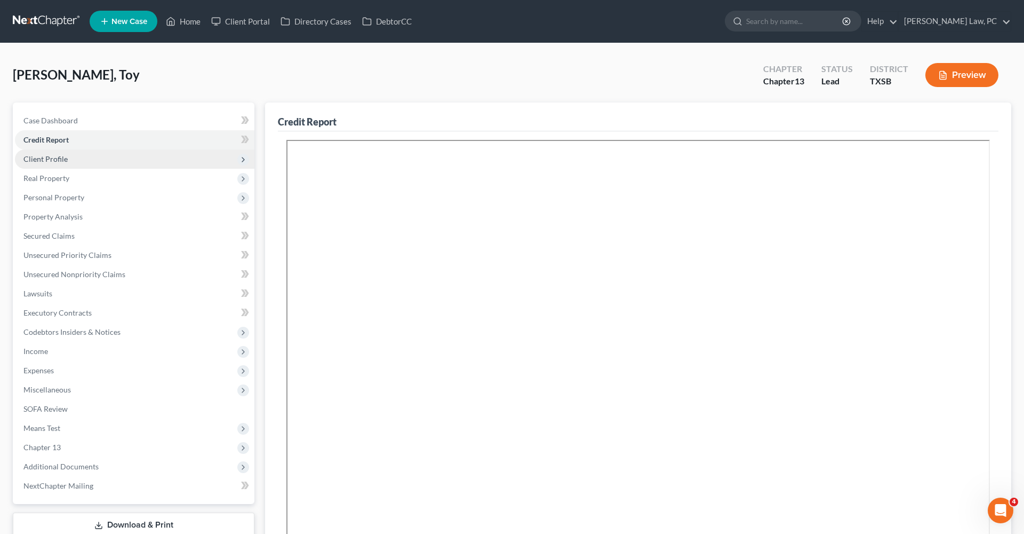
click at [63, 158] on span "Client Profile" at bounding box center [45, 158] width 44 height 9
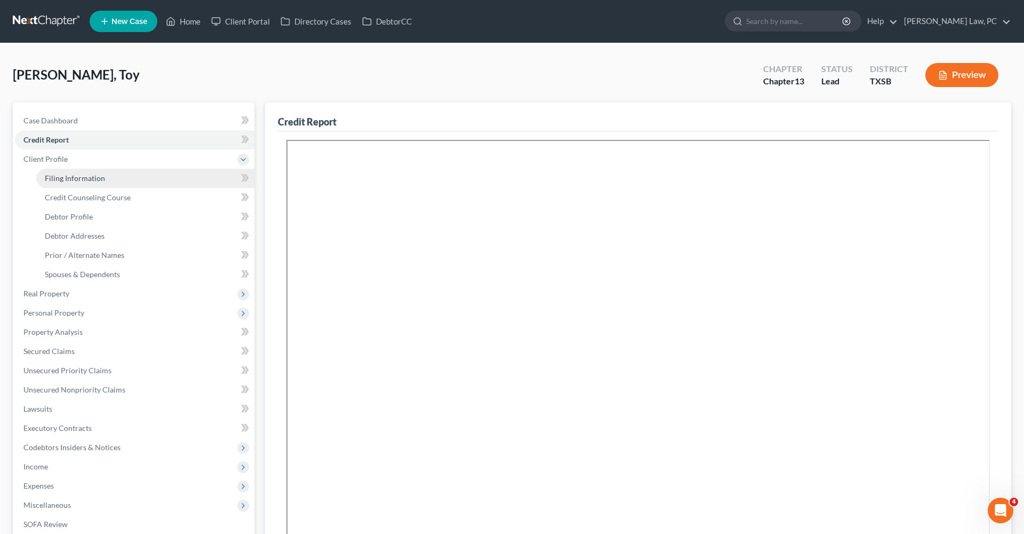
click at [71, 174] on span "Filing Information" at bounding box center [75, 177] width 60 height 9
select select "1"
select select "0"
select select "3"
select select "79"
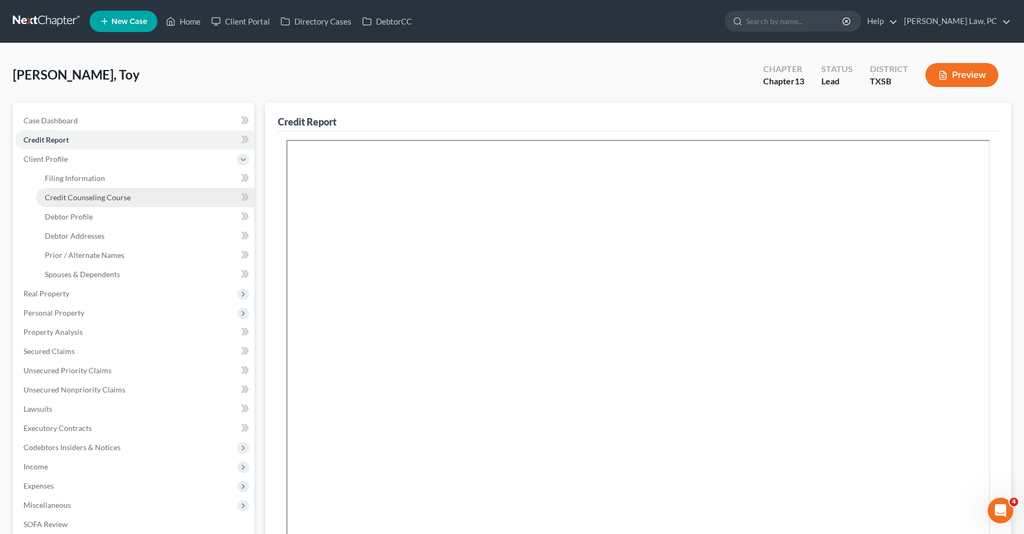
select select "2"
select select "45"
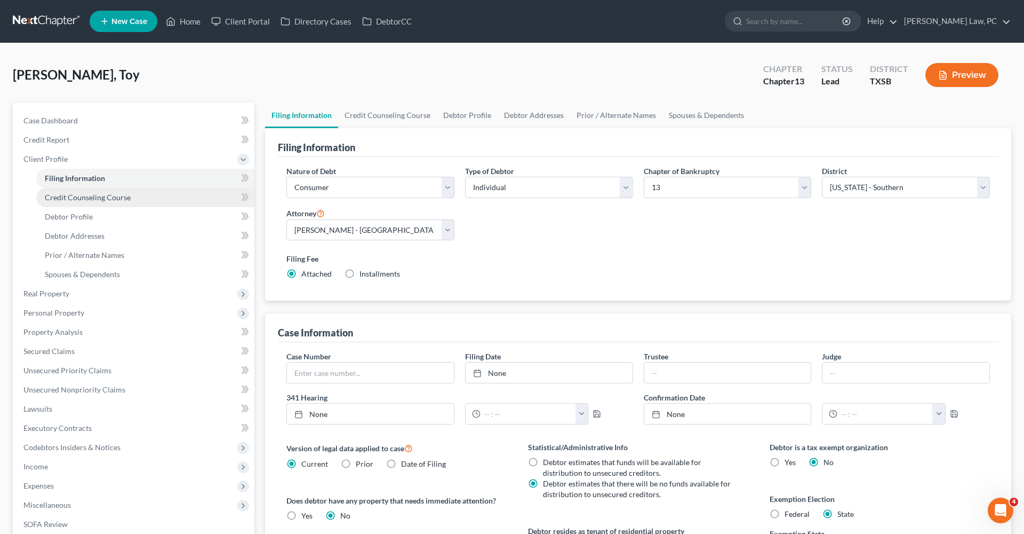
click at [86, 198] on span "Credit Counseling Course" at bounding box center [88, 197] width 86 height 9
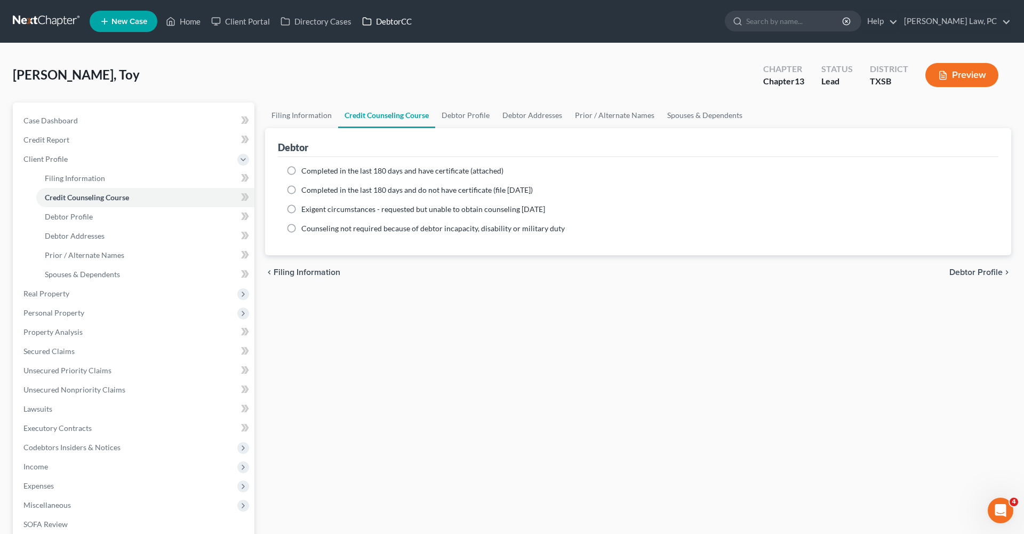
click at [378, 21] on link "DebtorCC" at bounding box center [387, 21] width 60 height 19
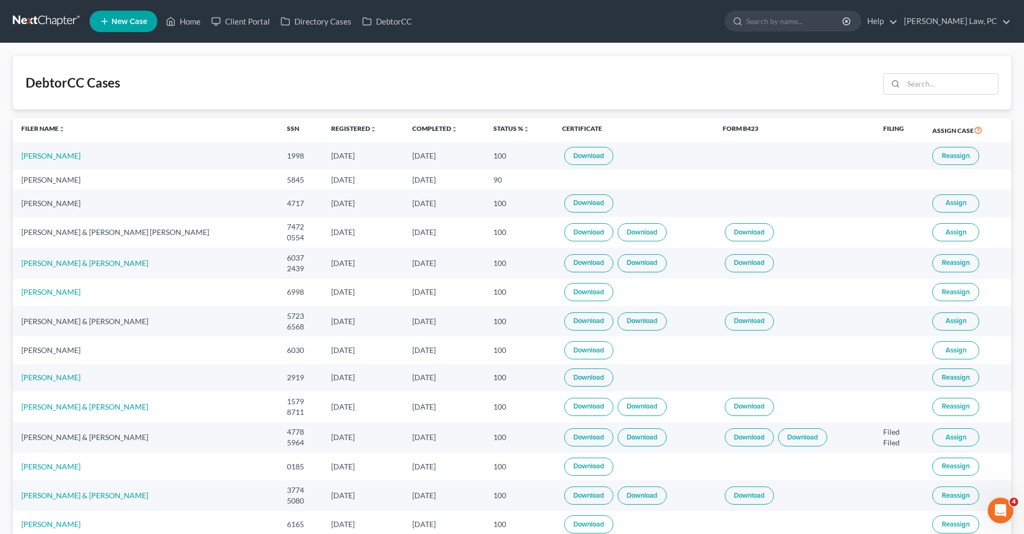
click at [572, 203] on link "Download" at bounding box center [588, 203] width 49 height 18
click at [45, 18] on link at bounding box center [47, 21] width 68 height 19
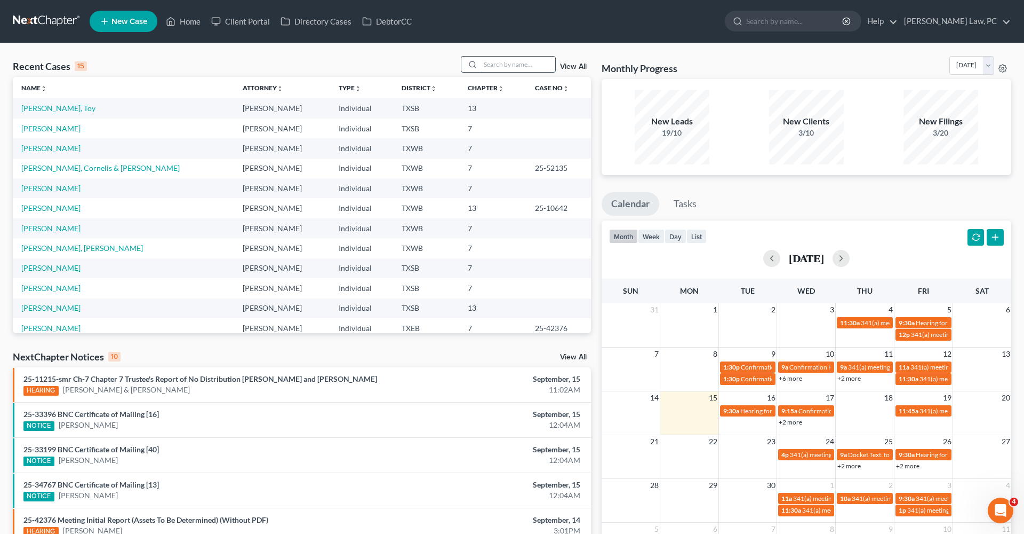
click at [516, 68] on input "search" at bounding box center [518, 64] width 75 height 15
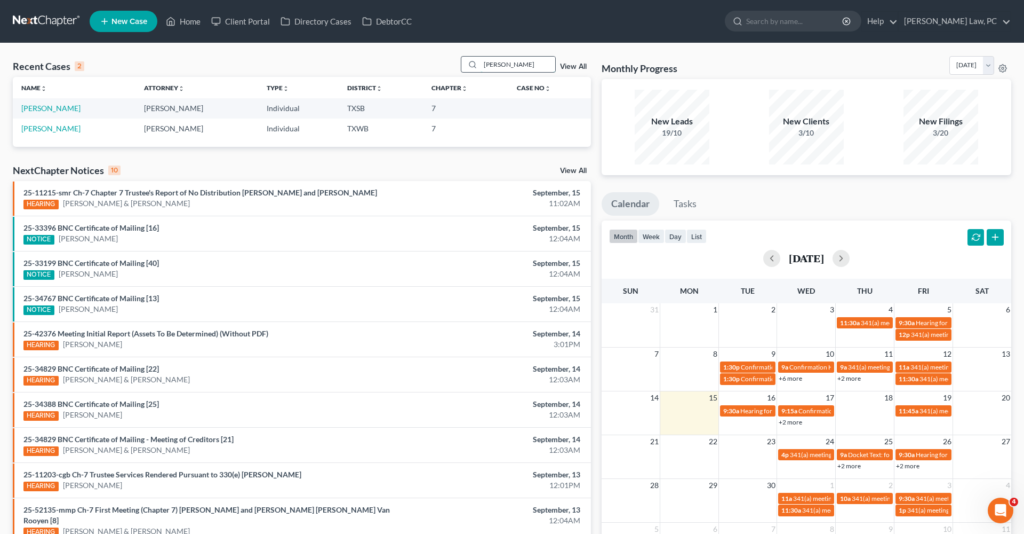
type input "Santos"
drag, startPoint x: 516, startPoint y: 68, endPoint x: 44, endPoint y: 109, distance: 474.5
click at [44, 109] on link "[PERSON_NAME]" at bounding box center [50, 108] width 59 height 9
click at [32, 110] on link "[PERSON_NAME]" at bounding box center [50, 108] width 59 height 9
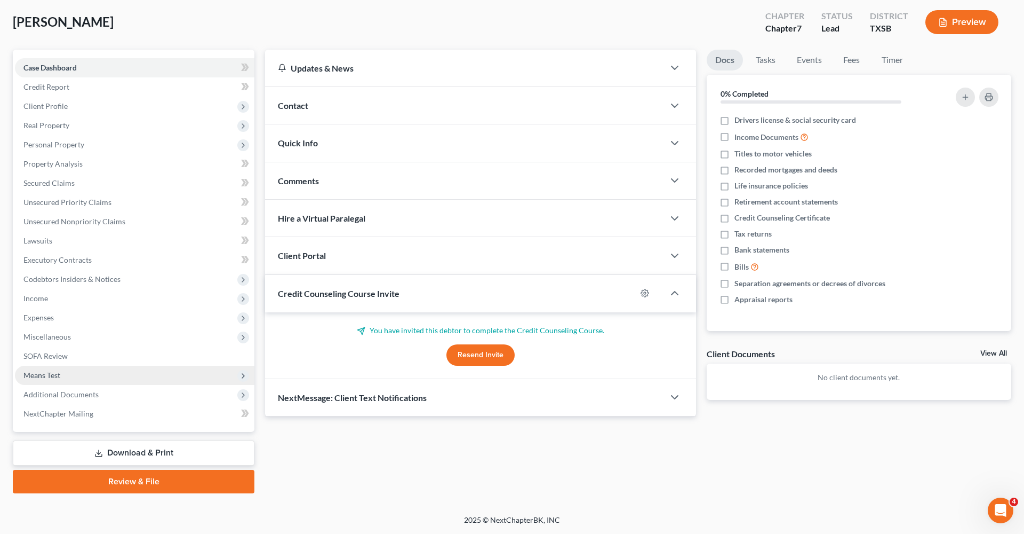
scroll to position [53, 0]
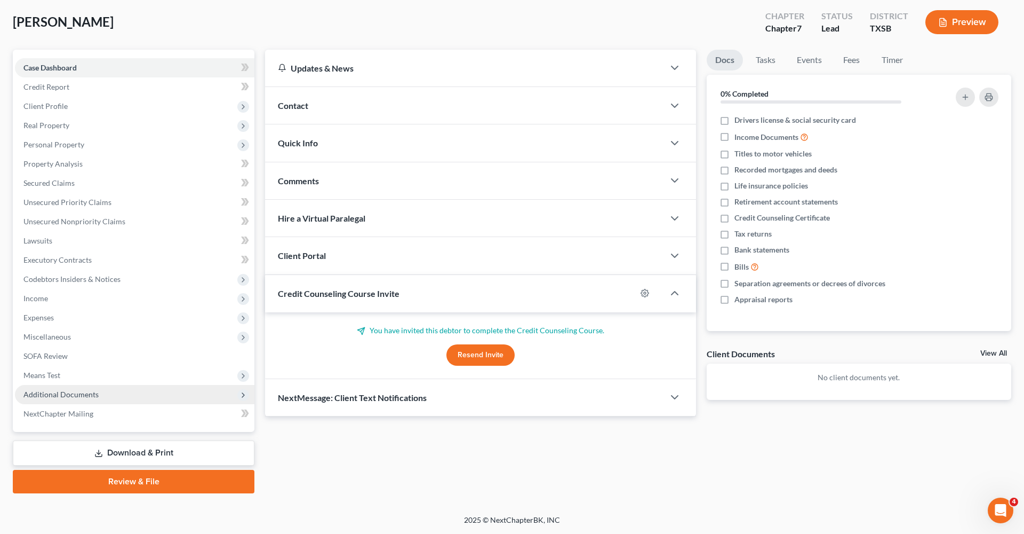
click at [74, 392] on span "Additional Documents" at bounding box center [60, 393] width 75 height 9
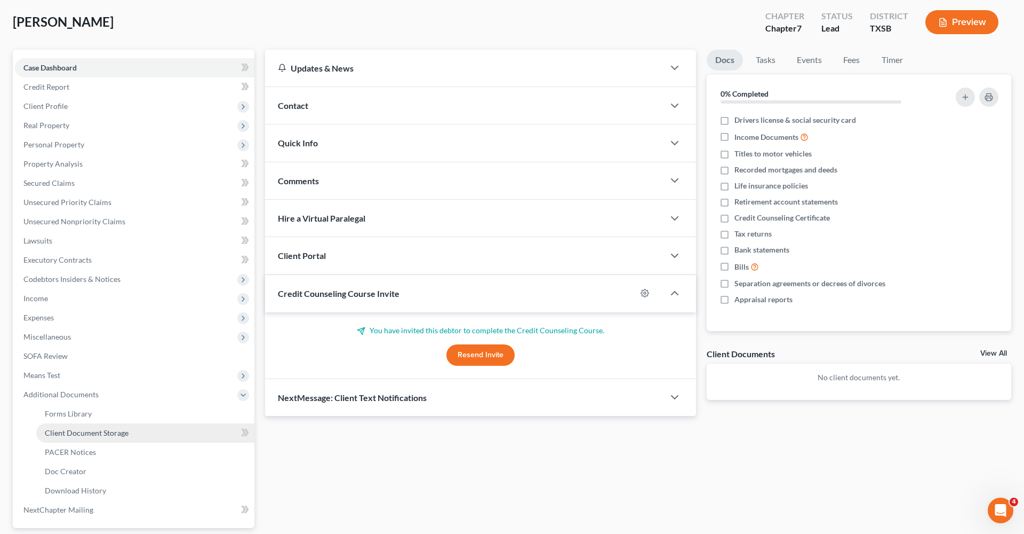
click at [107, 431] on span "Client Document Storage" at bounding box center [87, 432] width 84 height 9
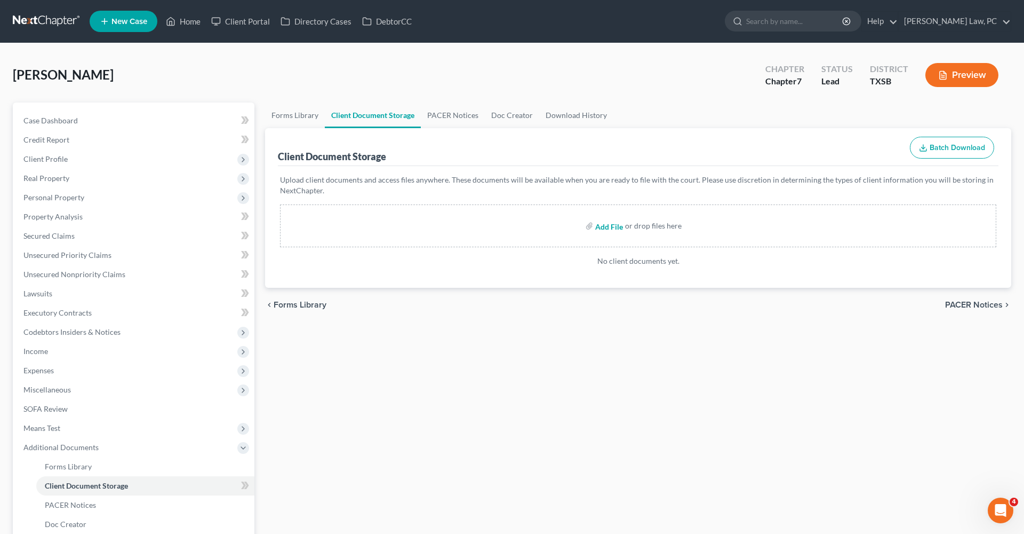
click at [607, 227] on input "file" at bounding box center [608, 225] width 26 height 19
type input "C:\fakepath\Credit Counseling Certificate Santos_Luis.pdf"
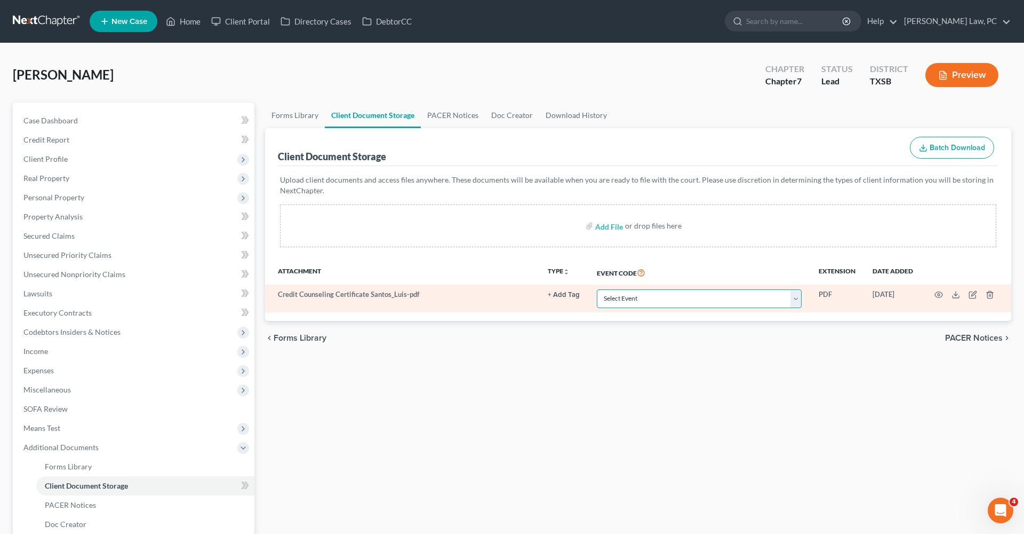
select select "8"
click at [940, 293] on circle "button" at bounding box center [939, 294] width 2 height 2
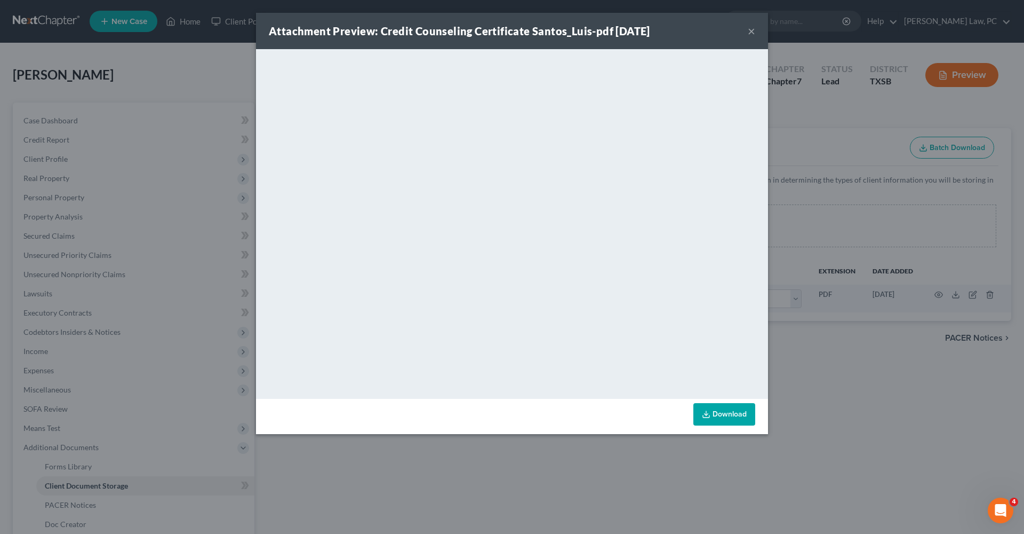
click at [750, 29] on button "×" at bounding box center [751, 31] width 7 height 13
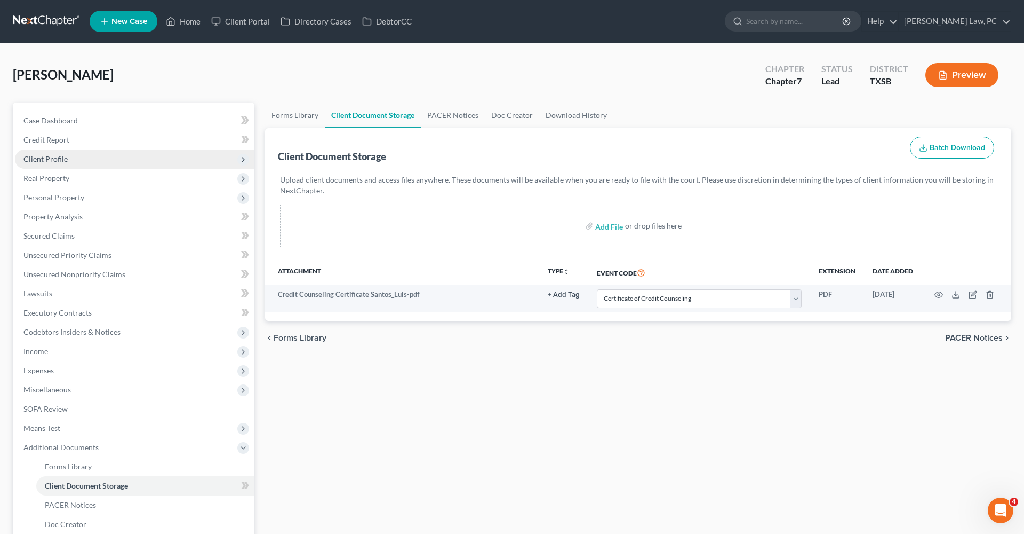
click at [54, 158] on span "Client Profile" at bounding box center [45, 158] width 44 height 9
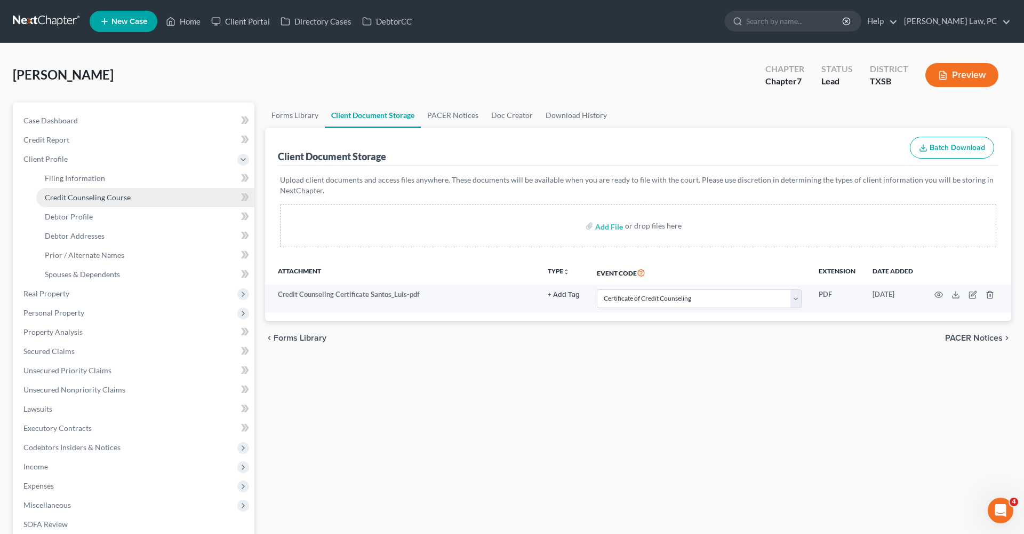
click at [74, 206] on link "Credit Counseling Course" at bounding box center [145, 197] width 218 height 19
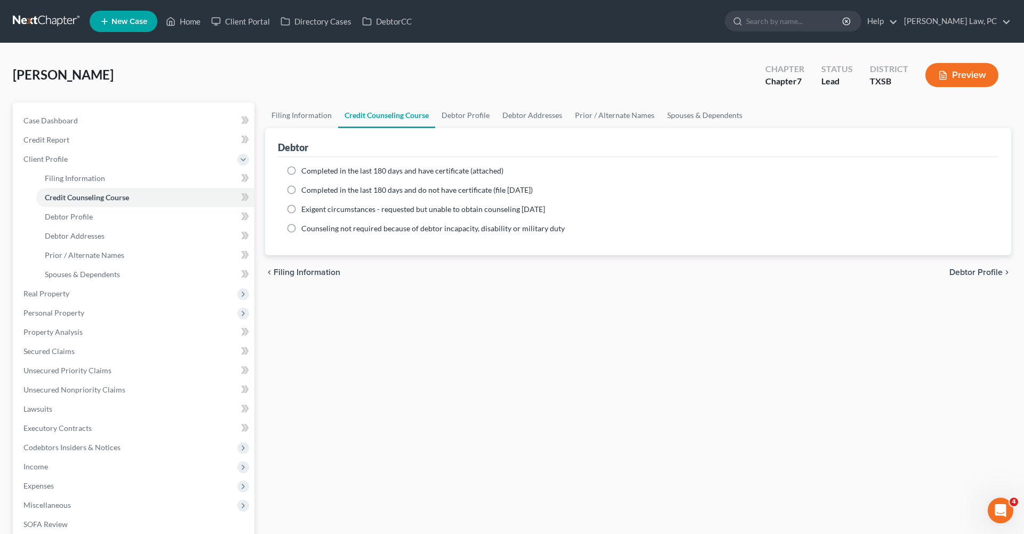
click at [314, 167] on span "Completed in the last 180 days and have certificate (attached)" at bounding box center [402, 170] width 202 height 9
click at [313, 167] on input "Completed in the last 180 days and have certificate (attached)" at bounding box center [309, 168] width 7 height 7
radio input "true"
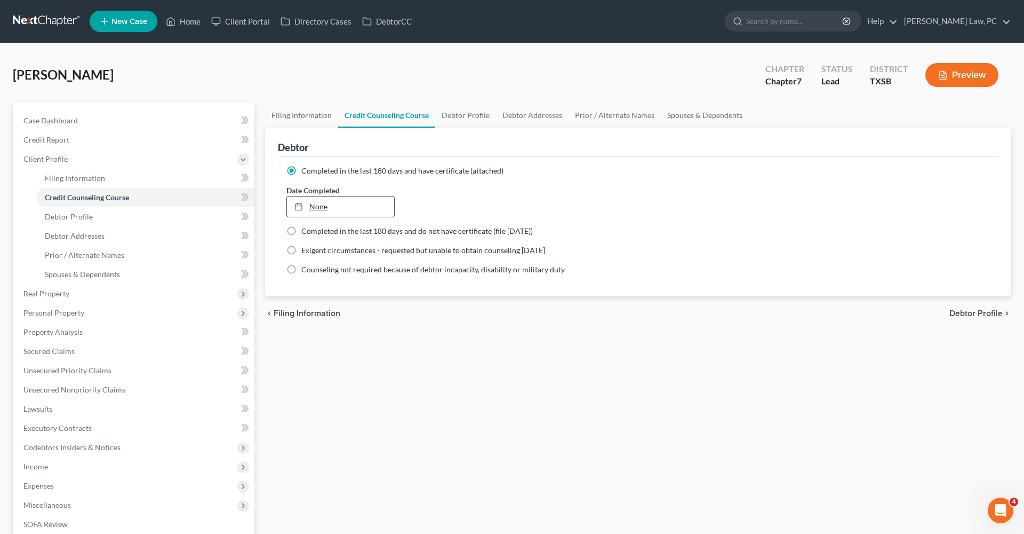
click at [312, 214] on link "None" at bounding box center [340, 206] width 107 height 20
click at [25, 22] on link at bounding box center [47, 21] width 68 height 19
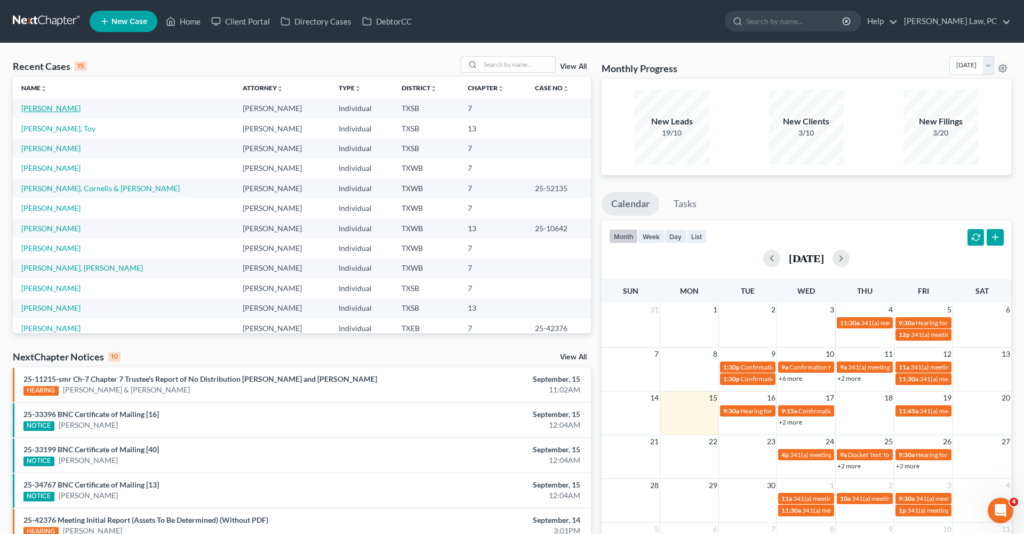
click at [26, 112] on link "[PERSON_NAME]" at bounding box center [50, 108] width 59 height 9
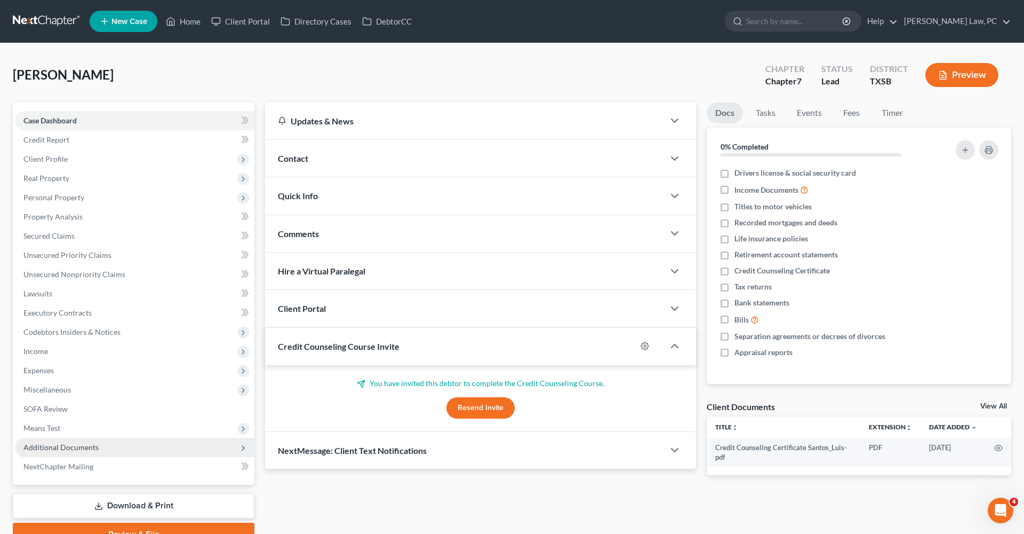
click at [65, 449] on span "Additional Documents" at bounding box center [60, 446] width 75 height 9
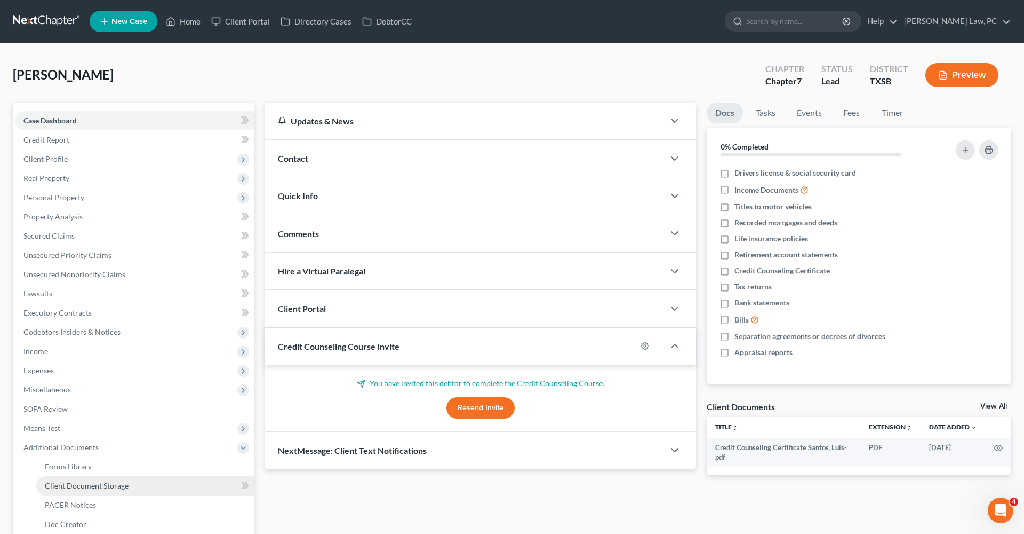
click at [105, 485] on span "Client Document Storage" at bounding box center [87, 485] width 84 height 9
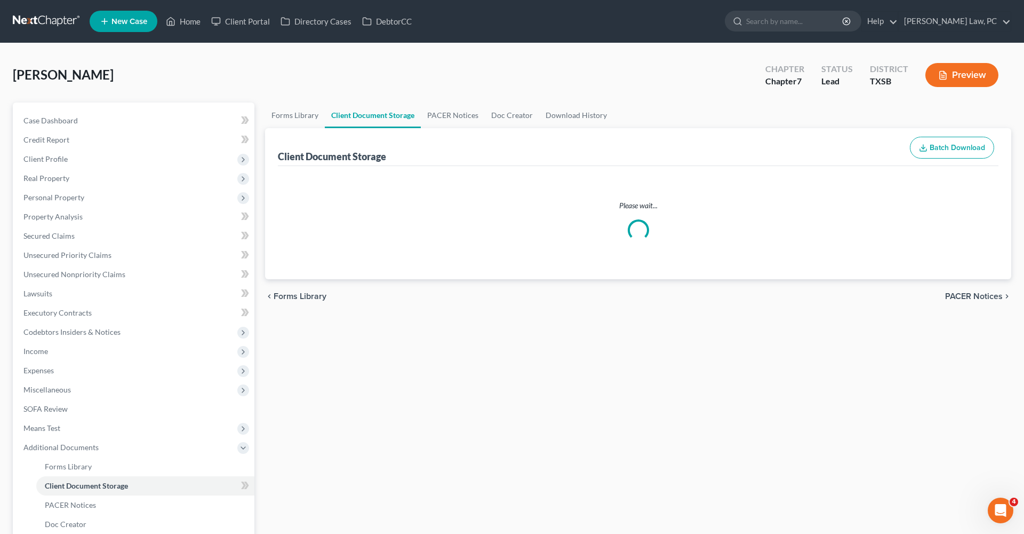
select select "8"
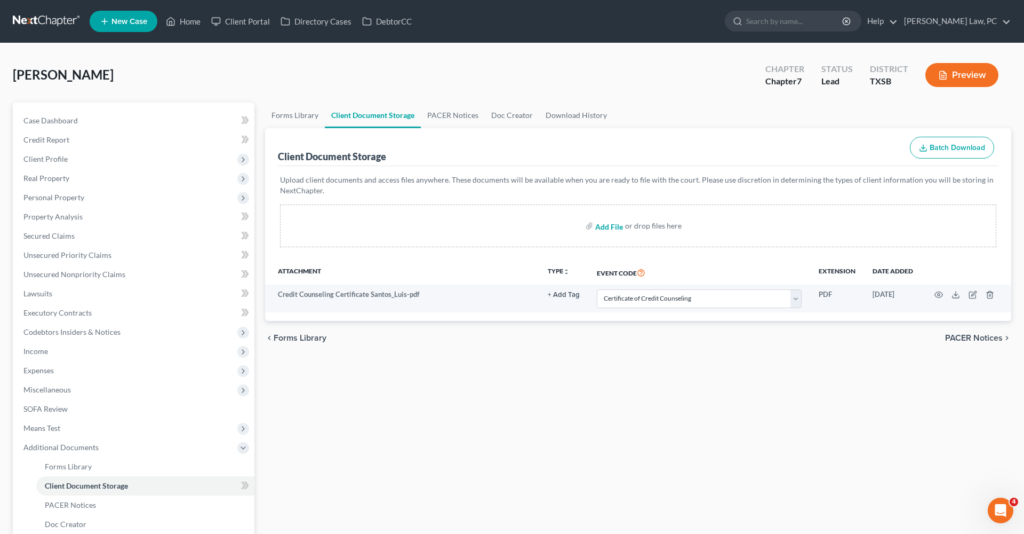
click at [612, 225] on input "file" at bounding box center [608, 225] width 26 height 19
type input "C:\fakepath\[DATE] to [DATE] TWR Paystubs Santos_Luis.pdf"
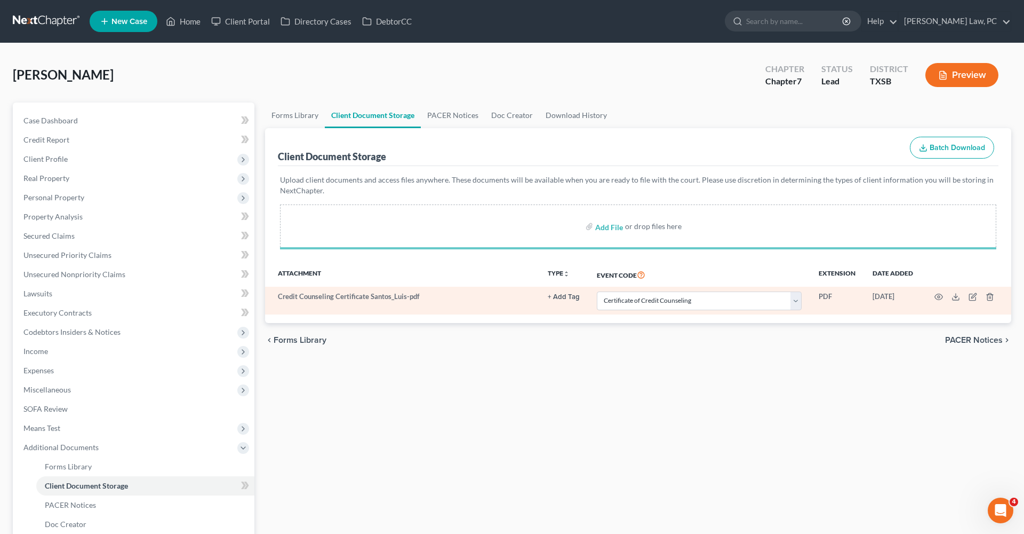
select select "8"
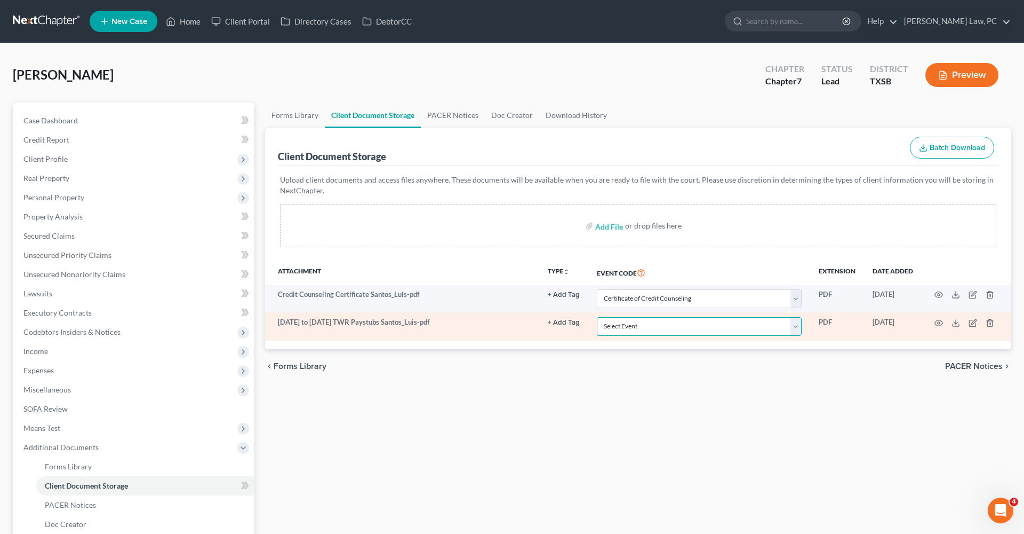
select select "39"
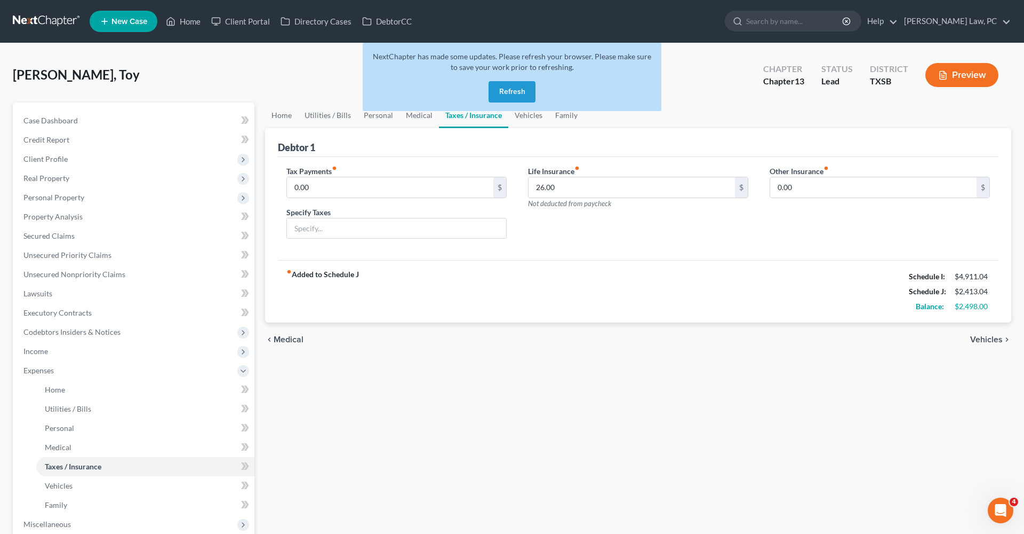
click at [519, 93] on button "Refresh" at bounding box center [512, 91] width 47 height 21
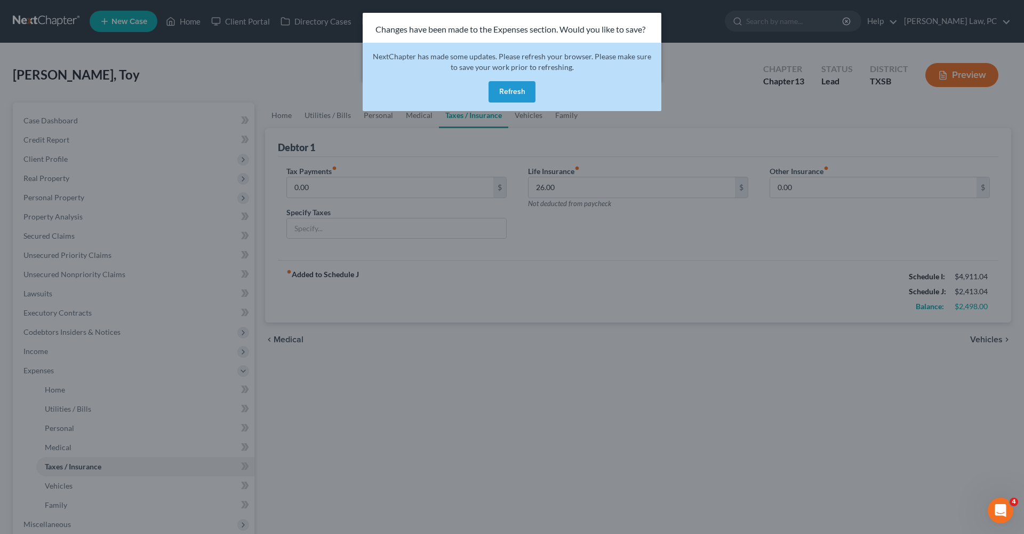
click at [523, 92] on button "Refresh" at bounding box center [512, 91] width 47 height 21
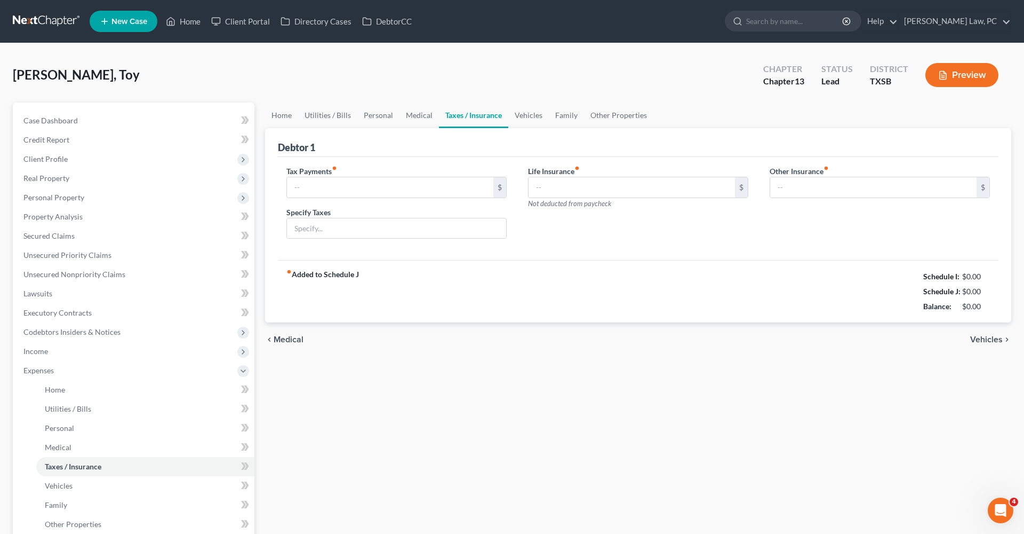
type input "0.00"
type input "26.00"
type input "0.00"
